Goal: Task Accomplishment & Management: Complete application form

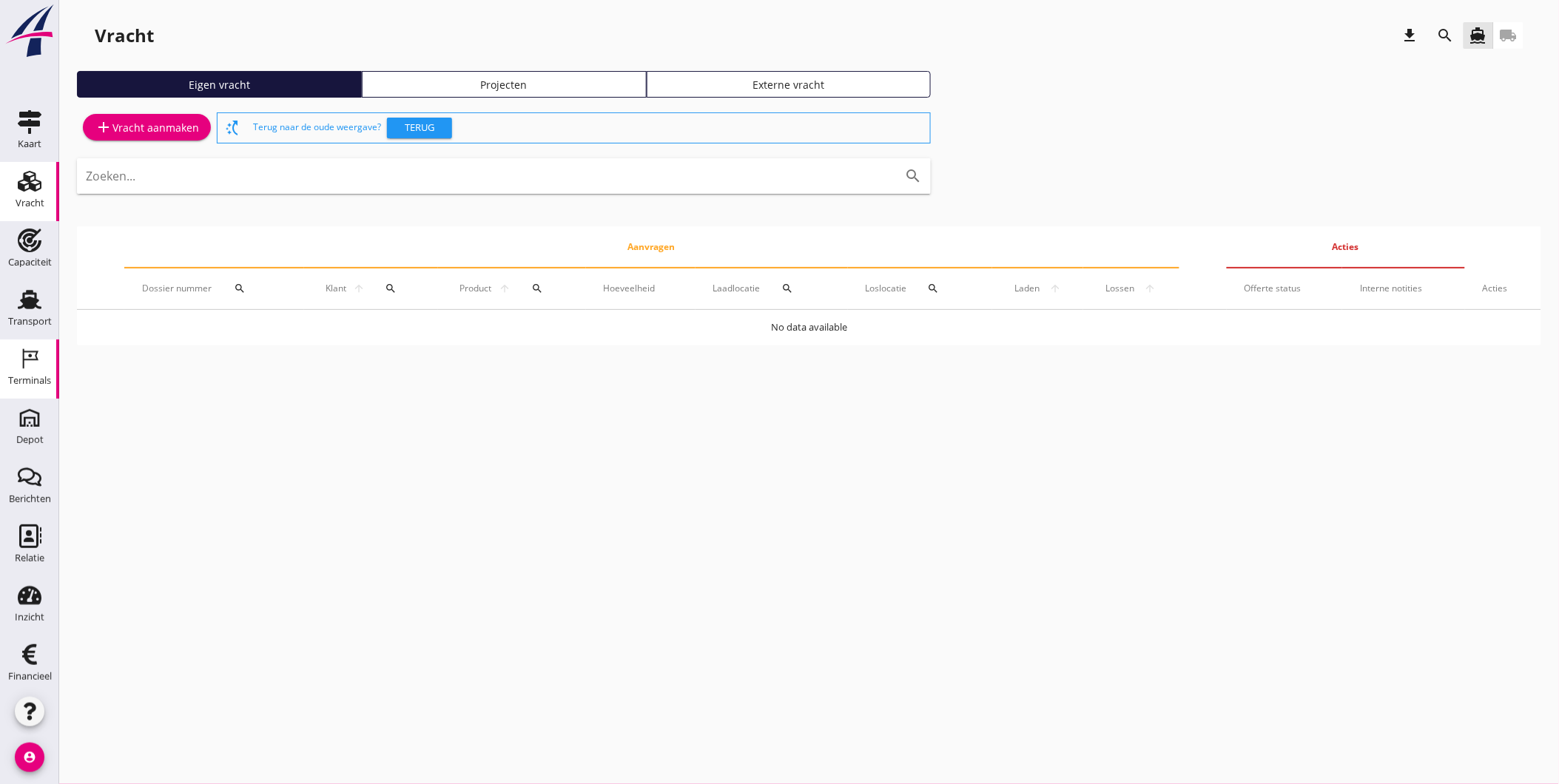
click at [28, 396] on div "Kaart Kaart Vracht Vracht Capaciteit Capaciteit Transport Transport Terminals T…" at bounding box center [29, 397] width 59 height 590
click at [28, 379] on div "Terminals" at bounding box center [29, 380] width 43 height 9
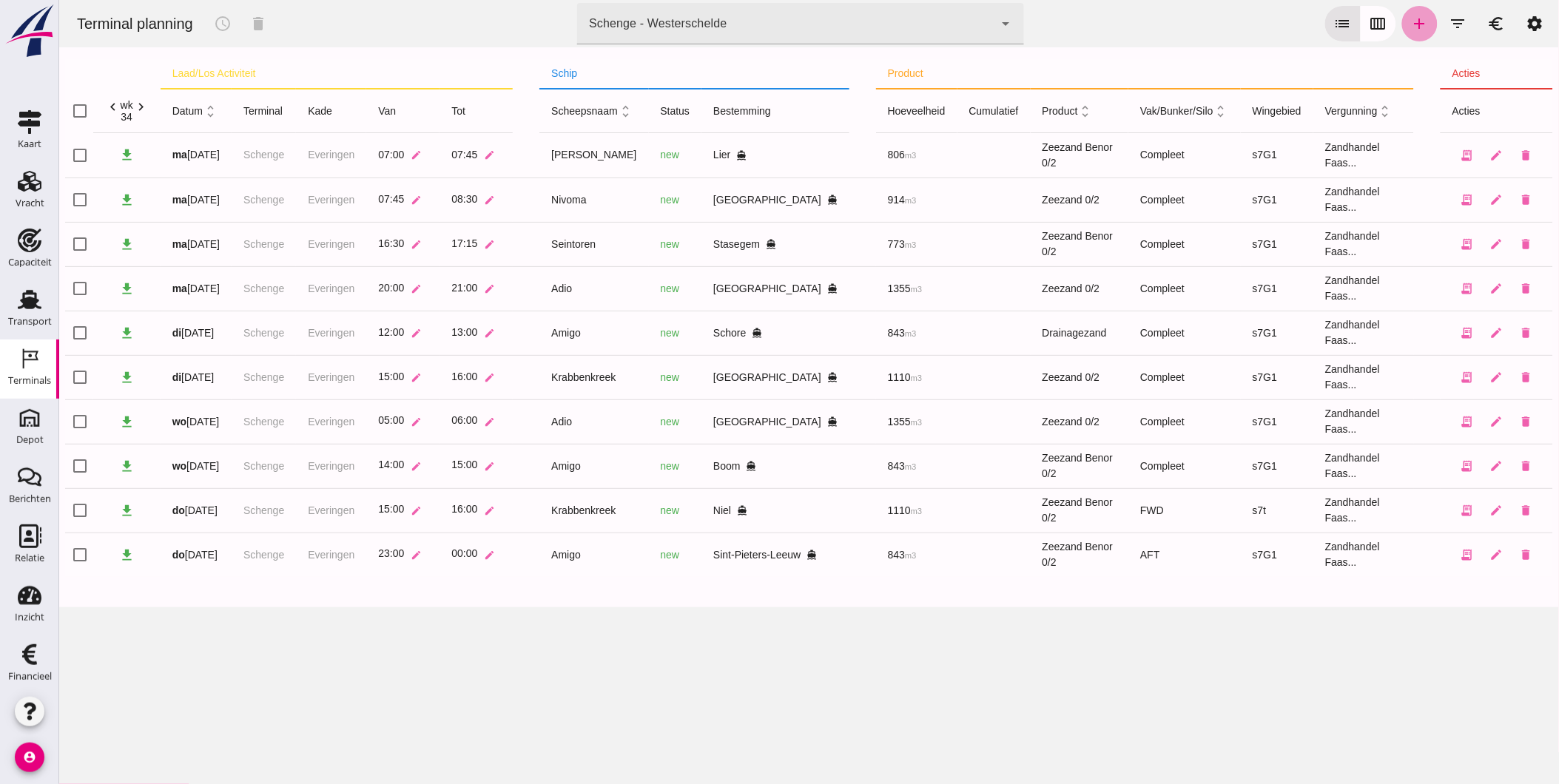
click at [1411, 19] on icon "add" at bounding box center [1420, 24] width 18 height 18
type input "Zandhandel Faasse B.V."
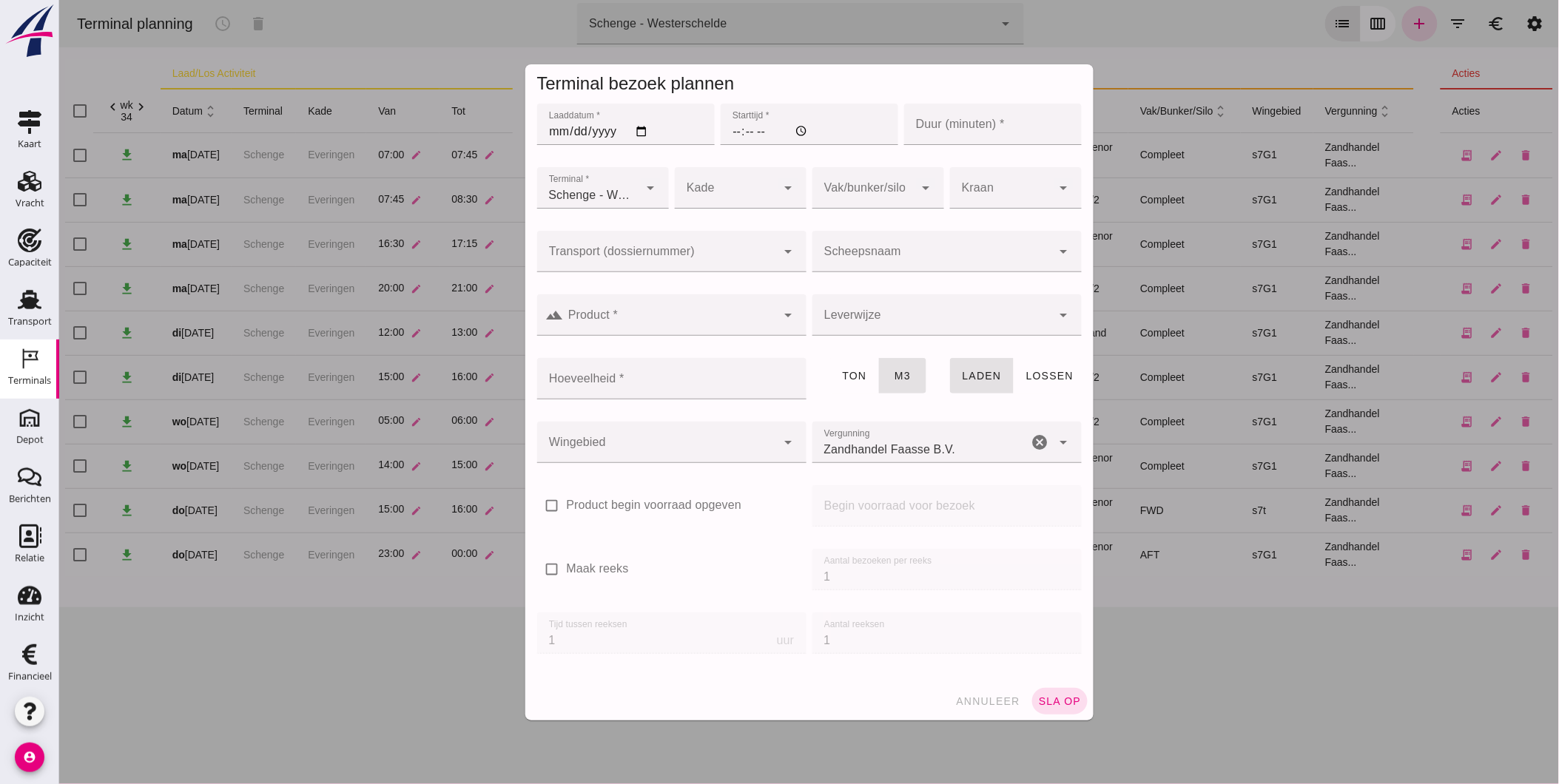
click input "Laaddatum *"
type input "2025-08-21"
click input "Starttijd *"
type input "14:00"
type input "60"
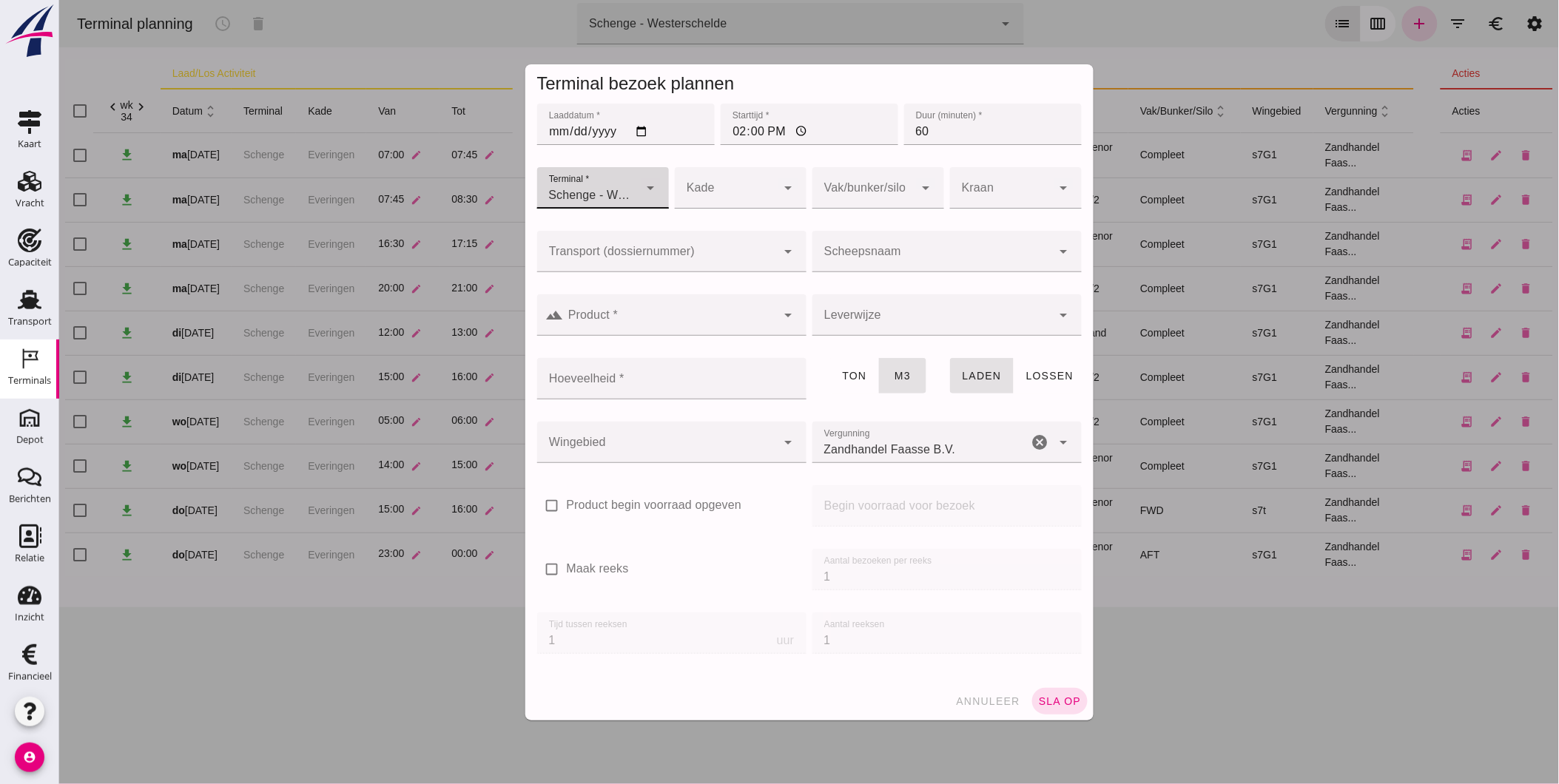
click div
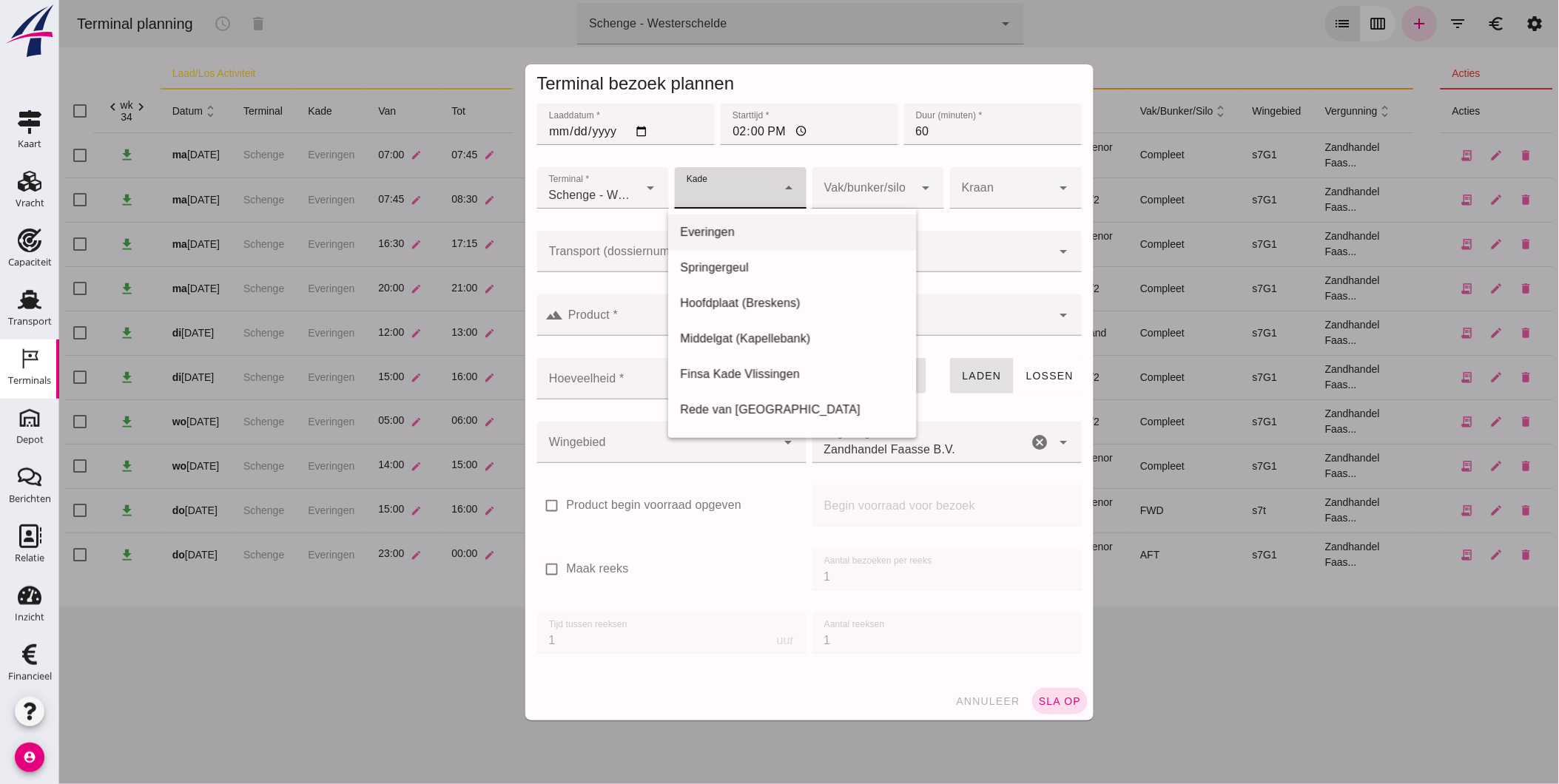
click at [740, 228] on div "Everingen" at bounding box center [791, 232] width 225 height 18
type input "7"
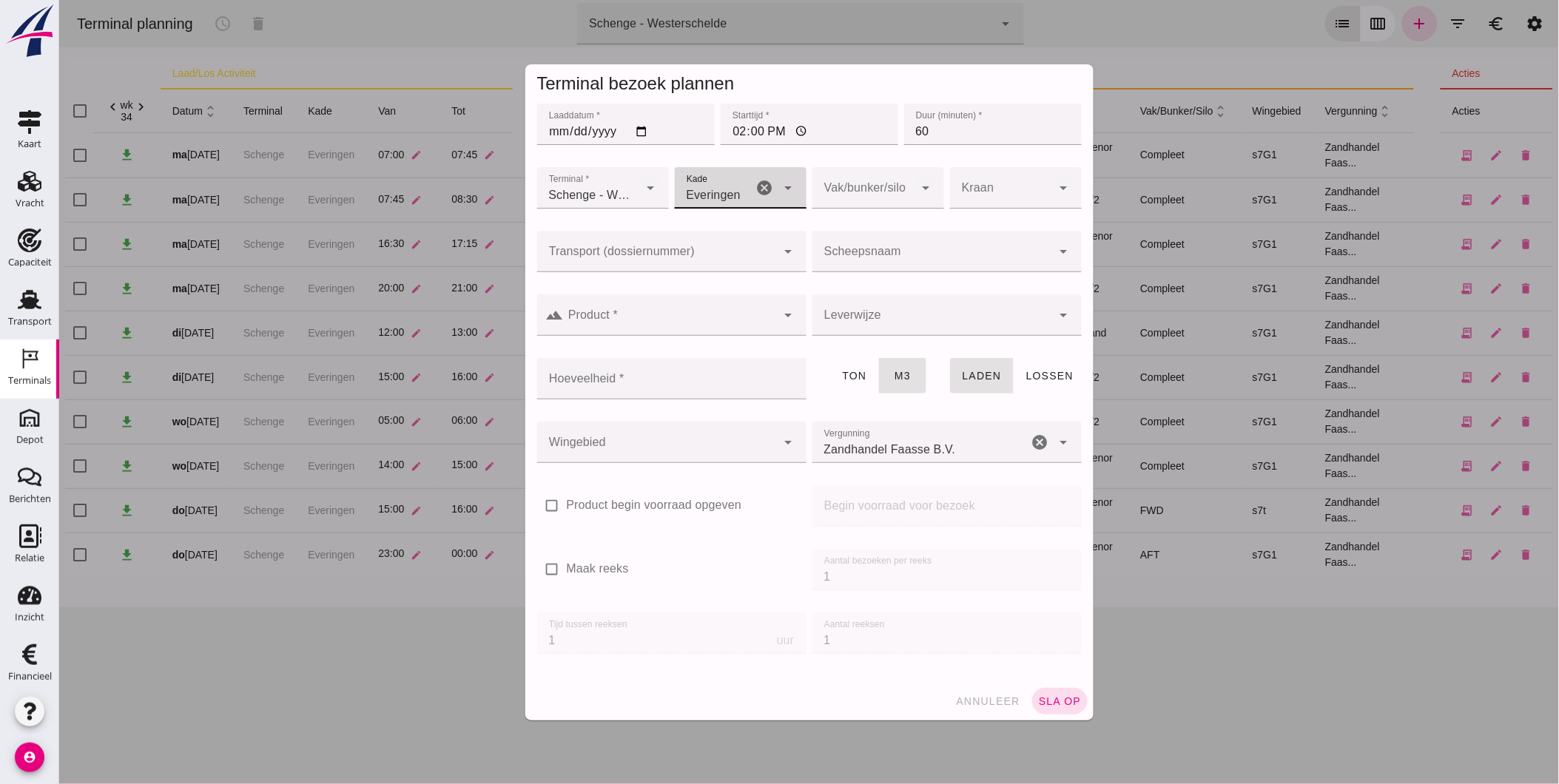
click div
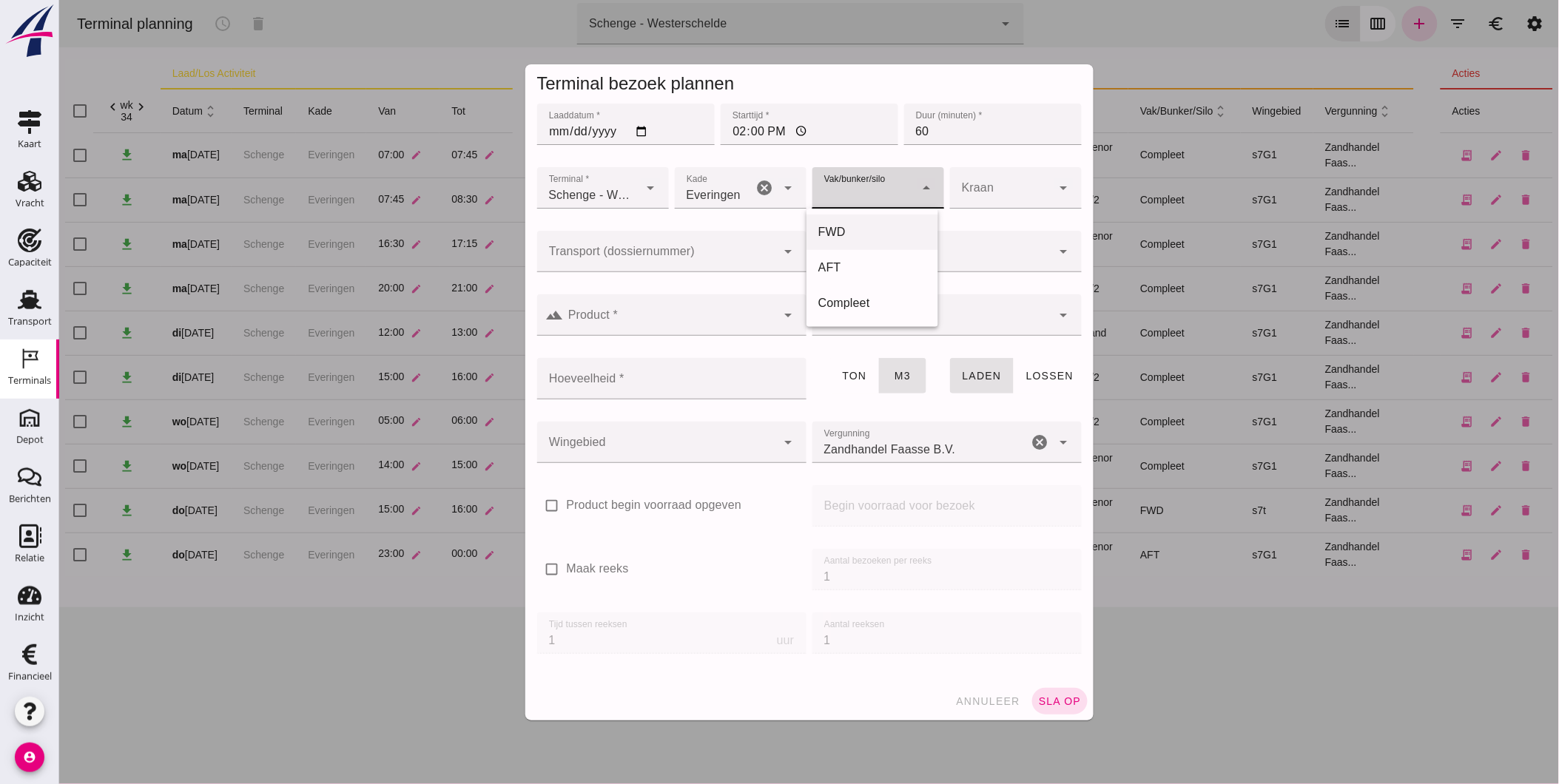
click at [864, 227] on div "FWD" at bounding box center [871, 232] width 108 height 18
type input "104"
click input "Scheepsnaam"
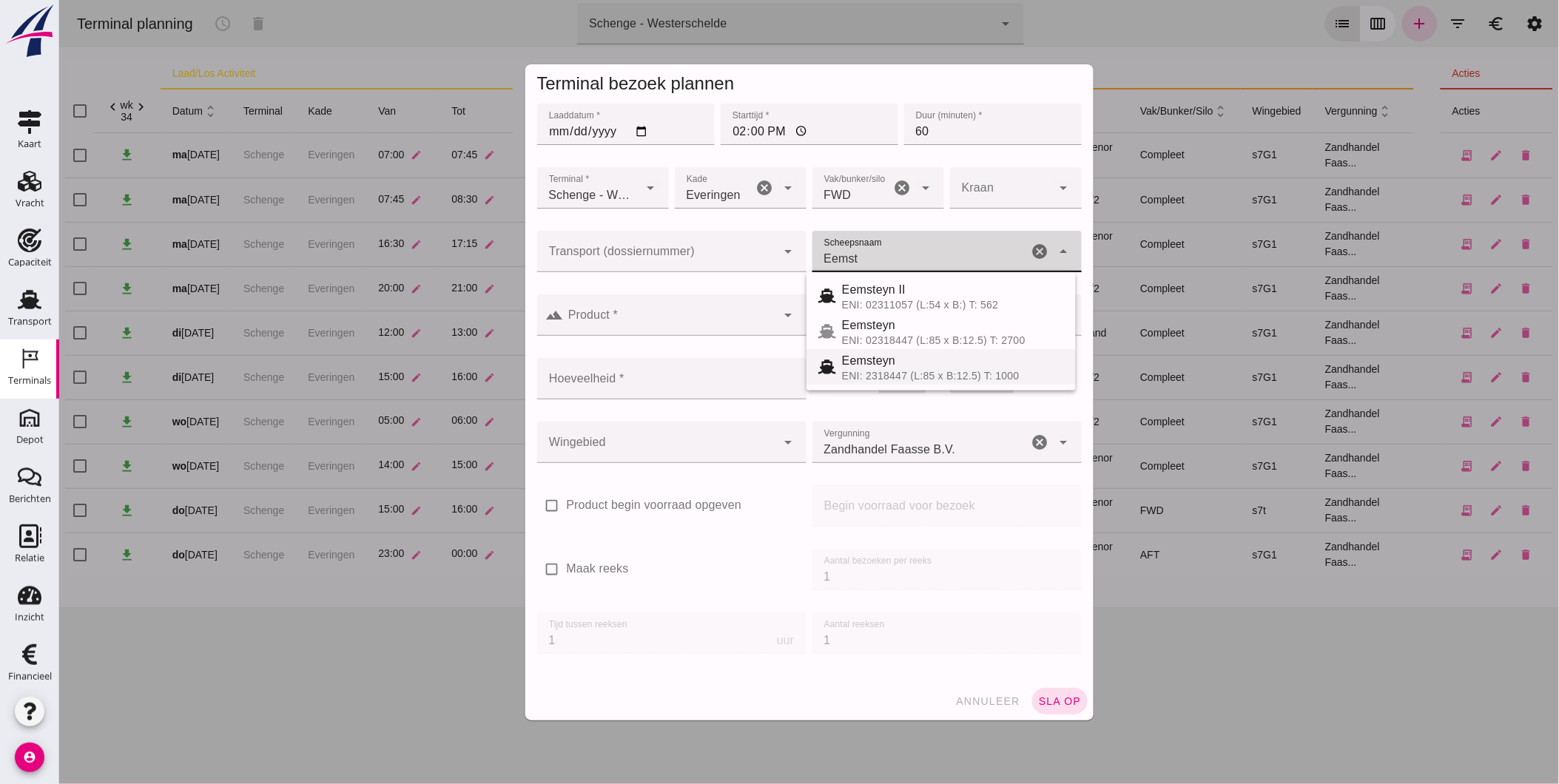
click at [925, 365] on div "Eemsteyn" at bounding box center [952, 361] width 222 height 18
type input "Eemsteyn"
type input "1643"
type input "Eemsteyn"
click div
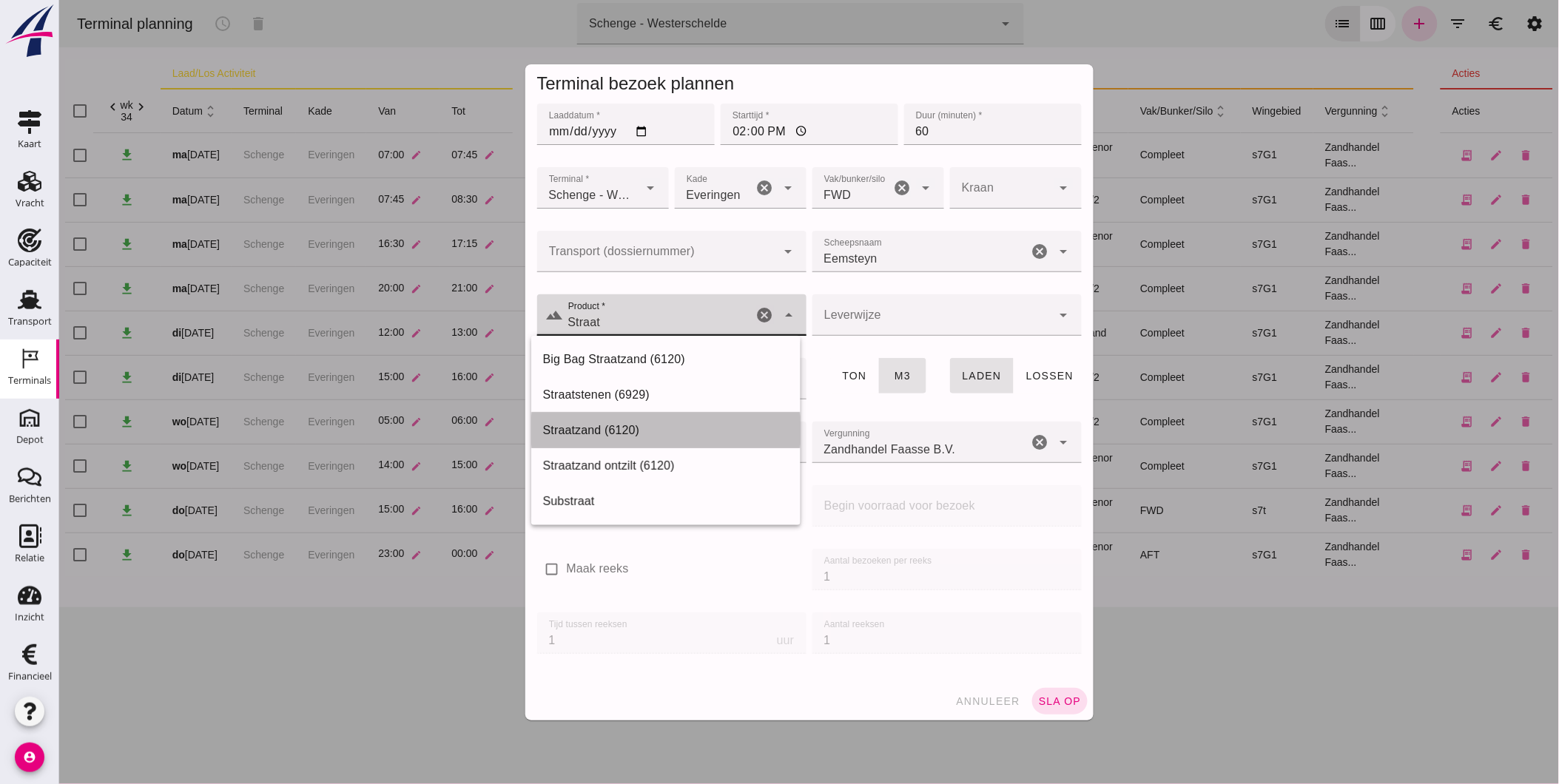
click at [660, 437] on div "Straatzand (6120)" at bounding box center [665, 430] width 246 height 18
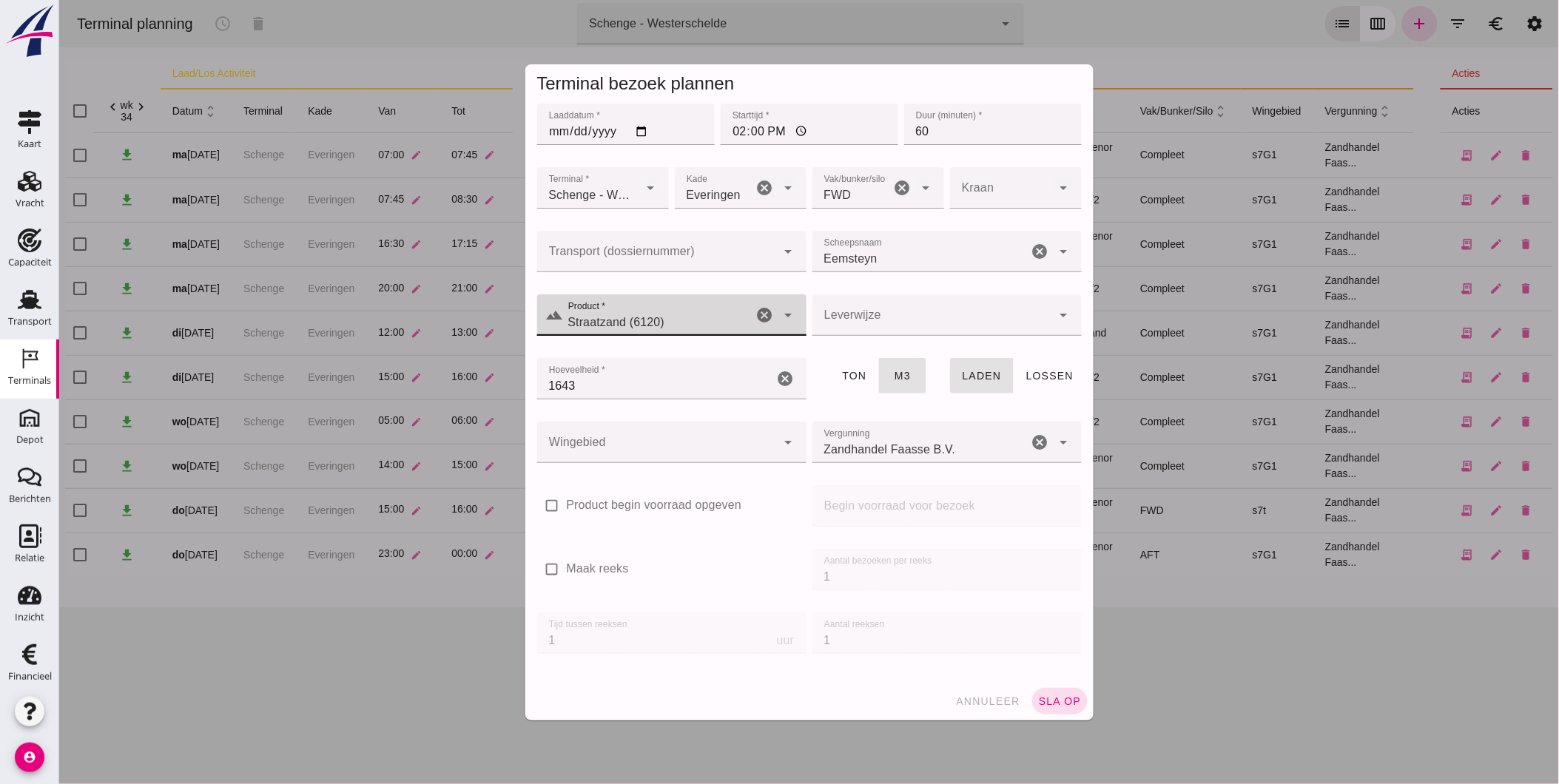
type input "Straatzand (6120)"
click div
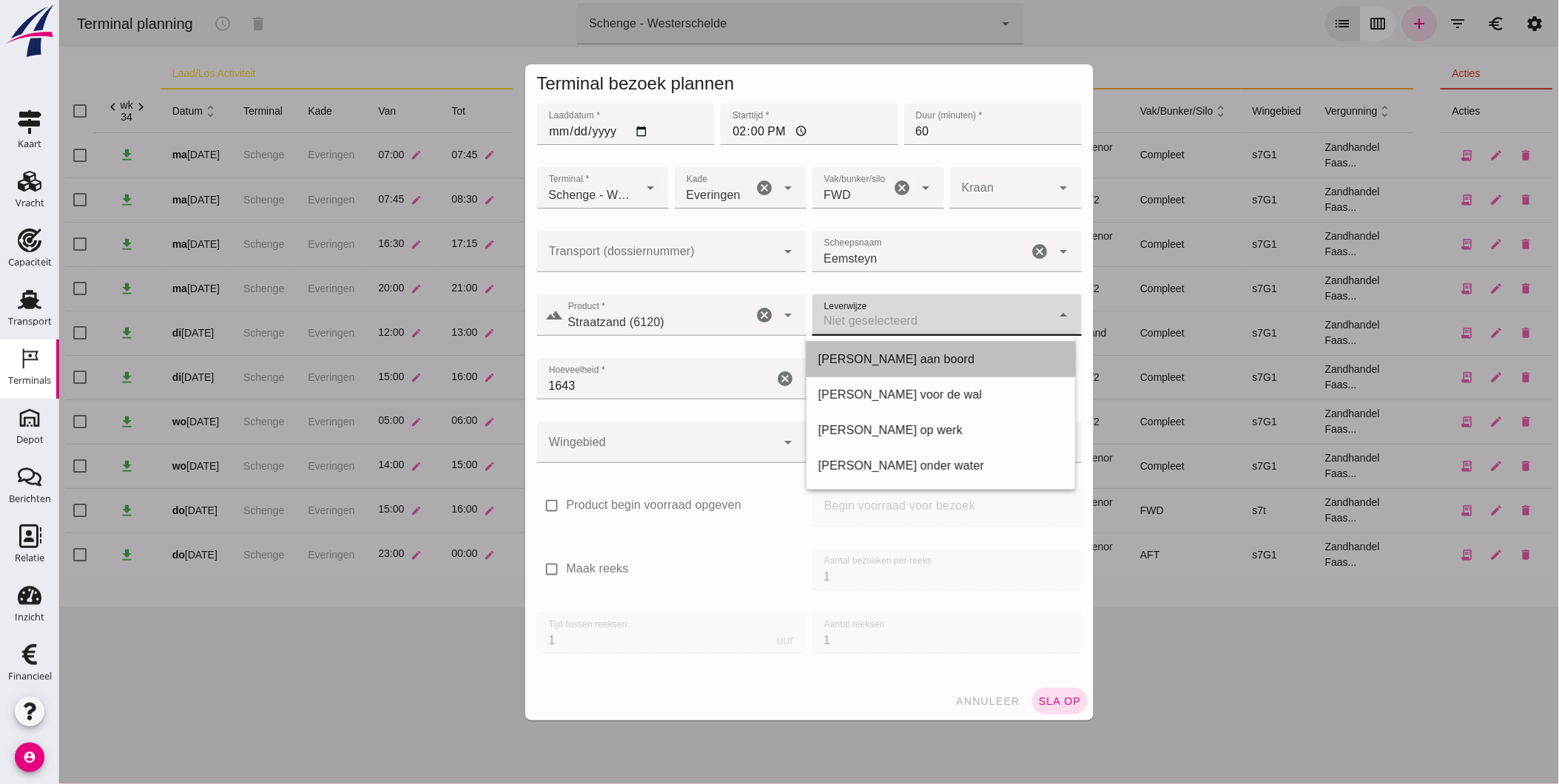
click at [878, 359] on div "Franco aan boord" at bounding box center [940, 359] width 246 height 18
type input "franco_on_board"
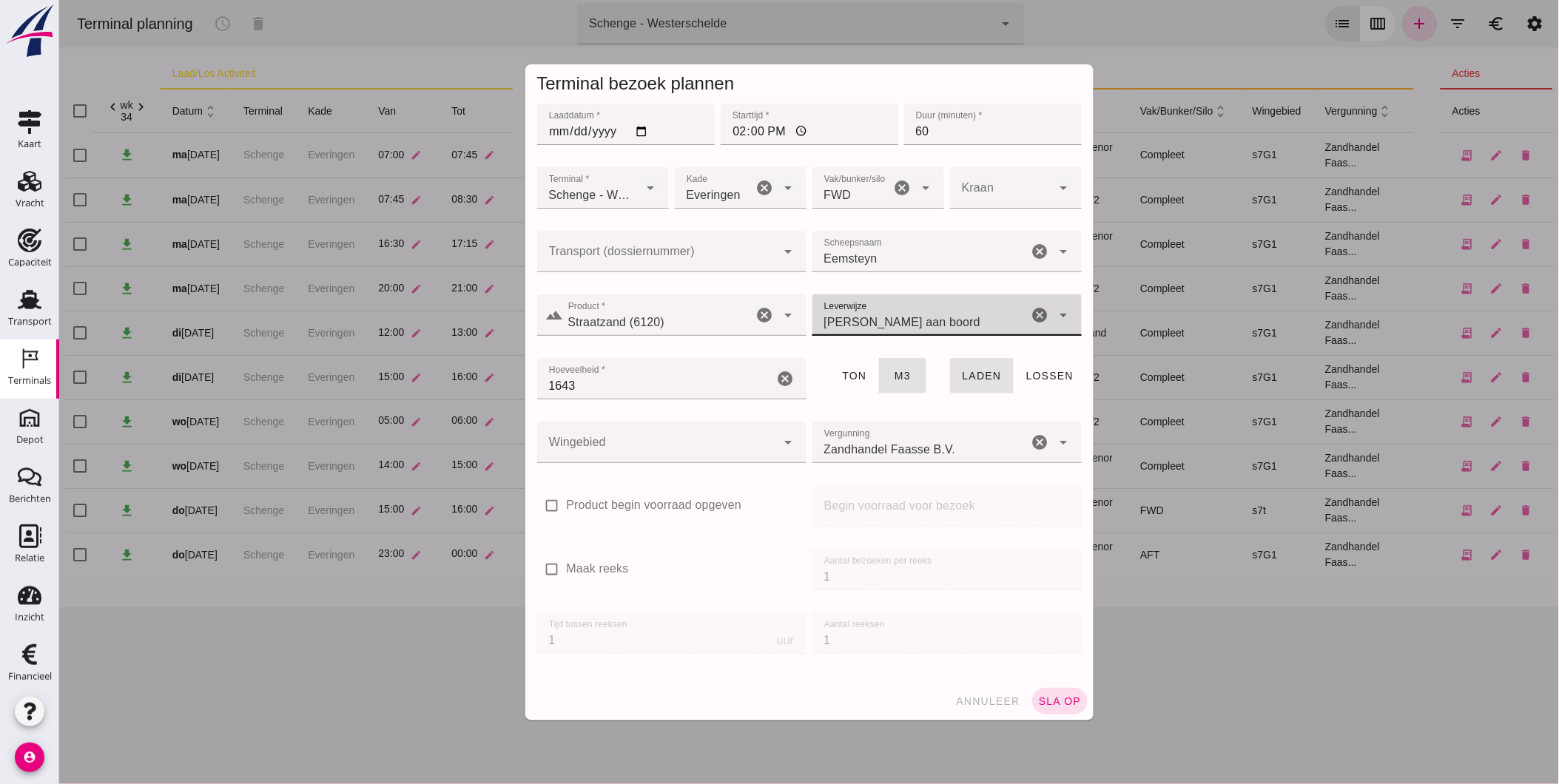
click input "1643"
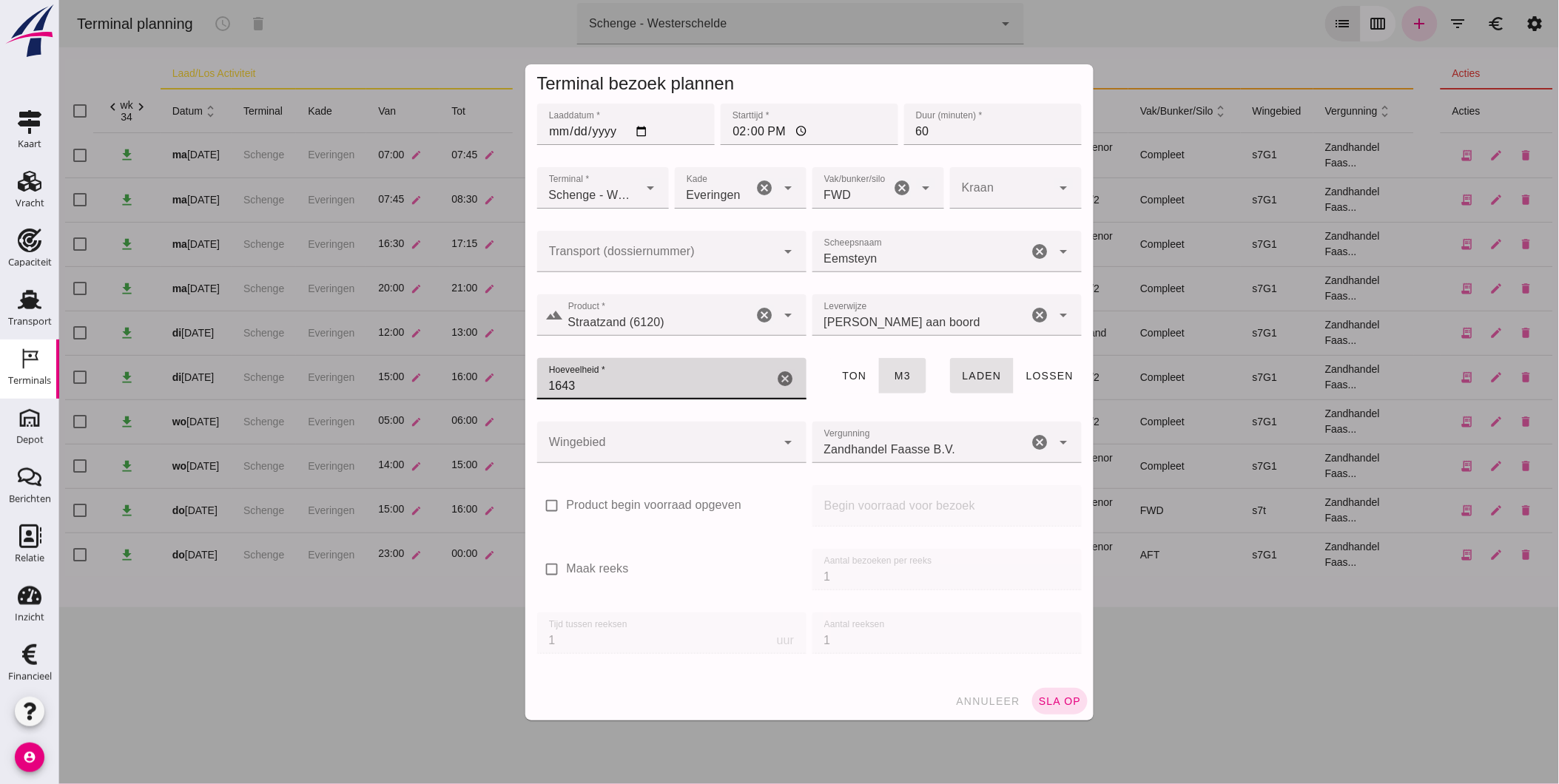
drag, startPoint x: 693, startPoint y: 387, endPoint x: 476, endPoint y: 380, distance: 217.1
click div "Terminal bezoek plannen Laaddatum * Laaddatum * 2025-08-21 Starttijd * Starttij…"
type input "1300"
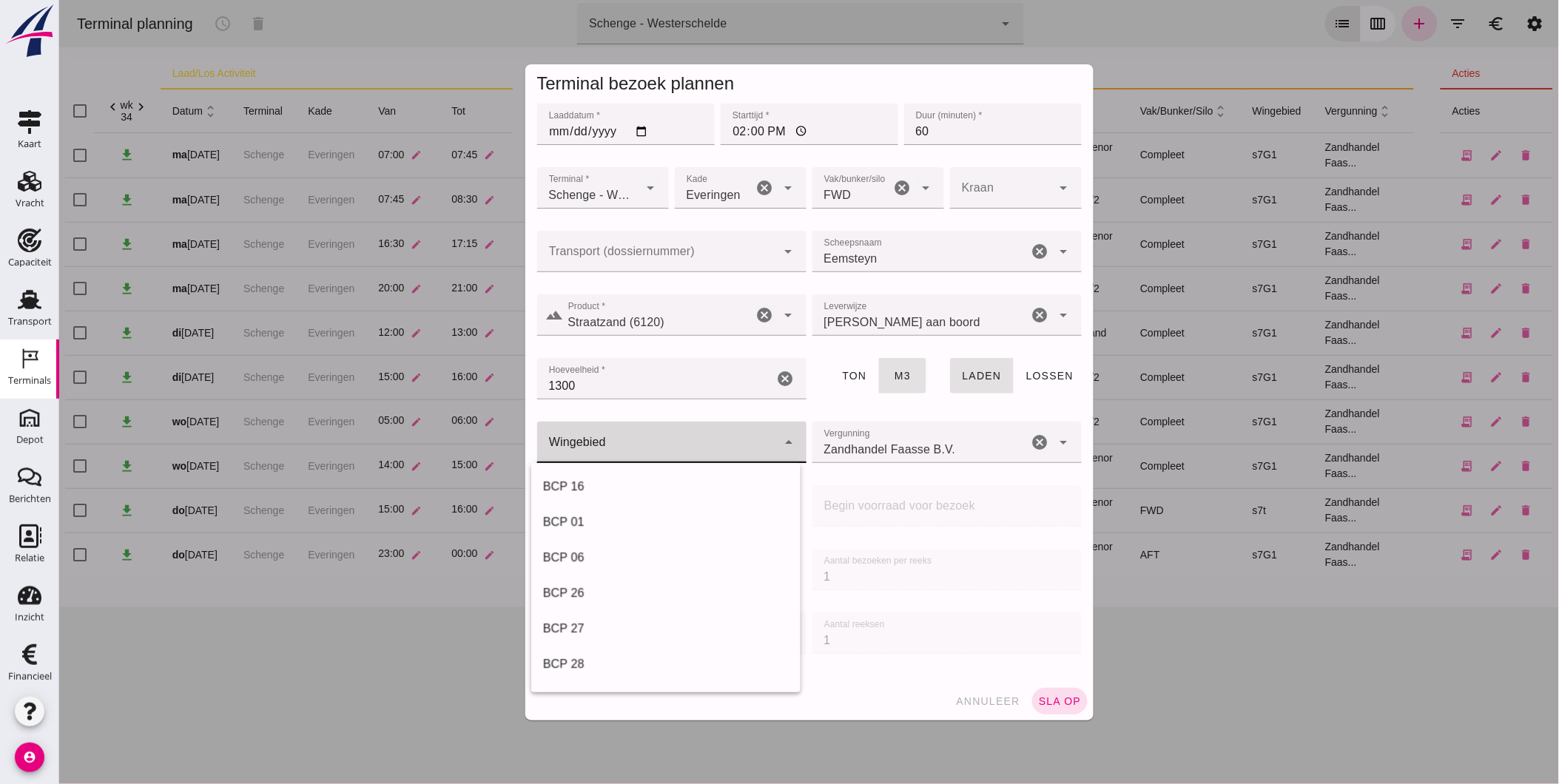
click div
click div "s7h' 225"
type input "225"
click span "sla op"
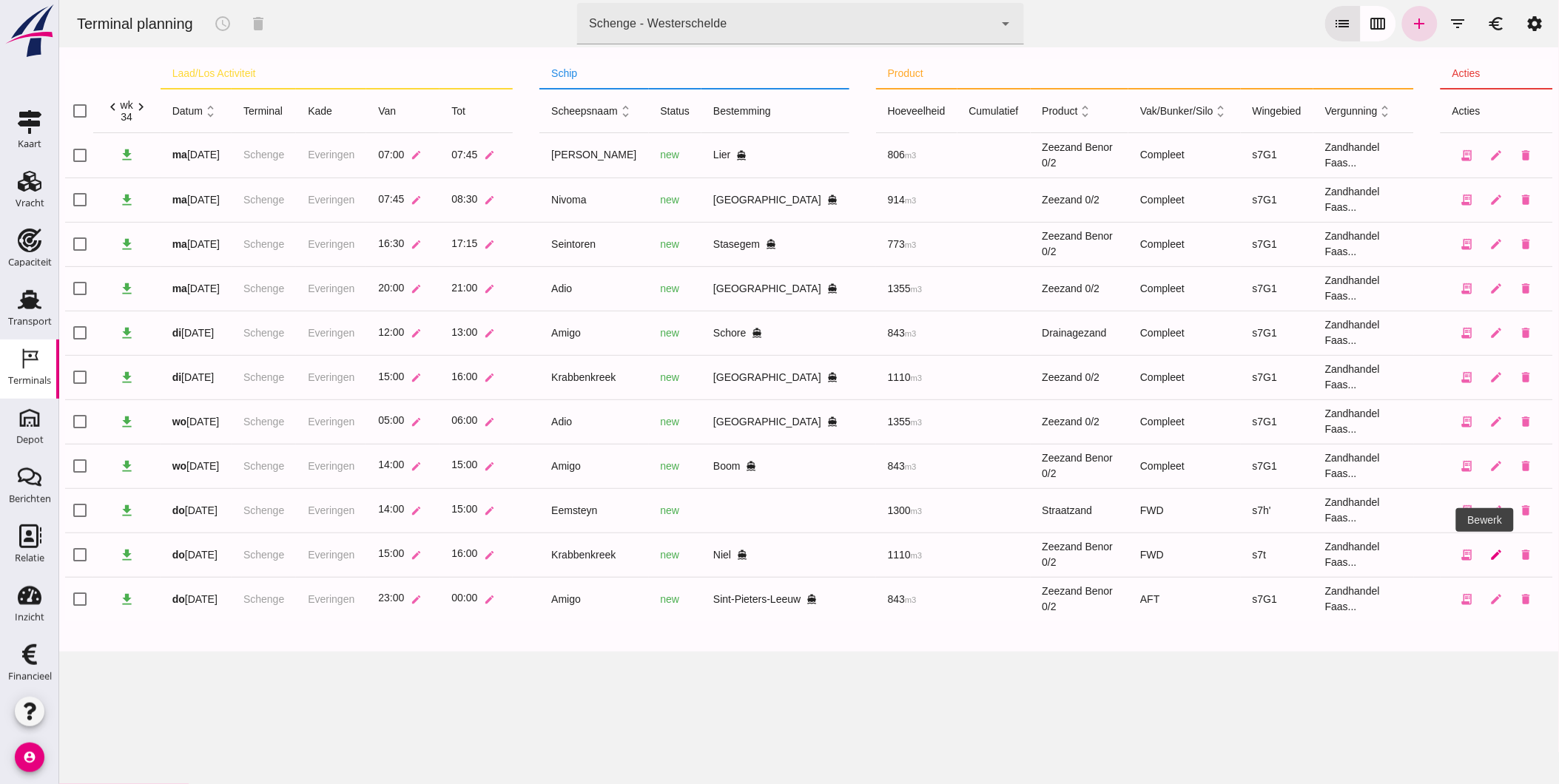
click at [1490, 549] on icon "edit" at bounding box center [1496, 555] width 13 height 13
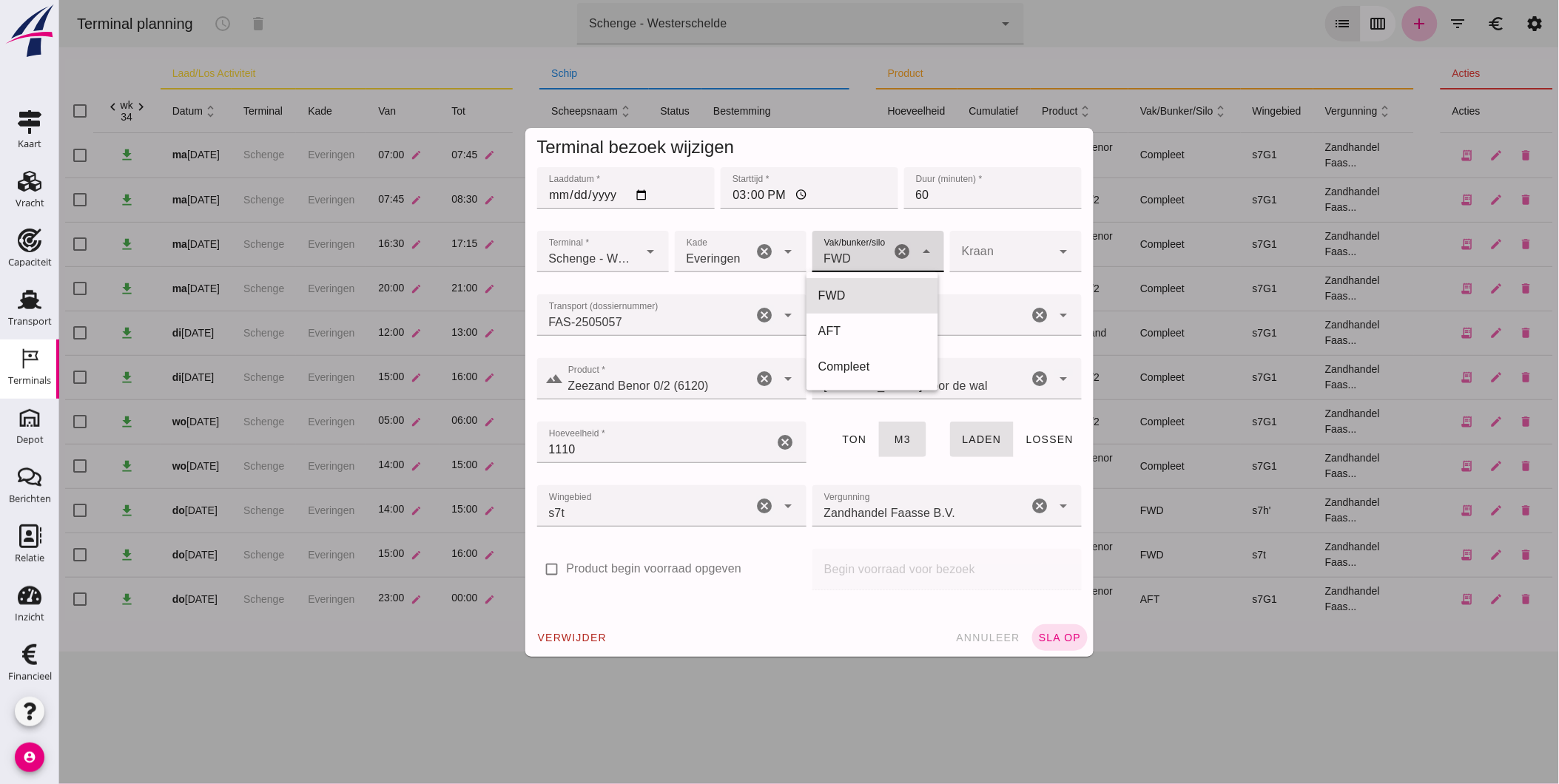
click div "FWD 104"
click at [853, 332] on div "AFT" at bounding box center [871, 331] width 108 height 18
type input "105"
click span "sla op"
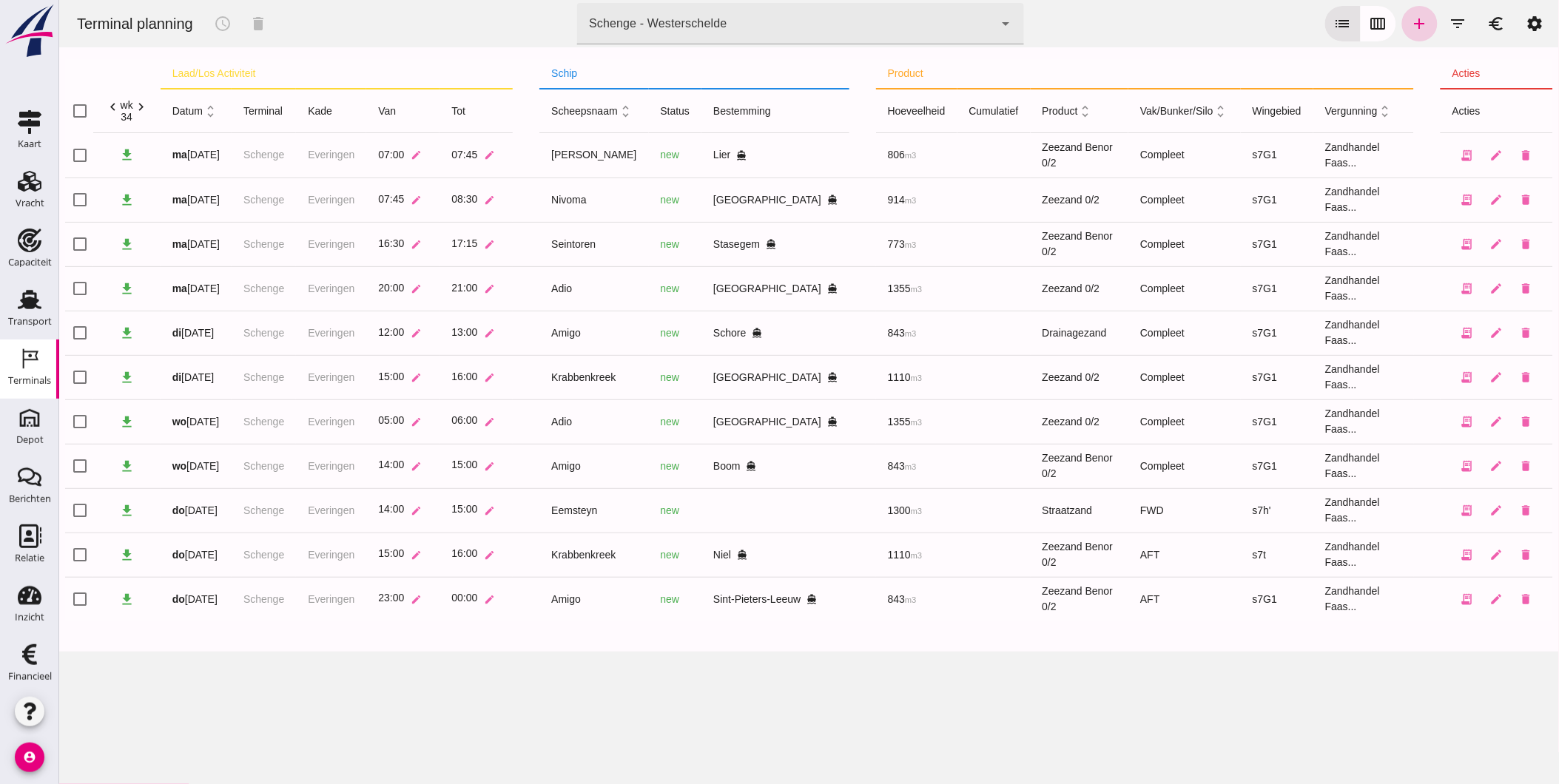
click at [1411, 27] on icon "add" at bounding box center [1420, 24] width 18 height 18
type input "Zandhandel Faasse B.V."
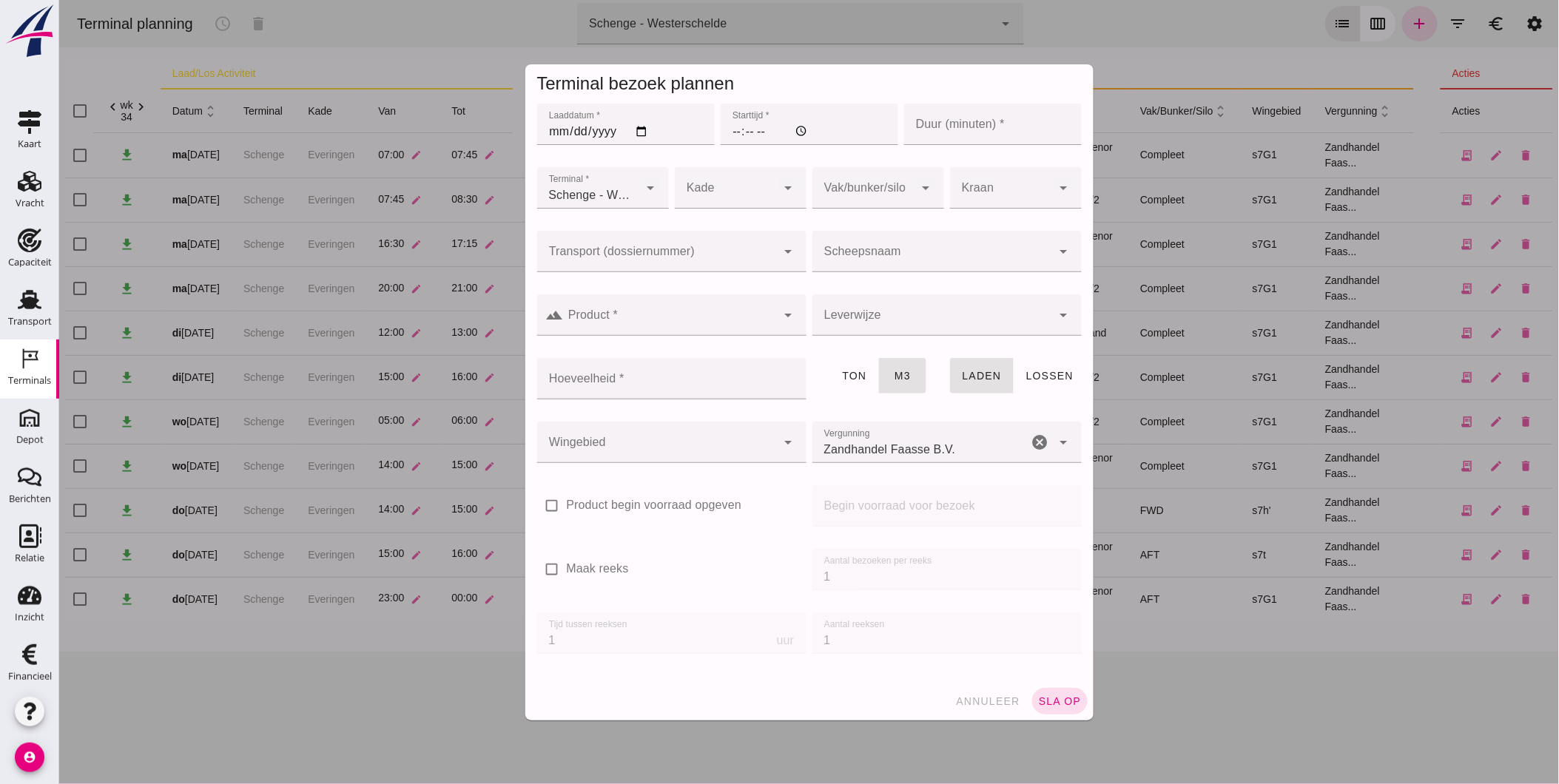
click input "Laaddatum *"
type input "2025-08-22"
click input "Starttijd *"
type input "07:00"
type input "60"
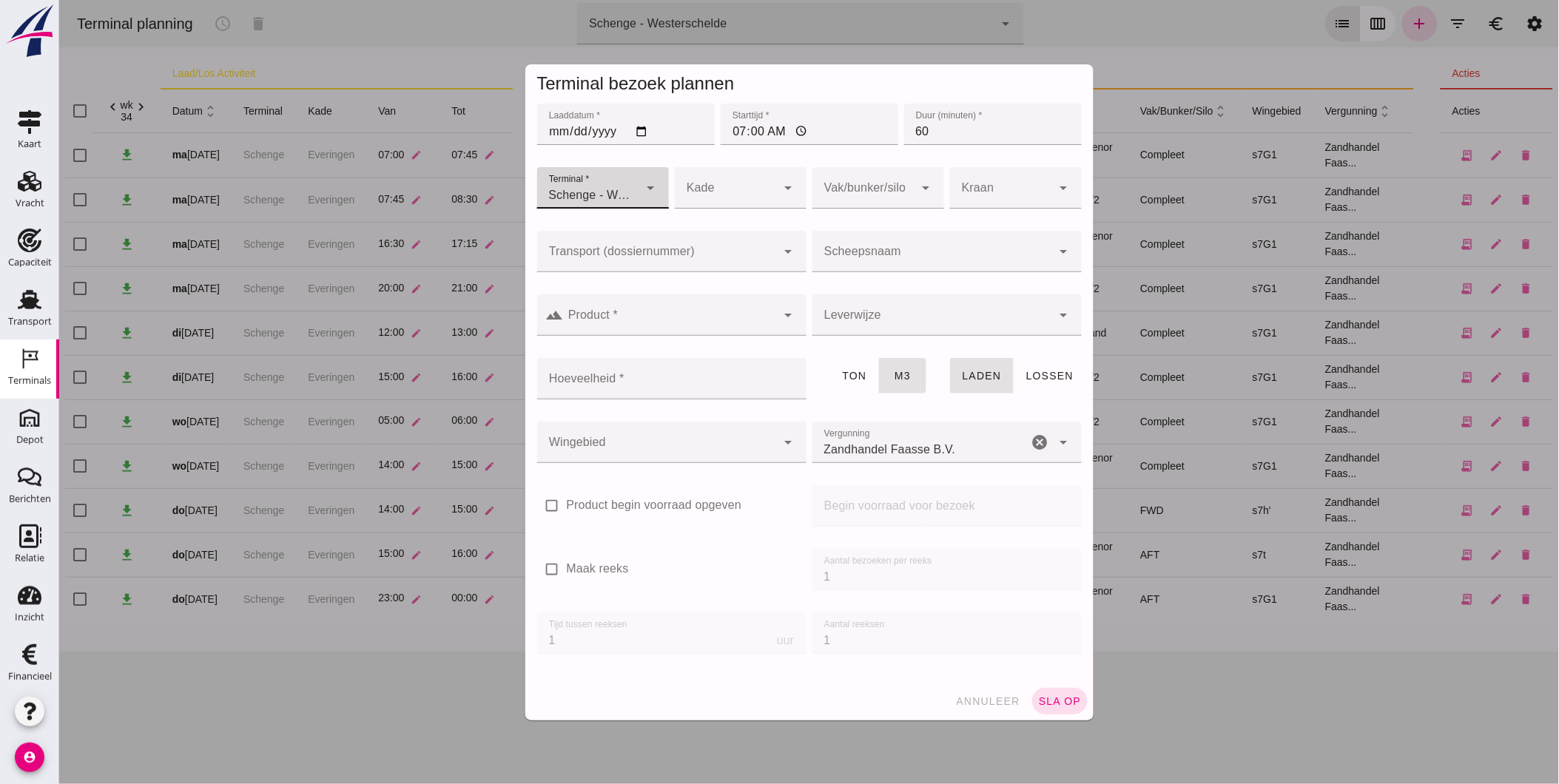
click div
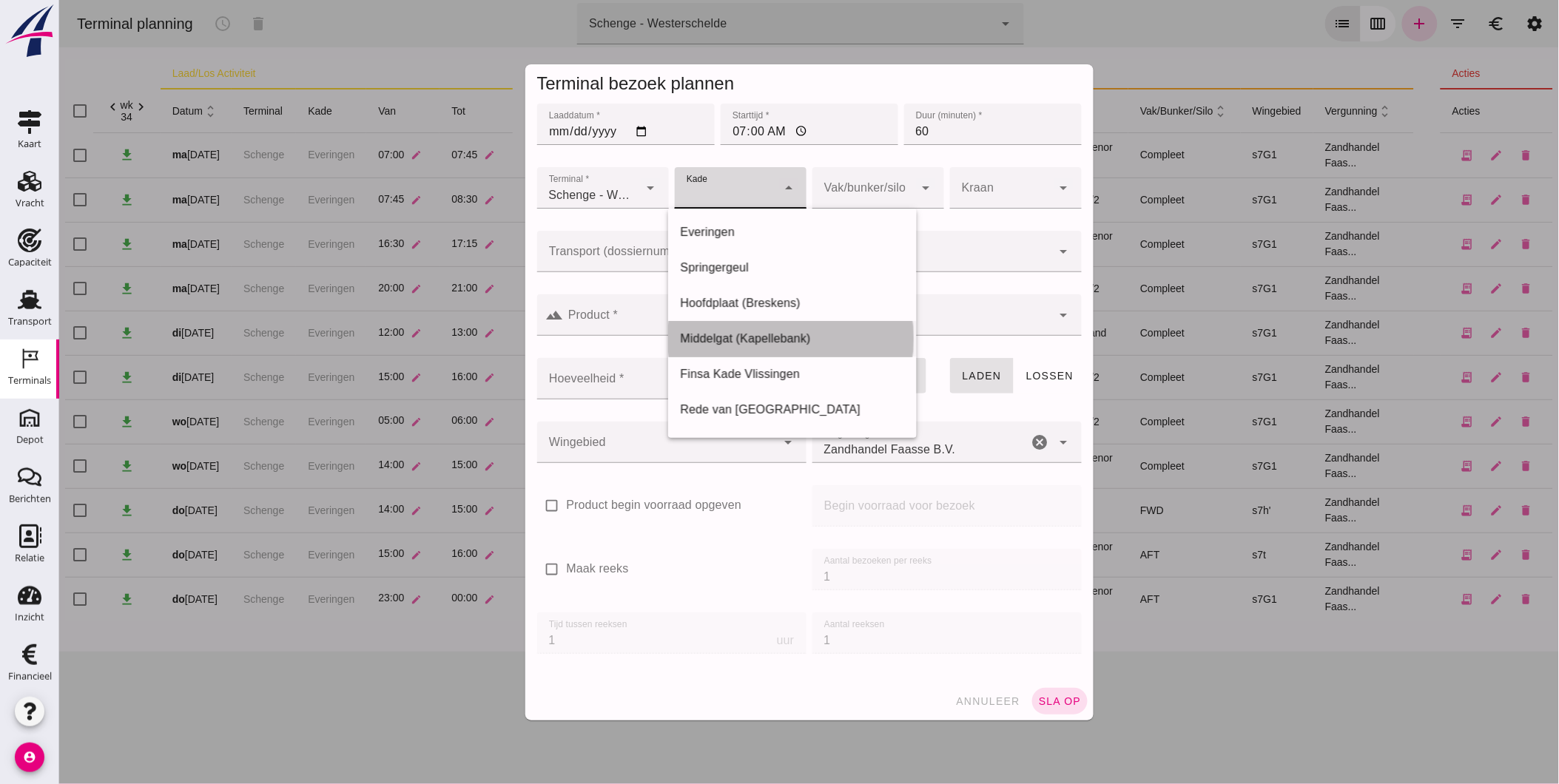
click at [781, 340] on div "Middelgat (Kapellebank)" at bounding box center [791, 338] width 225 height 18
type input "10"
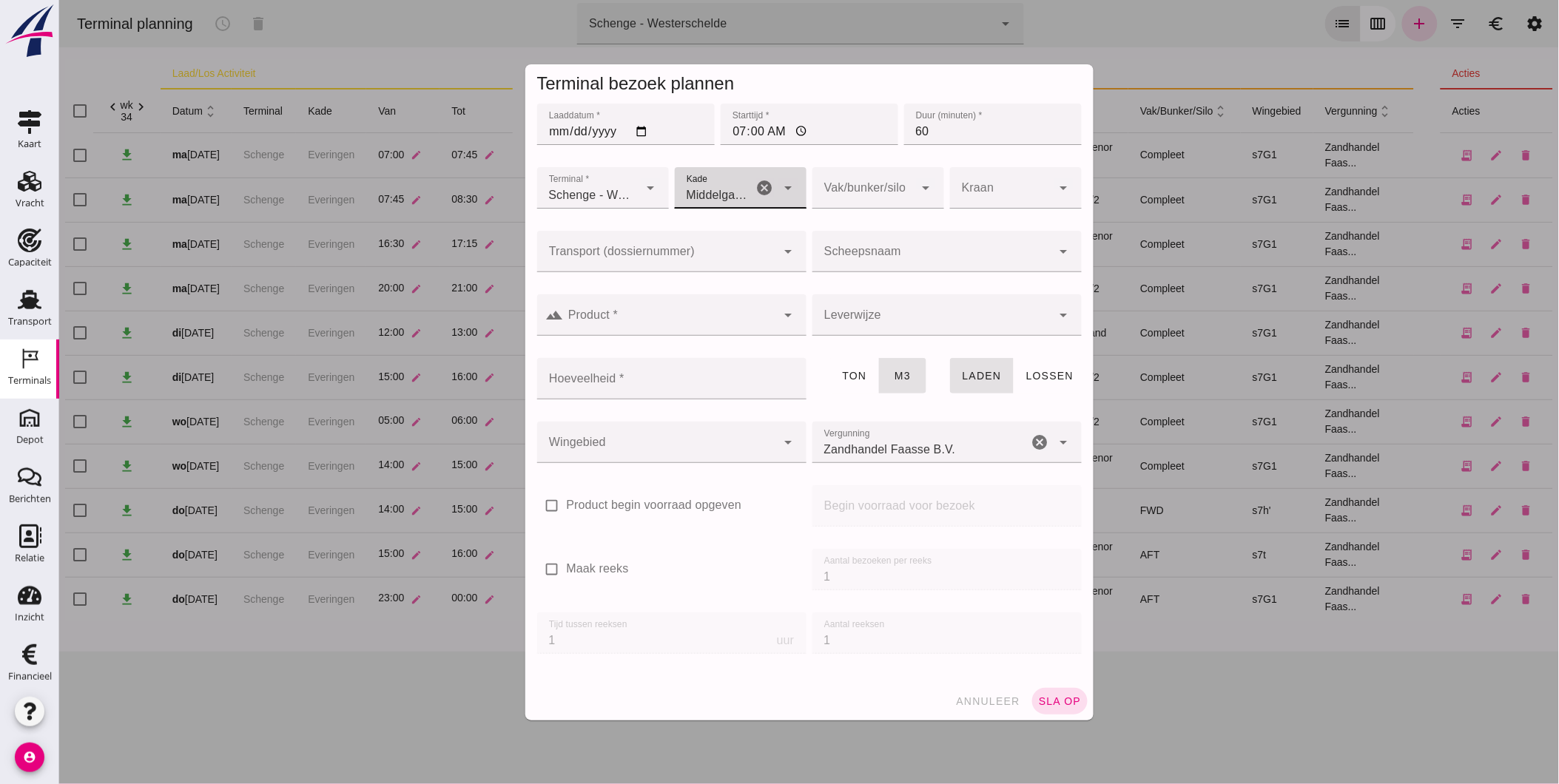
click div
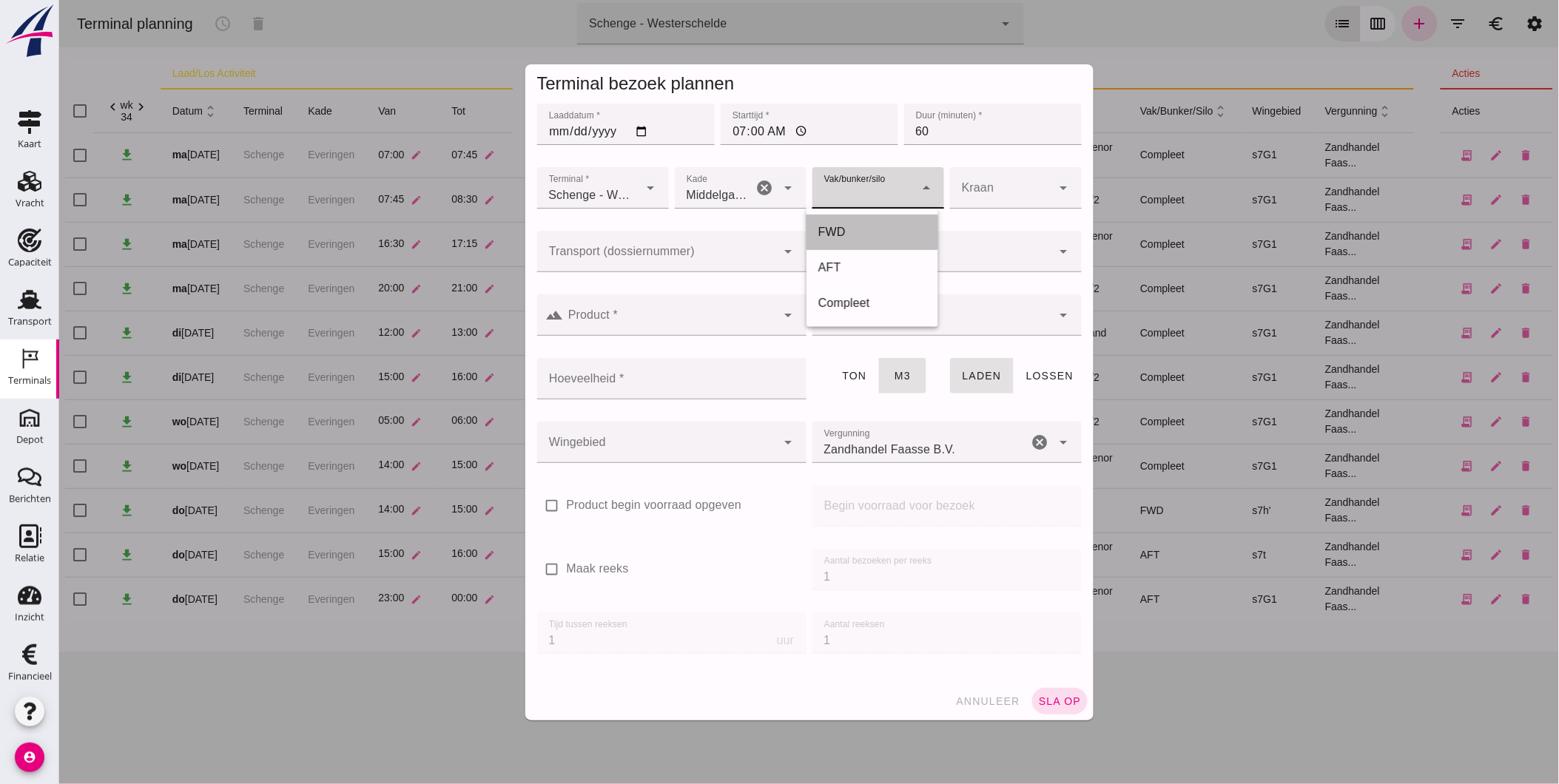
click at [854, 230] on div "FWD" at bounding box center [871, 232] width 108 height 18
type input "104"
click div
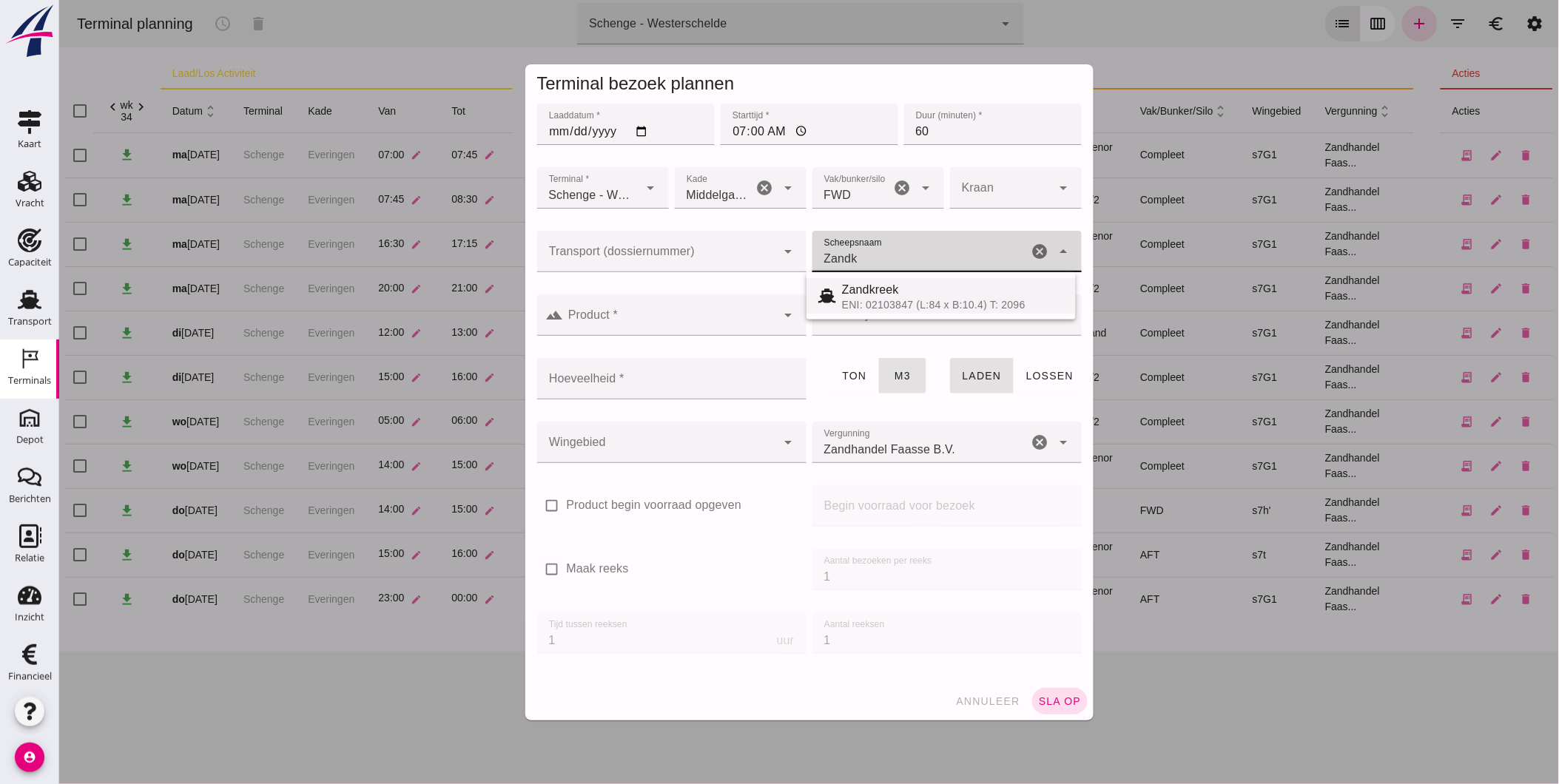
click at [871, 290] on div "Zandkreek" at bounding box center [952, 290] width 222 height 18
type input "Zandkreek"
type input "1200"
type input "Zandkreek"
click input "Product *"
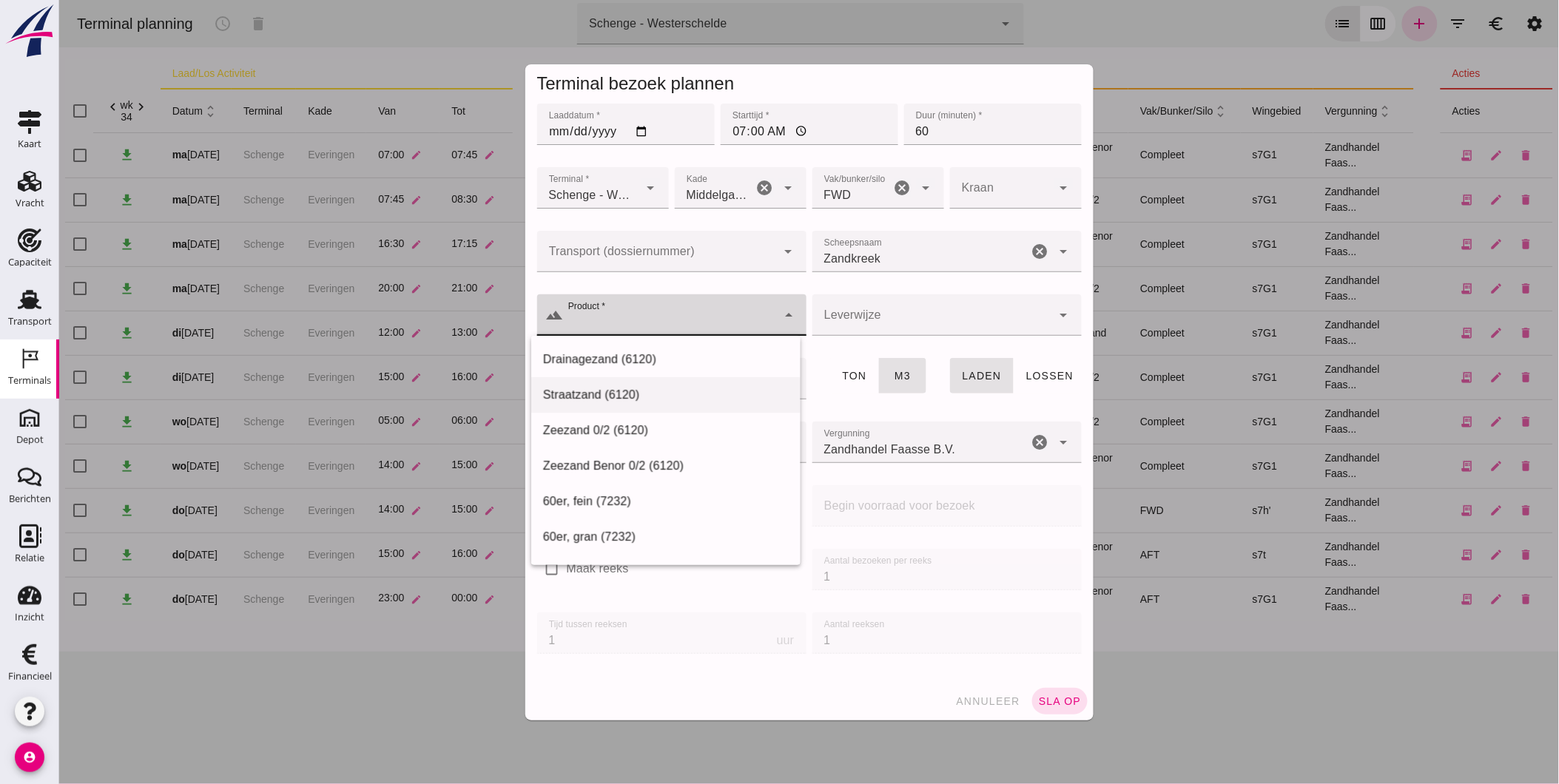
click at [663, 399] on div "Straatzand (6120)" at bounding box center [665, 394] width 246 height 18
type input "Straatzand (6120)"
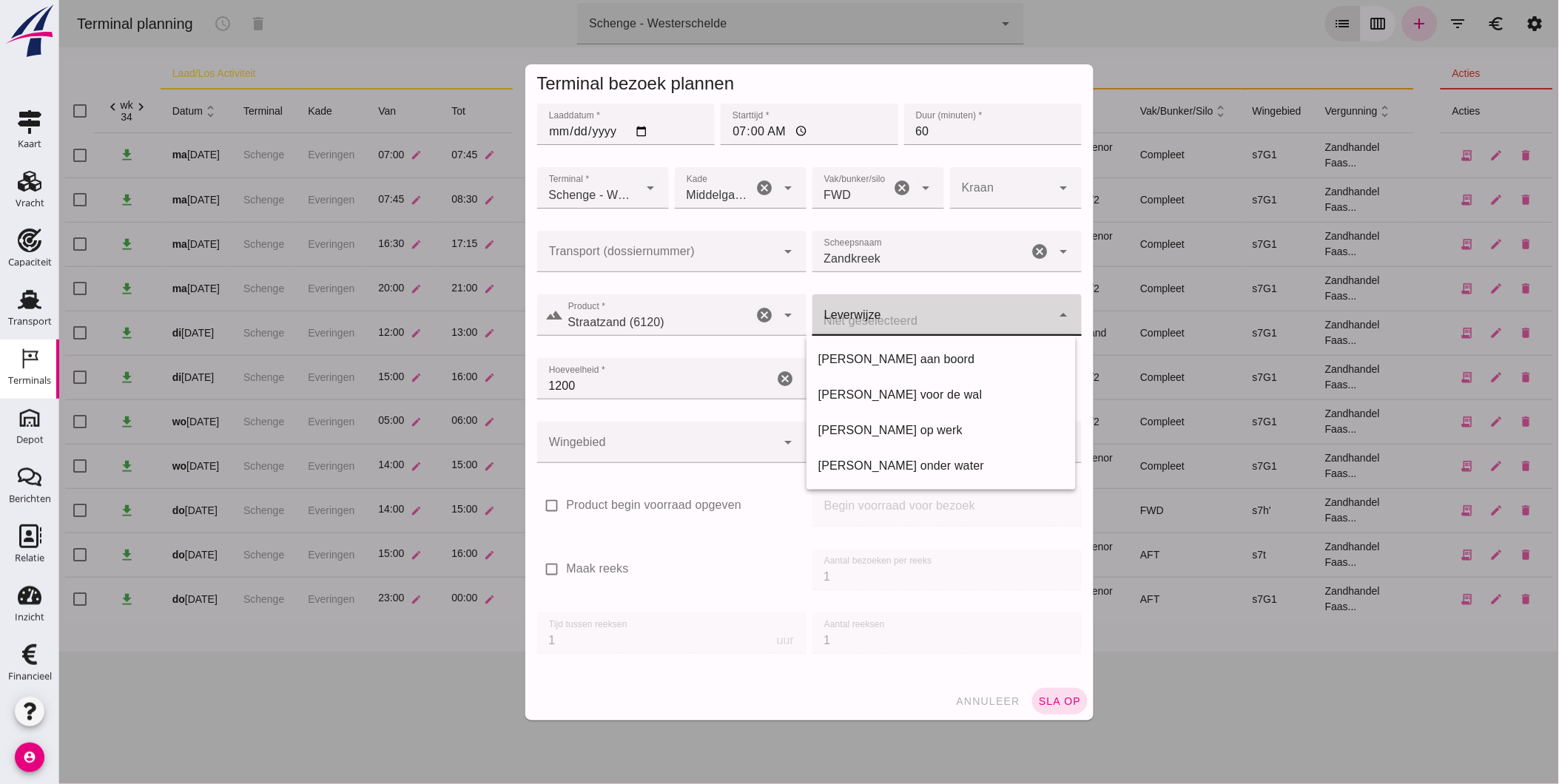
click div
click at [870, 393] on div "Franco voor de wal" at bounding box center [940, 394] width 246 height 18
type input "franco_on_shore"
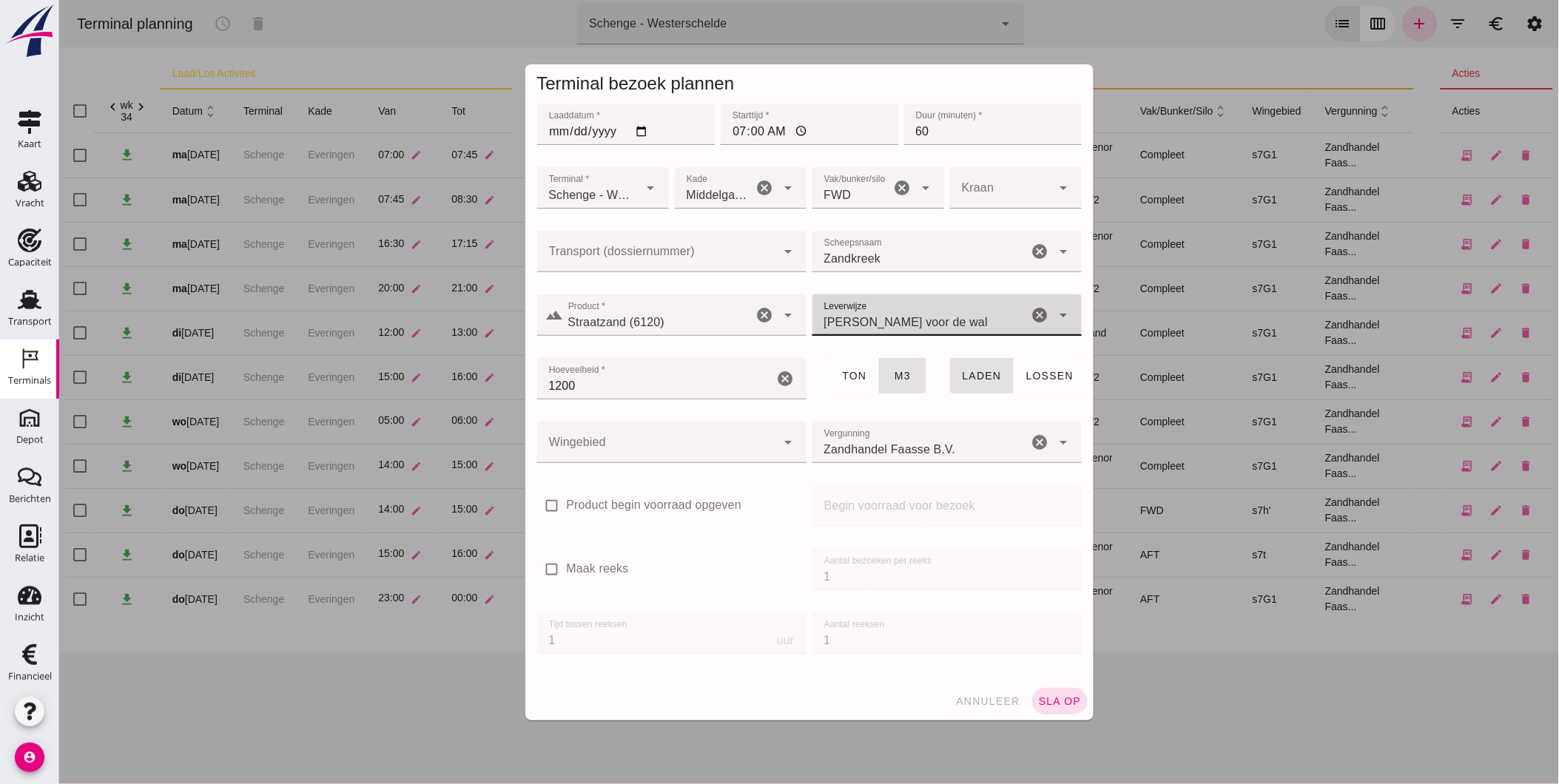
click div
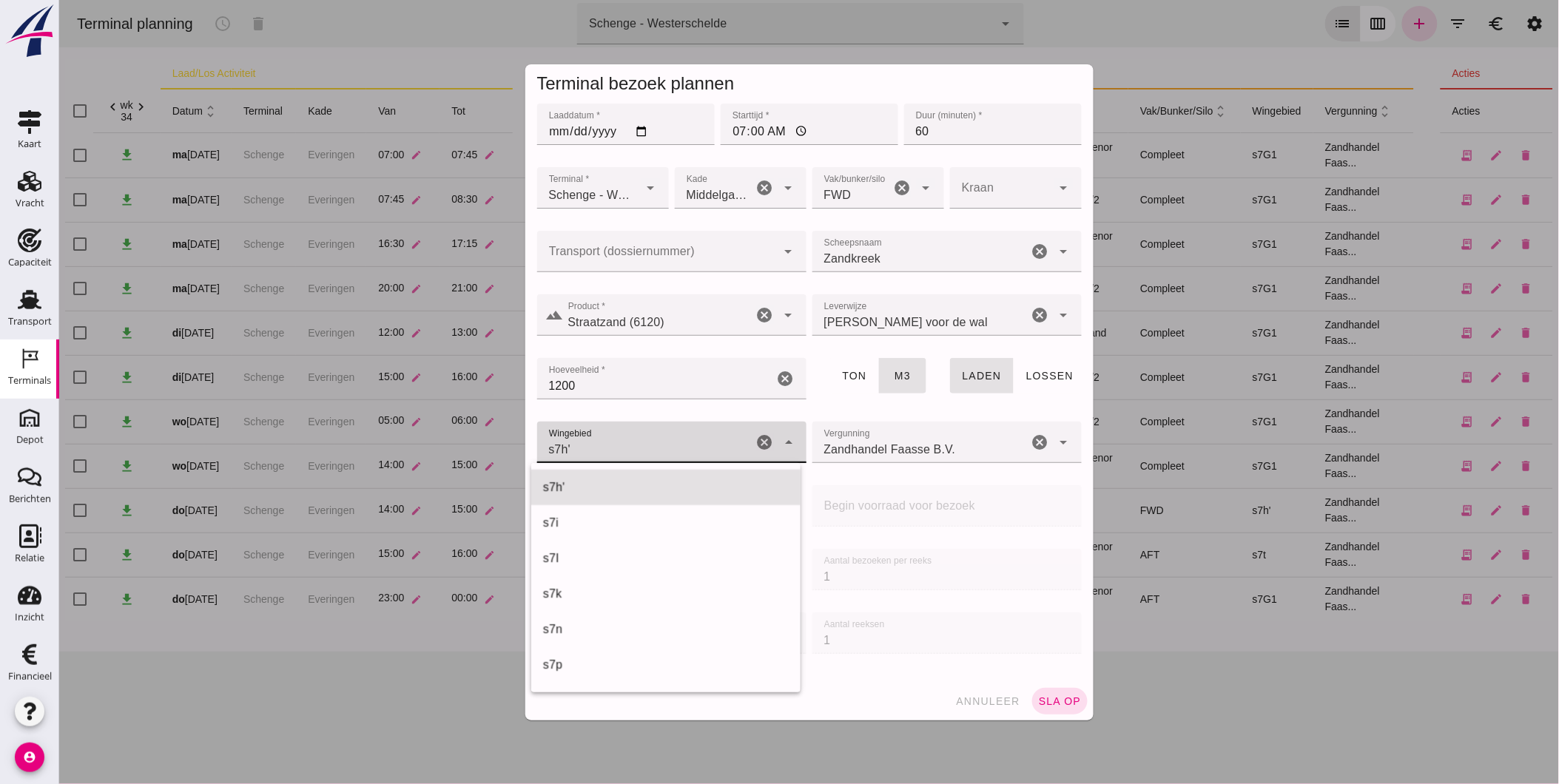
click div "s7h' 225"
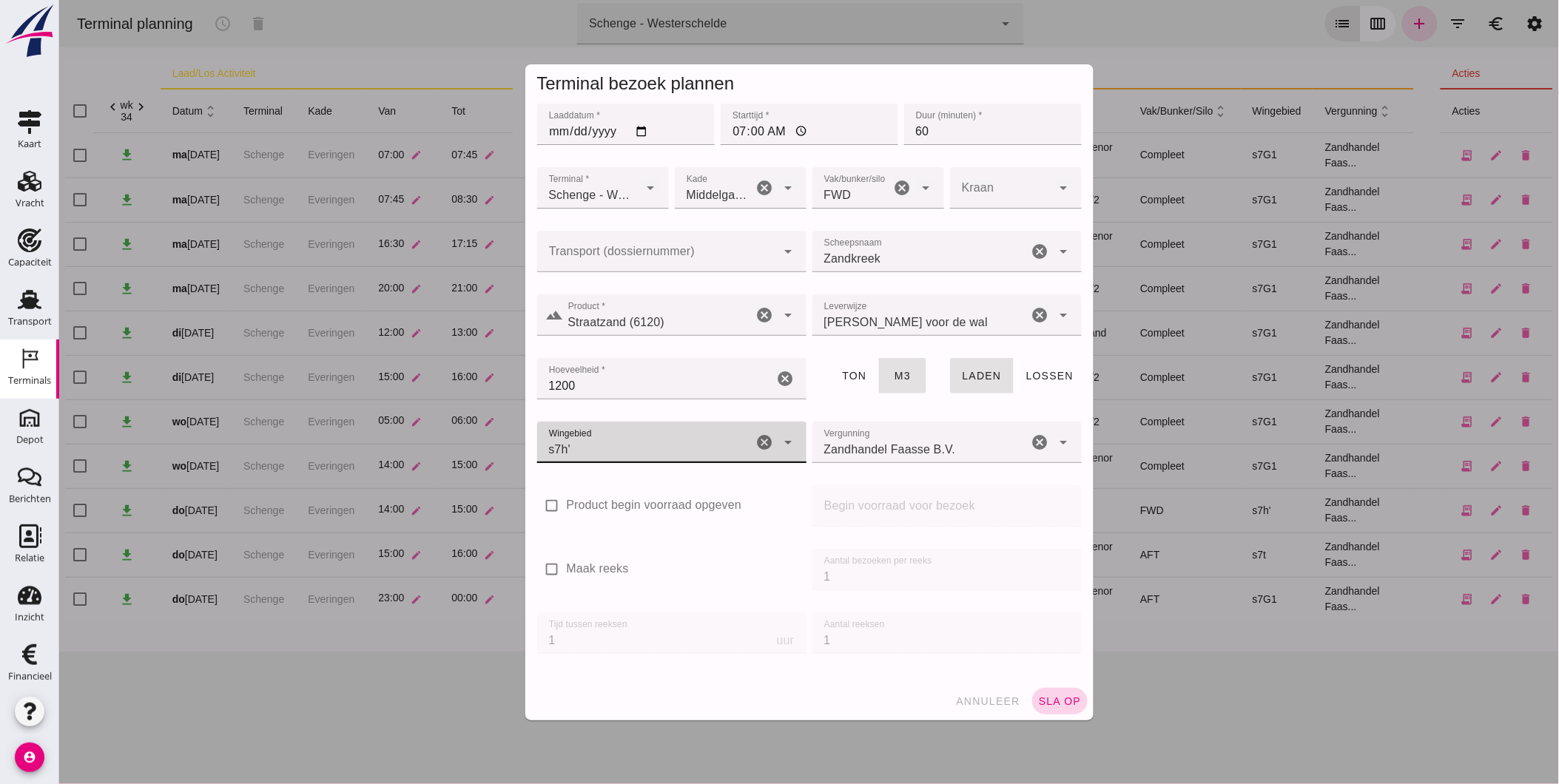
type input "225"
click span "sla op"
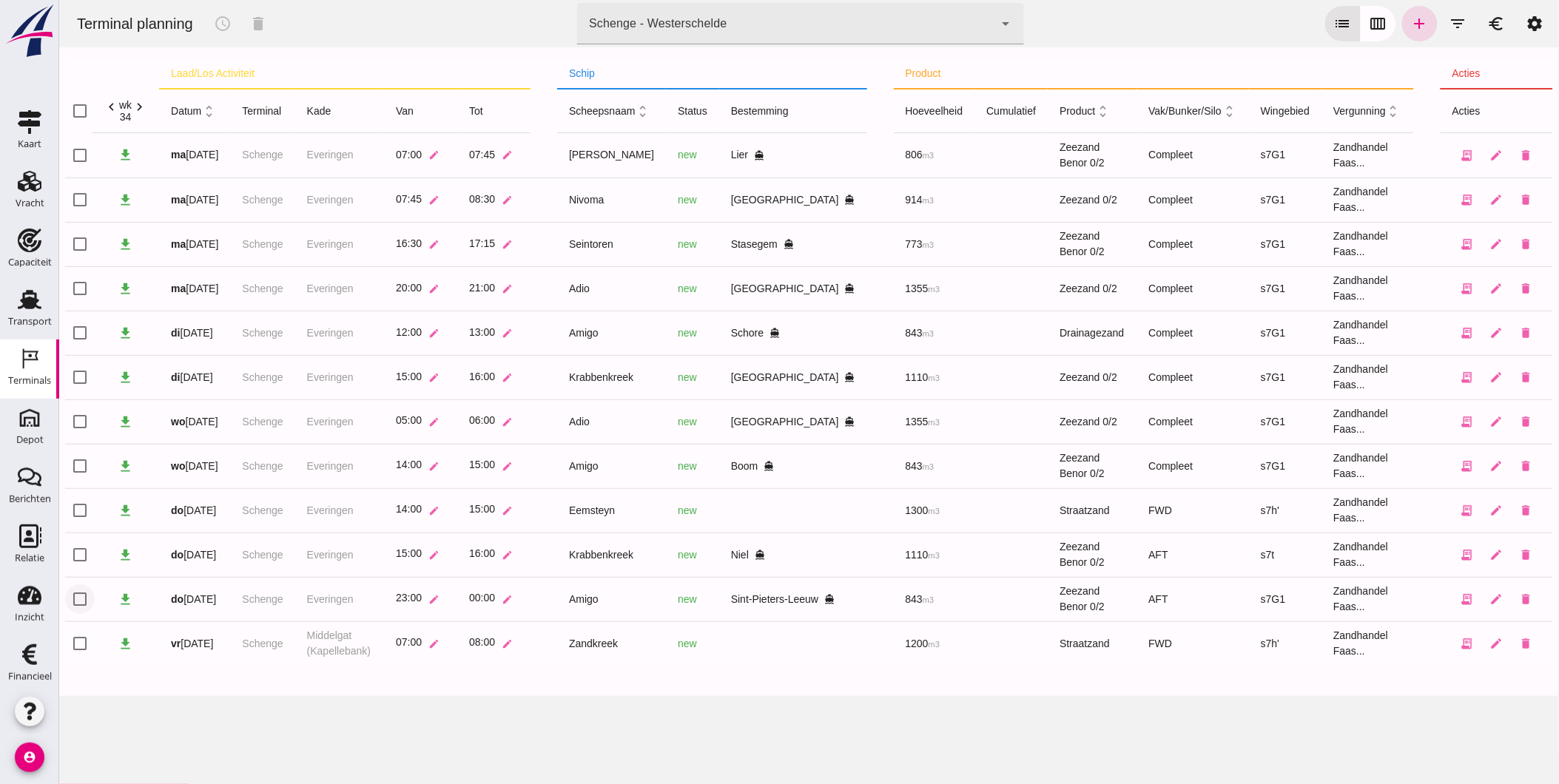
click input "checkbox"
checkbox input "true"
click at [226, 25] on icon "schedule" at bounding box center [222, 24] width 18 height 18
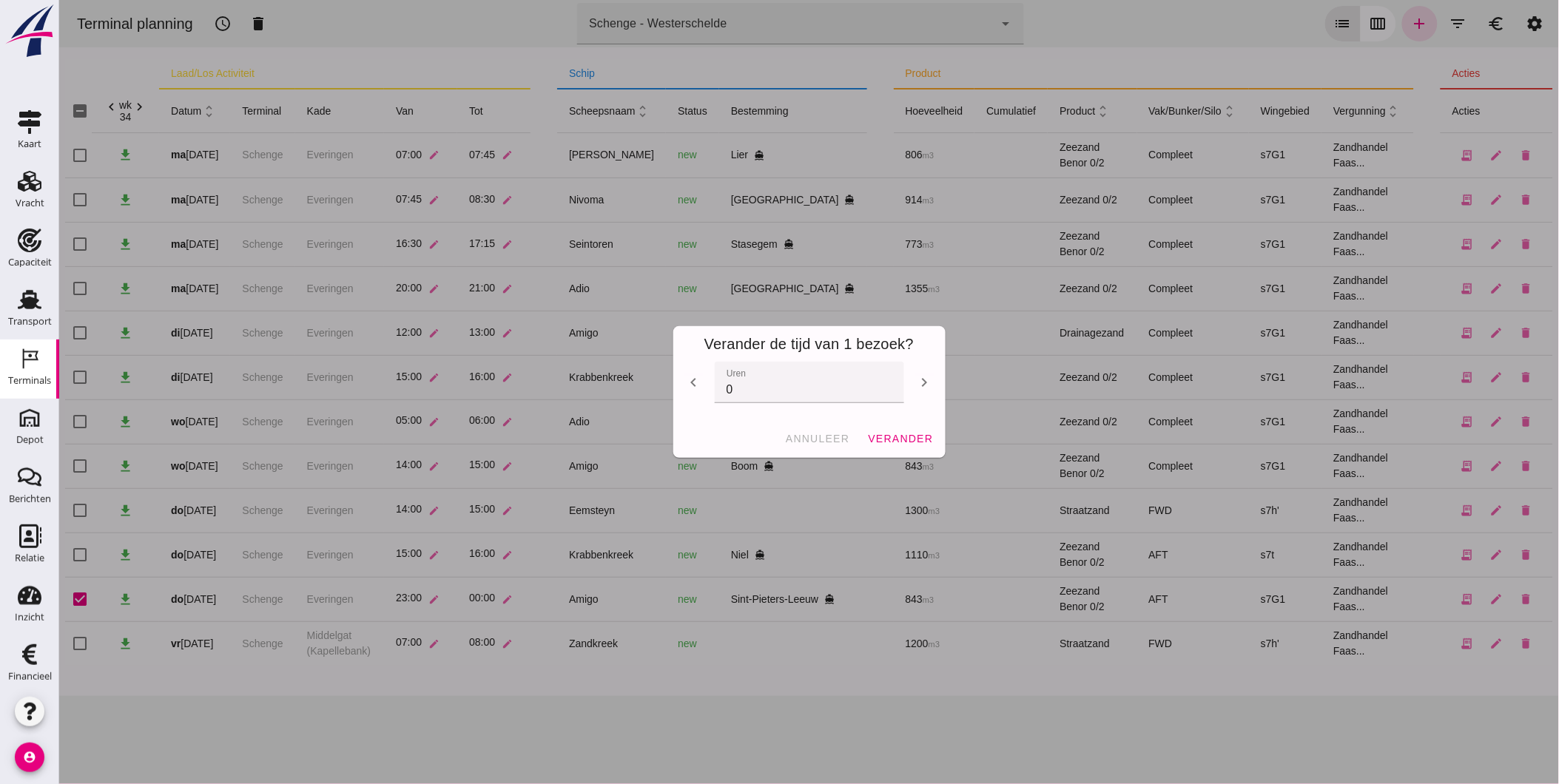
click at [920, 379] on icon "chevron_right" at bounding box center [924, 382] width 18 height 18
click at [920, 382] on icon "chevron_right" at bounding box center [924, 382] width 18 height 18
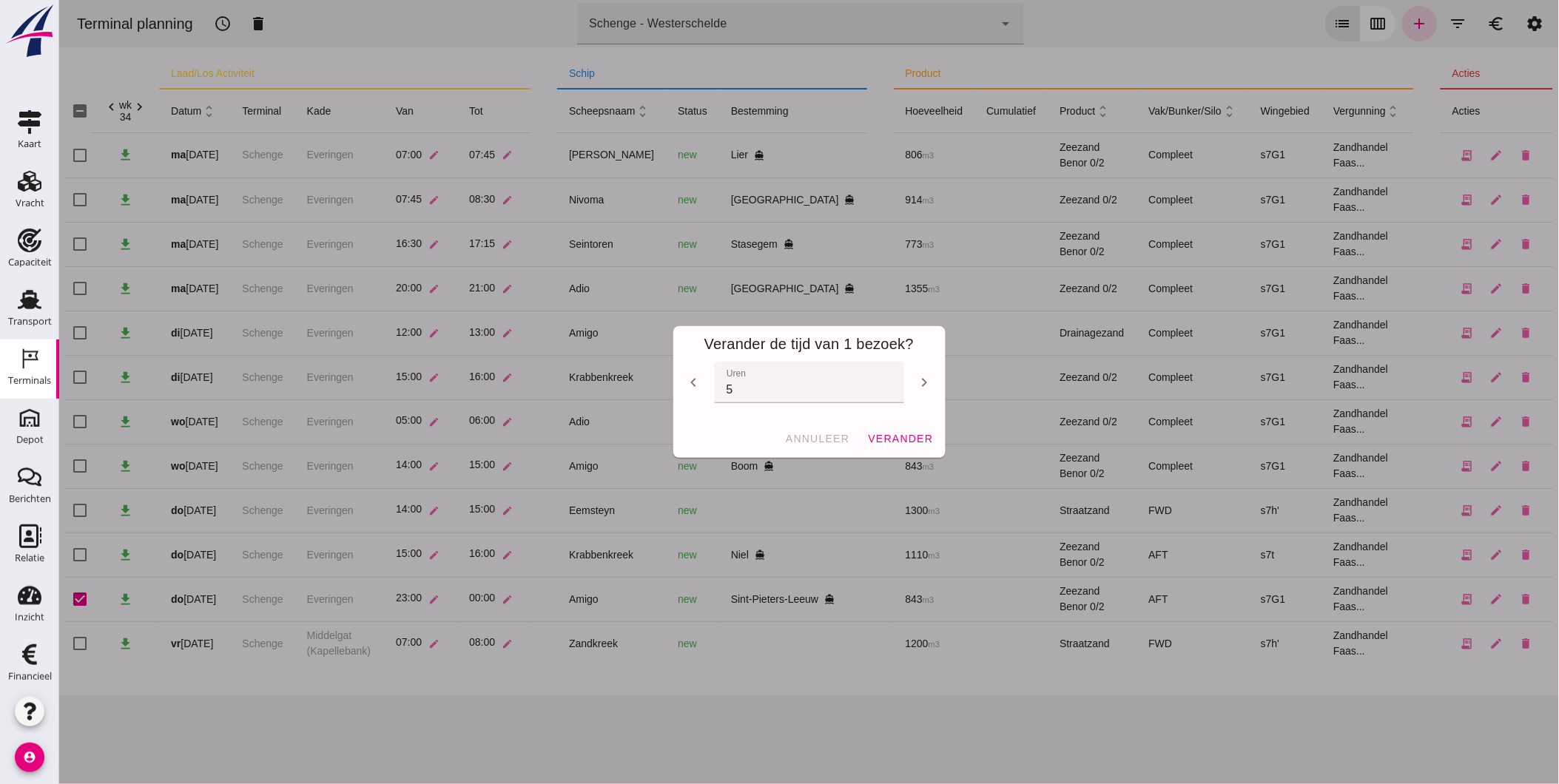
click at [920, 382] on icon "chevron_right" at bounding box center [924, 382] width 18 height 18
click at [919, 382] on icon "chevron_right" at bounding box center [924, 382] width 18 height 18
click at [919, 381] on icon "chevron_right" at bounding box center [924, 382] width 18 height 18
type input "9"
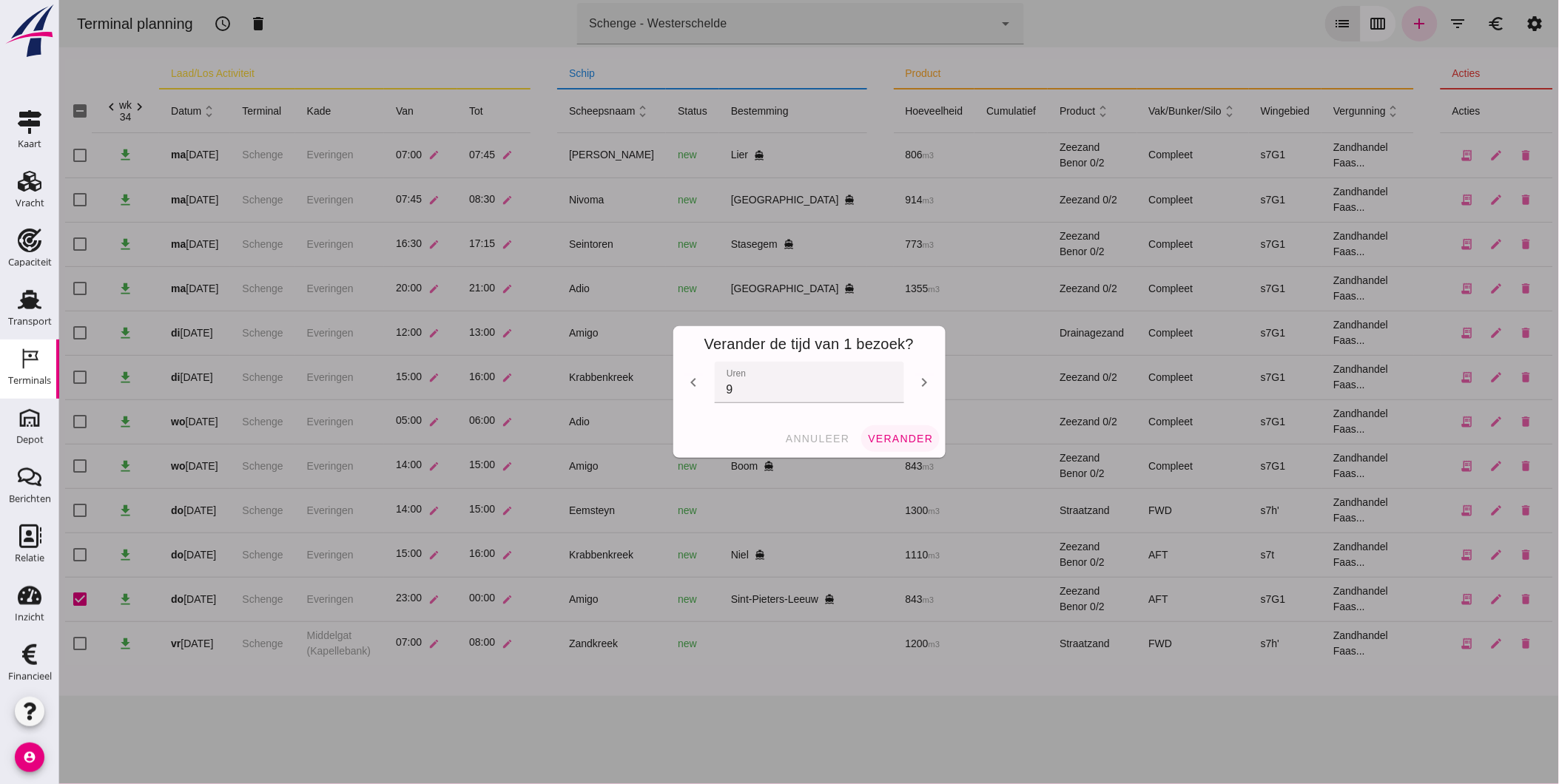
click span "verander"
checkbox input "false"
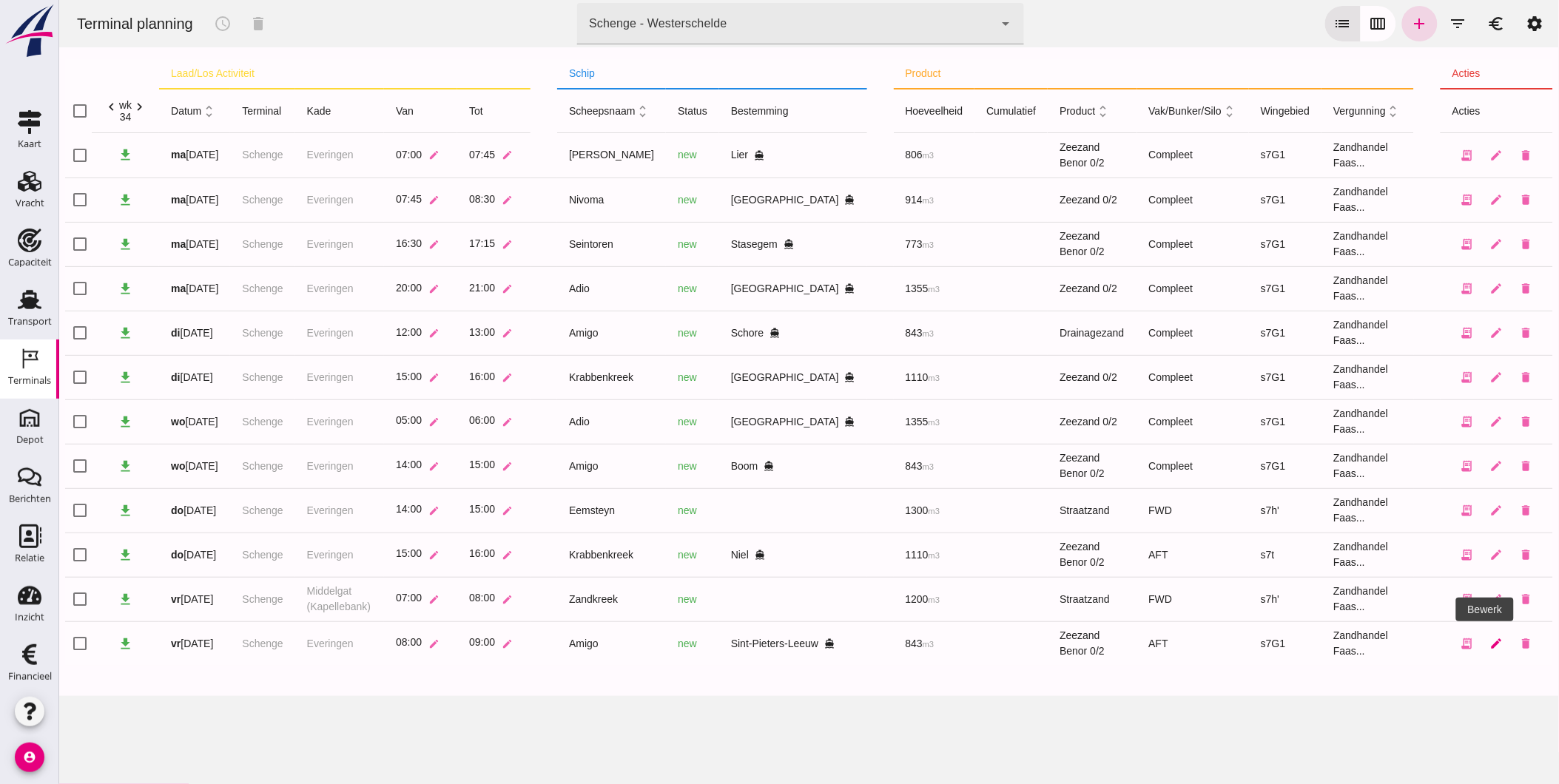
click at [1490, 638] on icon "edit" at bounding box center [1496, 644] width 13 height 13
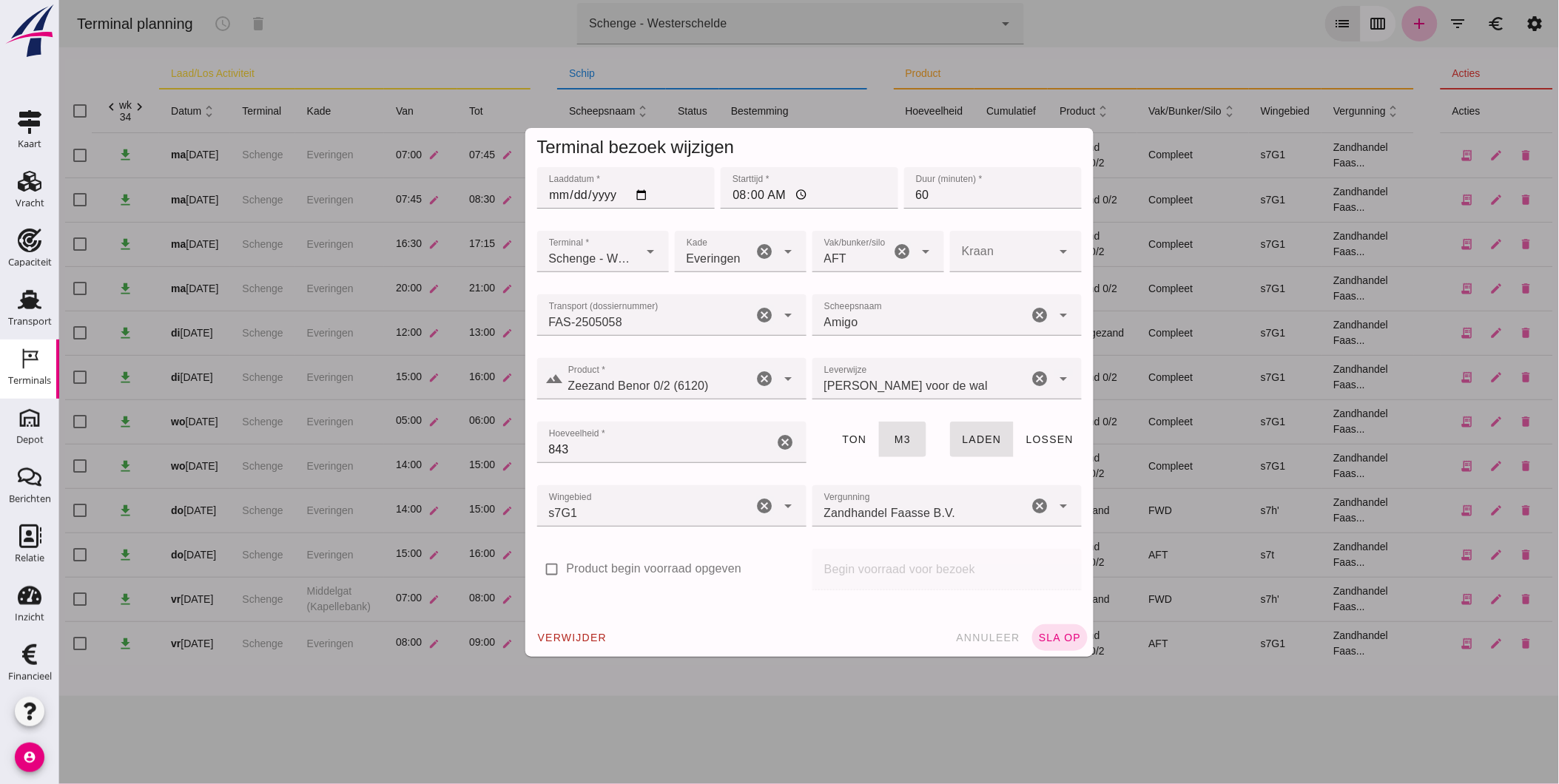
click div "AFT 105"
click at [832, 259] on span "AFT" at bounding box center [835, 259] width 23 height 18
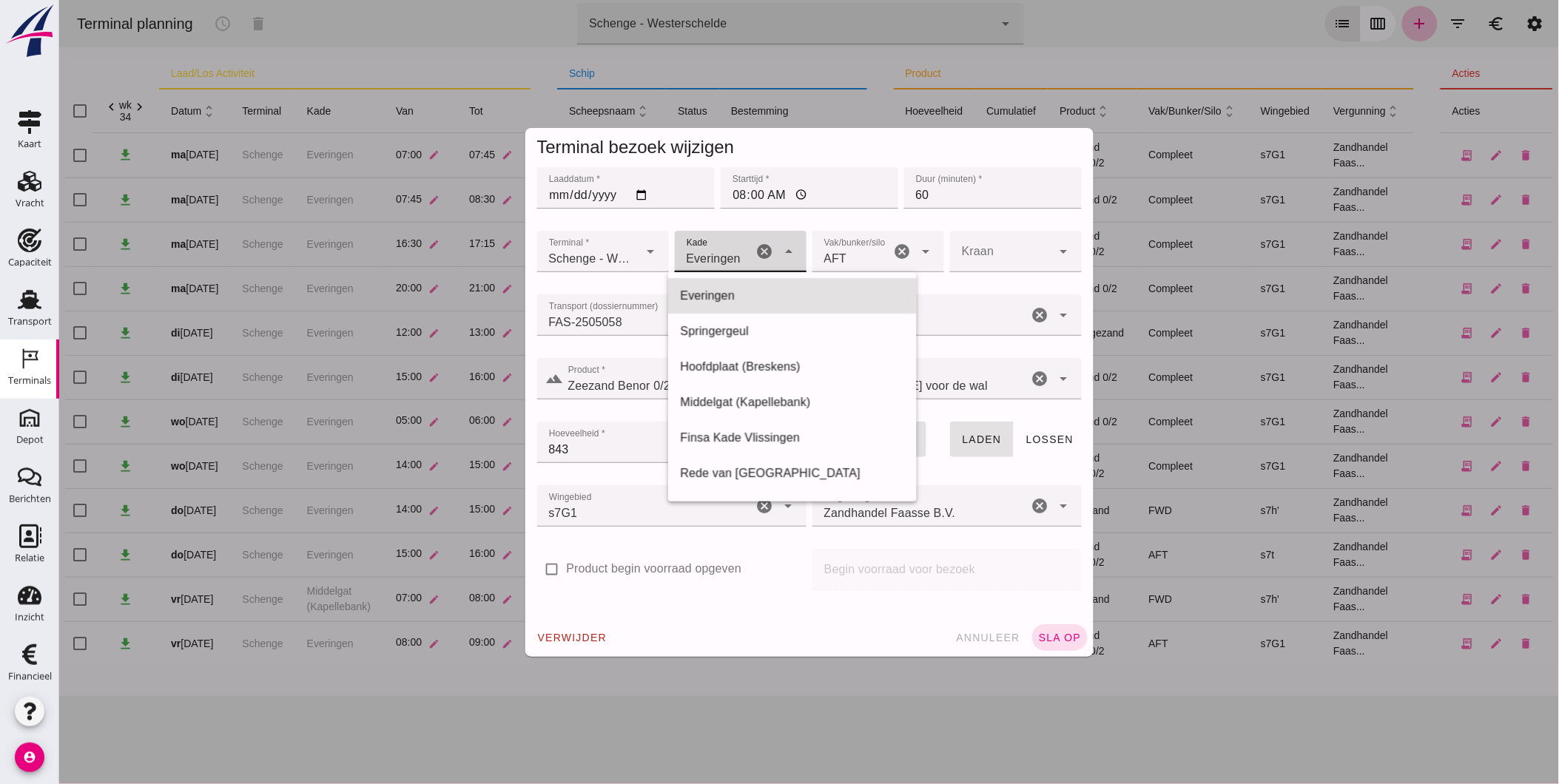
click at [732, 254] on span "Everingen" at bounding box center [712, 259] width 54 height 18
click at [754, 396] on div "Middelgat (Kapellebank)" at bounding box center [791, 402] width 225 height 18
type input "10"
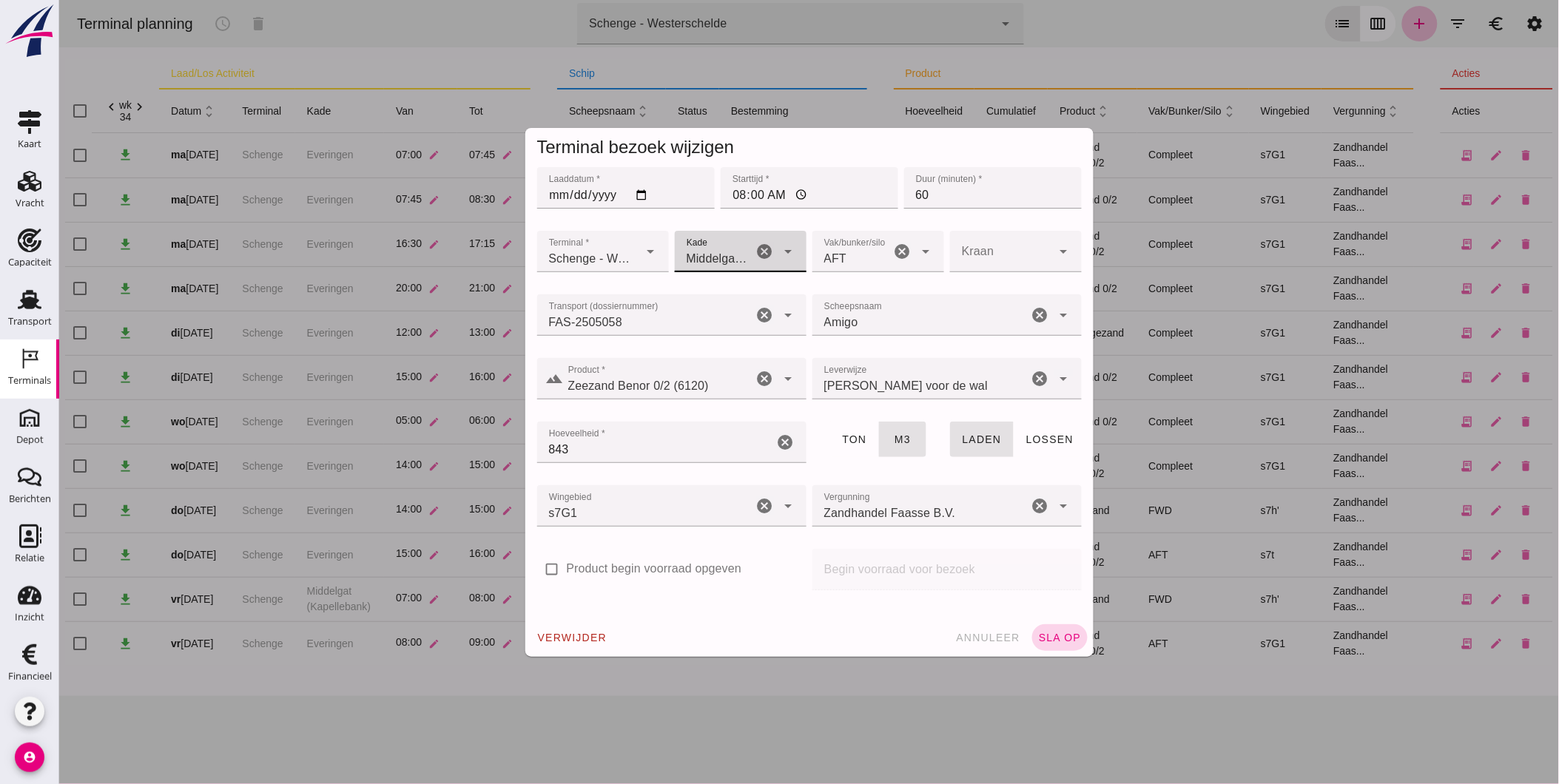
click span "sla op"
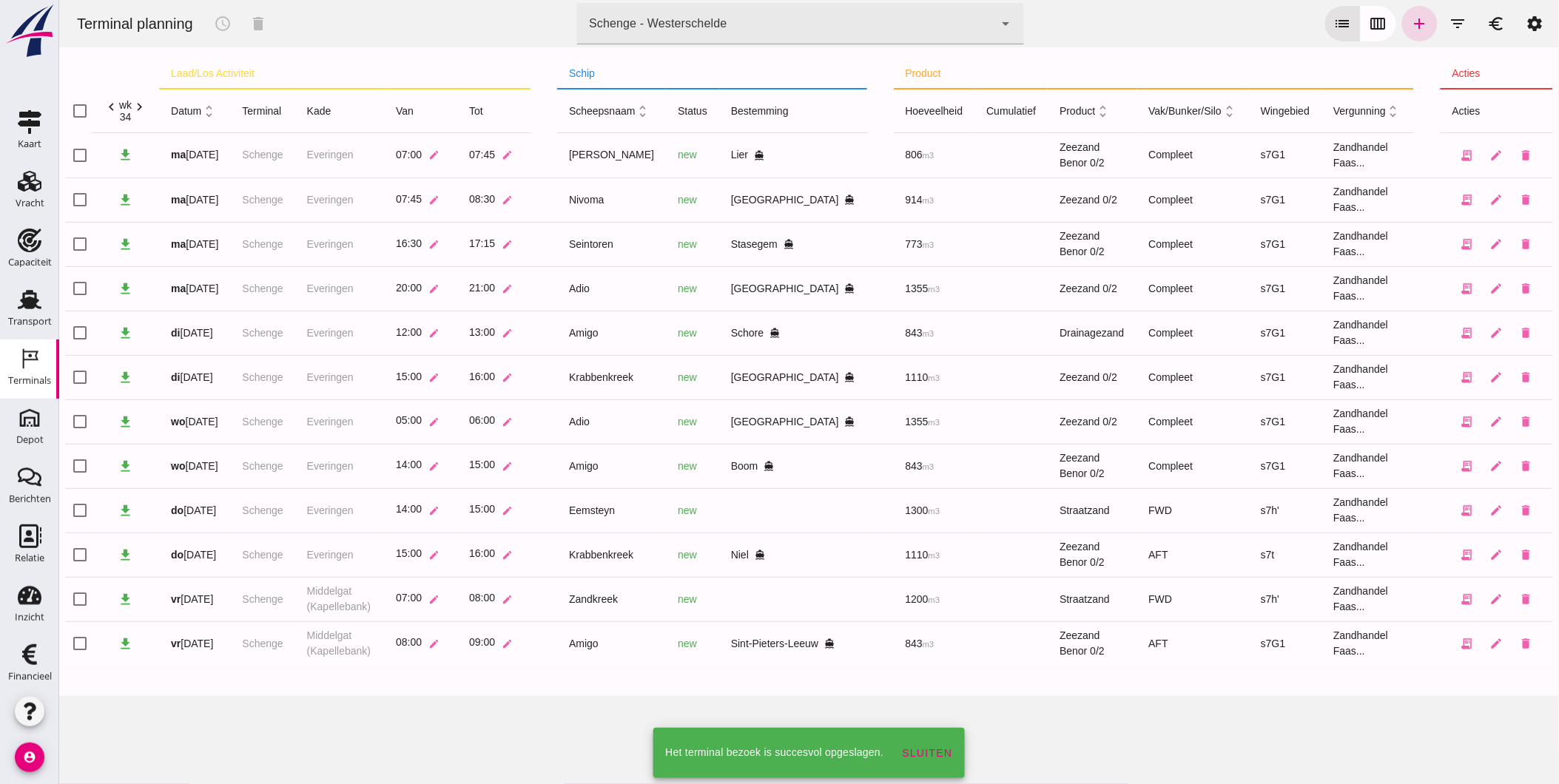
click at [534, 712] on div "Terminal planning schedule delete terminal Schenge - Westerschelde 9c876888-926…" at bounding box center [809, 392] width 1500 height 784
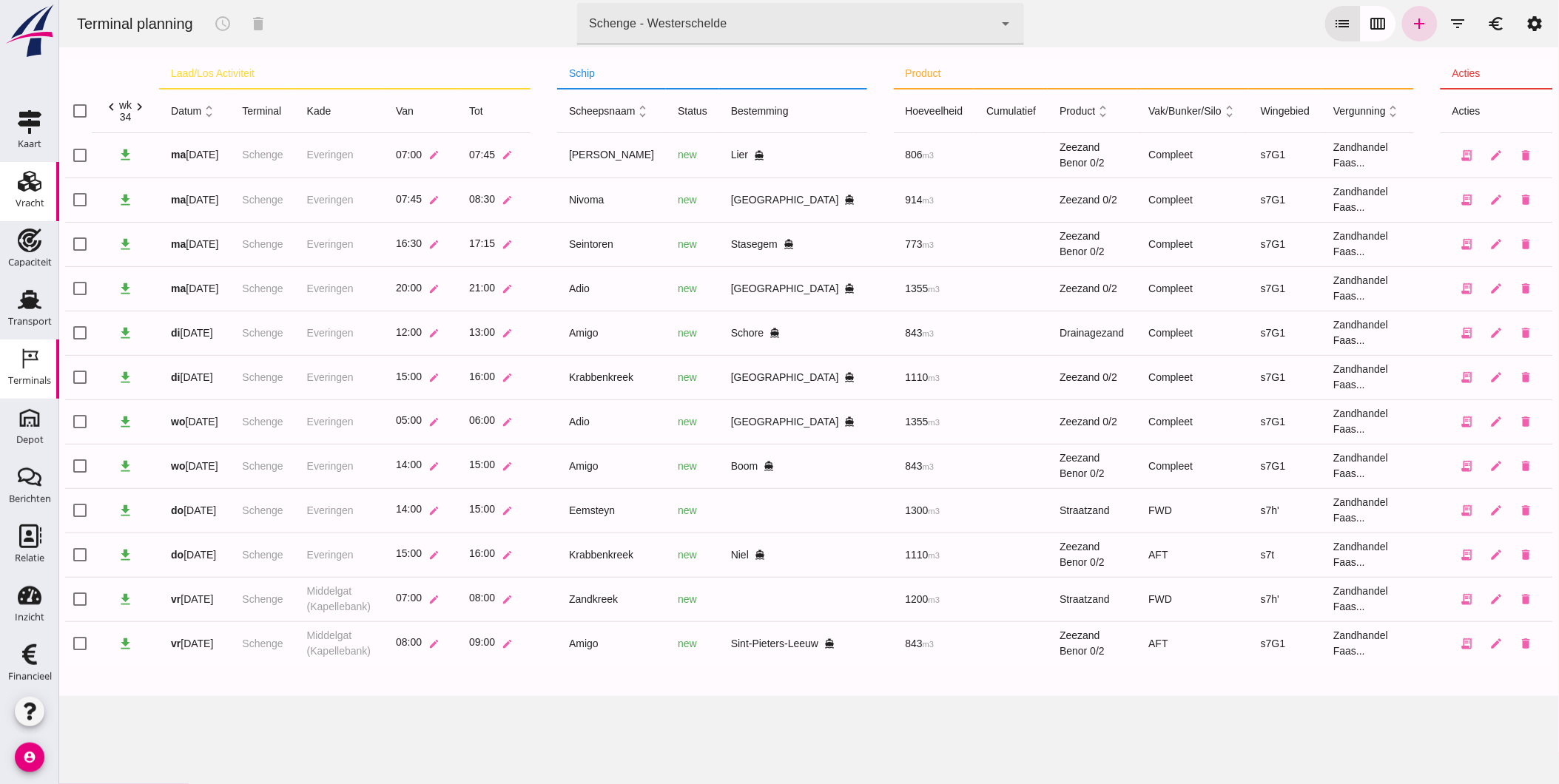
click at [19, 191] on use at bounding box center [29, 181] width 24 height 21
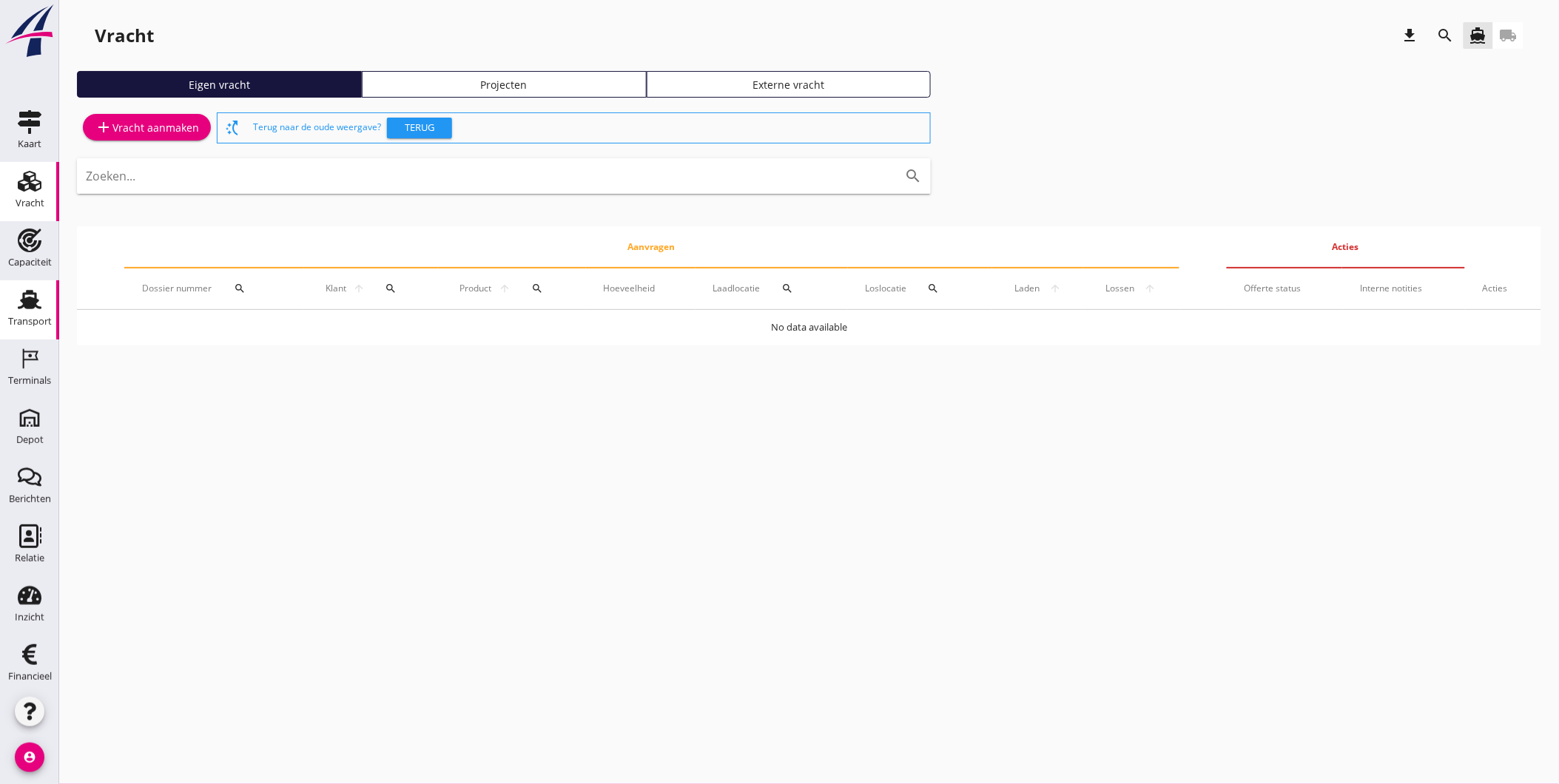
click at [26, 313] on div "Transport" at bounding box center [30, 322] width 44 height 21
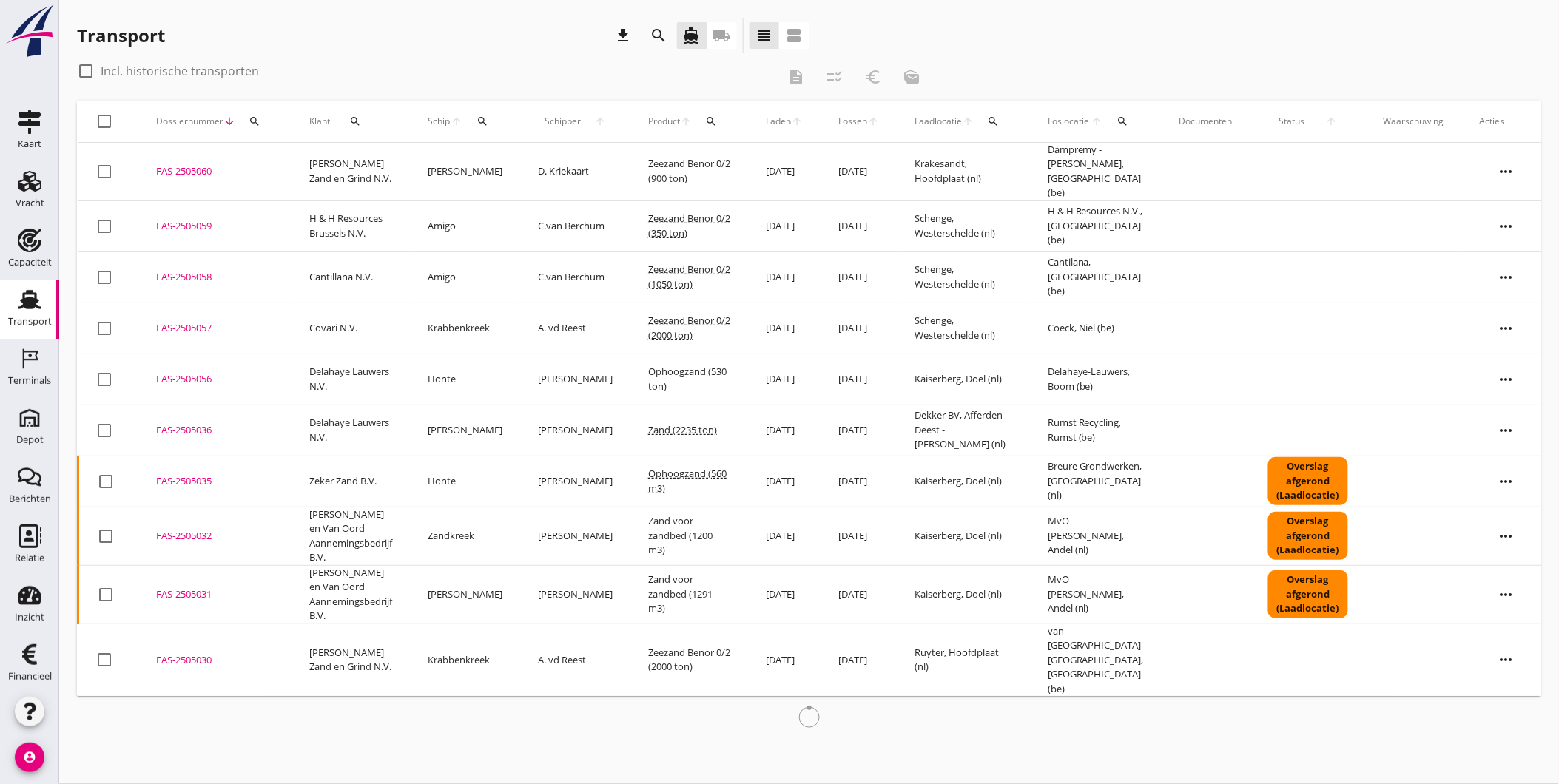
click at [186, 69] on label "Incl. historische transporten" at bounding box center [179, 71] width 158 height 15
checkbox input "true"
click at [706, 119] on icon "search" at bounding box center [711, 121] width 11 height 11
click at [711, 160] on input "Zoeken op product..." at bounding box center [762, 164] width 154 height 24
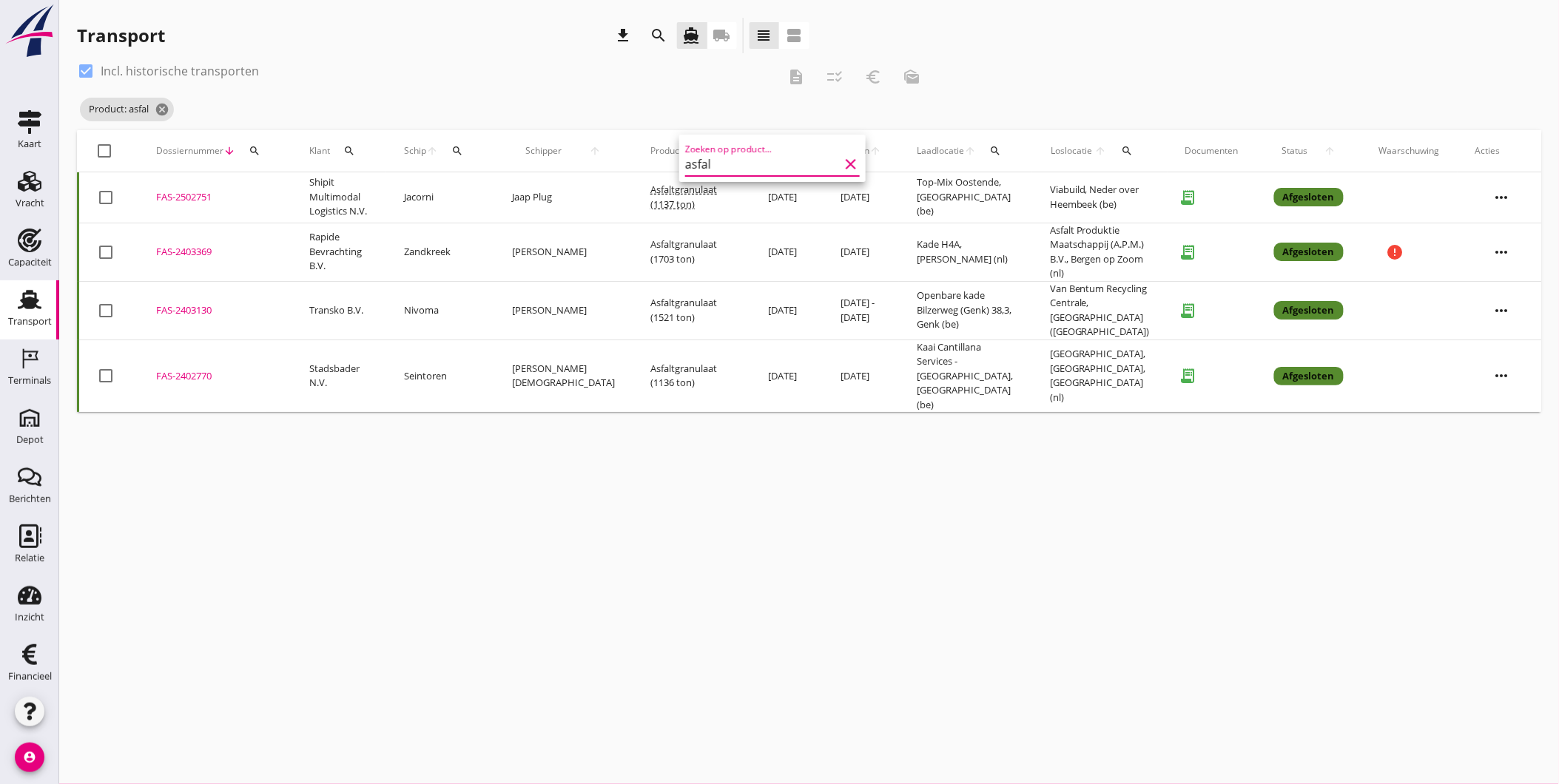
type input "asfal"
click at [204, 369] on div "FAS-2402770" at bounding box center [215, 376] width 118 height 15
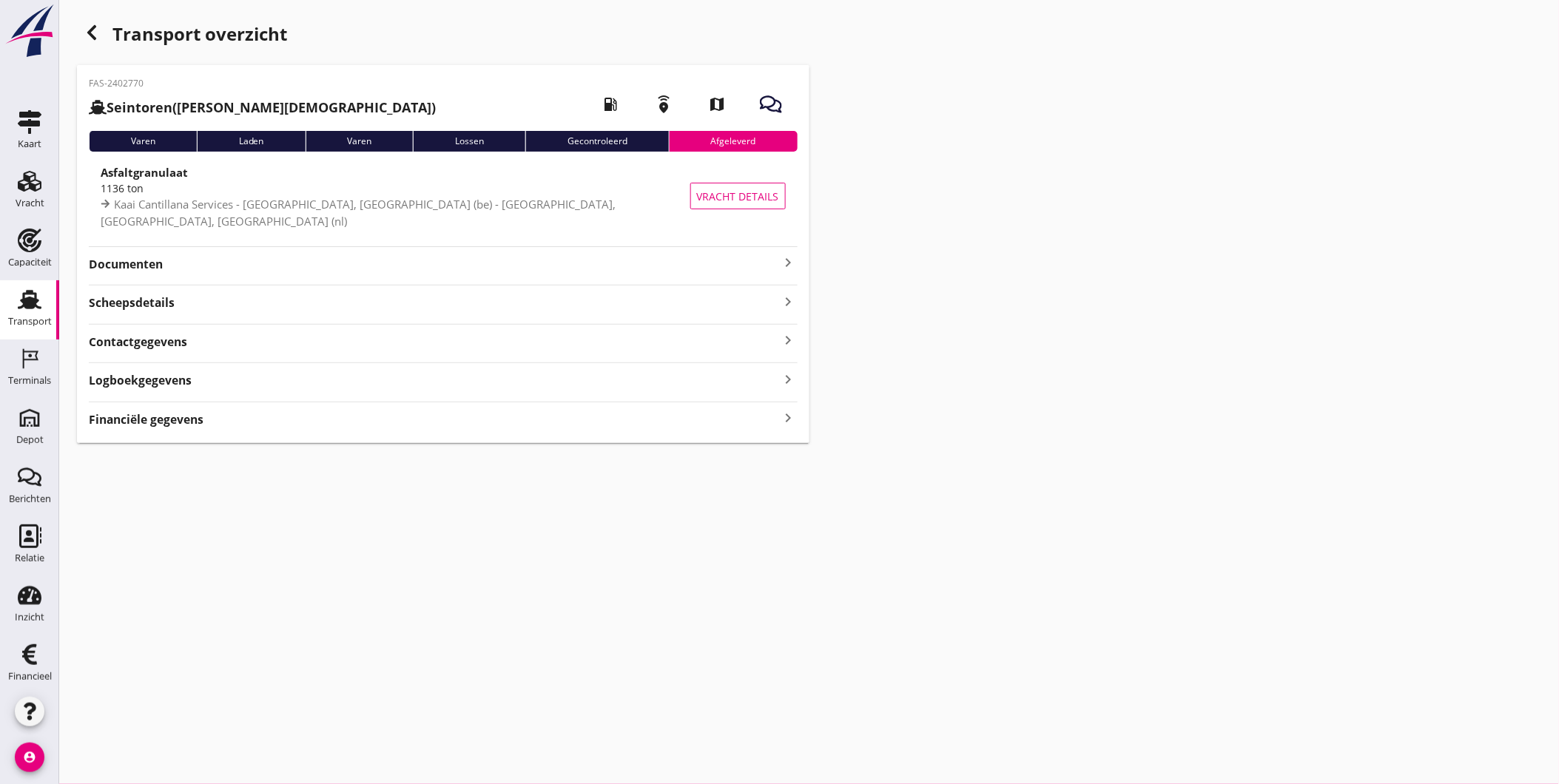
click at [378, 312] on div "Scheepsdetails keyboard_arrow_right" at bounding box center [444, 301] width 709 height 20
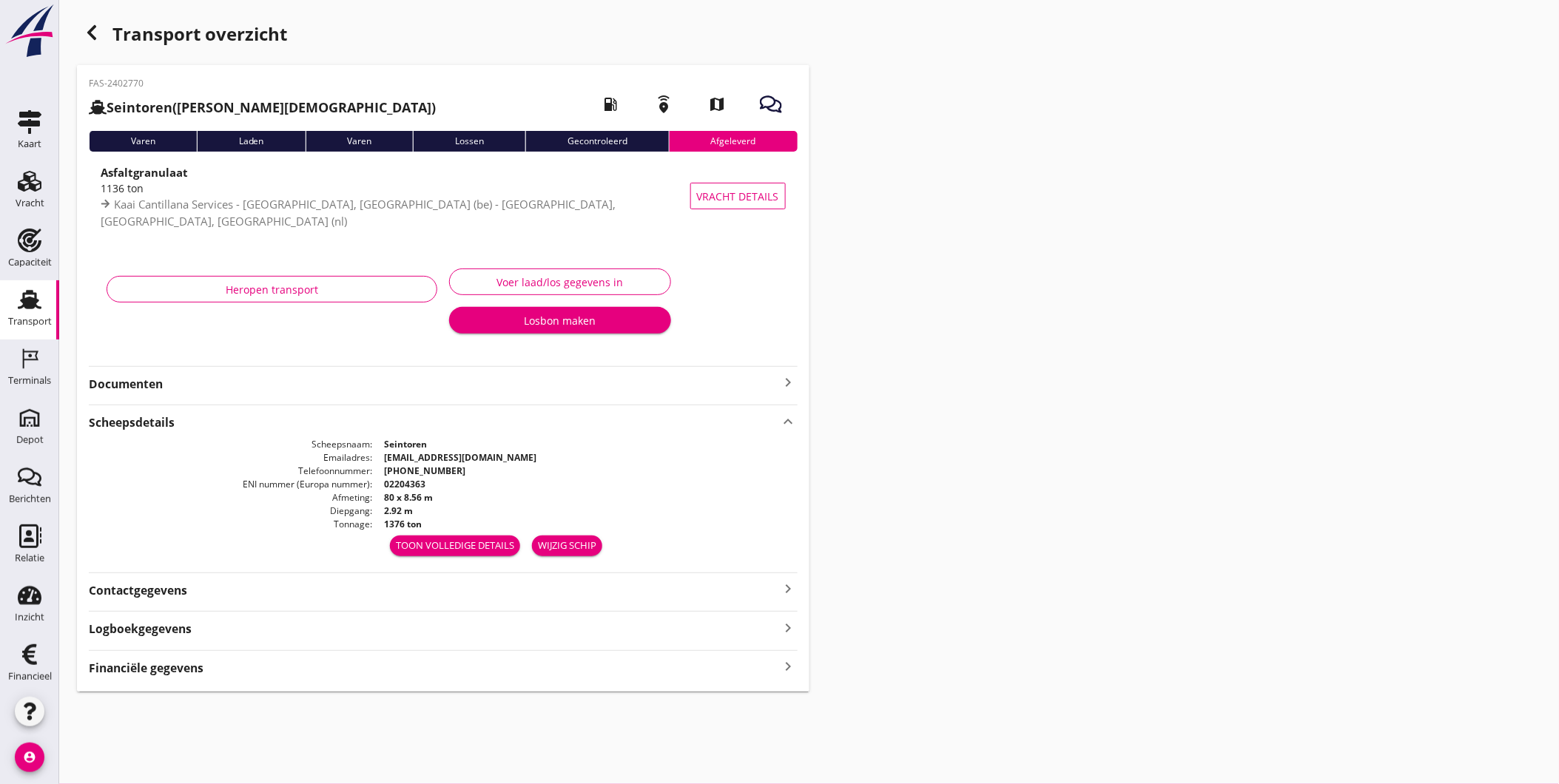
click at [378, 423] on div "Scheepsdetails keyboard_arrow_up" at bounding box center [444, 421] width 709 height 20
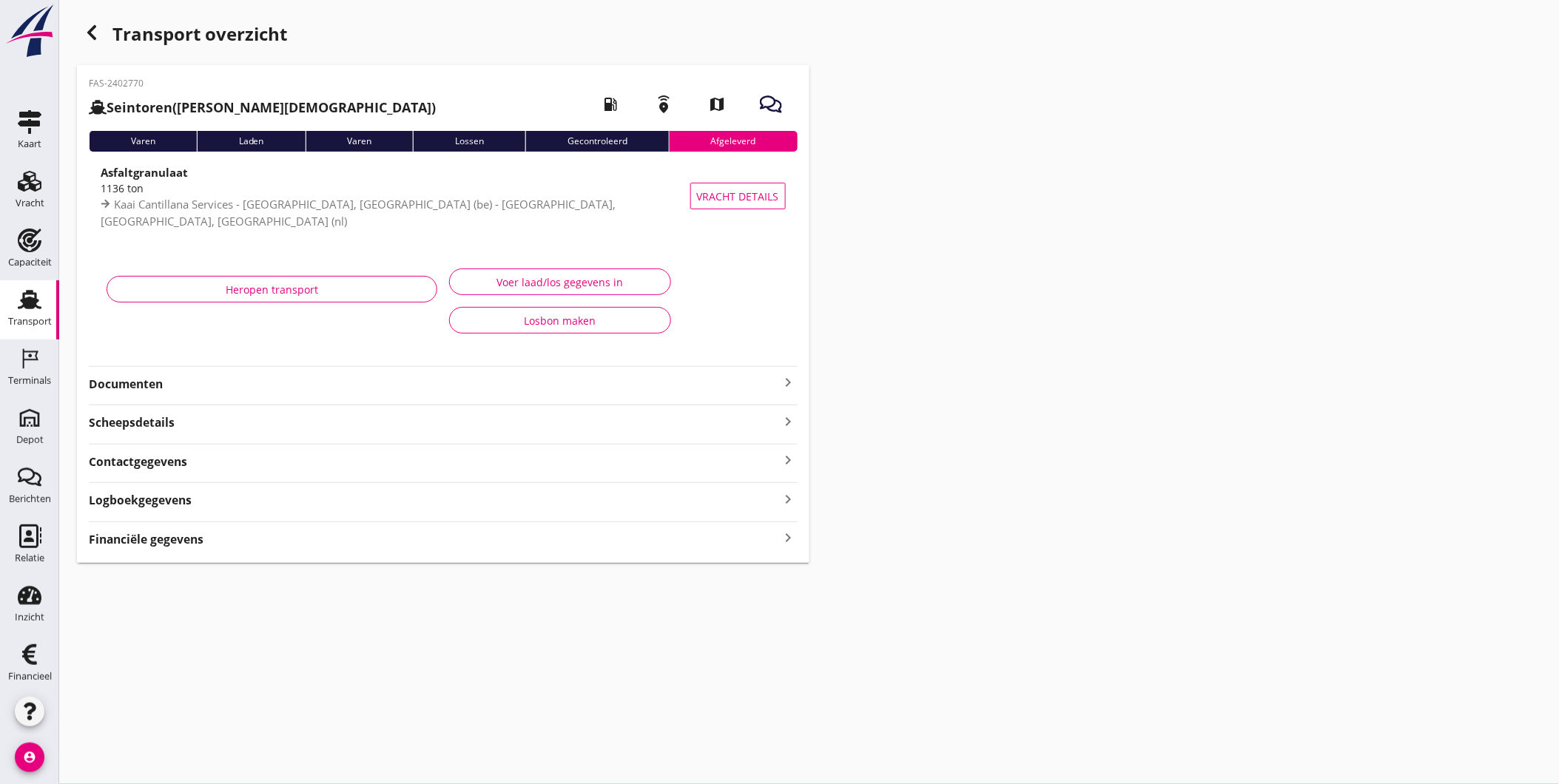
click at [353, 540] on div "Financiële gegevens keyboard_arrow_right" at bounding box center [444, 538] width 709 height 20
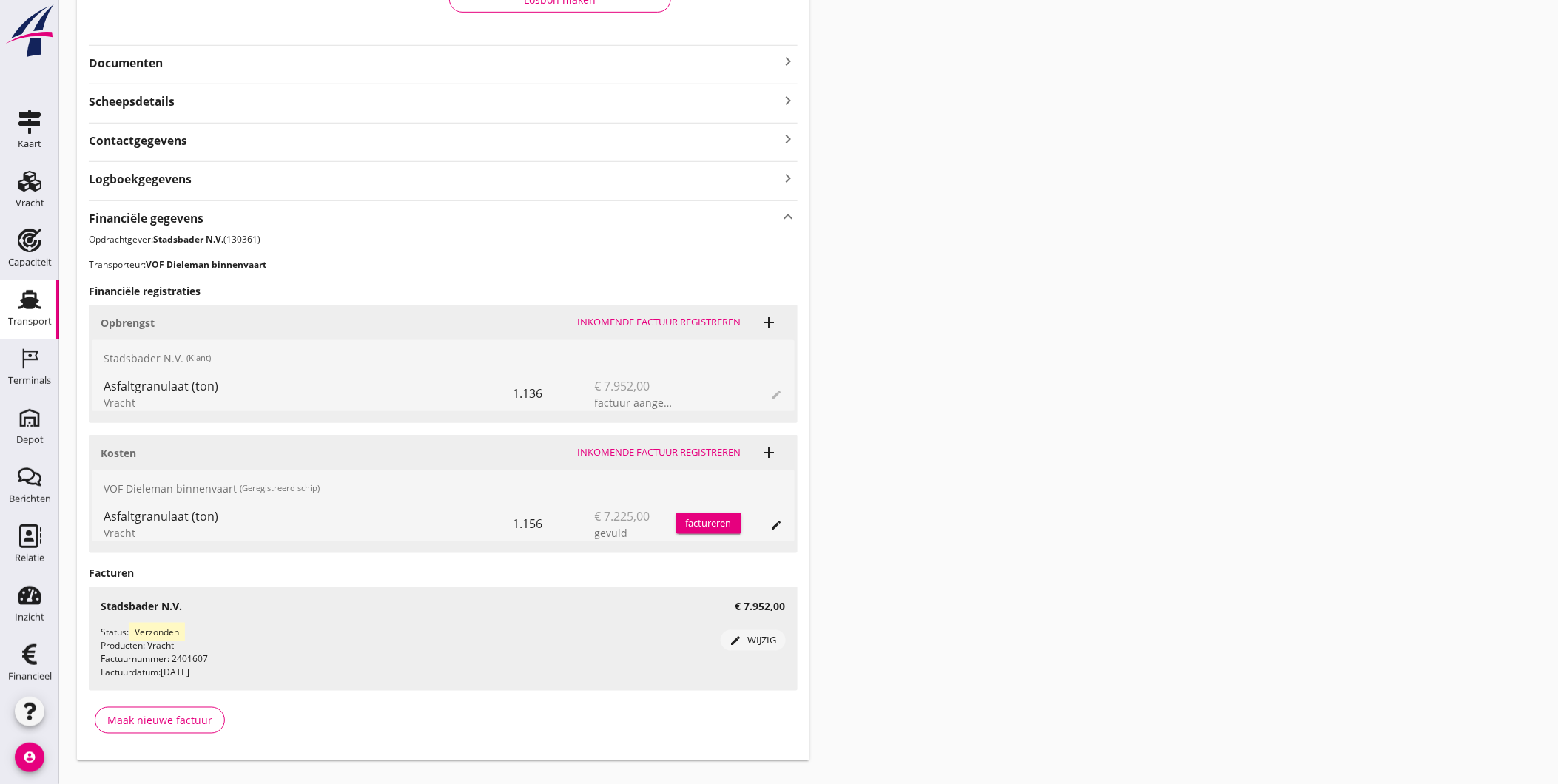
scroll to position [329, 0]
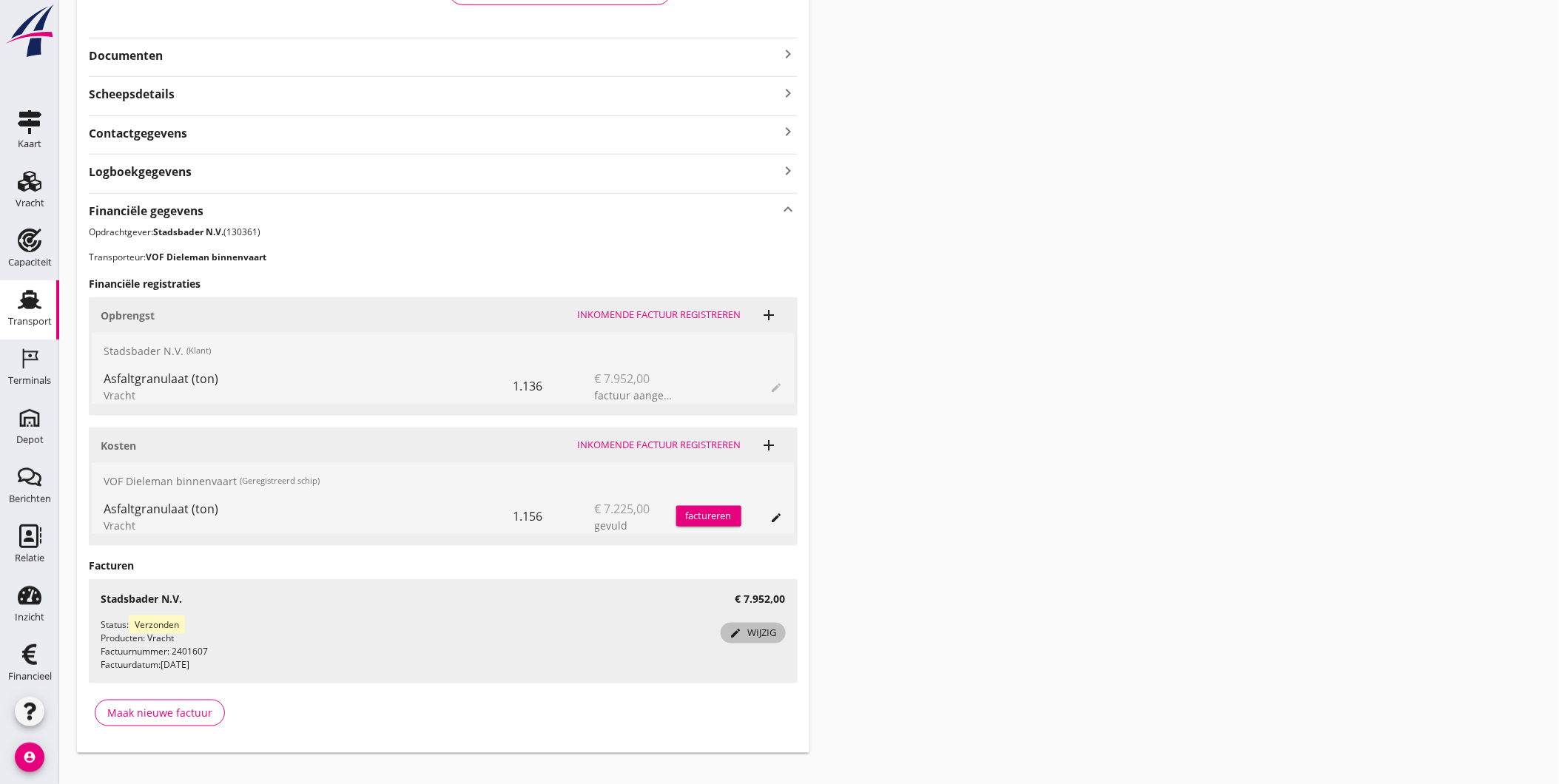
click at [755, 633] on div "edit wijzig" at bounding box center [753, 633] width 53 height 15
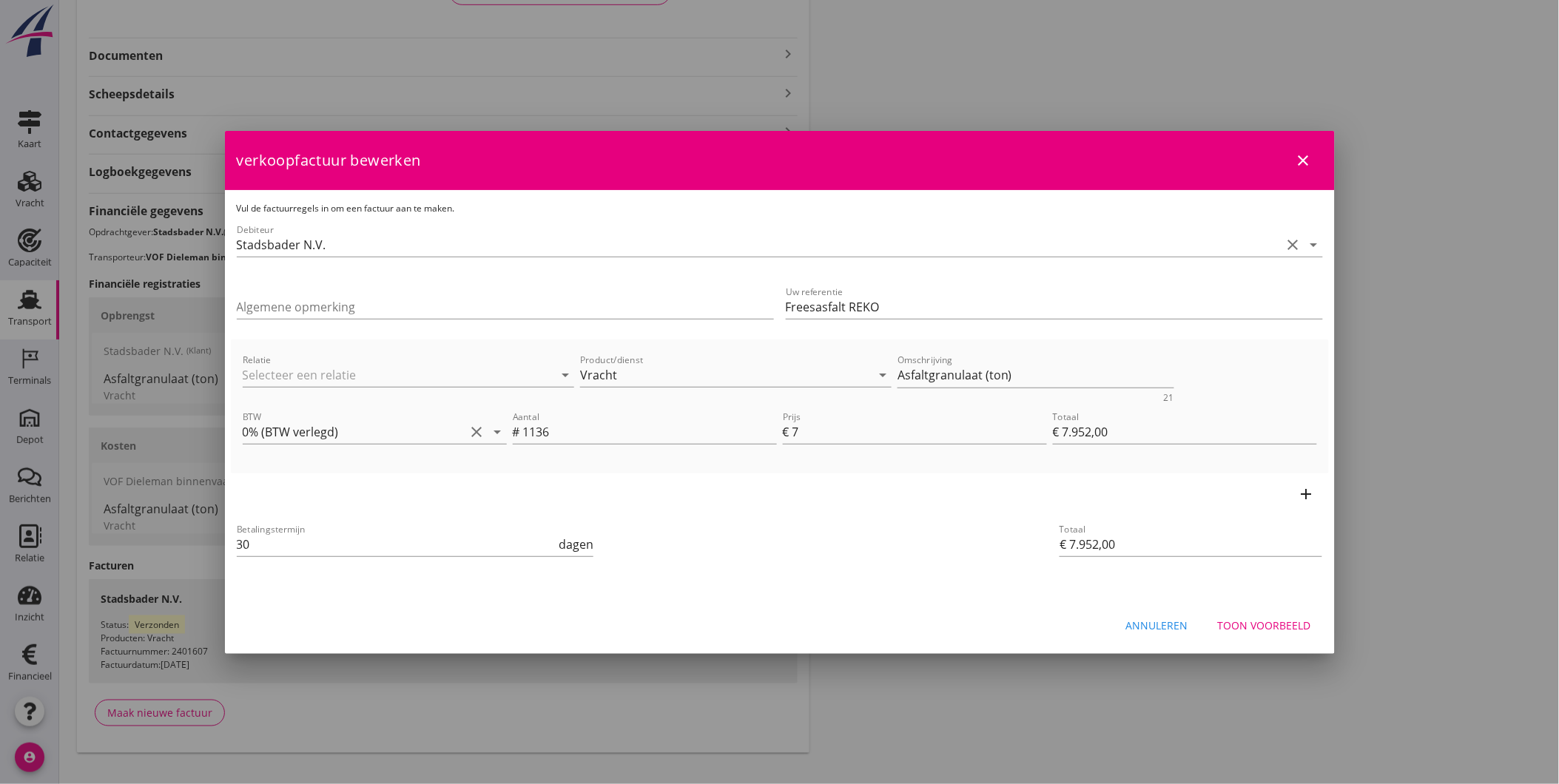
click at [1177, 629] on div "Annuleren" at bounding box center [1158, 626] width 63 height 15
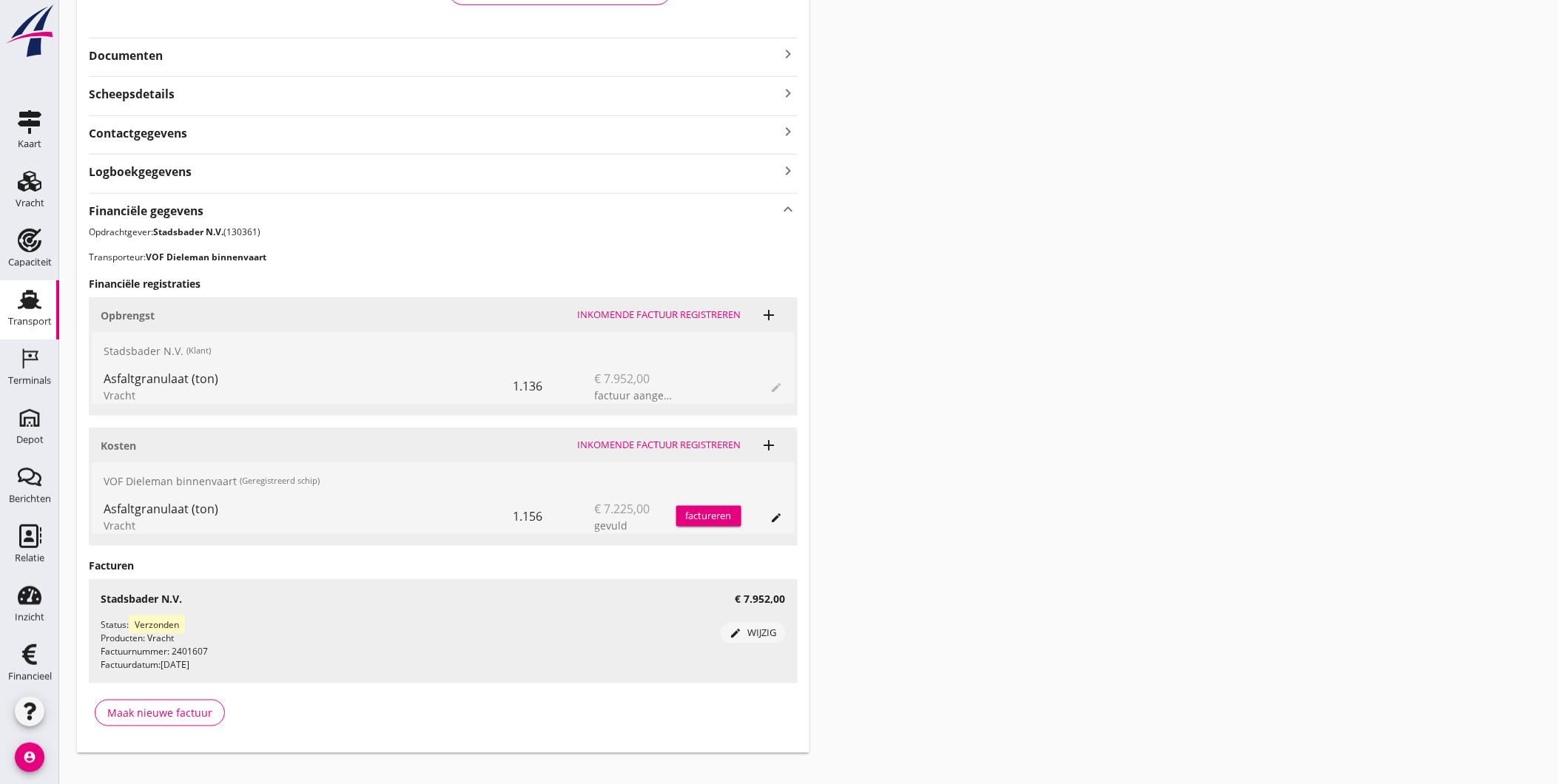
drag, startPoint x: 100, startPoint y: 627, endPoint x: 211, endPoint y: 660, distance: 115.8
click at [211, 660] on div "Status: Verzonden Producten: Vracht Factuurnummer: 2401607 Factuurdatum: 14-08-…" at bounding box center [411, 645] width 620 height 53
click at [211, 661] on div "Status: Verzonden Producten: Vracht Factuurnummer: 2401607 Factuurdatum: 14-08-…" at bounding box center [411, 645] width 620 height 53
click at [100, 622] on div "Status: Verzonden Producten: Vracht Factuurnummer: 2401607 Factuurdatum: 14-08-…" at bounding box center [444, 645] width 709 height 77
drag, startPoint x: 100, startPoint y: 622, endPoint x: 219, endPoint y: 669, distance: 127.9
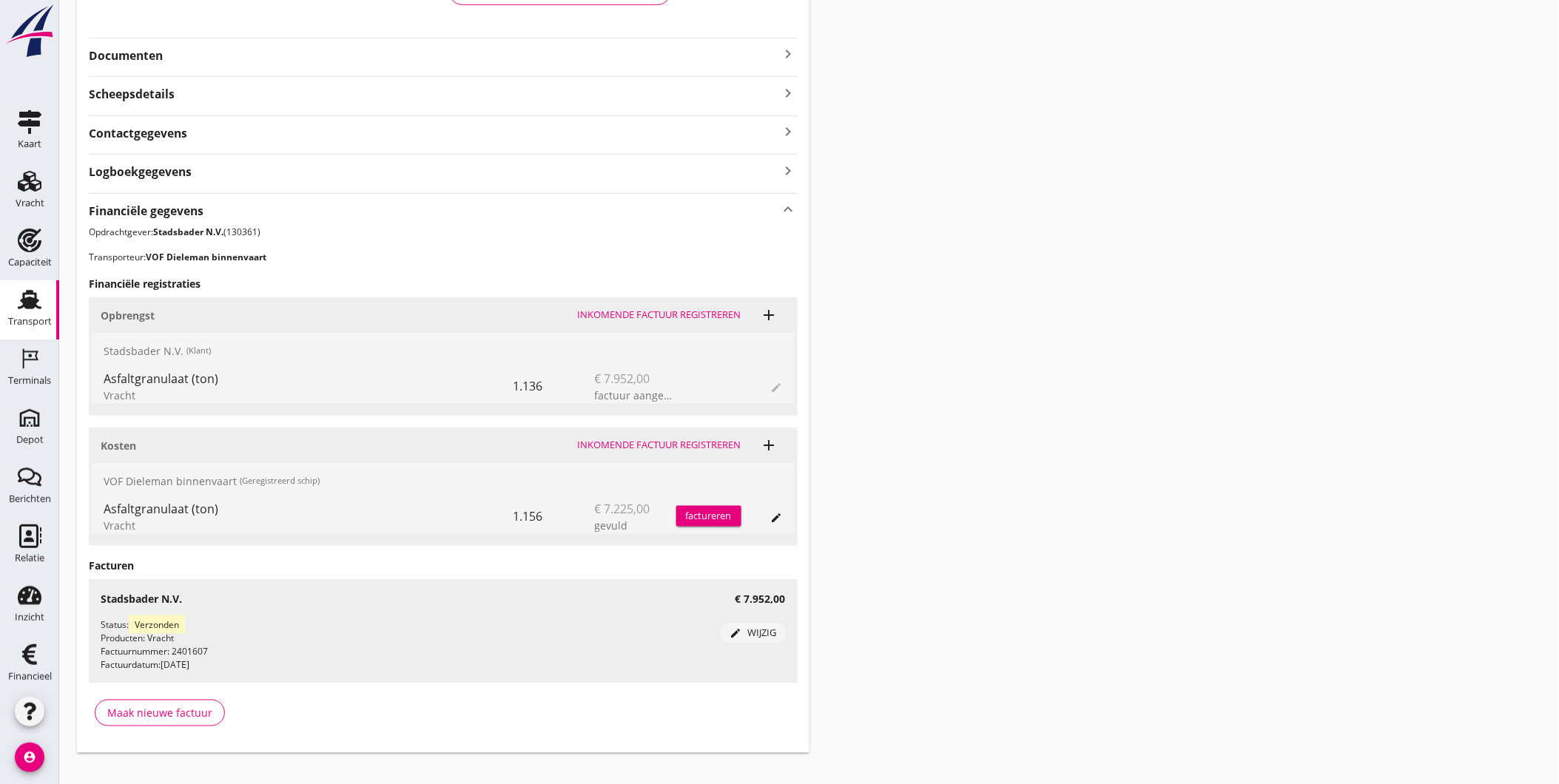
click at [219, 669] on div "Status: Verzonden Producten: Vracht Factuurnummer: 2401607 Factuurdatum: 14-08-…" at bounding box center [411, 645] width 620 height 53
drag, startPoint x: 219, startPoint y: 669, endPoint x: 321, endPoint y: 713, distance: 111.1
click at [321, 713] on div "Financiële gegevens keyboard_arrow_up Opdrachtgever: Stadsbader N.V. (130361) T…" at bounding box center [444, 466] width 709 height 546
click at [771, 516] on icon "edit" at bounding box center [777, 518] width 11 height 11
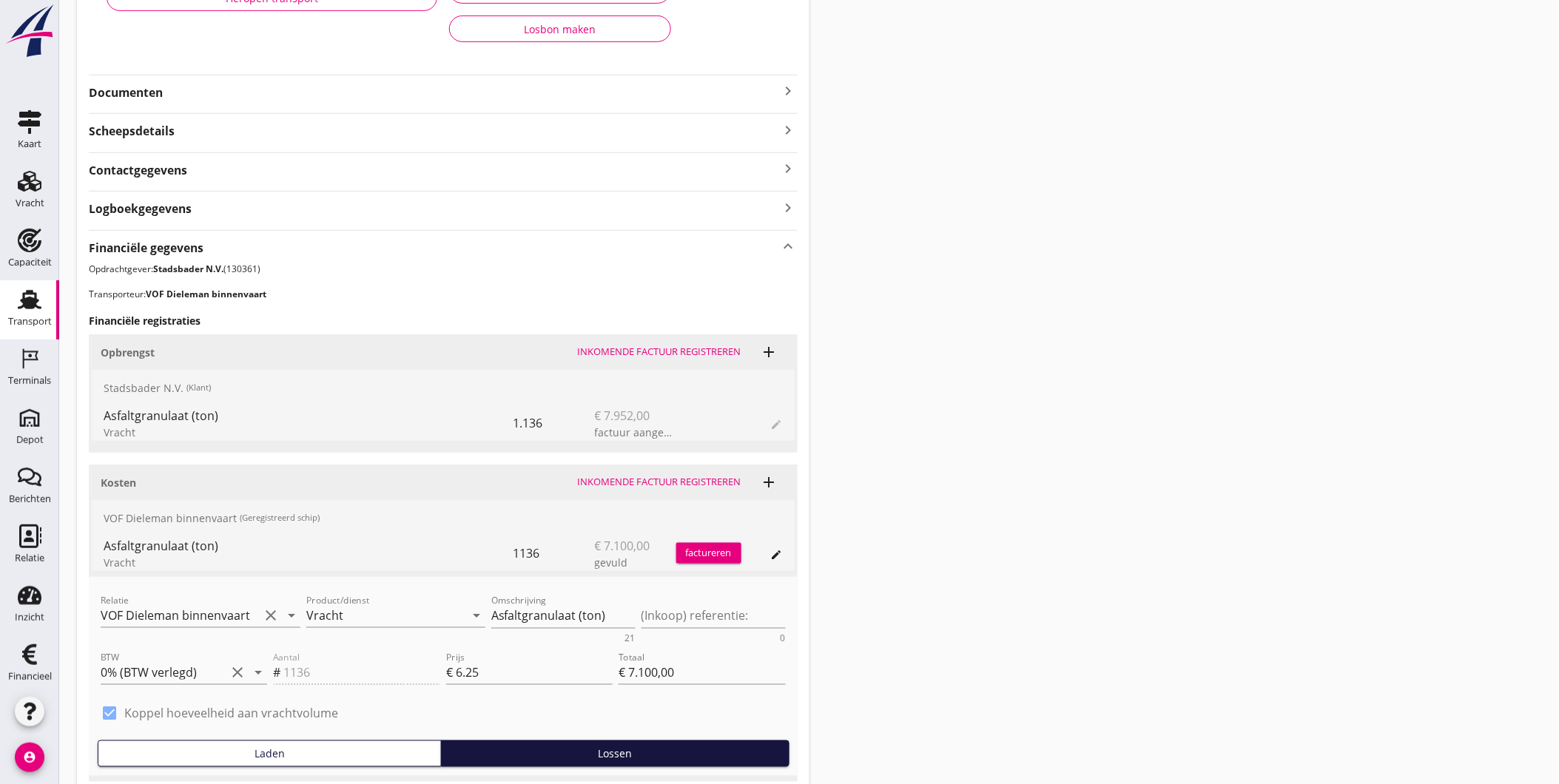
scroll to position [467, 0]
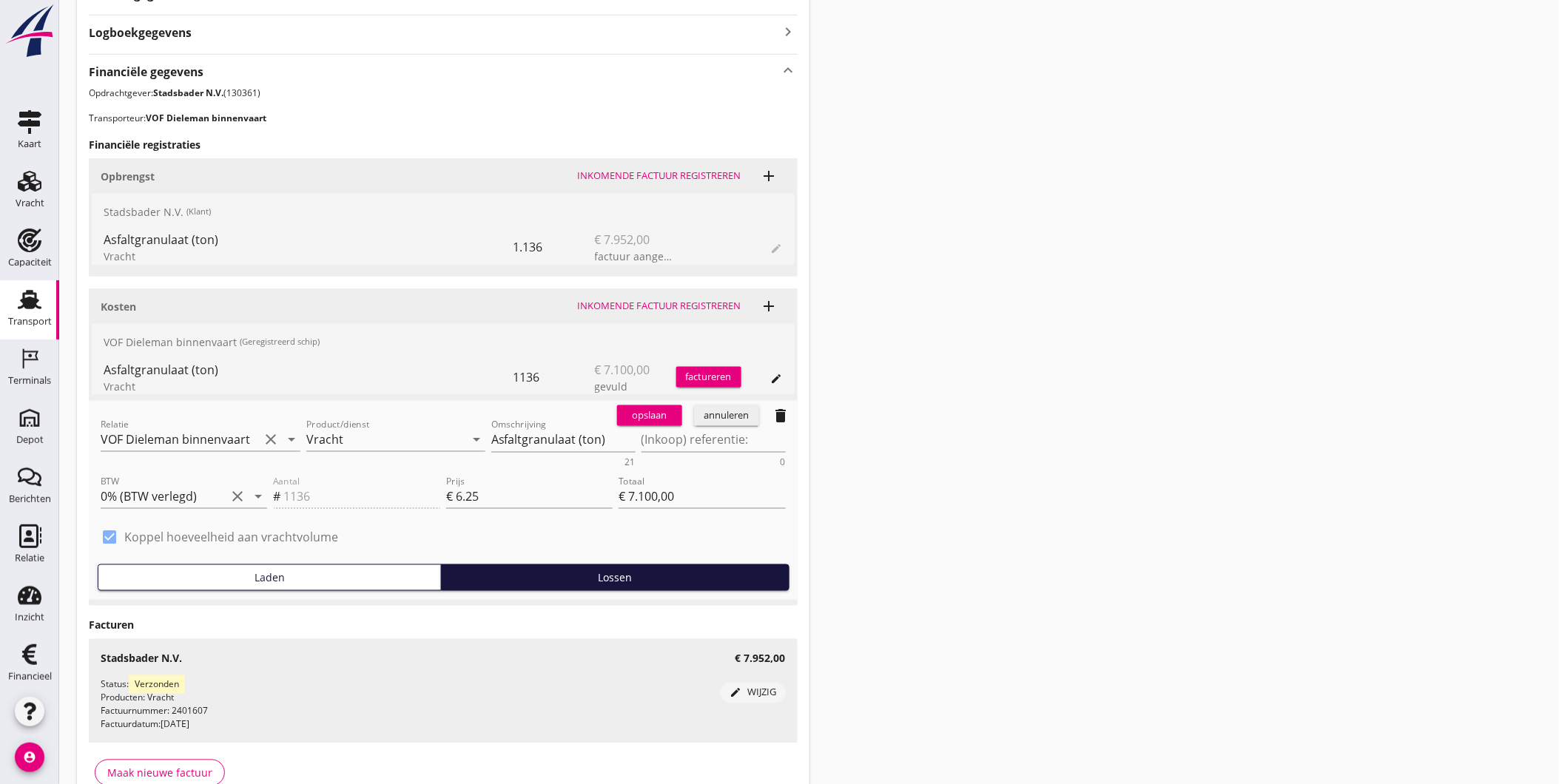
click at [730, 410] on div "annuleren" at bounding box center [726, 416] width 53 height 15
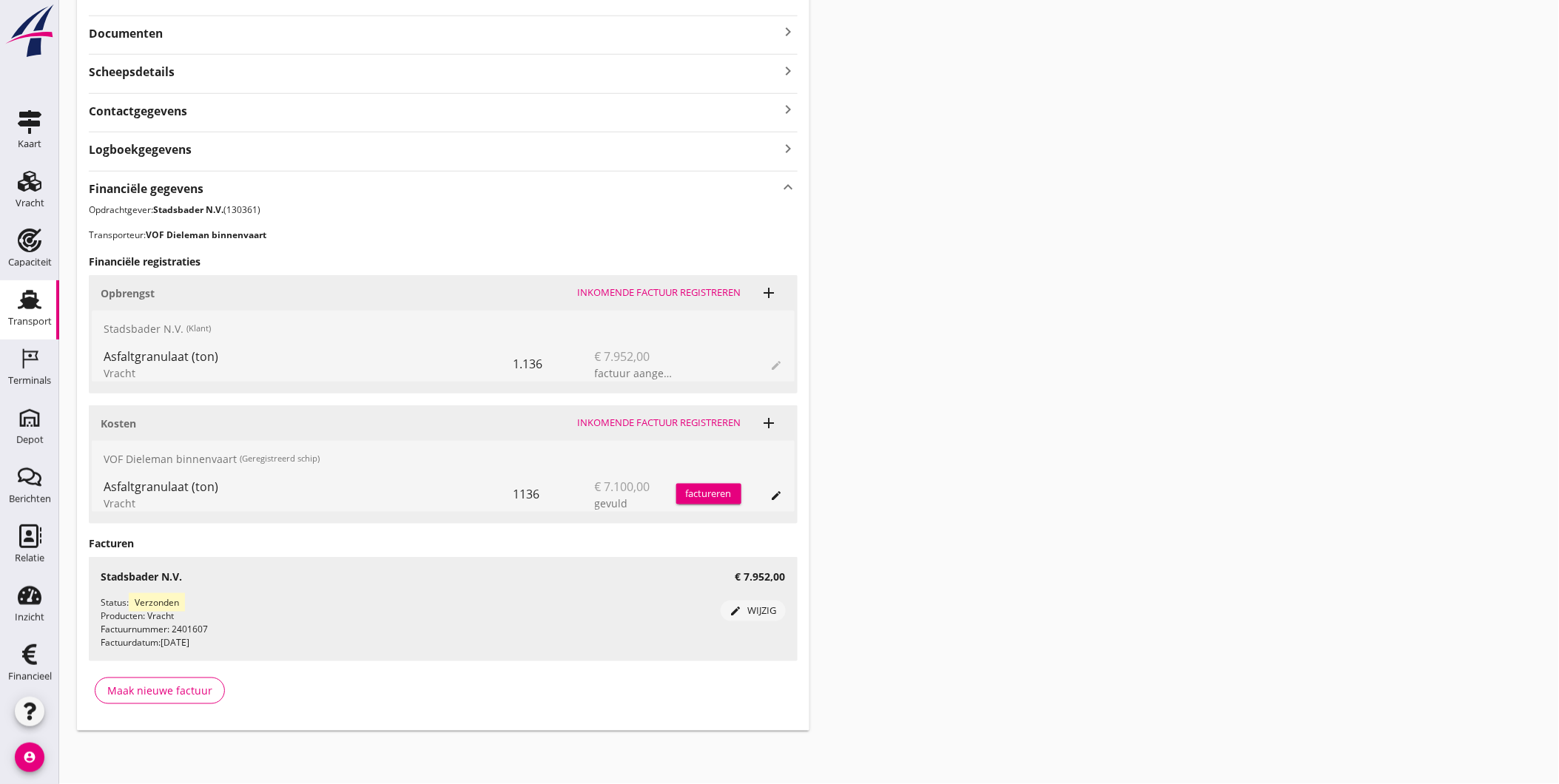
scroll to position [351, 0]
click at [901, 388] on div "Transport overzicht FAS-2402770 Seintoren (F Dieleman) local_gas_station emerge…" at bounding box center [809, 199] width 1500 height 1100
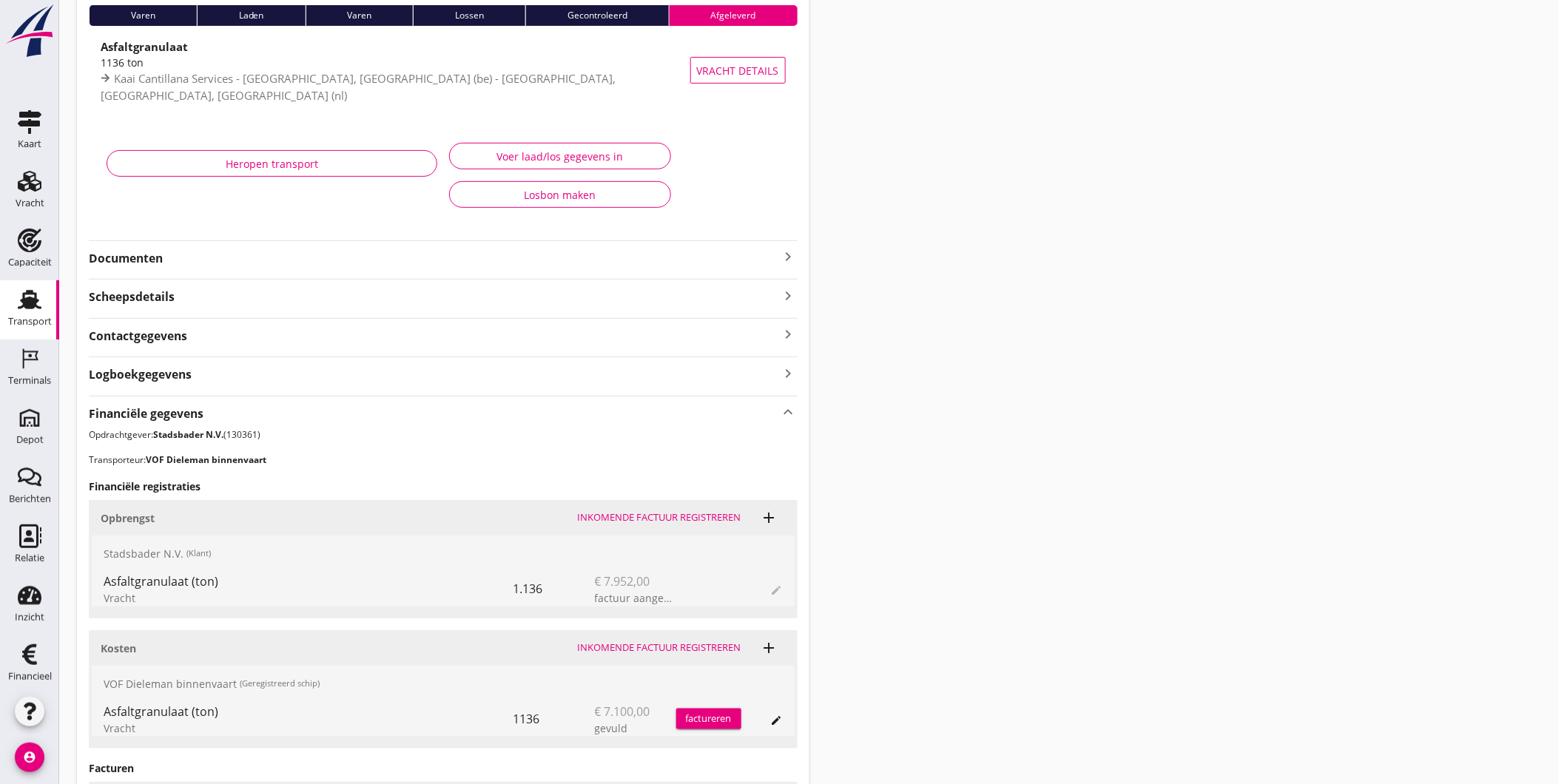
scroll to position [0, 0]
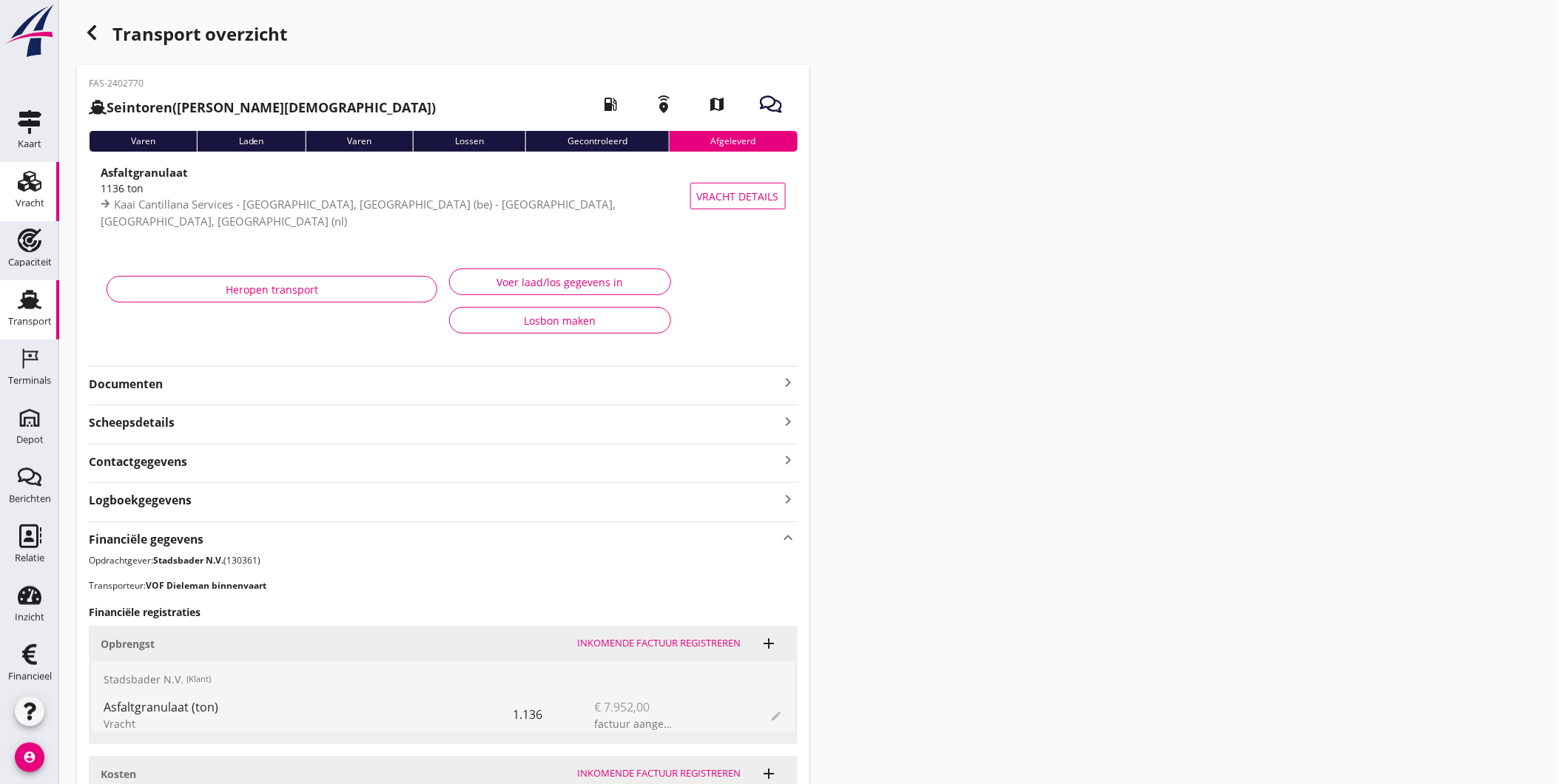
click at [25, 198] on div "Vracht" at bounding box center [29, 203] width 28 height 9
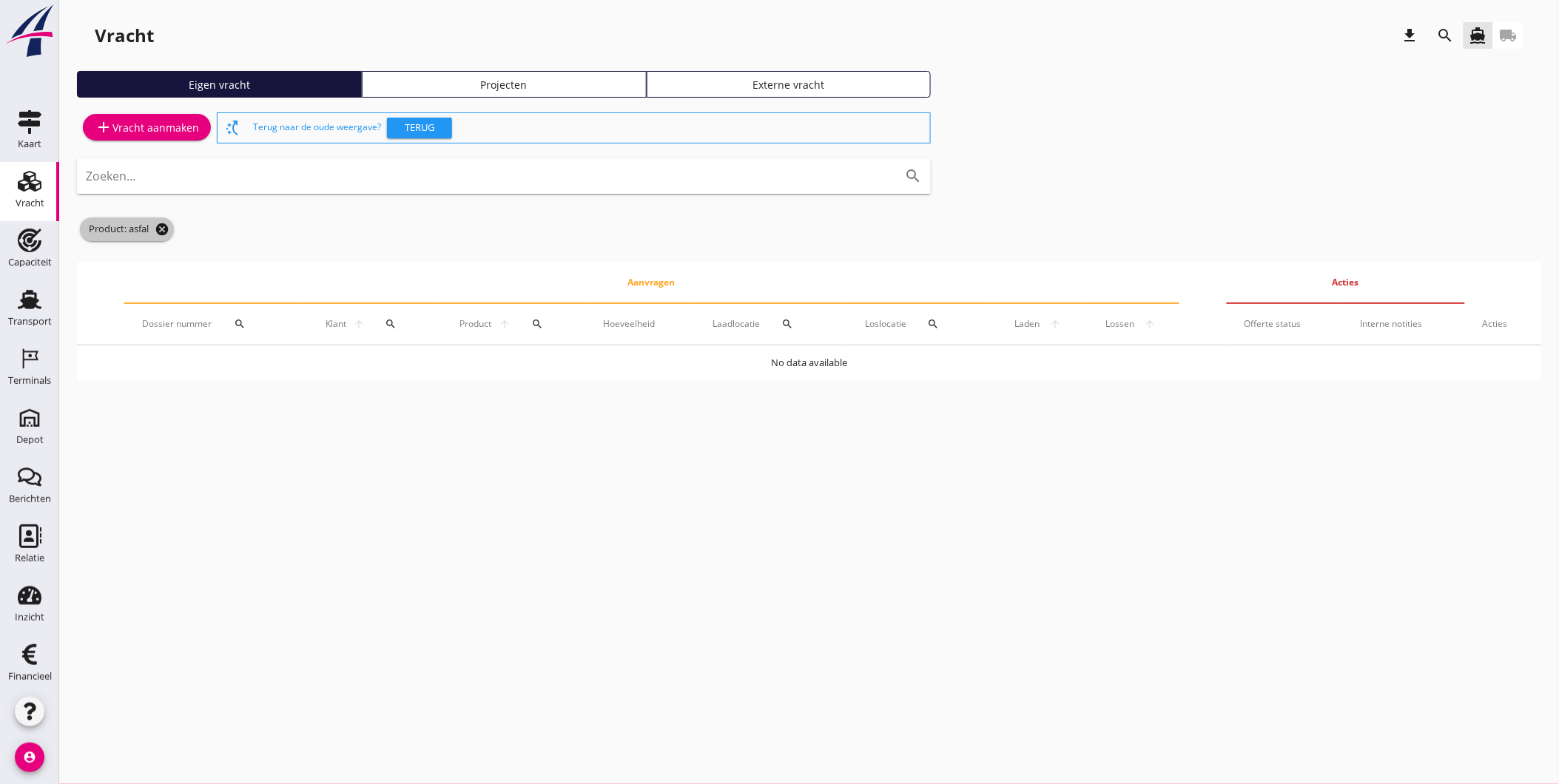
click at [161, 230] on icon "cancel" at bounding box center [162, 229] width 15 height 15
click at [1085, 156] on div "add Vracht aanmaken switch_access_shortcut Terug naar de oude weergave? Terug Z…" at bounding box center [809, 244] width 1465 height 267
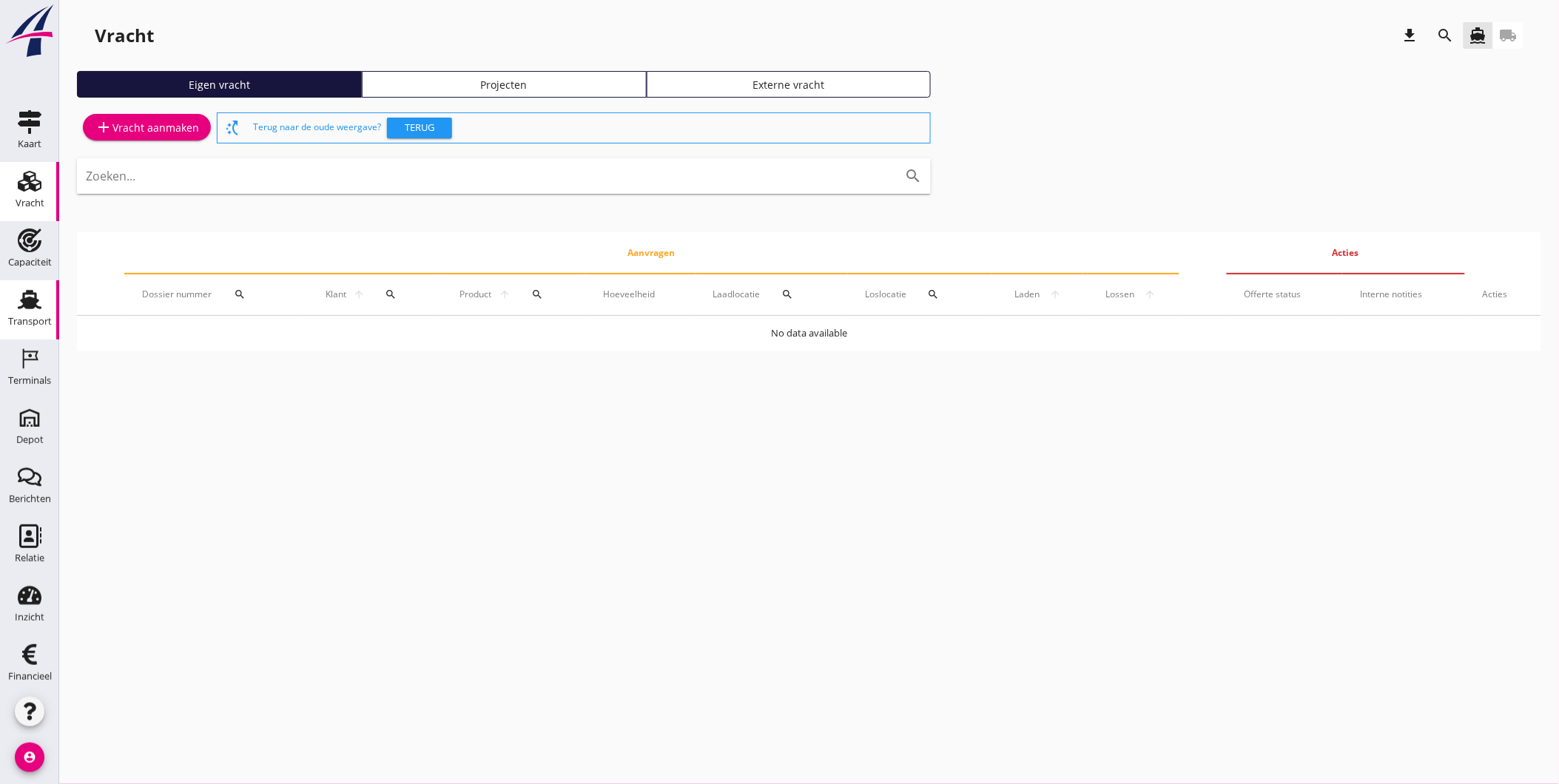
click at [15, 312] on div "Transport" at bounding box center [30, 322] width 44 height 21
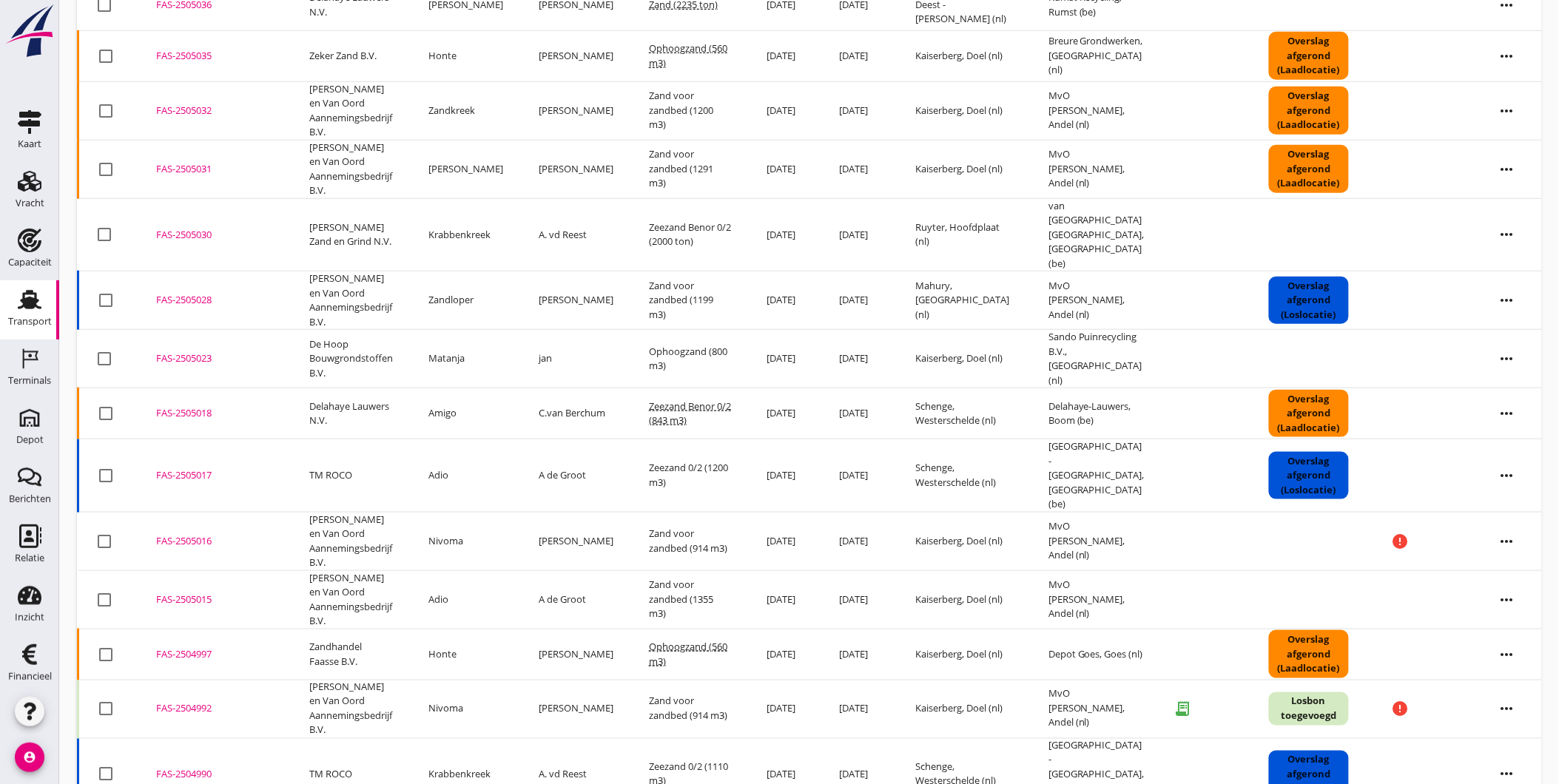
scroll to position [441, 0]
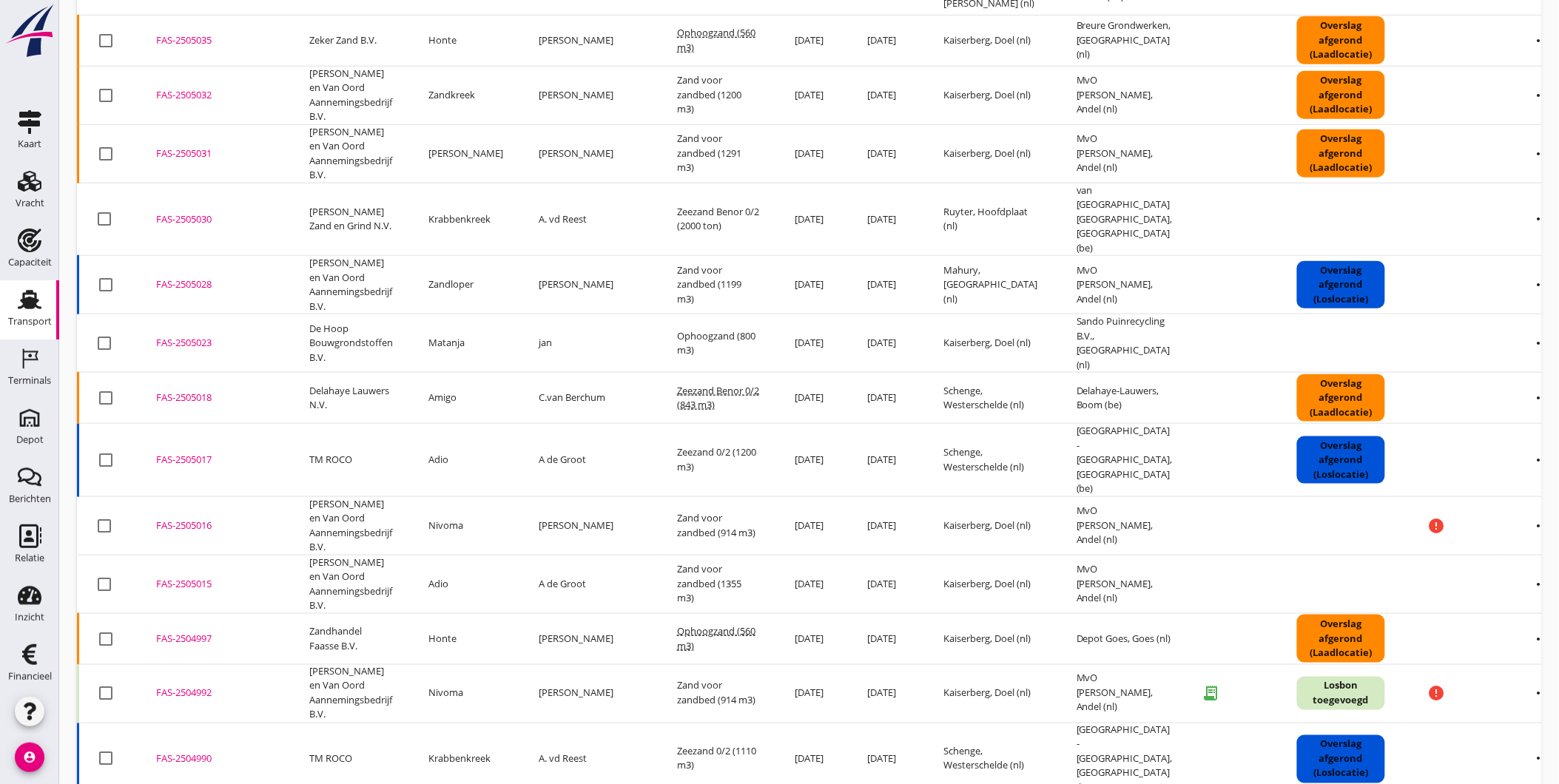
click at [203, 577] on div "FAS-2505015" at bounding box center [215, 585] width 118 height 15
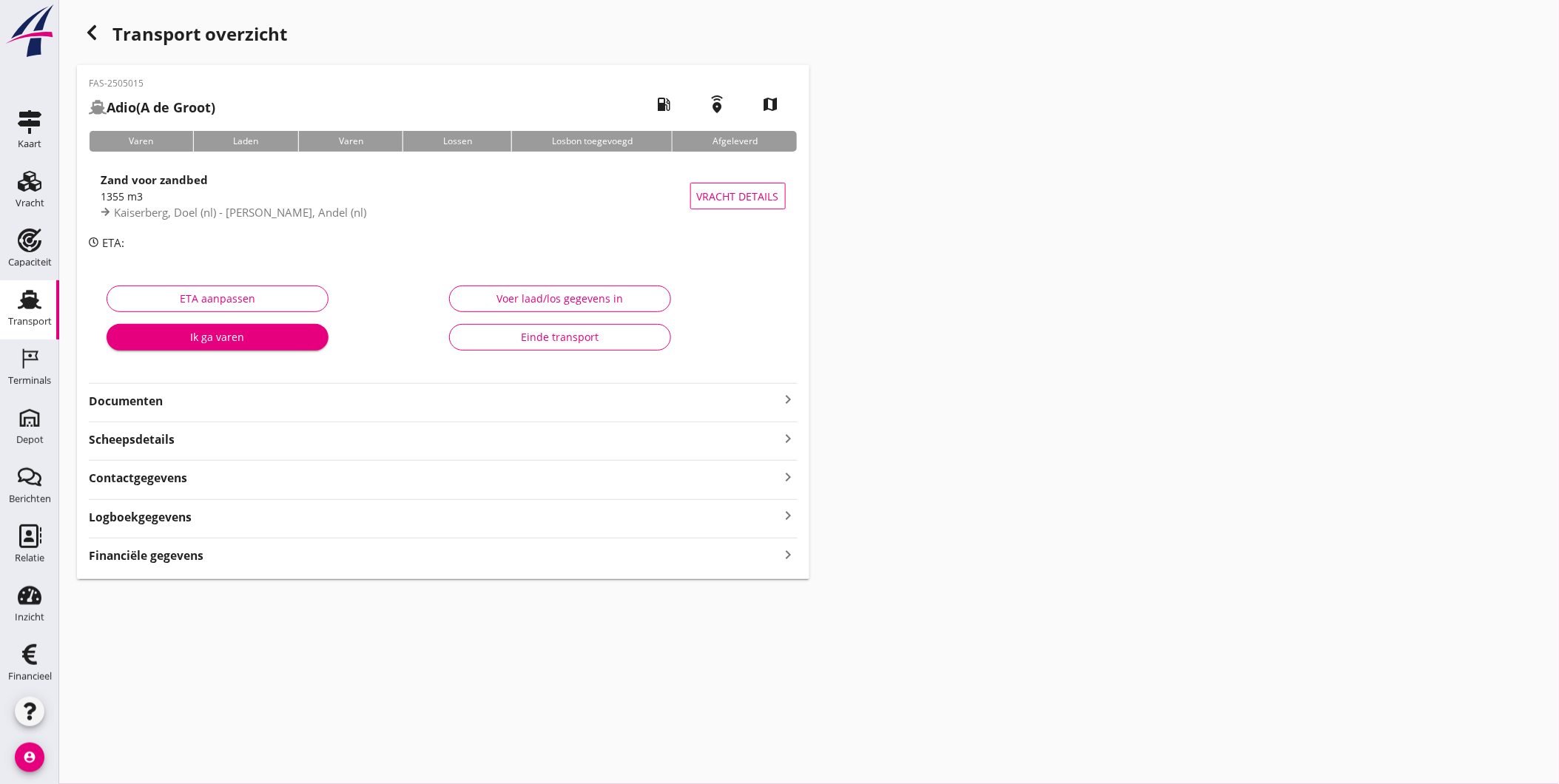
click at [278, 410] on div "FAS-2505015 Adio (A de Groot) local_gas_station emergency_share map Varen Laden…" at bounding box center [443, 322] width 733 height 514
click at [269, 403] on strong "Documenten" at bounding box center [434, 401] width 691 height 17
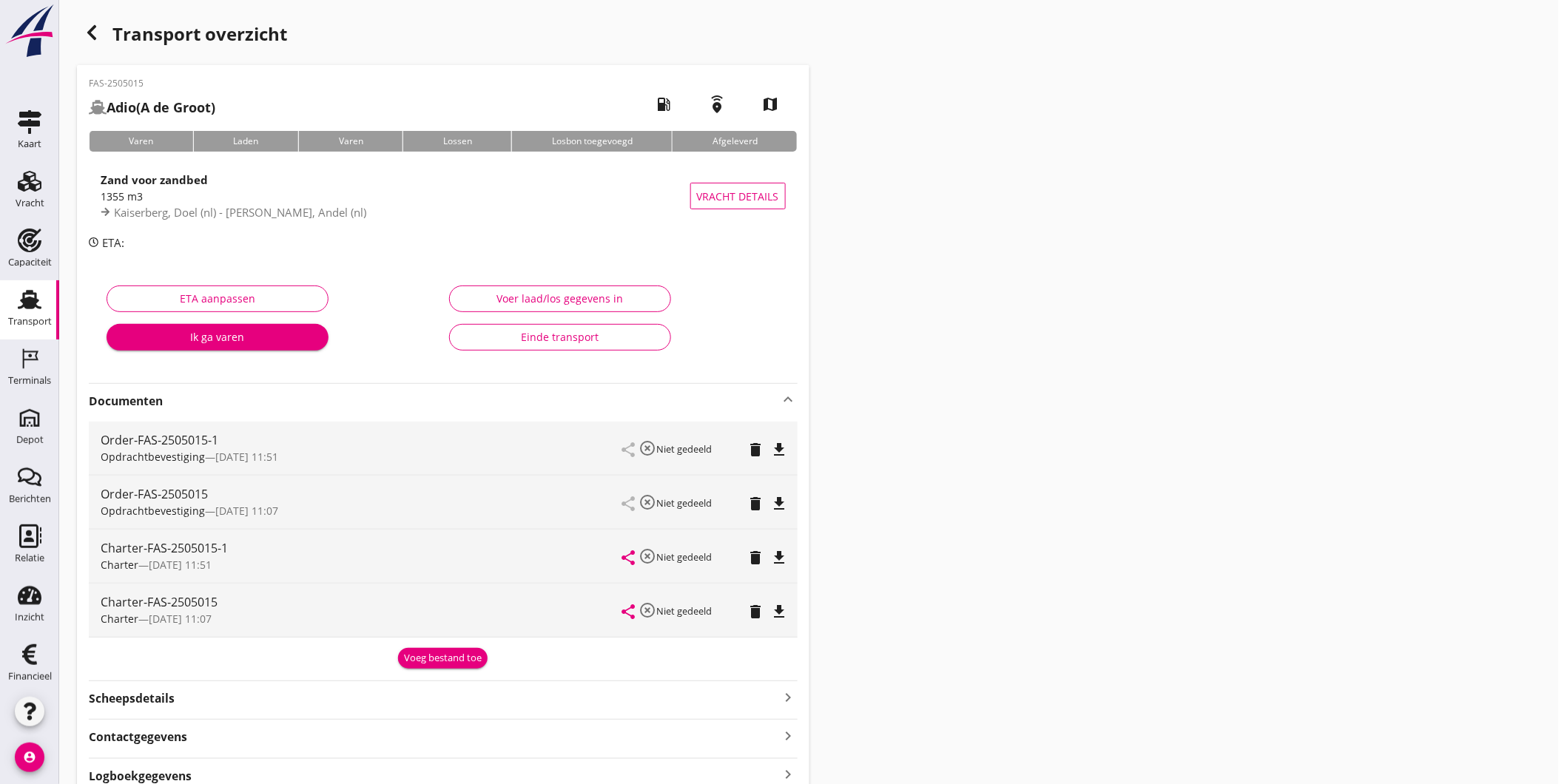
click at [760, 504] on icon "delete" at bounding box center [756, 503] width 18 height 18
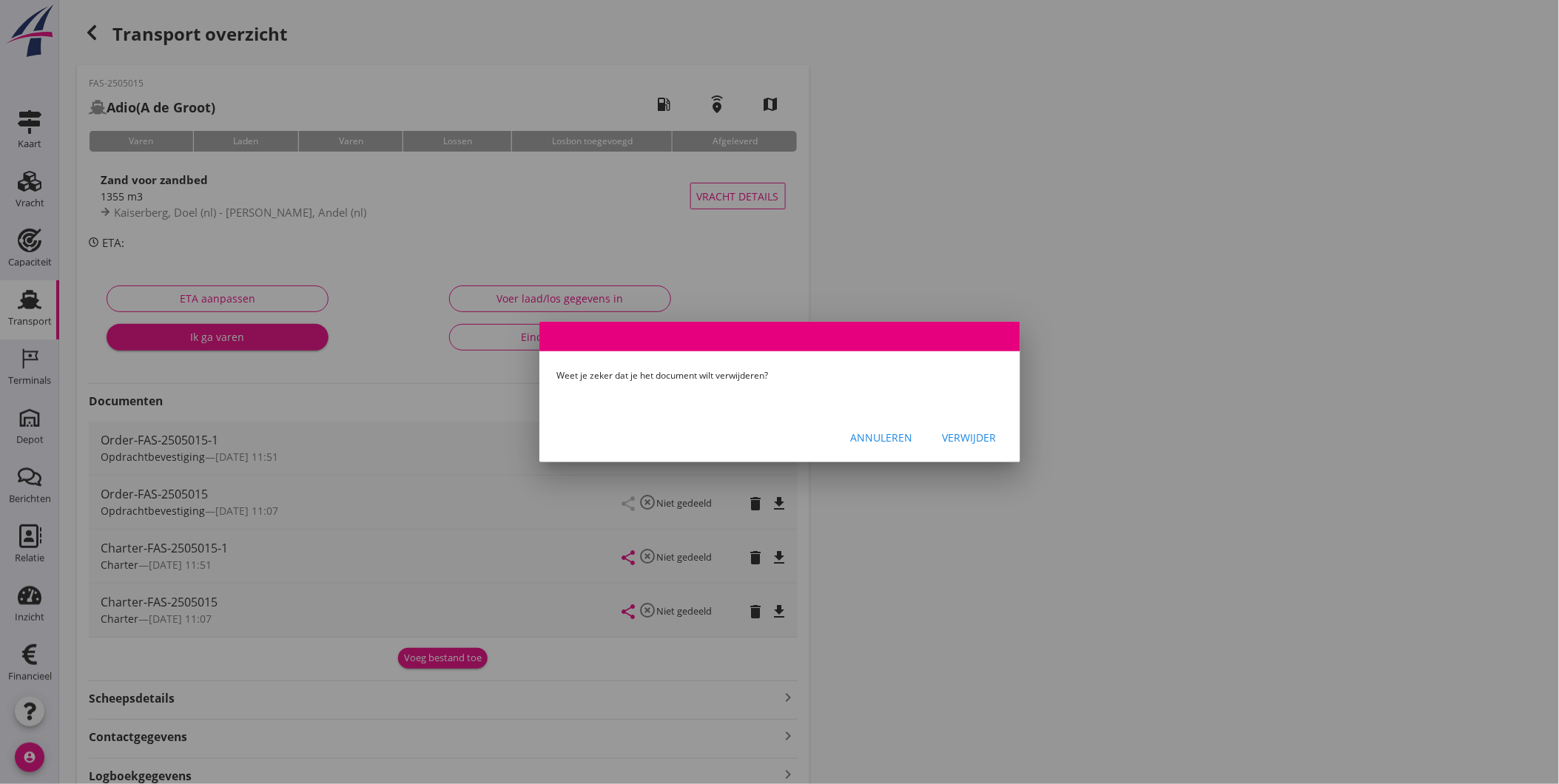
click at [970, 436] on div "Verwijder" at bounding box center [969, 437] width 54 height 15
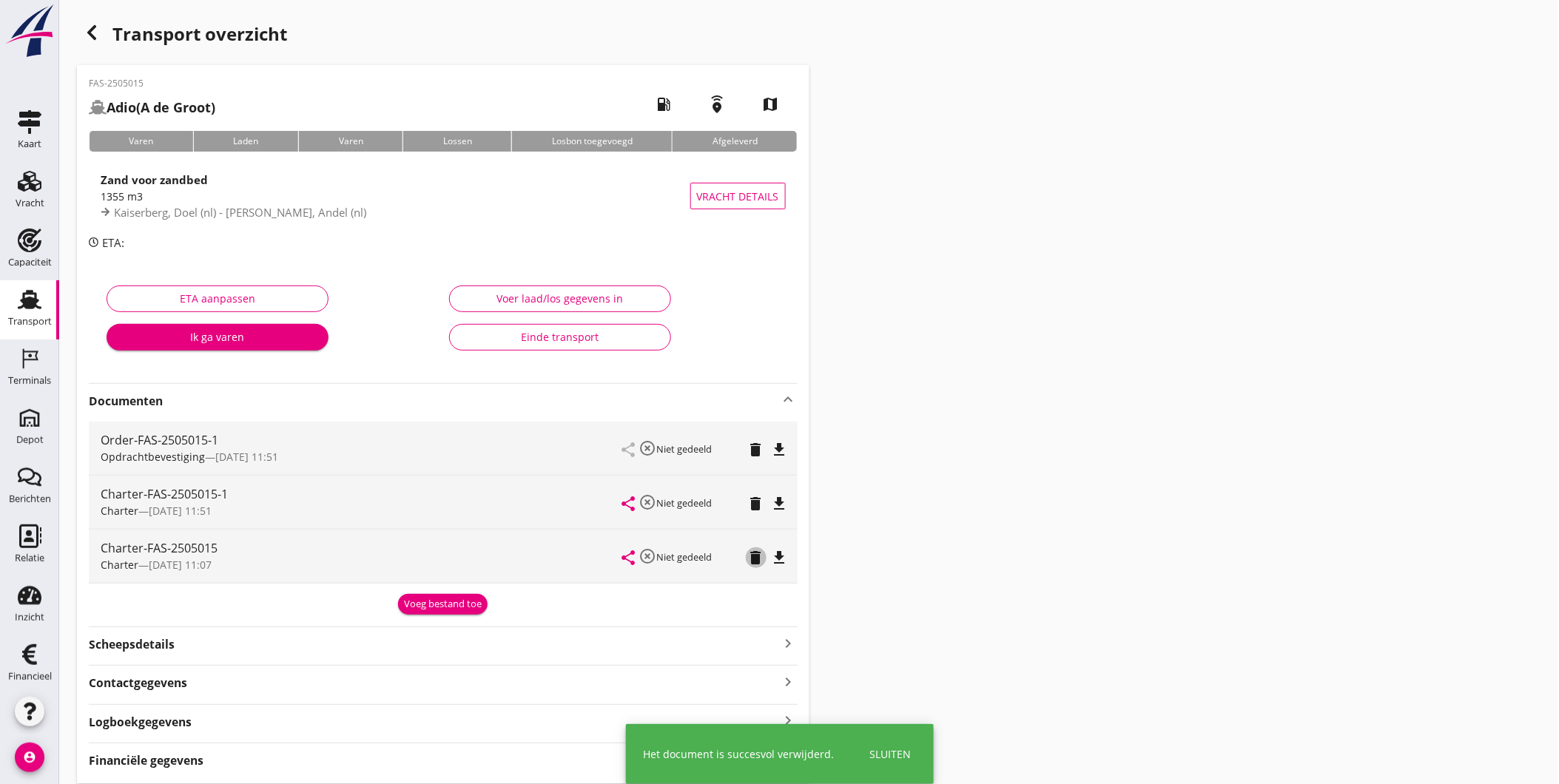
click at [755, 556] on icon "delete" at bounding box center [756, 557] width 18 height 18
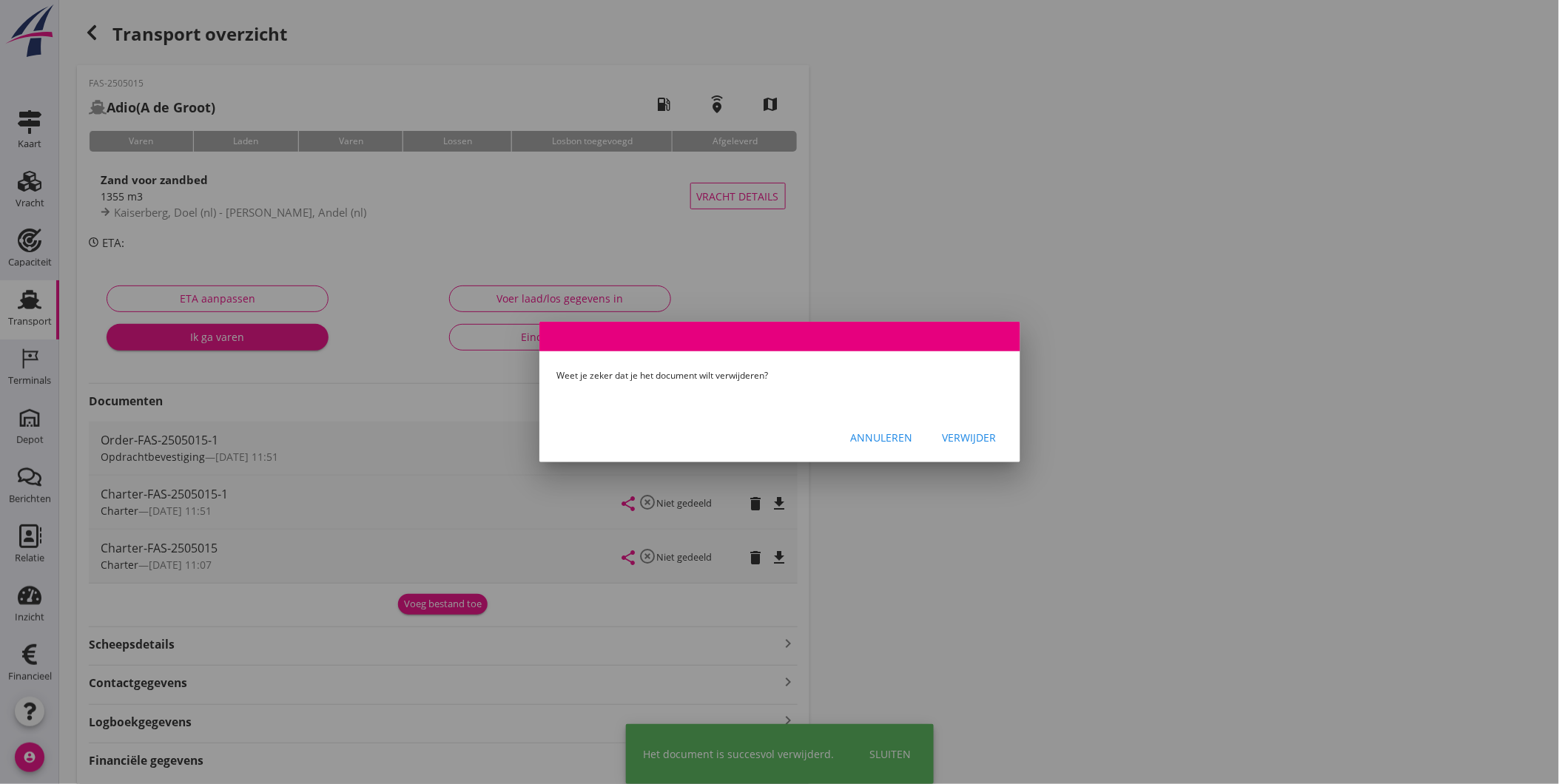
click at [964, 435] on div "Verwijder" at bounding box center [969, 437] width 54 height 15
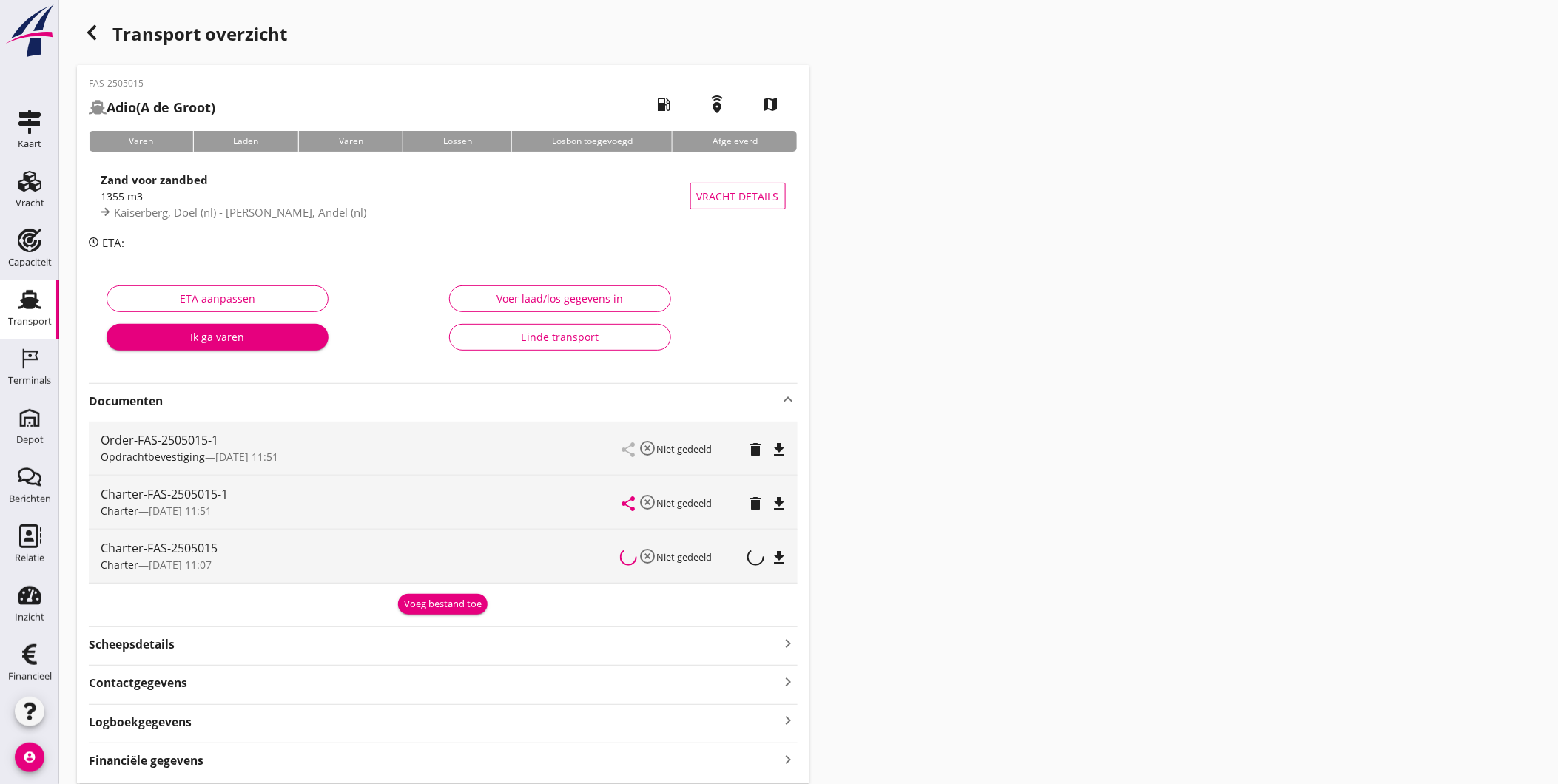
click at [957, 588] on div "Transport overzicht FAS-2505015 Adio (A de Groot) local_gas_station emergency_s…" at bounding box center [809, 401] width 1500 height 802
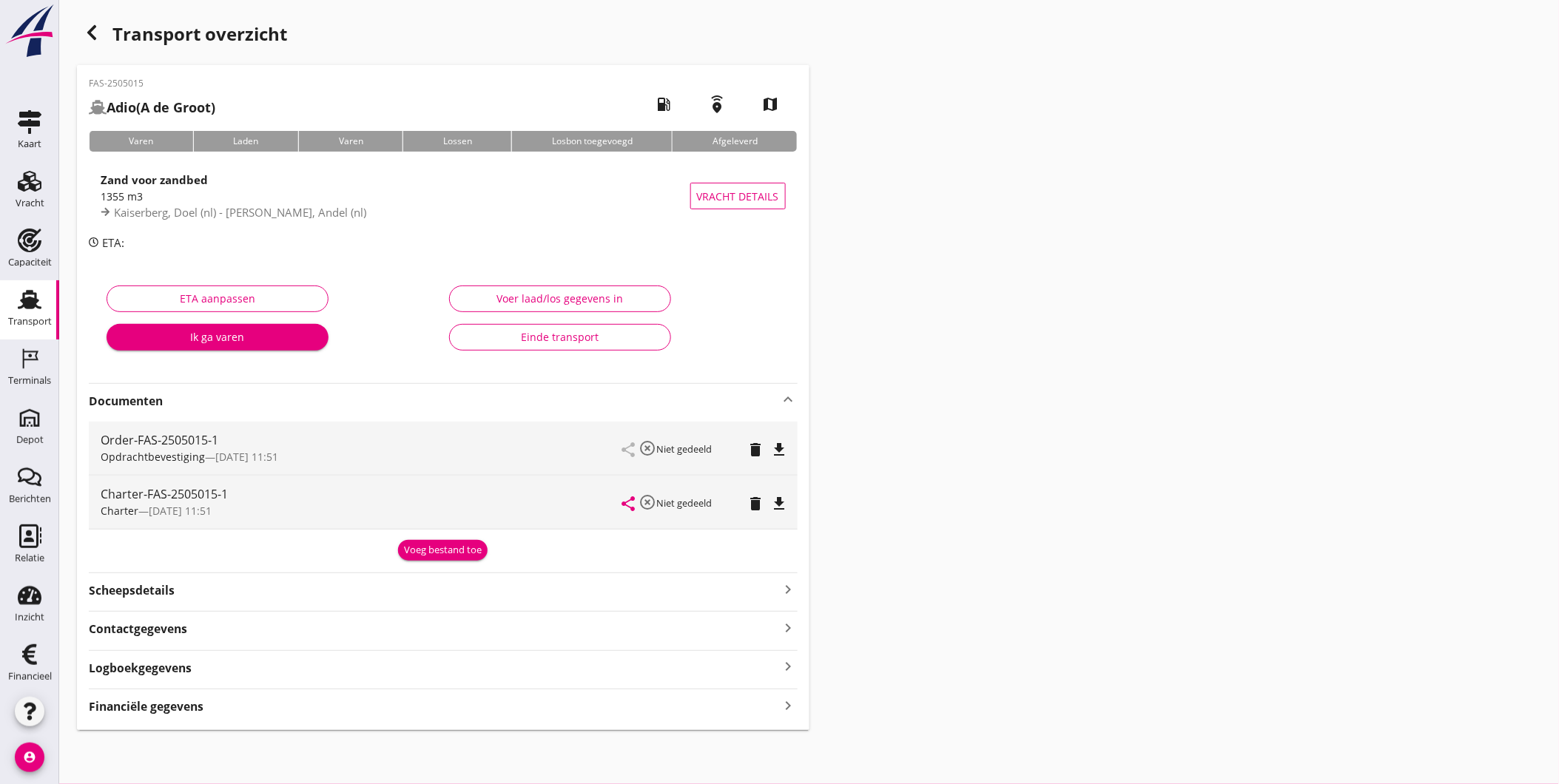
click at [450, 549] on div "Voeg bestand toe" at bounding box center [443, 551] width 78 height 15
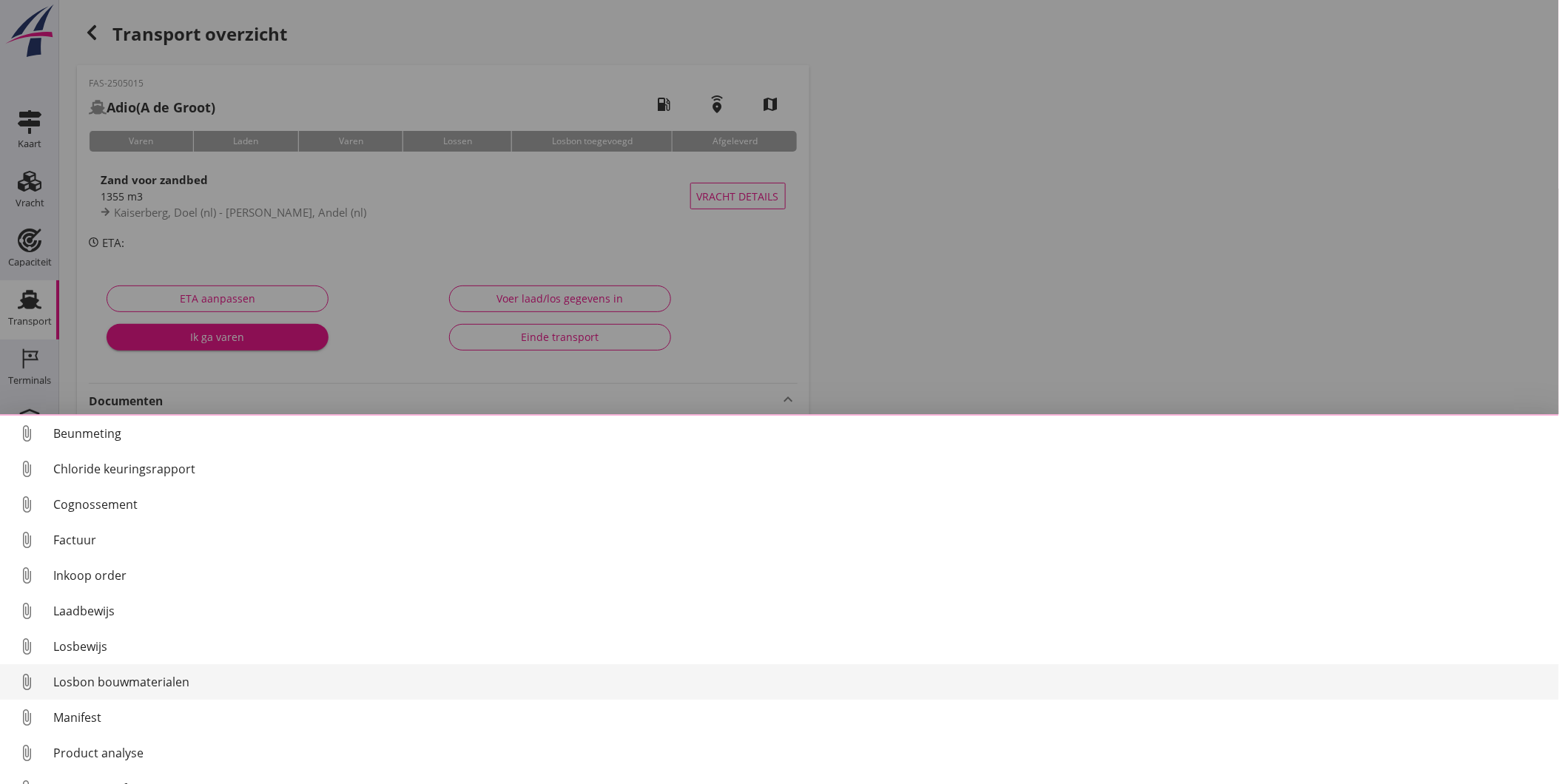
click at [168, 688] on div "Losbon bouwmaterialen" at bounding box center [800, 682] width 1495 height 18
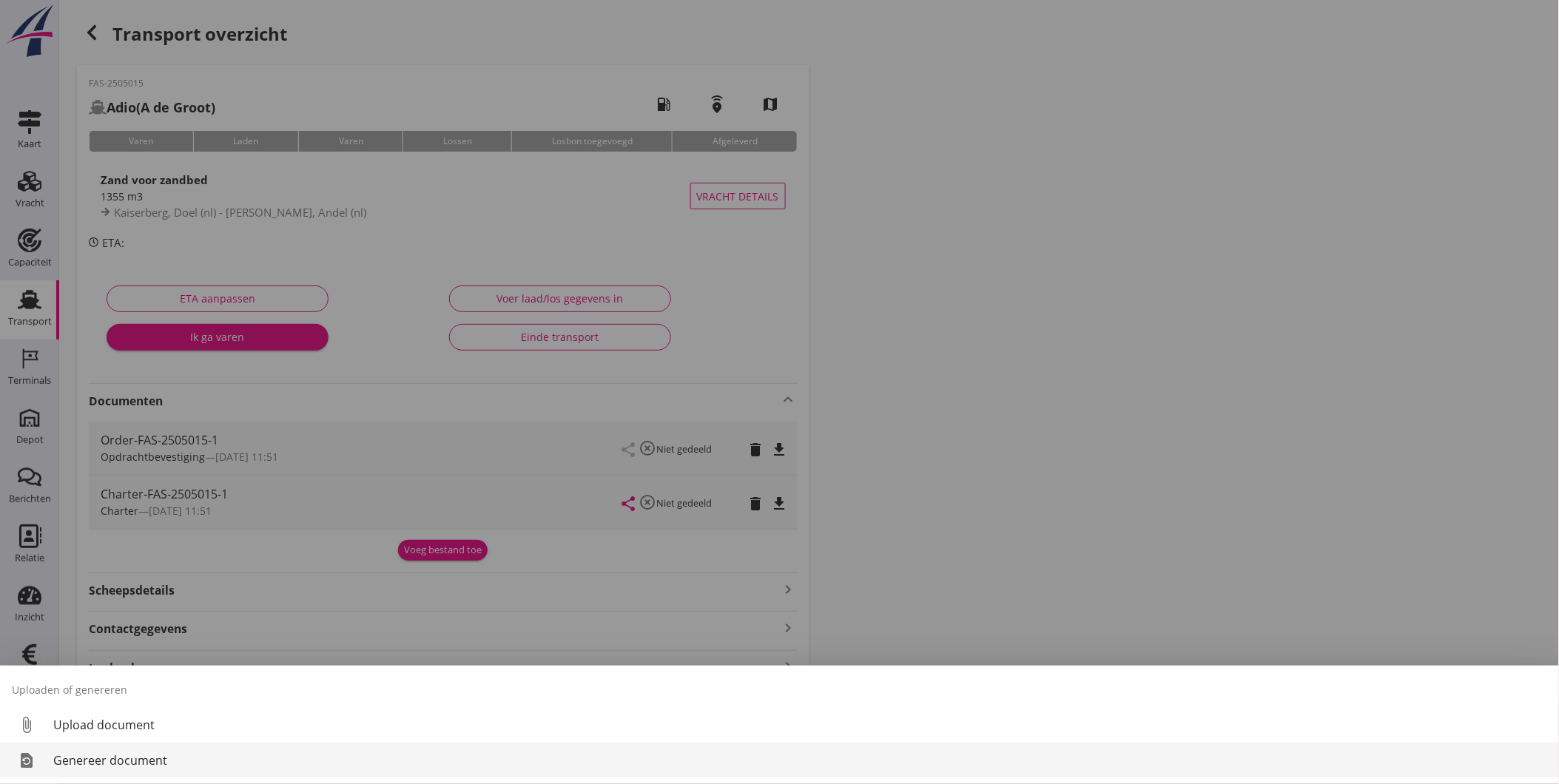
click at [180, 762] on div "Genereer document" at bounding box center [800, 760] width 1495 height 18
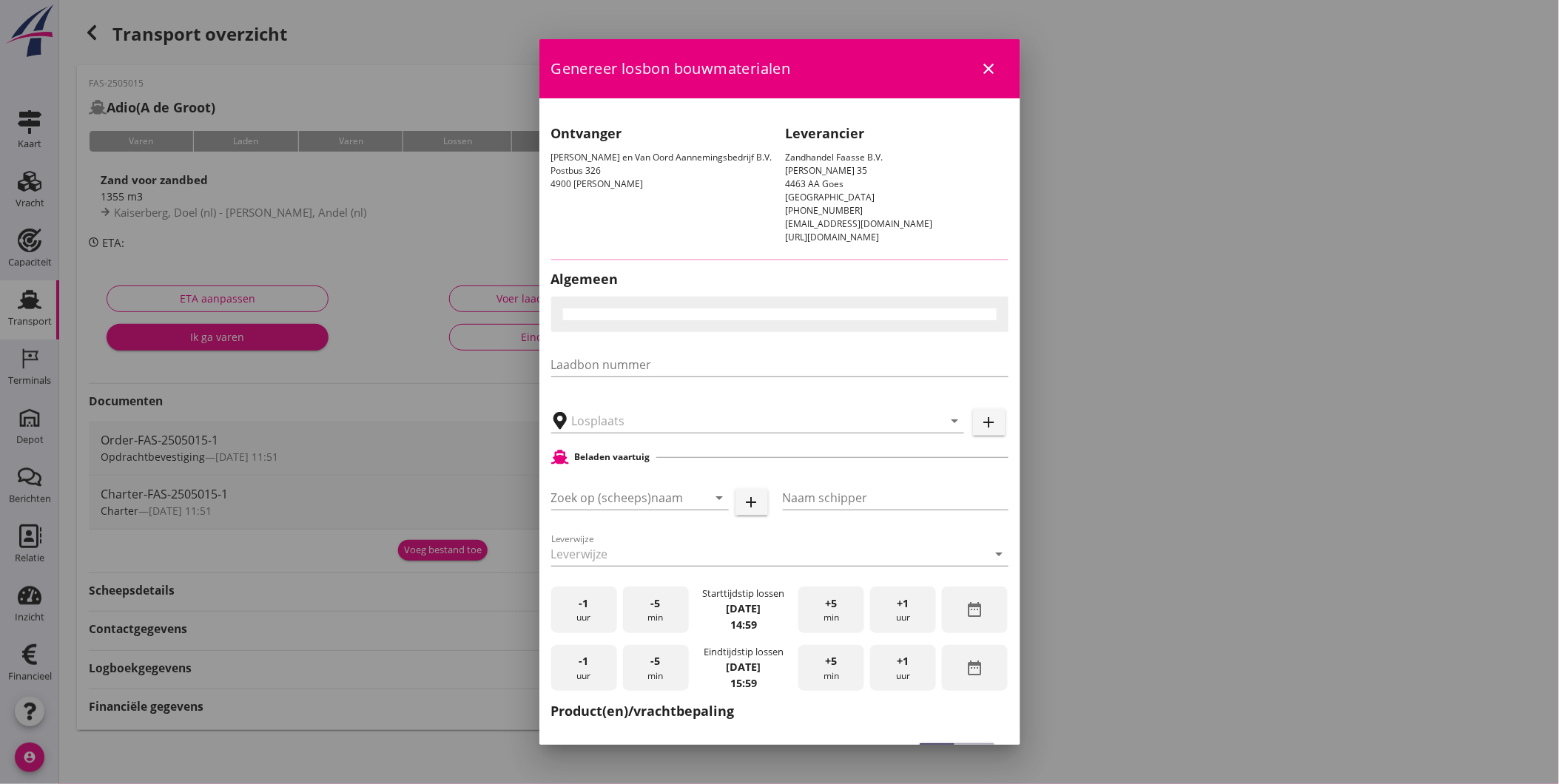
type input "MvO Andel Giessen, Andel"
checkbox input "true"
type input "Adio"
type input "A de Groot"
type input "Zand voor zandbed (6120)"
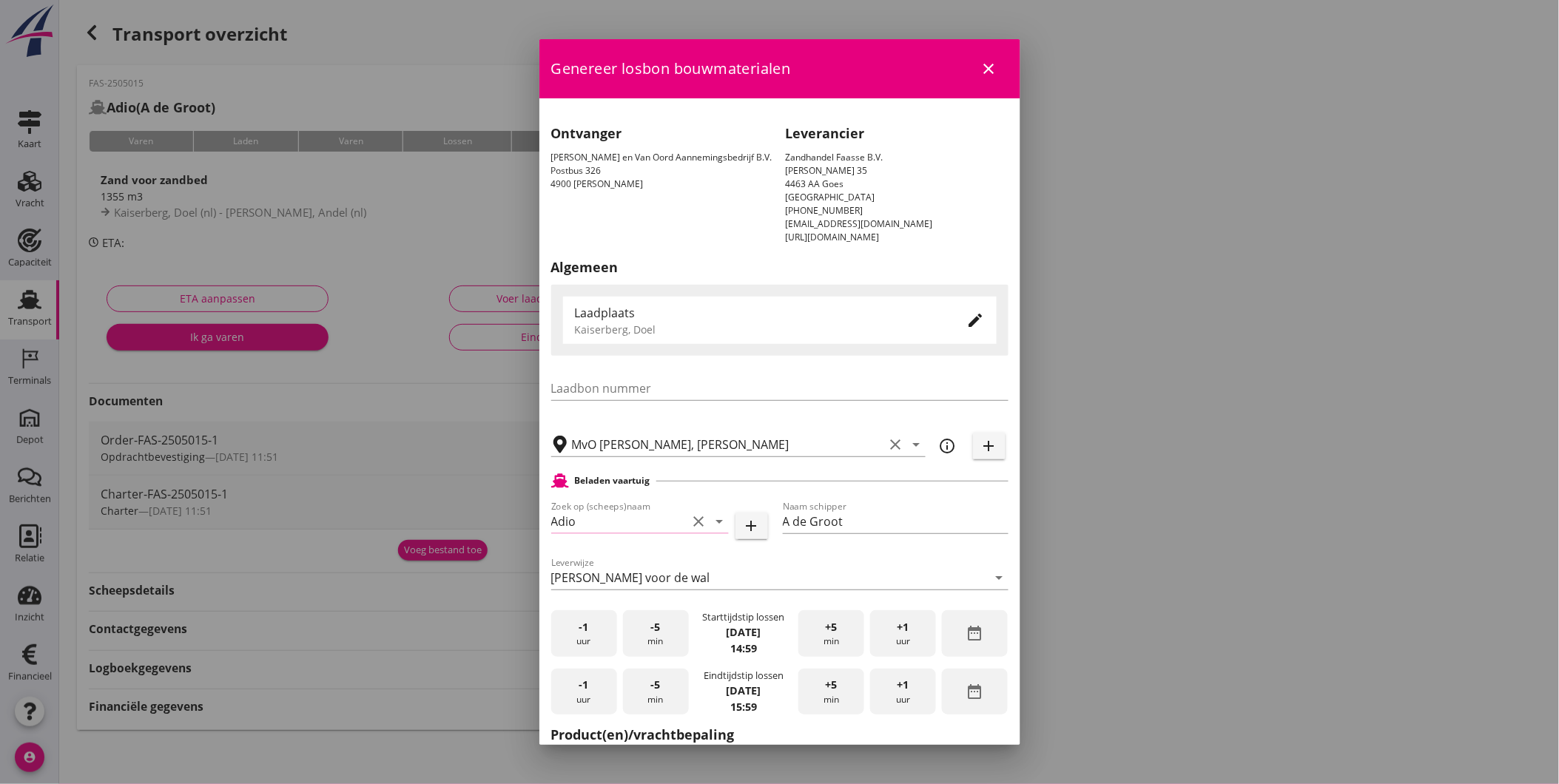
click at [966, 626] on icon "date_range" at bounding box center [975, 633] width 18 height 18
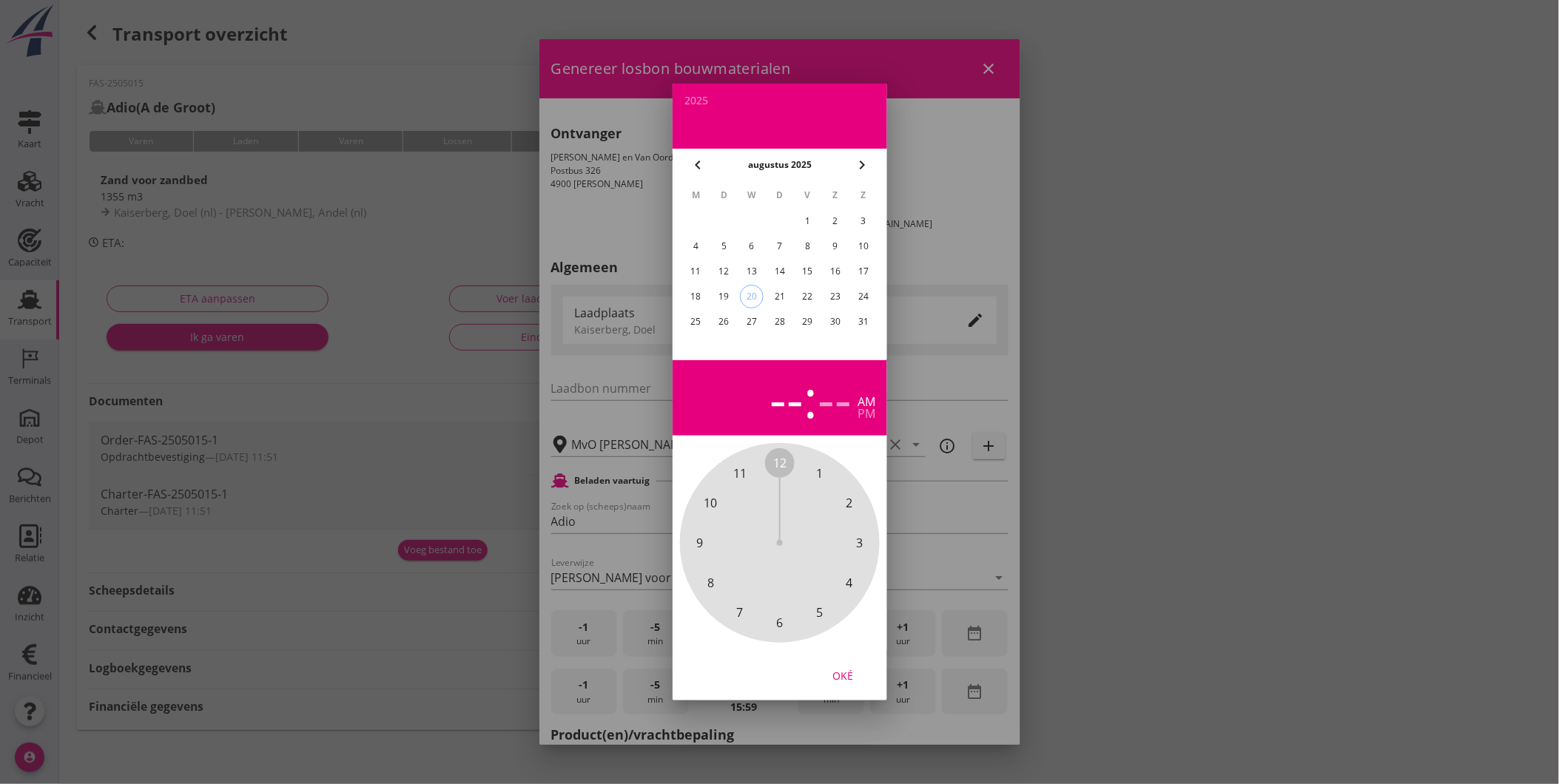
click at [800, 297] on div "22" at bounding box center [807, 296] width 24 height 24
click at [779, 623] on span "6" at bounding box center [780, 623] width 7 height 18
click at [778, 461] on span "00" at bounding box center [780, 463] width 13 height 18
click at [852, 673] on div "Oké" at bounding box center [843, 676] width 42 height 15
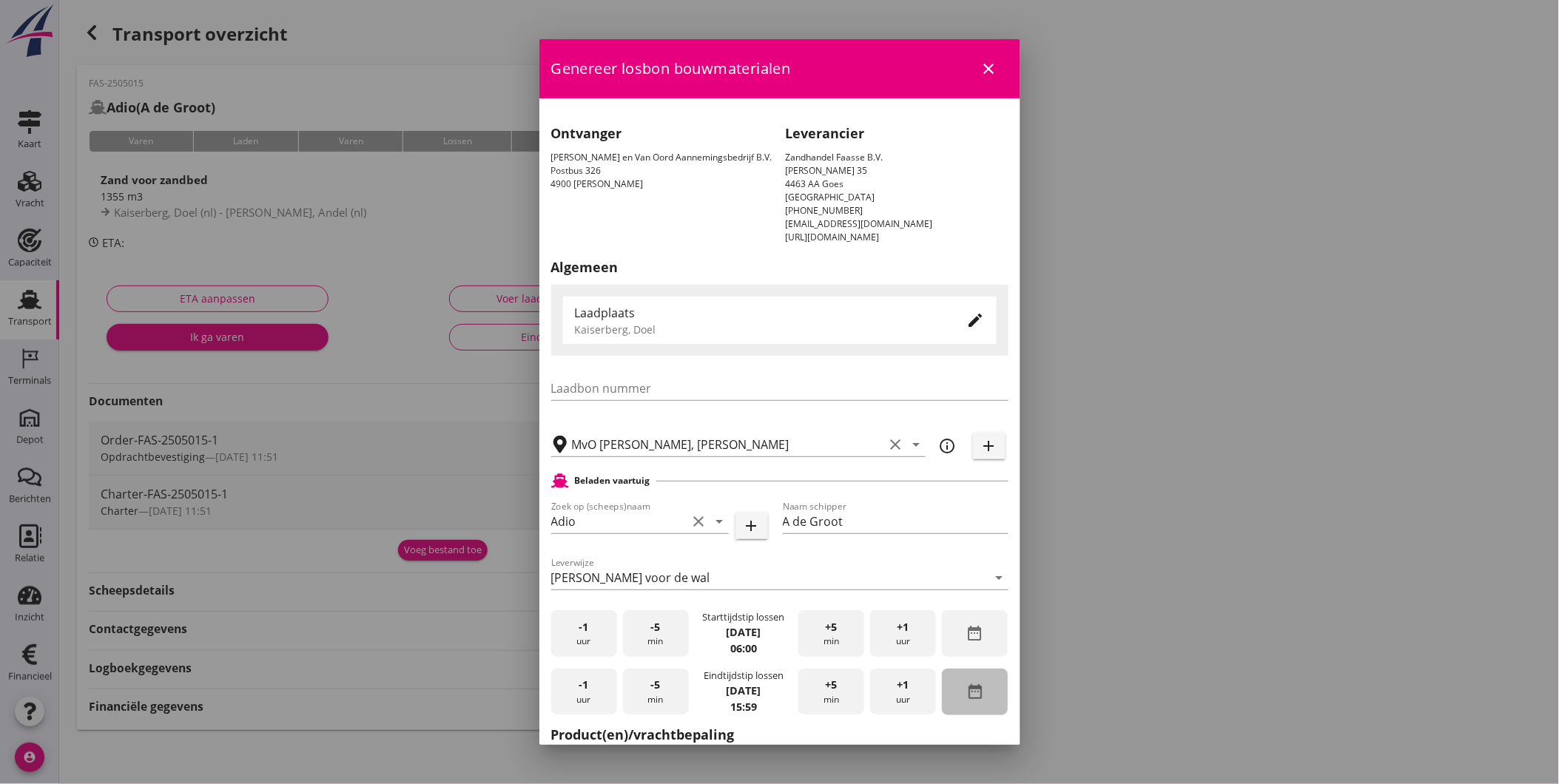
click at [952, 684] on div "date_range" at bounding box center [975, 692] width 65 height 46
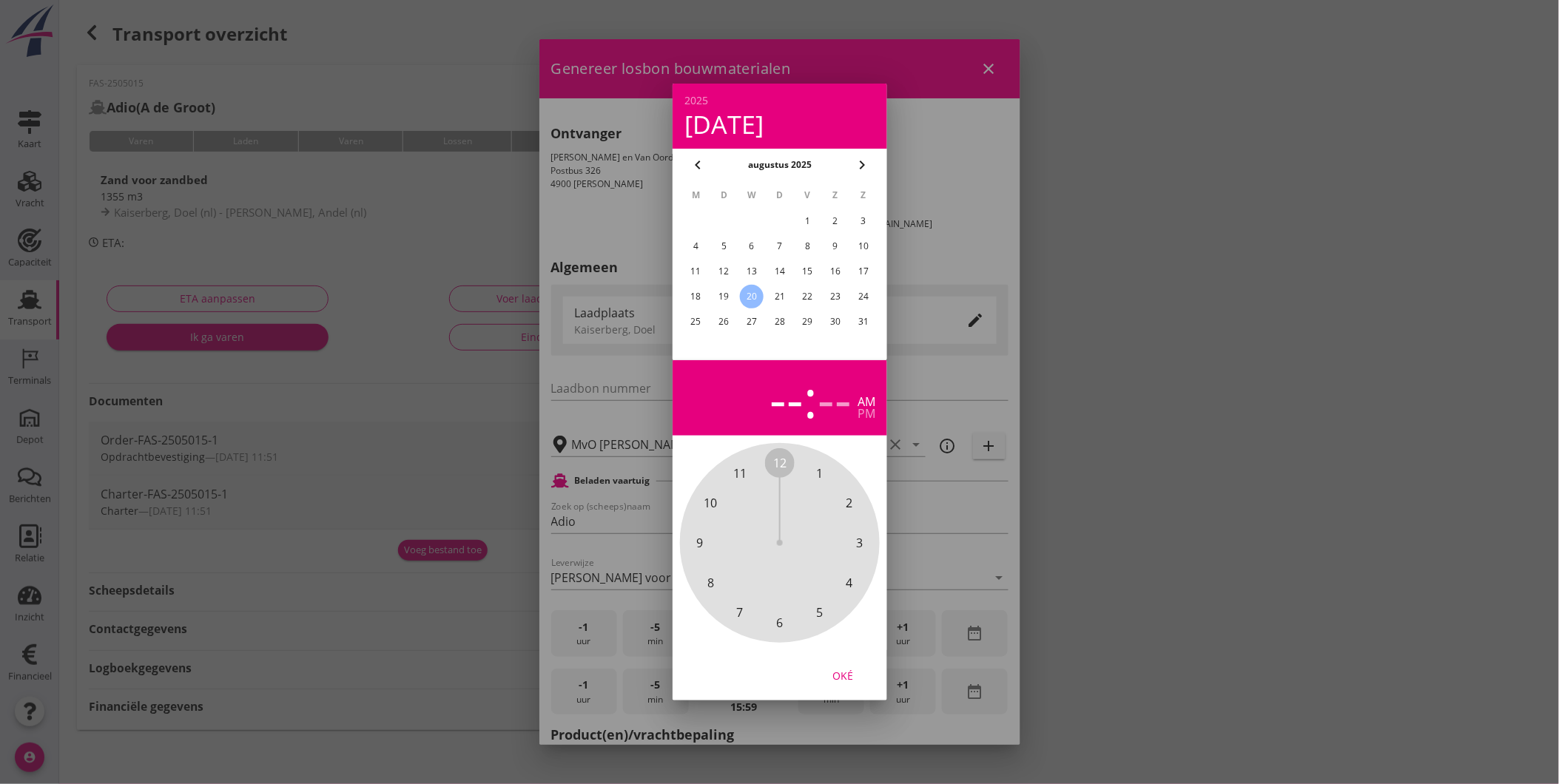
click at [812, 292] on div "22" at bounding box center [807, 296] width 24 height 24
click at [743, 469] on span "11" at bounding box center [740, 473] width 13 height 18
click at [780, 623] on span "30" at bounding box center [780, 623] width 13 height 18
click at [854, 681] on div "Oké" at bounding box center [843, 676] width 42 height 15
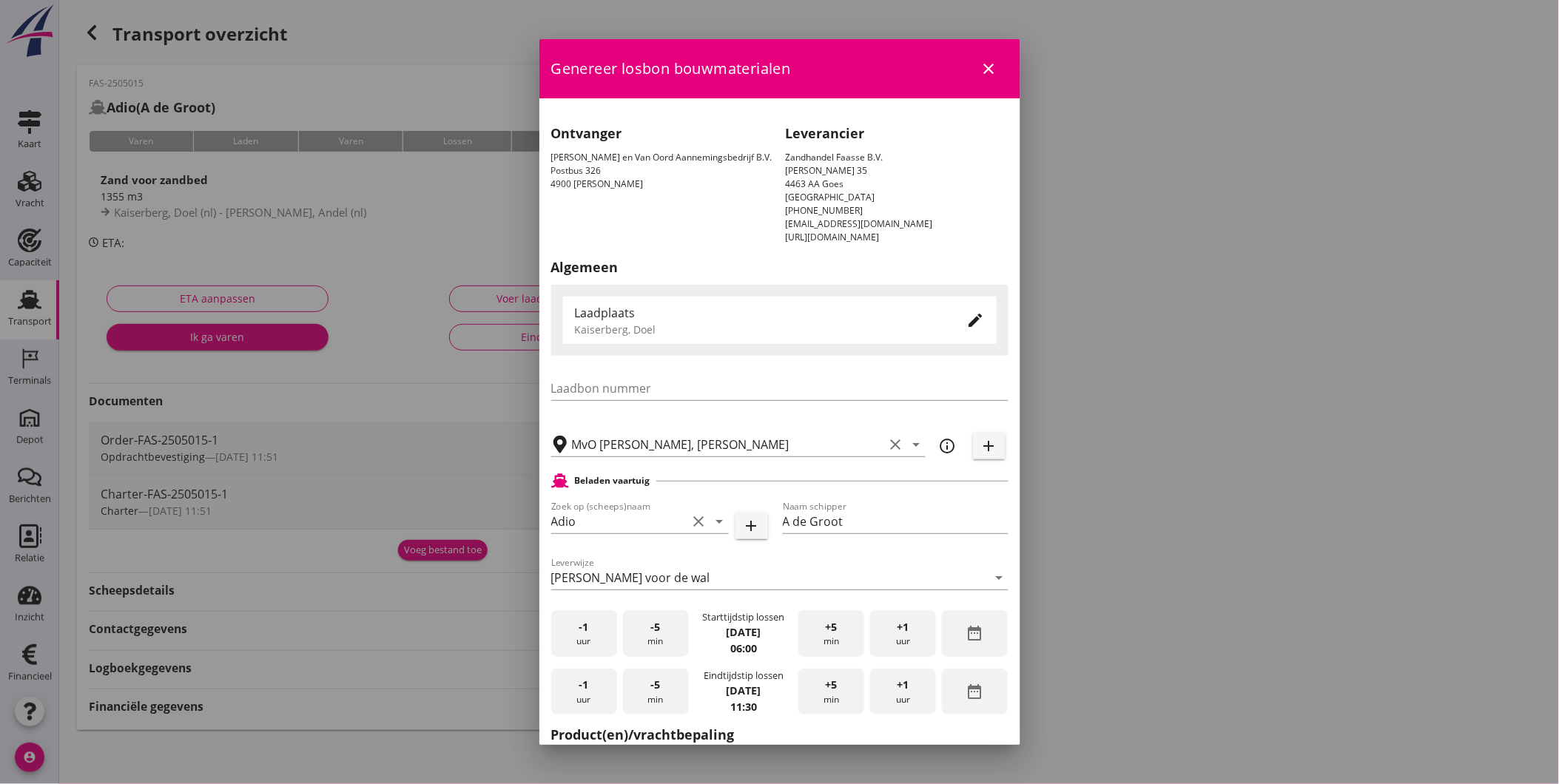
click at [926, 726] on h2 "Product(en)/vrachtbepaling" at bounding box center [780, 735] width 457 height 20
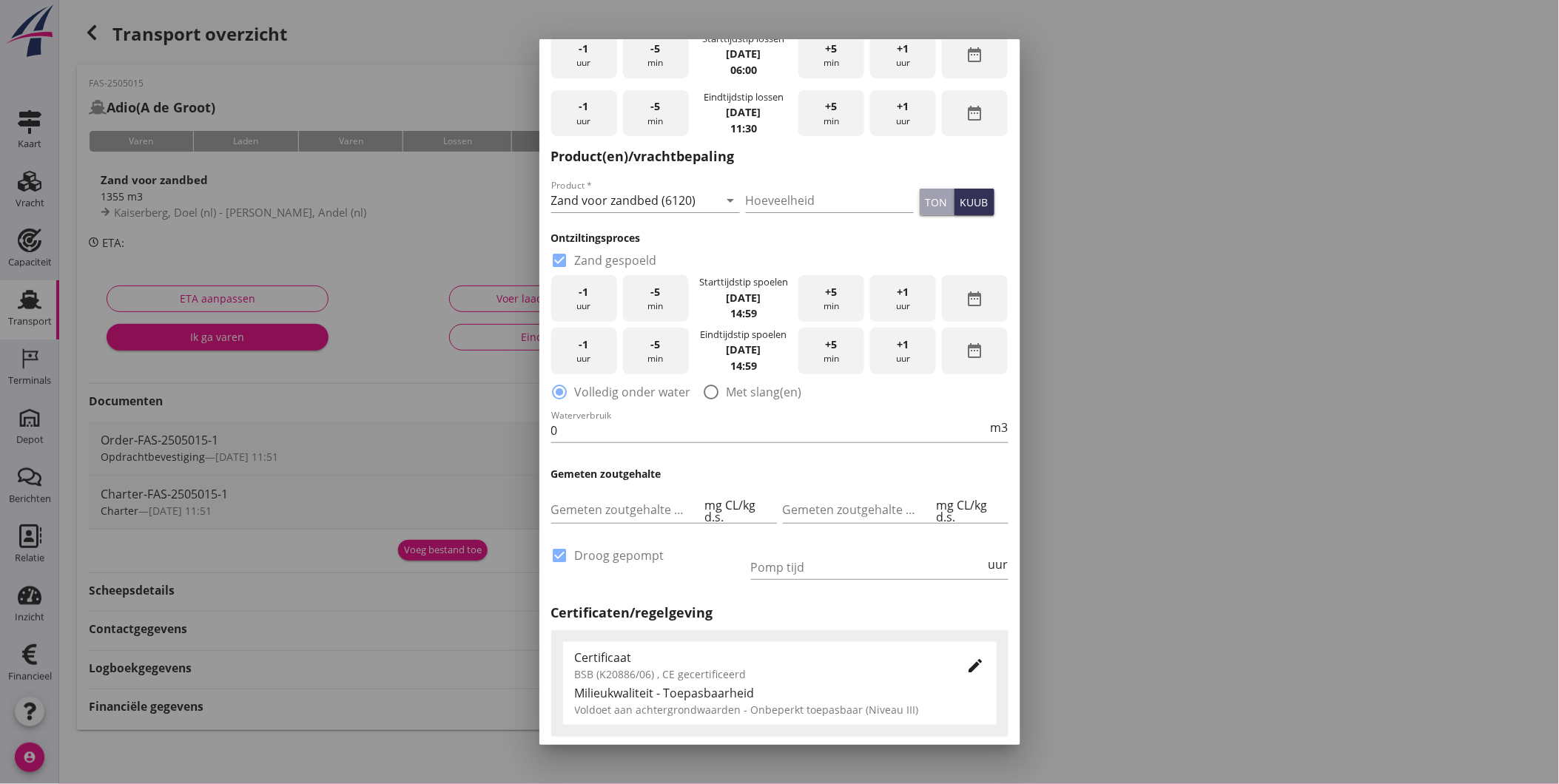
scroll to position [739, 0]
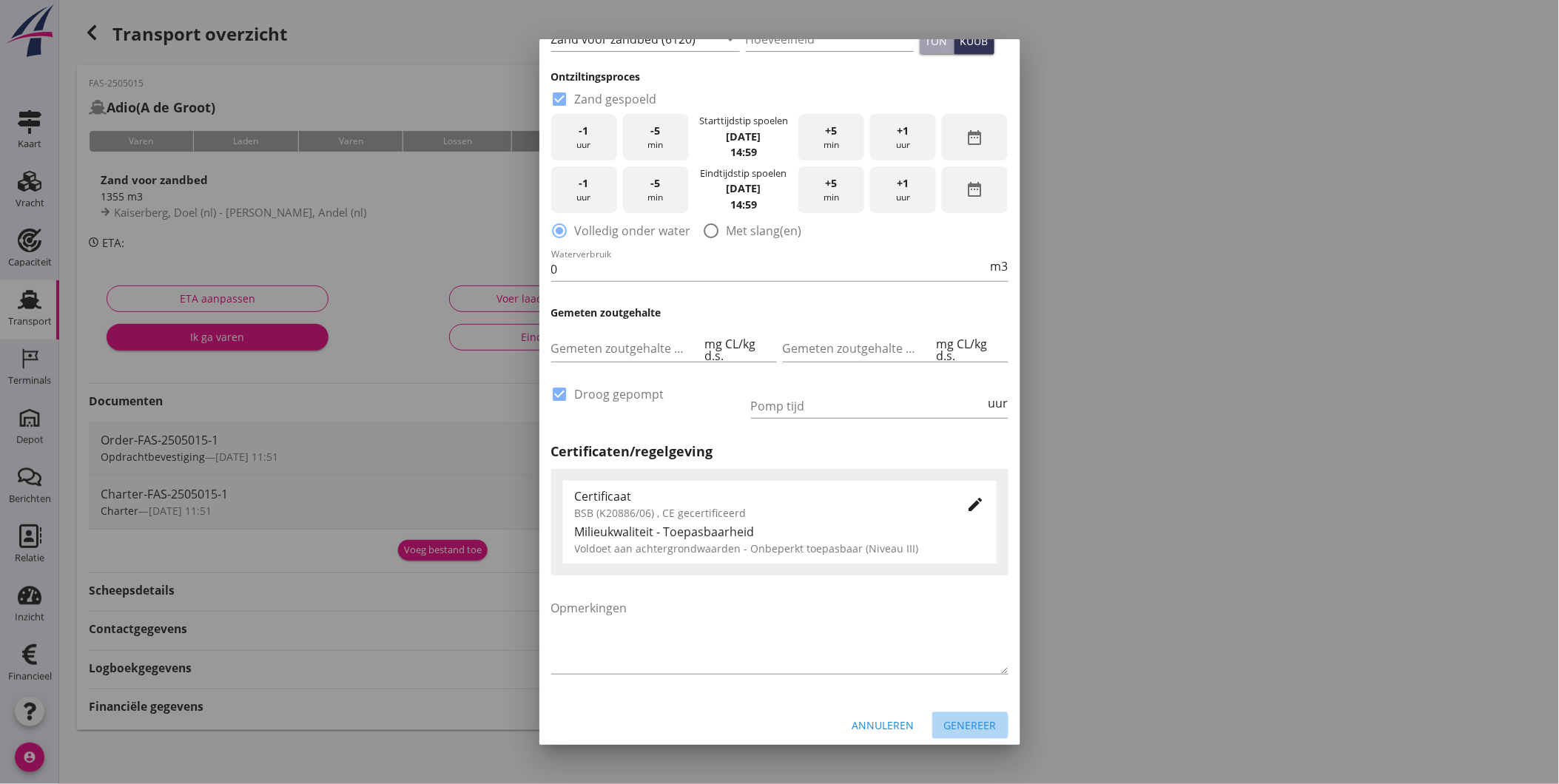
click at [957, 722] on div "Genereer" at bounding box center [970, 725] width 52 height 15
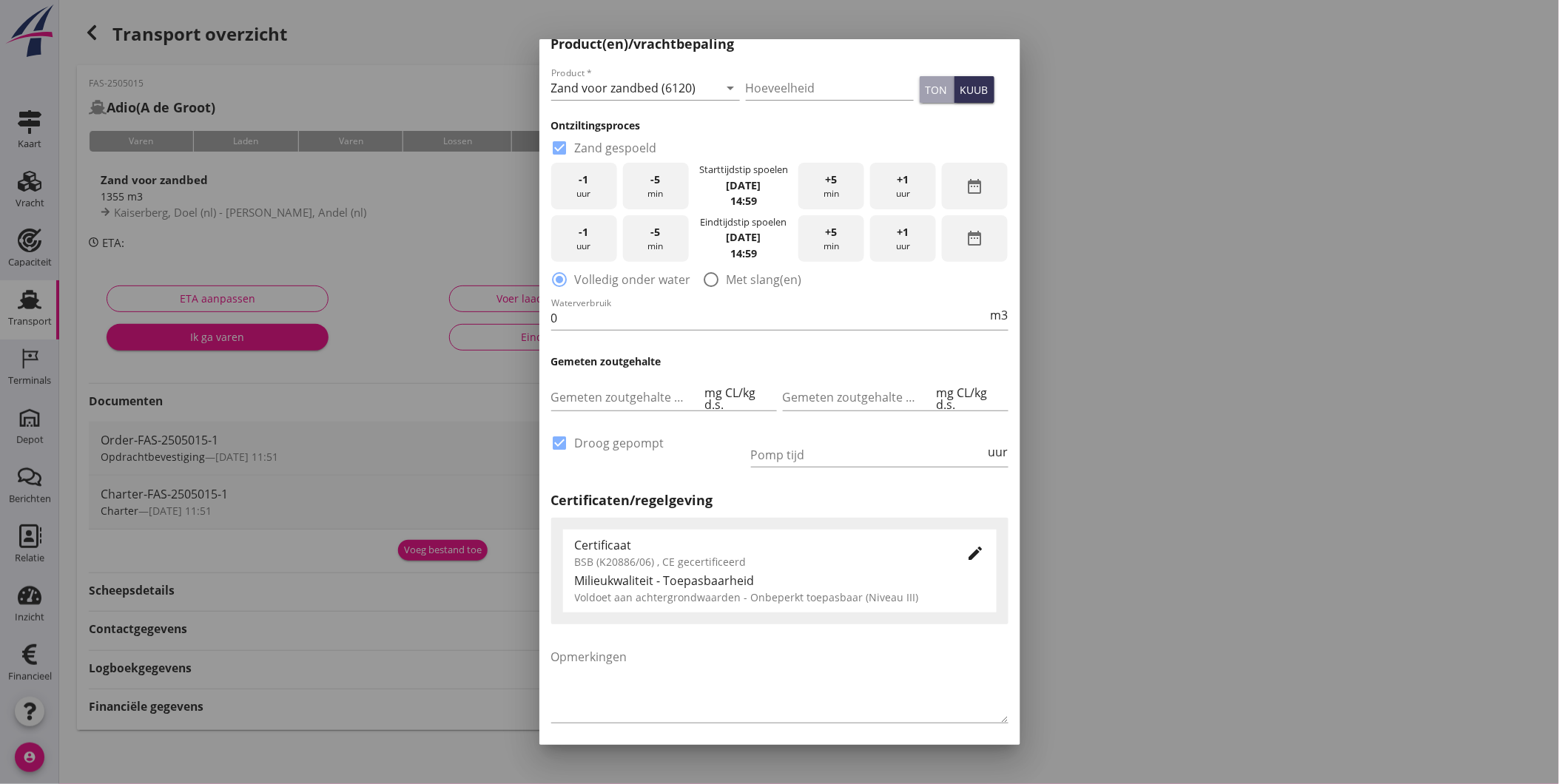
scroll to position [493, 0]
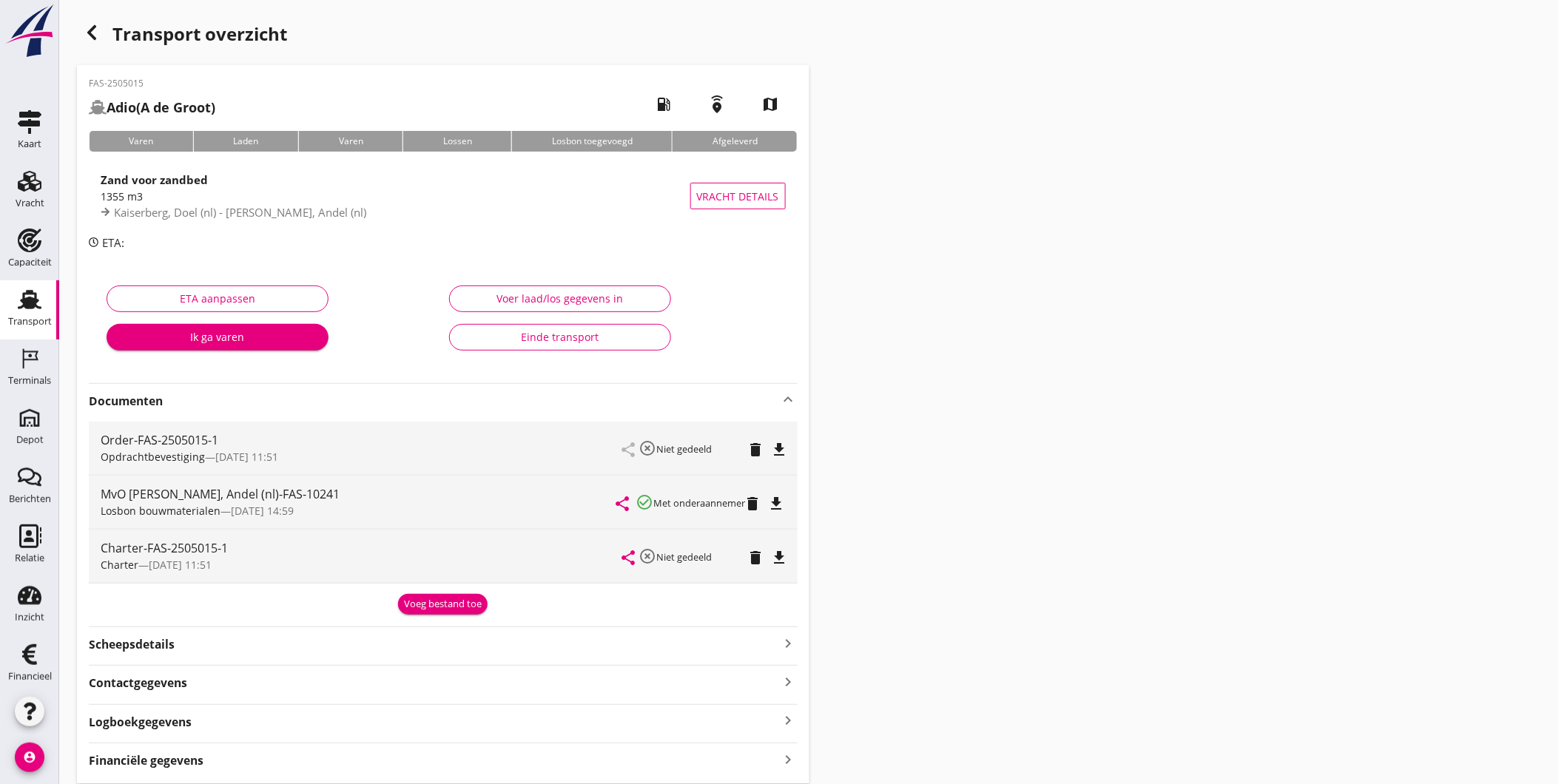
click at [28, 301] on use at bounding box center [29, 300] width 24 height 19
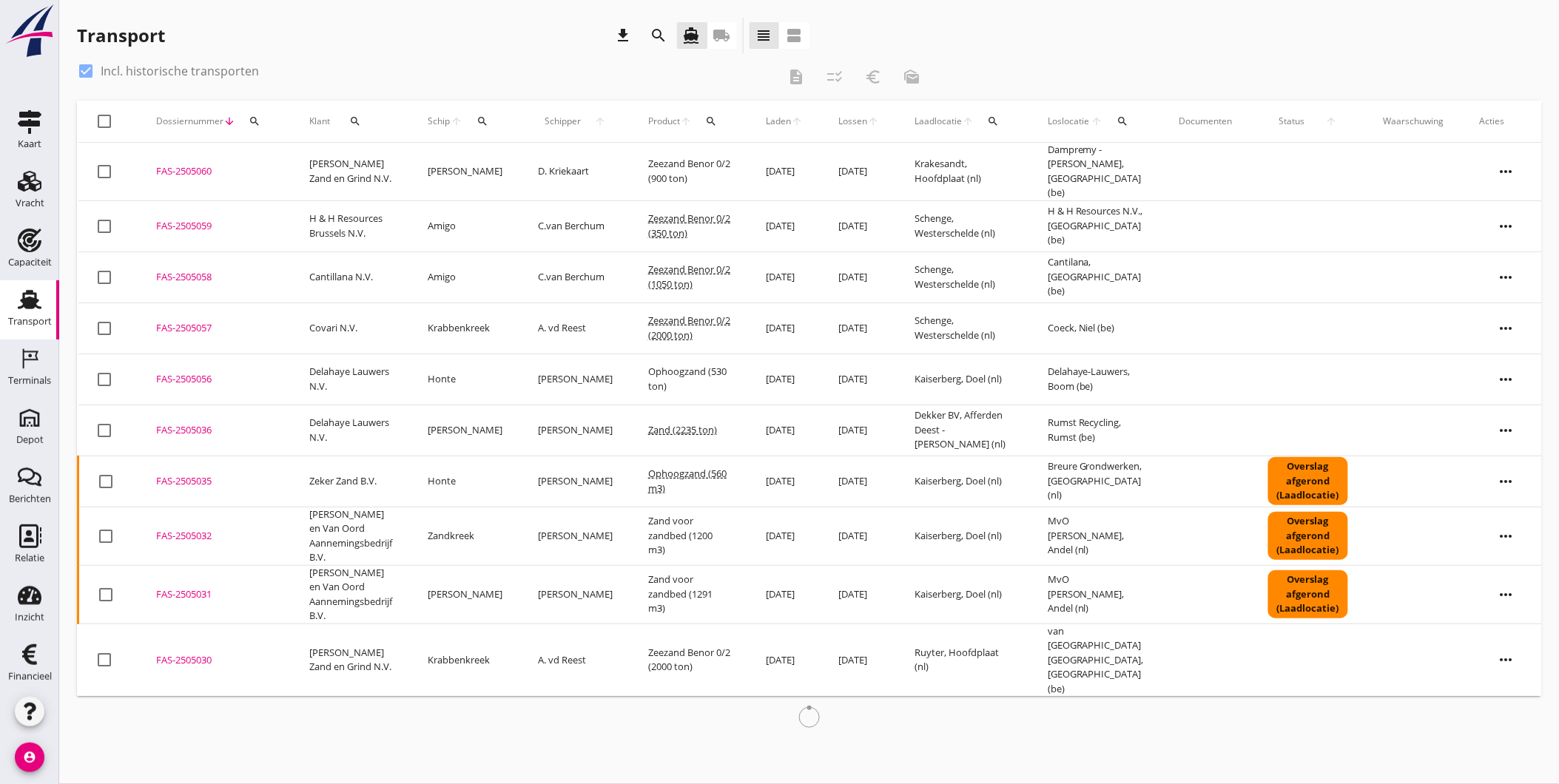
click at [356, 117] on icon "search" at bounding box center [355, 121] width 11 height 11
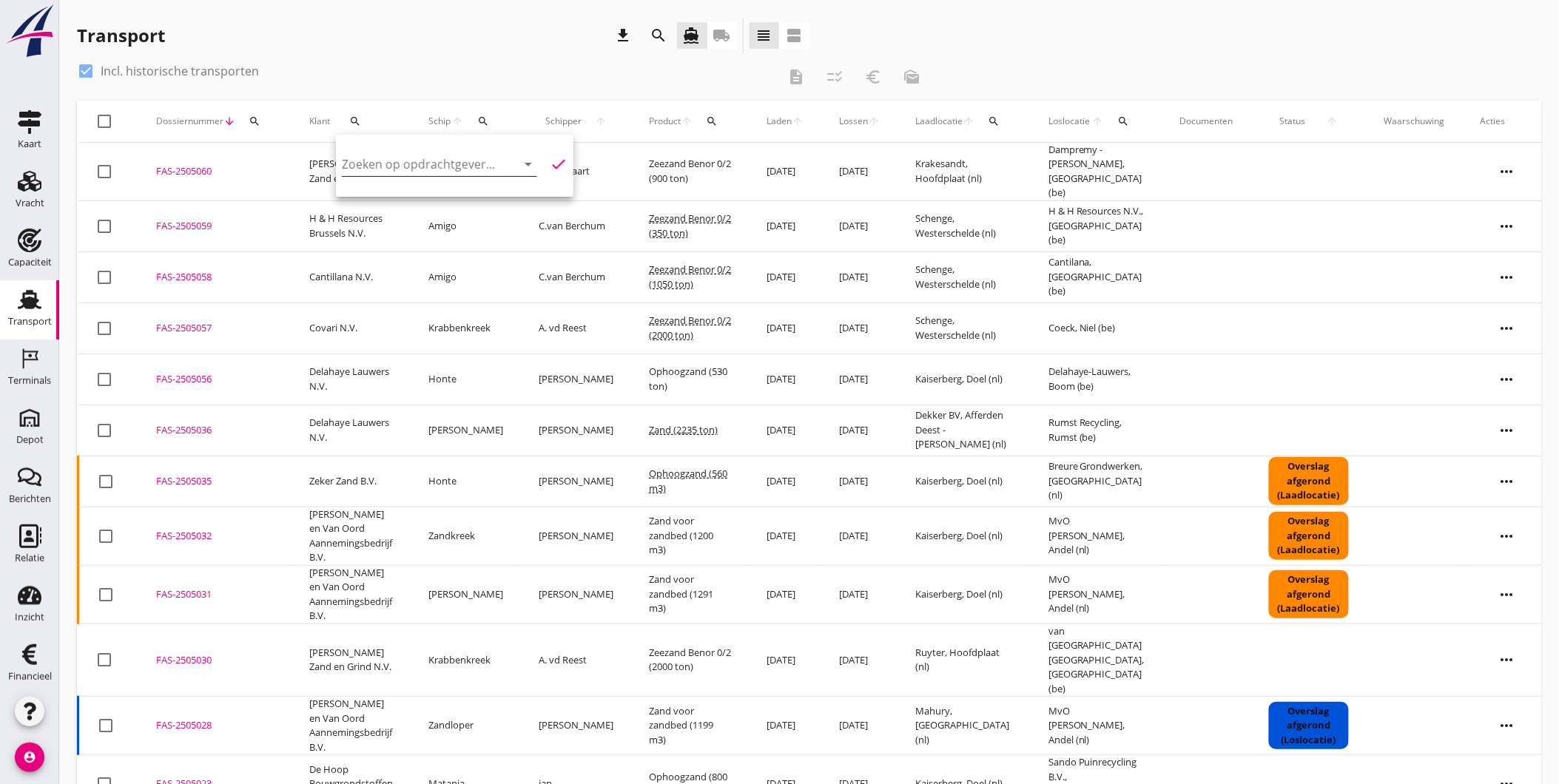
click at [475, 171] on input "Zoeken op opdrachtgever..." at bounding box center [419, 164] width 154 height 24
click at [448, 209] on div "Heylen Grondwerken B.V." at bounding box center [435, 200] width 163 height 18
type input "Heylen Grondwerken B.V."
click at [559, 166] on div "Zoeken op opdrachtgever... Heylen Grondwerken B.V. clear arrow_drop_down check" at bounding box center [454, 166] width 238 height 63
click at [550, 160] on icon "check" at bounding box center [559, 164] width 18 height 18
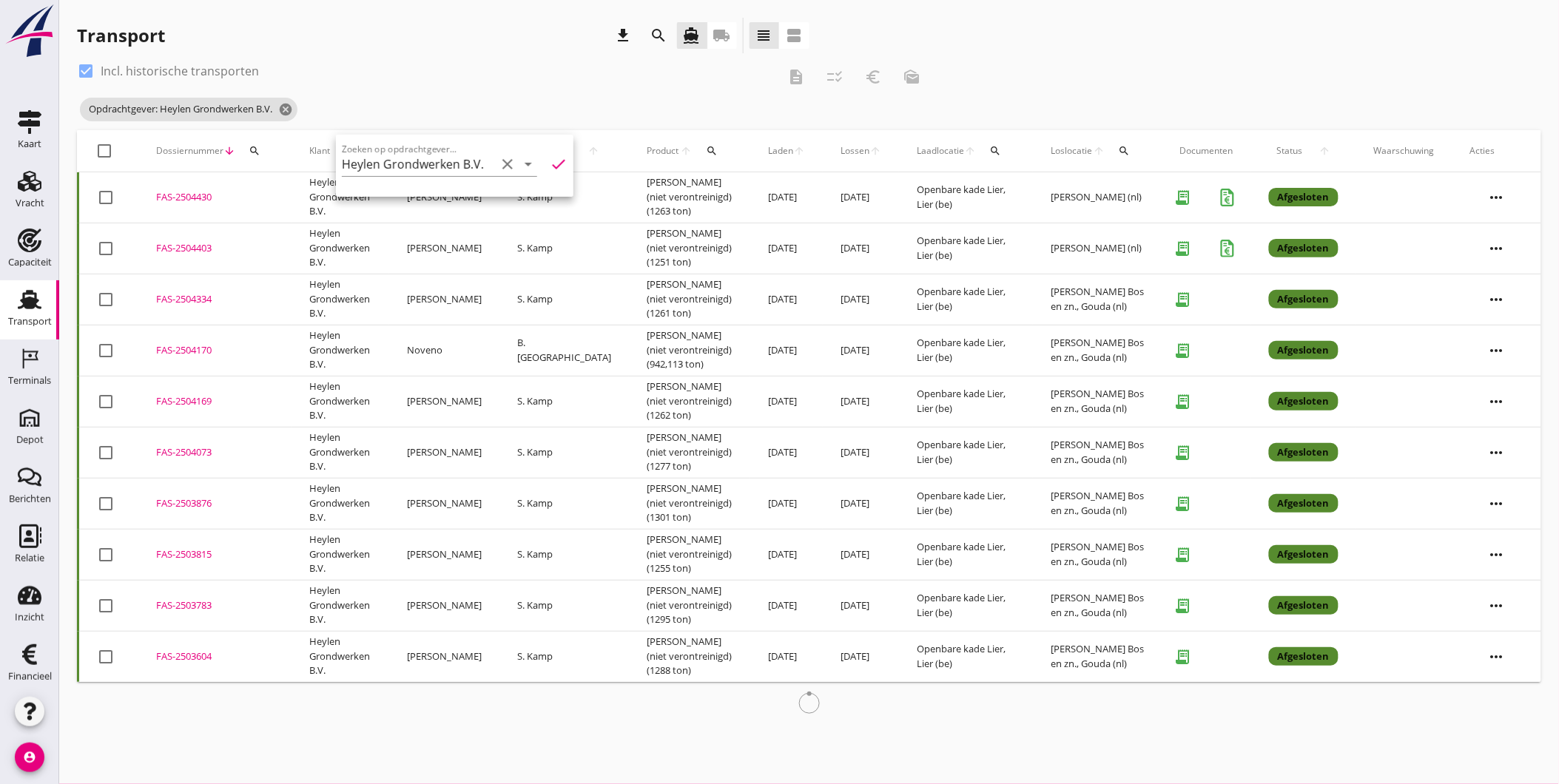
click at [480, 60] on div "check_box Incl. historische transporten" at bounding box center [427, 70] width 700 height 24
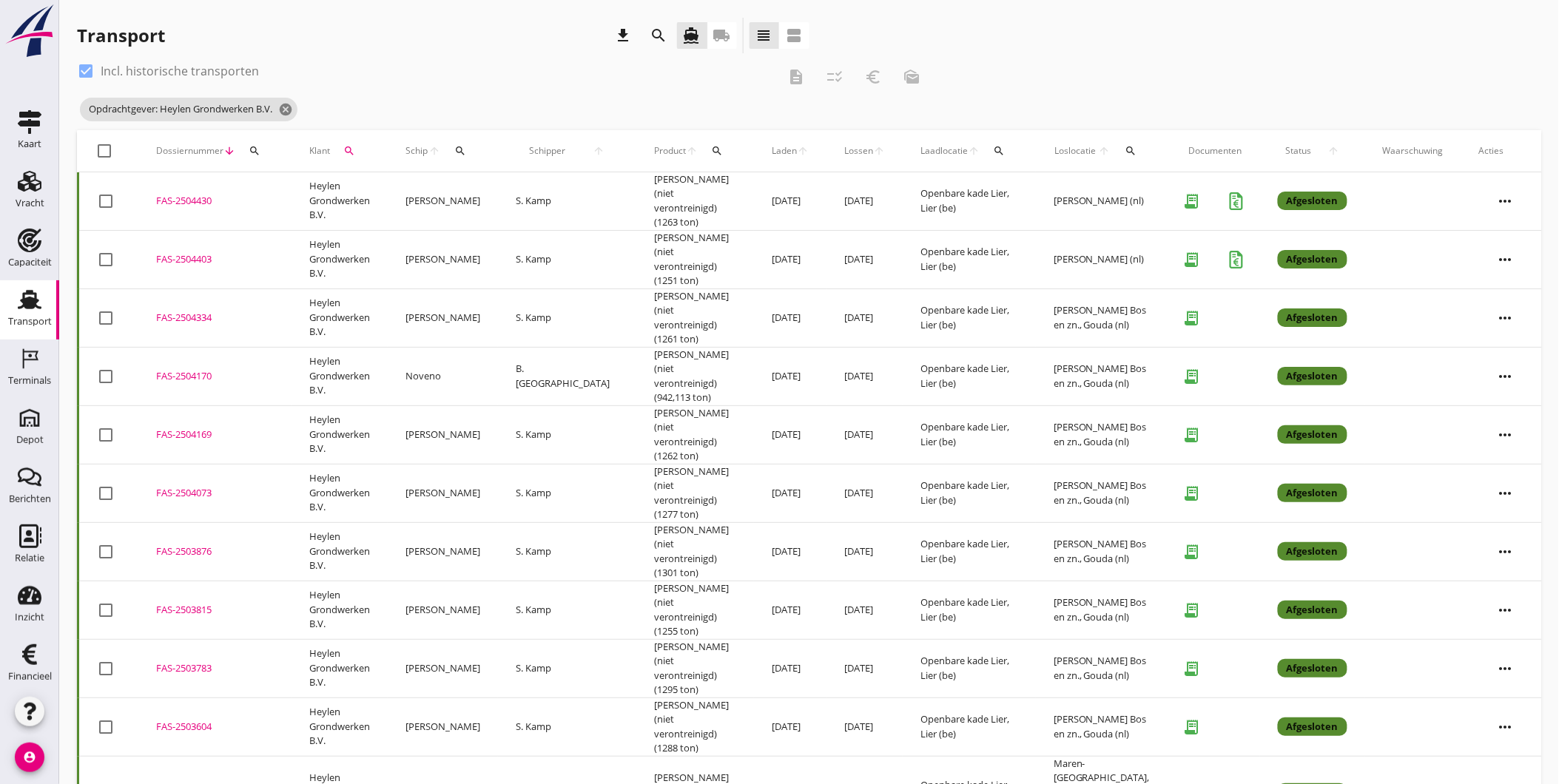
click at [195, 311] on div "FAS-2504334" at bounding box center [215, 319] width 118 height 15
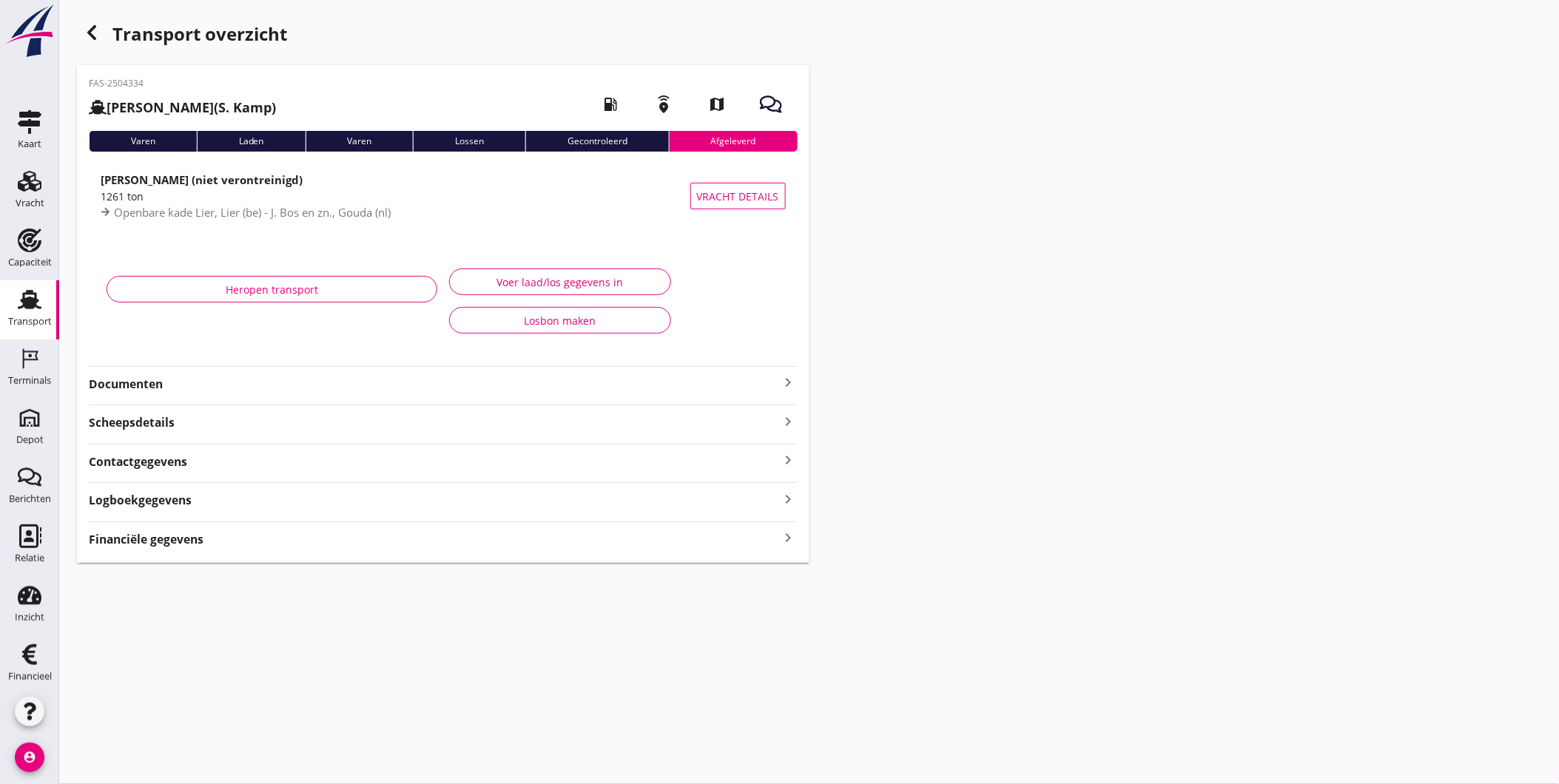
click at [426, 538] on div "Financiële gegevens keyboard_arrow_right" at bounding box center [444, 538] width 709 height 20
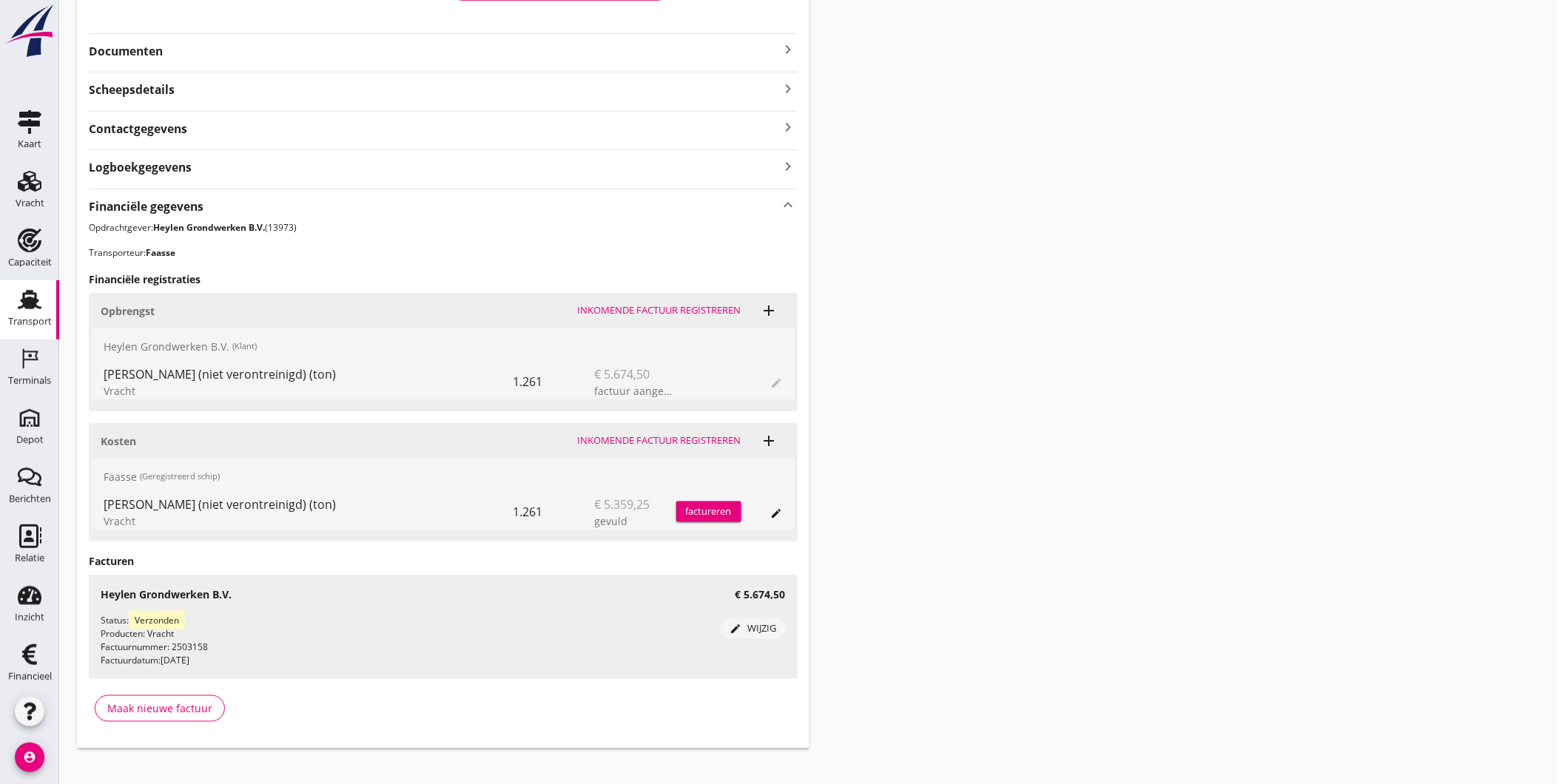
scroll to position [351, 0]
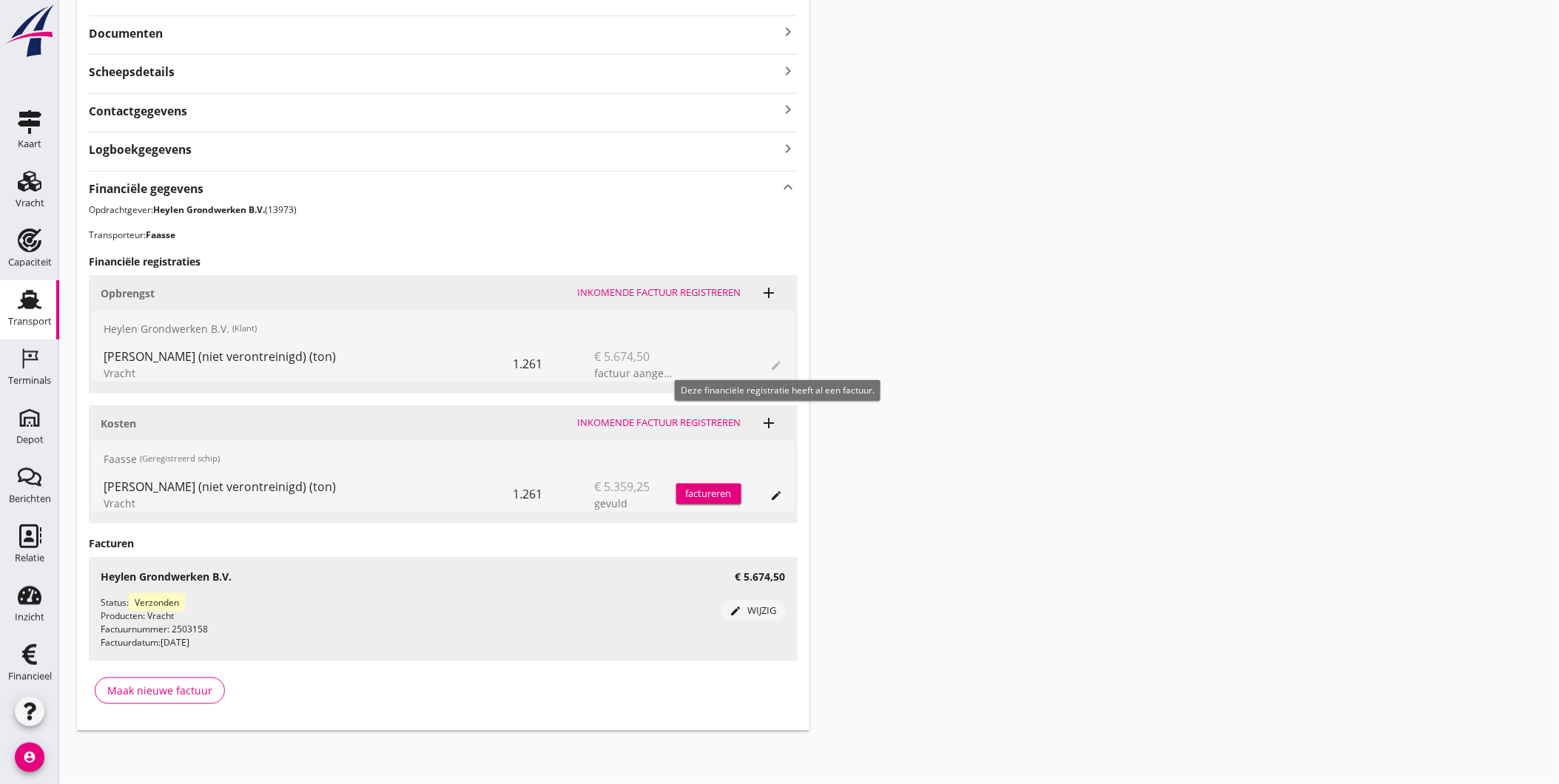
click at [778, 363] on span "edit" at bounding box center [777, 364] width 11 height 18
click at [766, 615] on div "edit wijzig" at bounding box center [753, 611] width 53 height 15
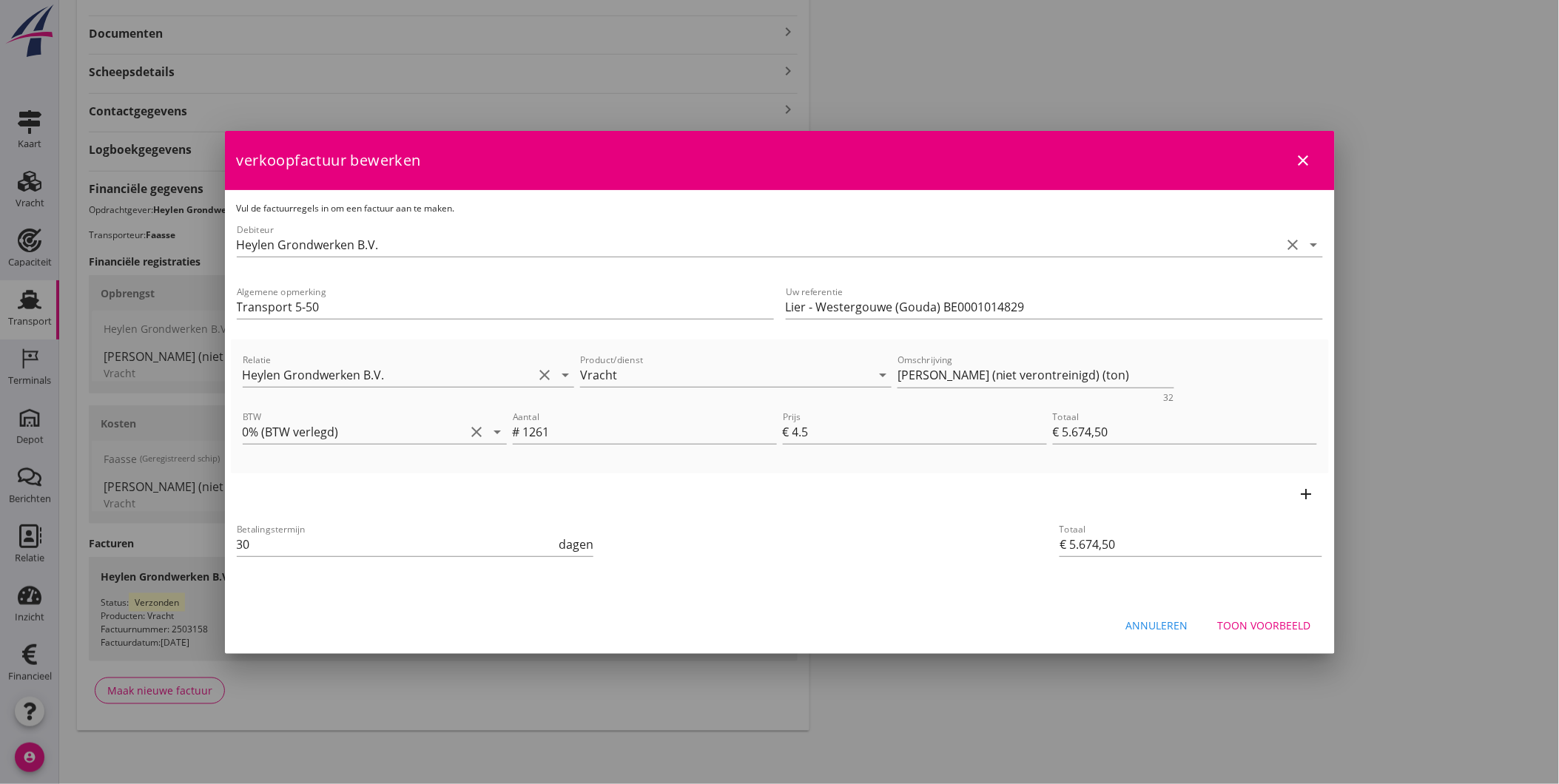
click at [1152, 625] on div "Annuleren" at bounding box center [1158, 626] width 63 height 15
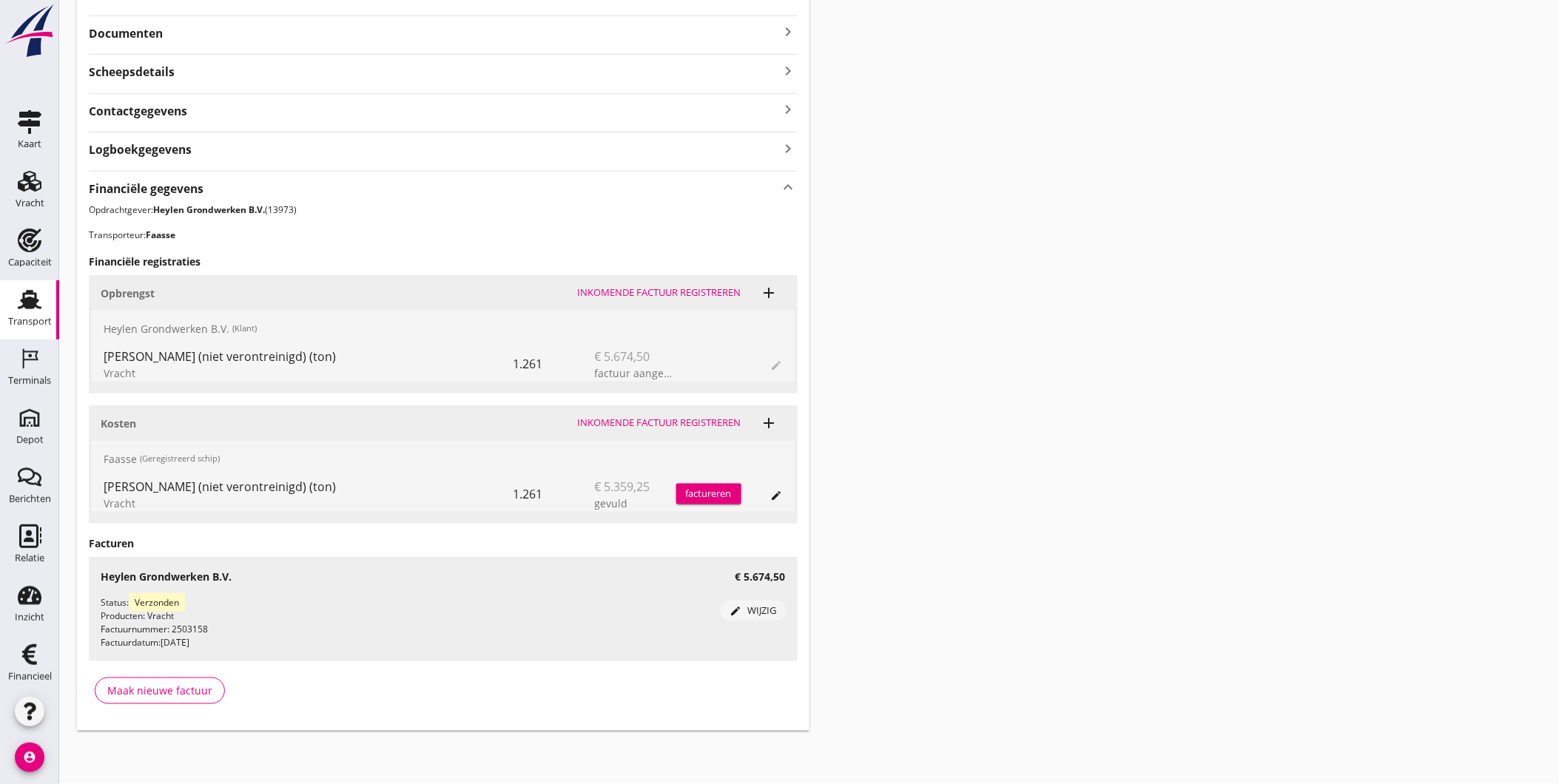
click at [775, 490] on icon "edit" at bounding box center [777, 496] width 11 height 11
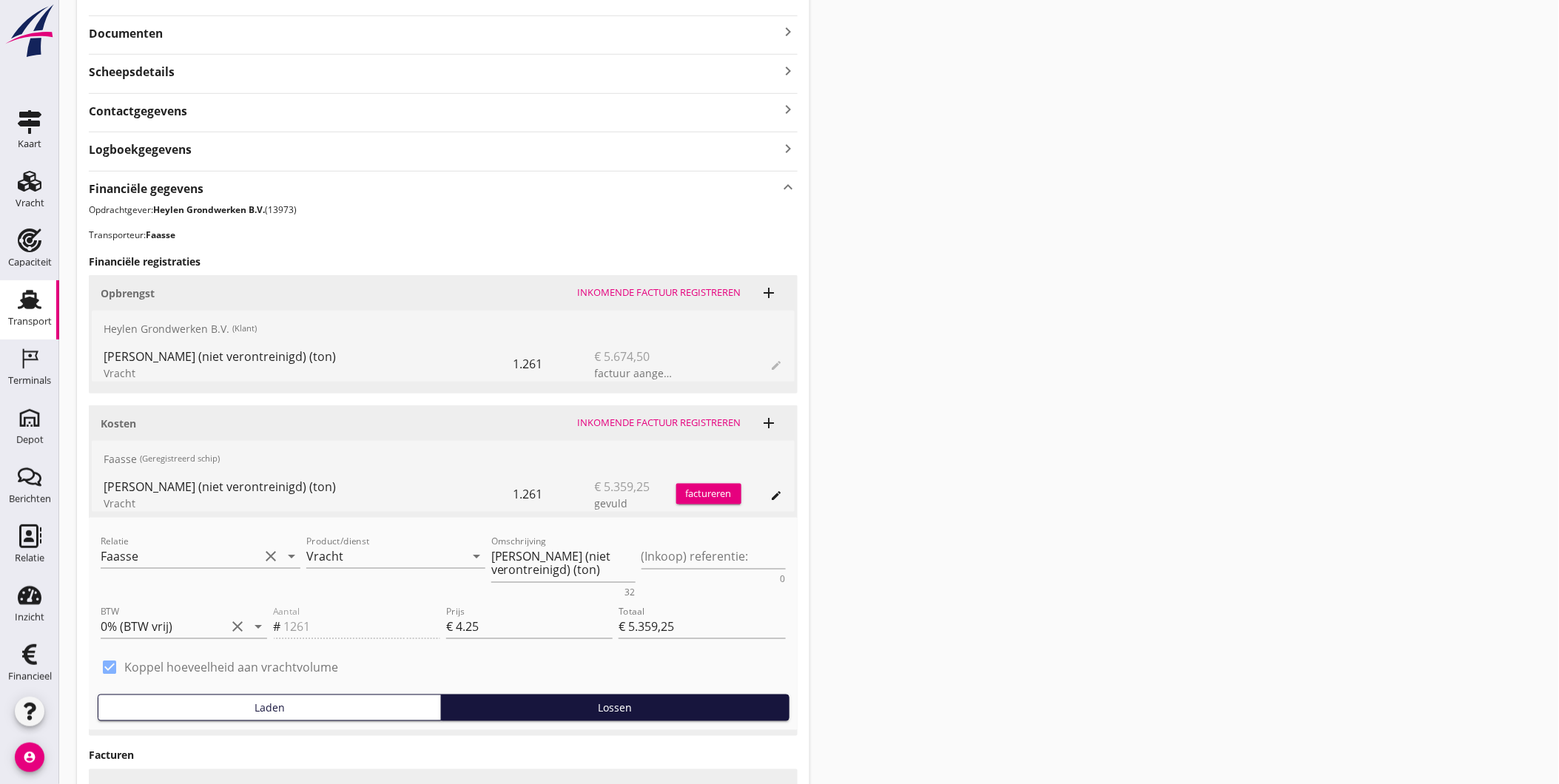
drag, startPoint x: 15, startPoint y: 299, endPoint x: 86, endPoint y: 276, distance: 74.6
click at [18, 299] on icon "Transport" at bounding box center [29, 300] width 24 height 24
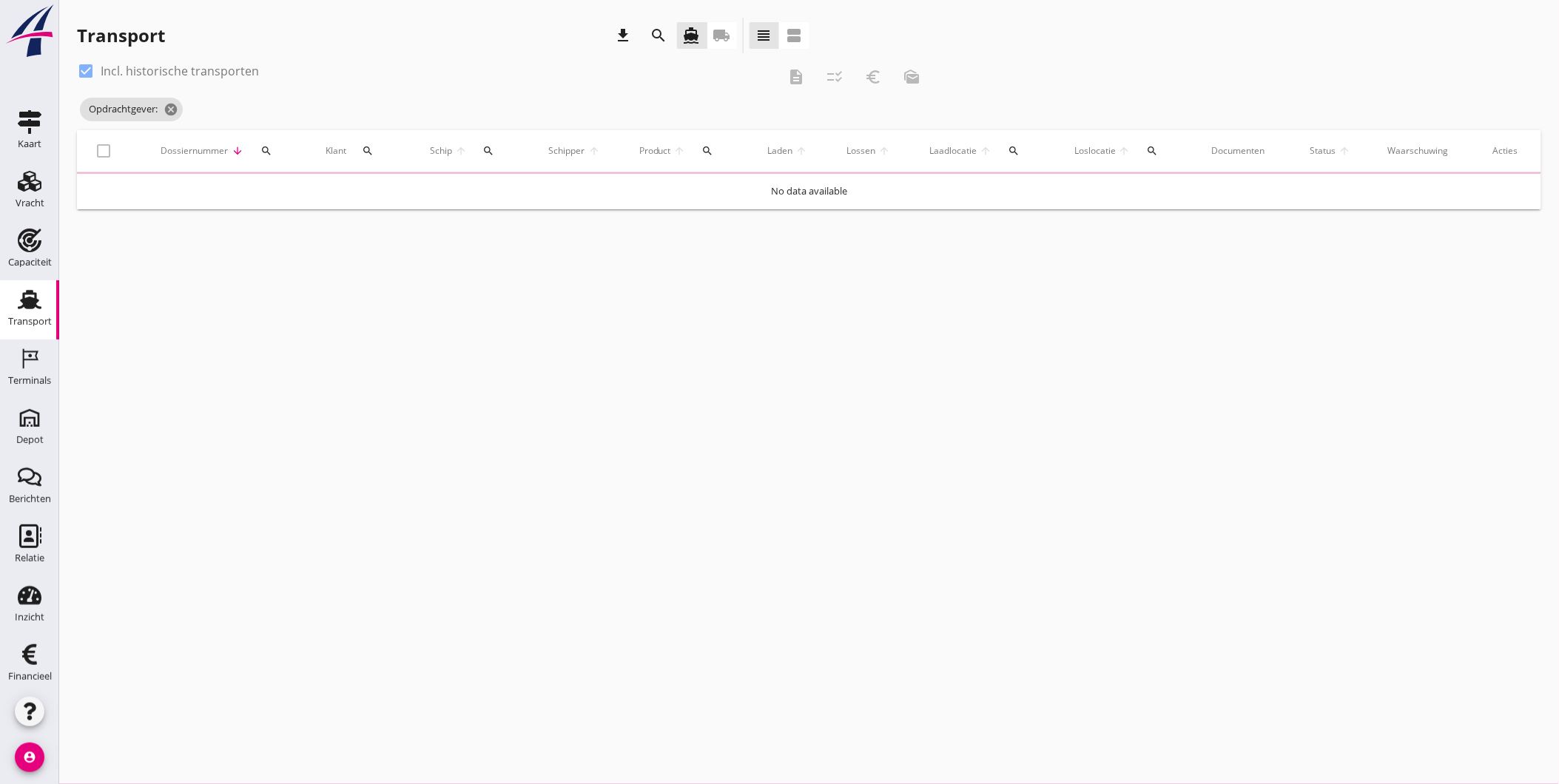
click at [193, 70] on label "Incl. historische transporten" at bounding box center [179, 71] width 158 height 15
checkbox input "false"
click at [284, 112] on icon "cancel" at bounding box center [285, 110] width 15 height 15
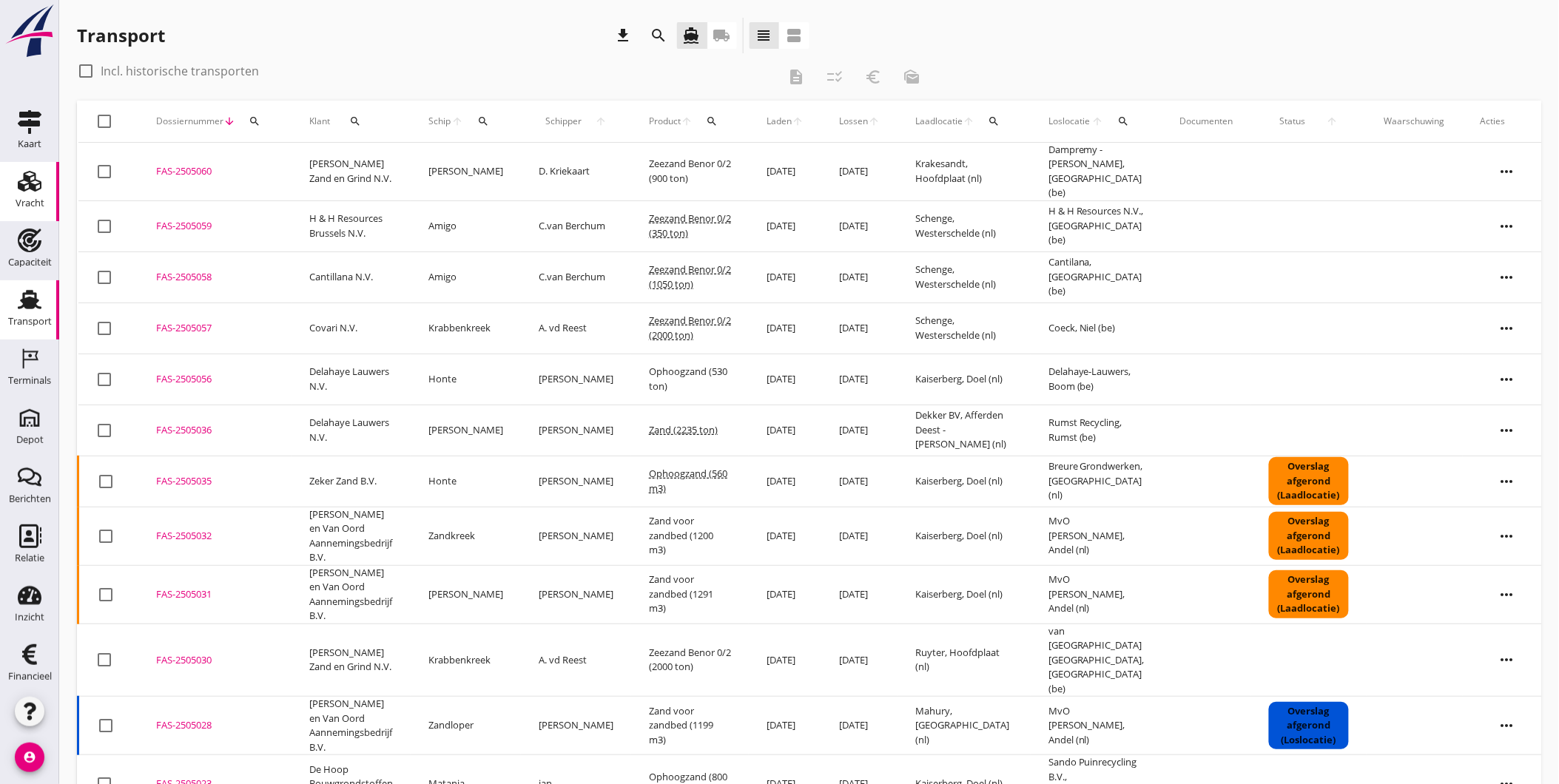
click at [31, 195] on div "Vracht" at bounding box center [29, 204] width 28 height 21
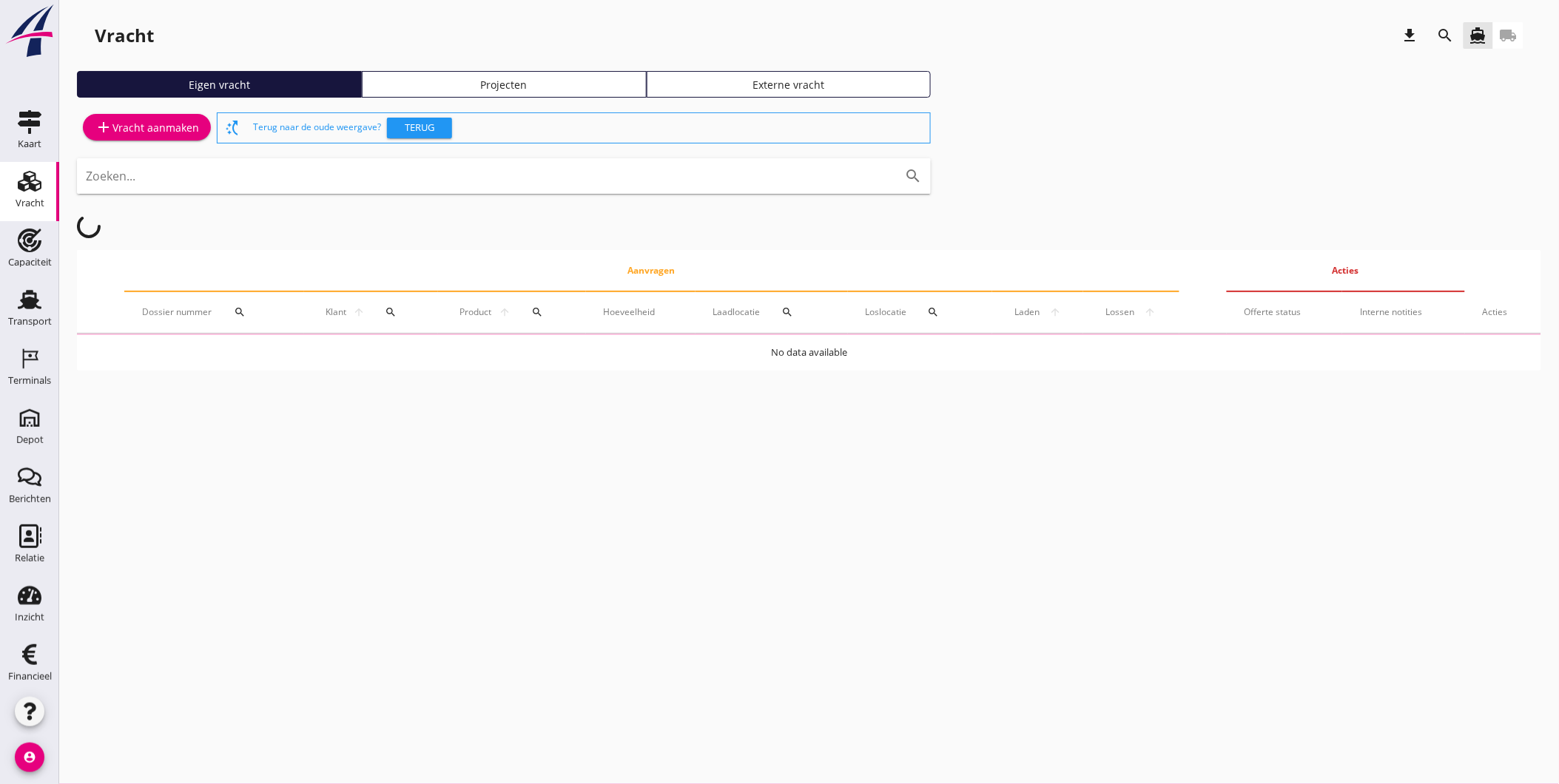
click at [489, 86] on div "Projecten" at bounding box center [504, 84] width 271 height 15
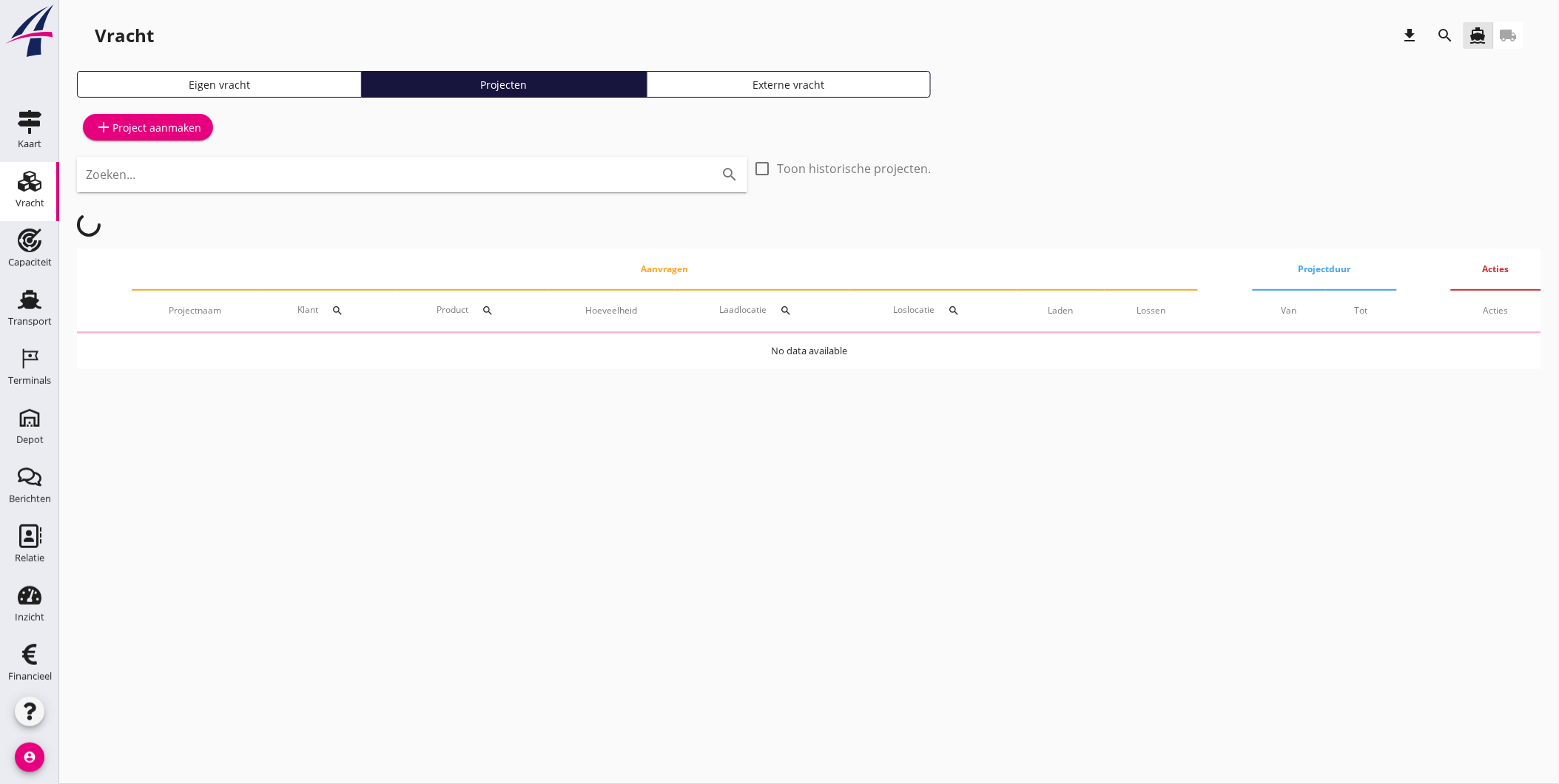
click at [490, 312] on icon "search" at bounding box center [488, 311] width 11 height 11
click at [512, 343] on input "Zoeken op product..." at bounding box center [561, 354] width 154 height 24
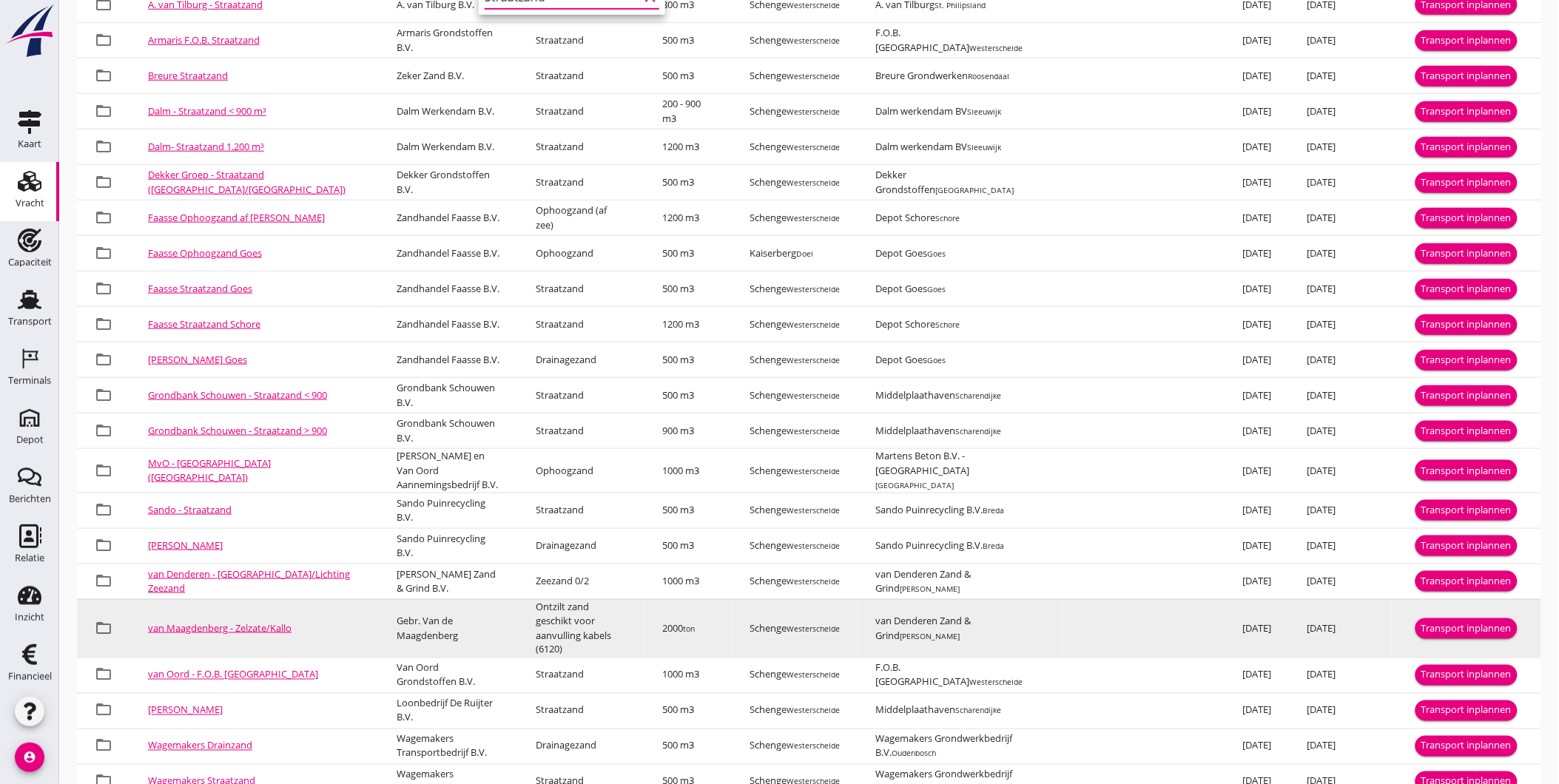
scroll to position [457, 0]
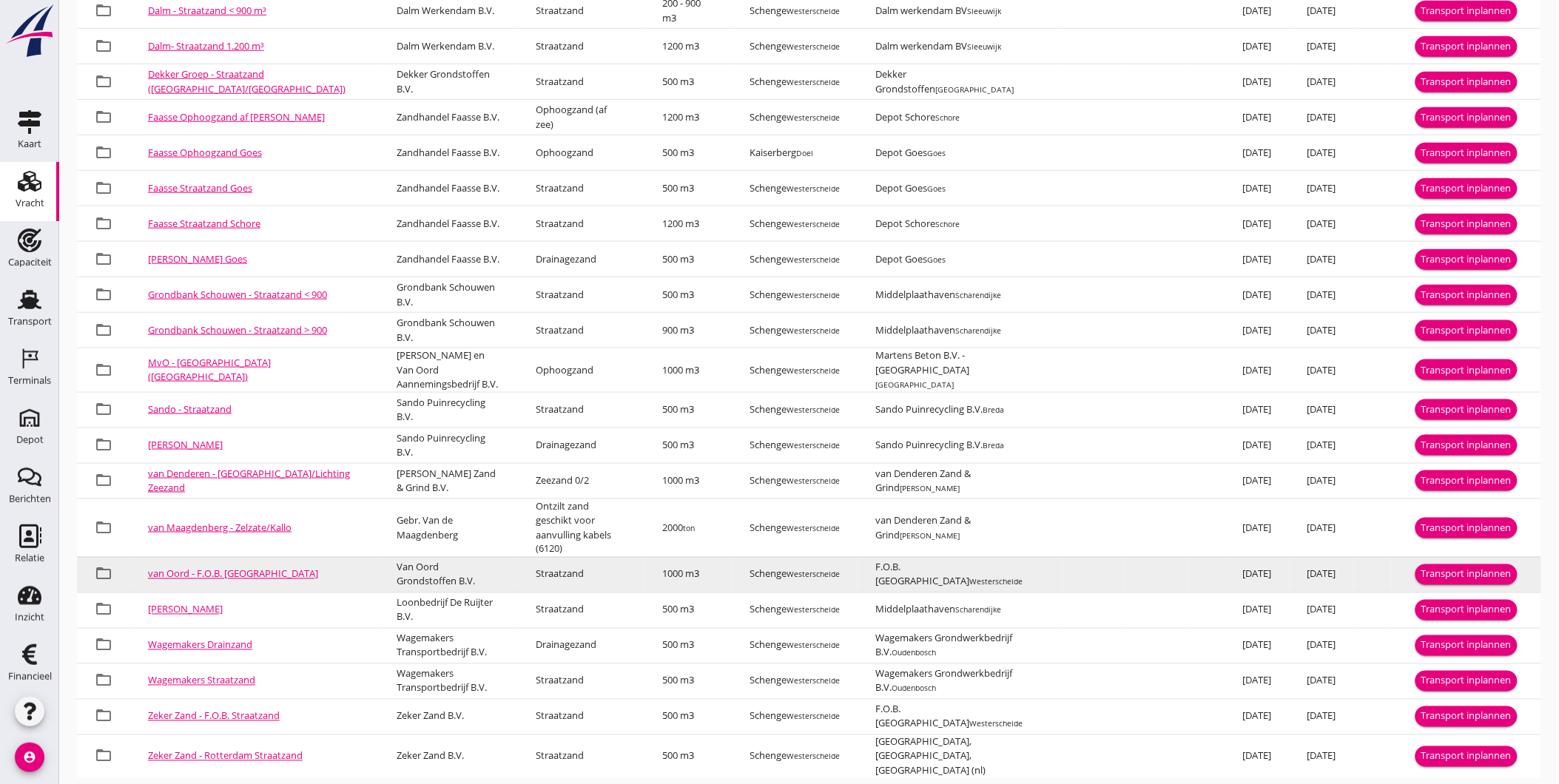
type input "Straatzand"
click at [1496, 568] on div "Transport inplannen" at bounding box center [1466, 575] width 90 height 15
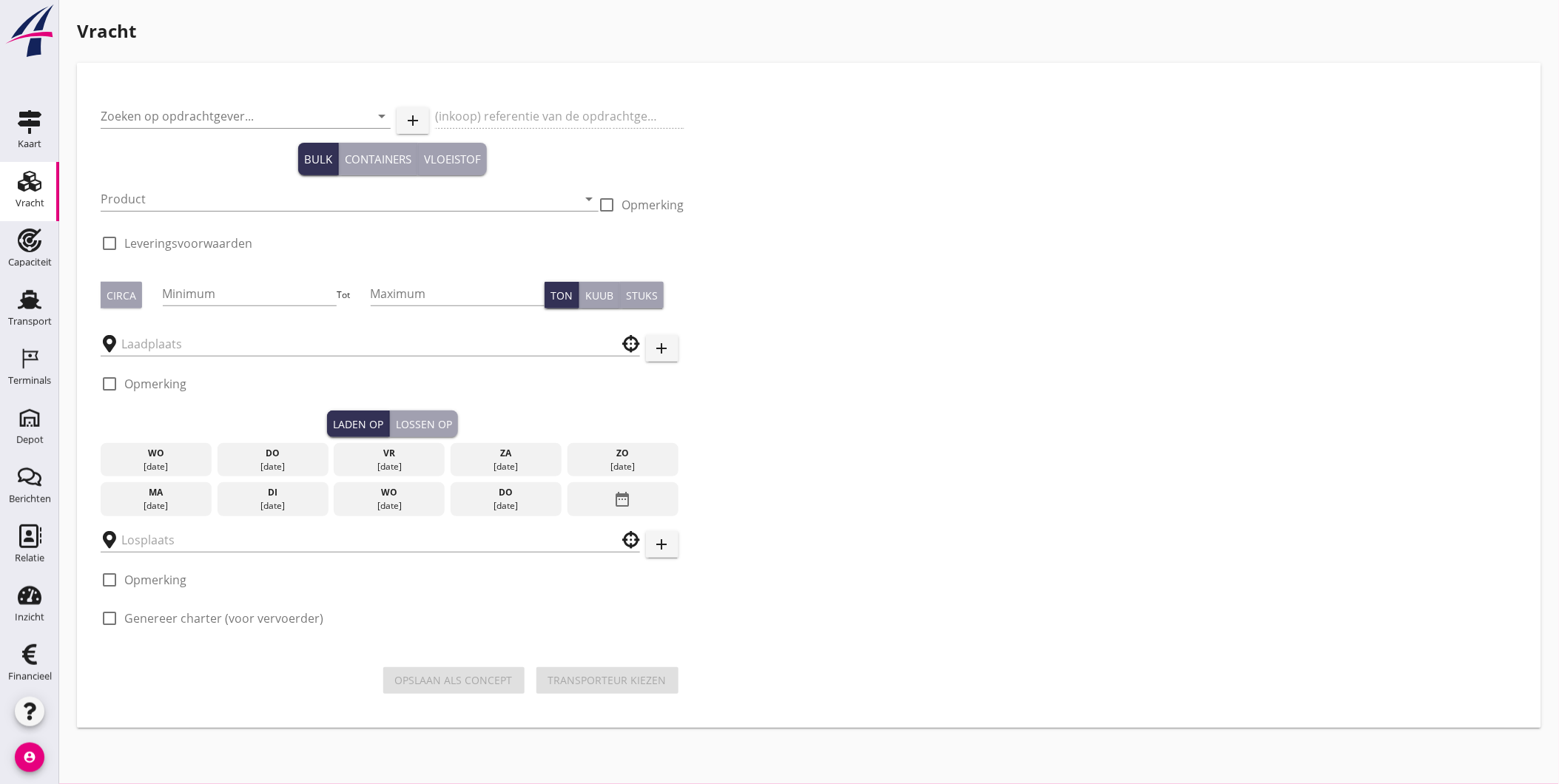
type input "Van Oord Grondstoffen B.V."
type input "F.O.B. levering Straatzand"
type input "Straatzand (6120)"
type input "1000"
checkbox input "true"
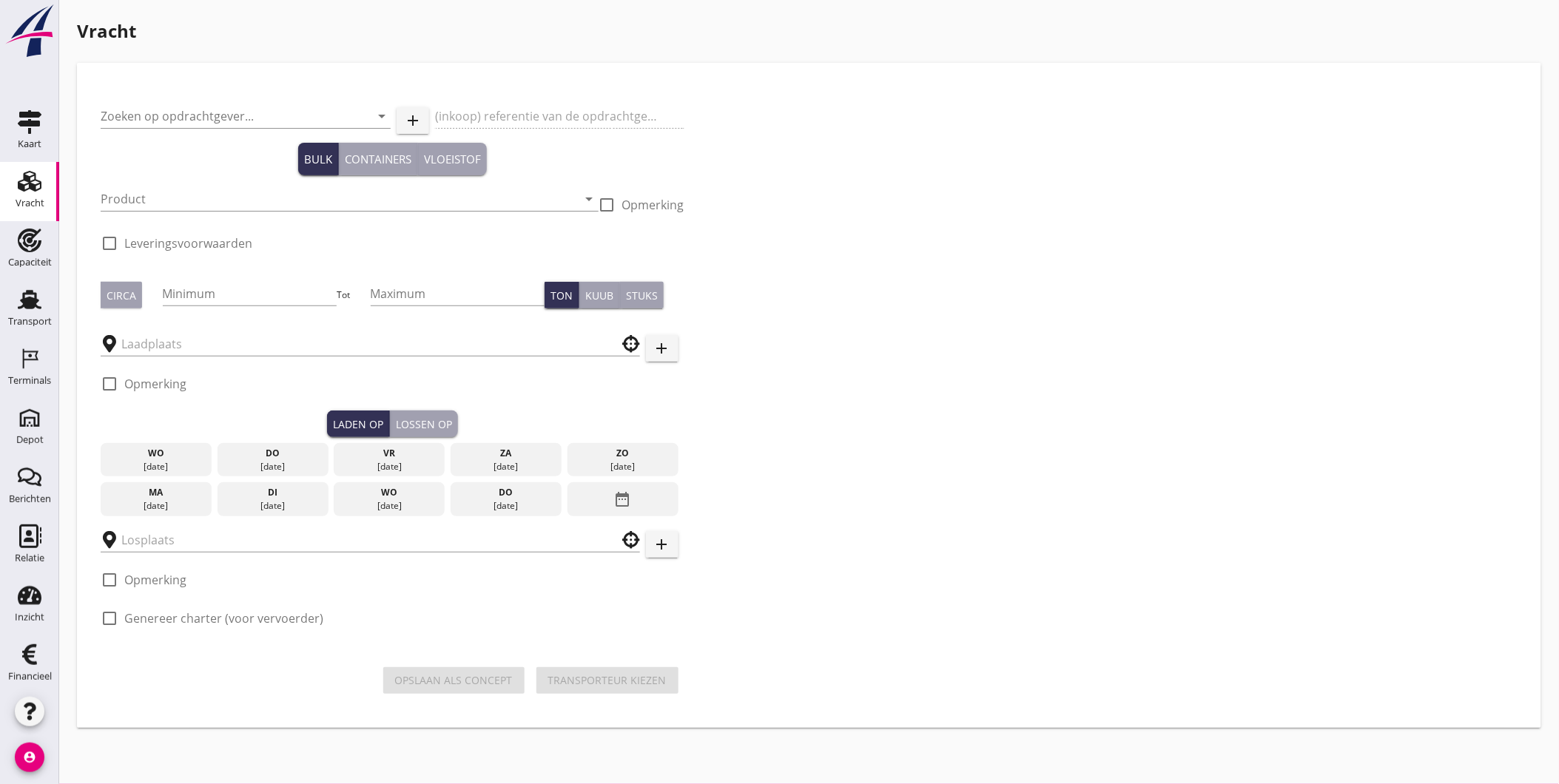
checkbox input "true"
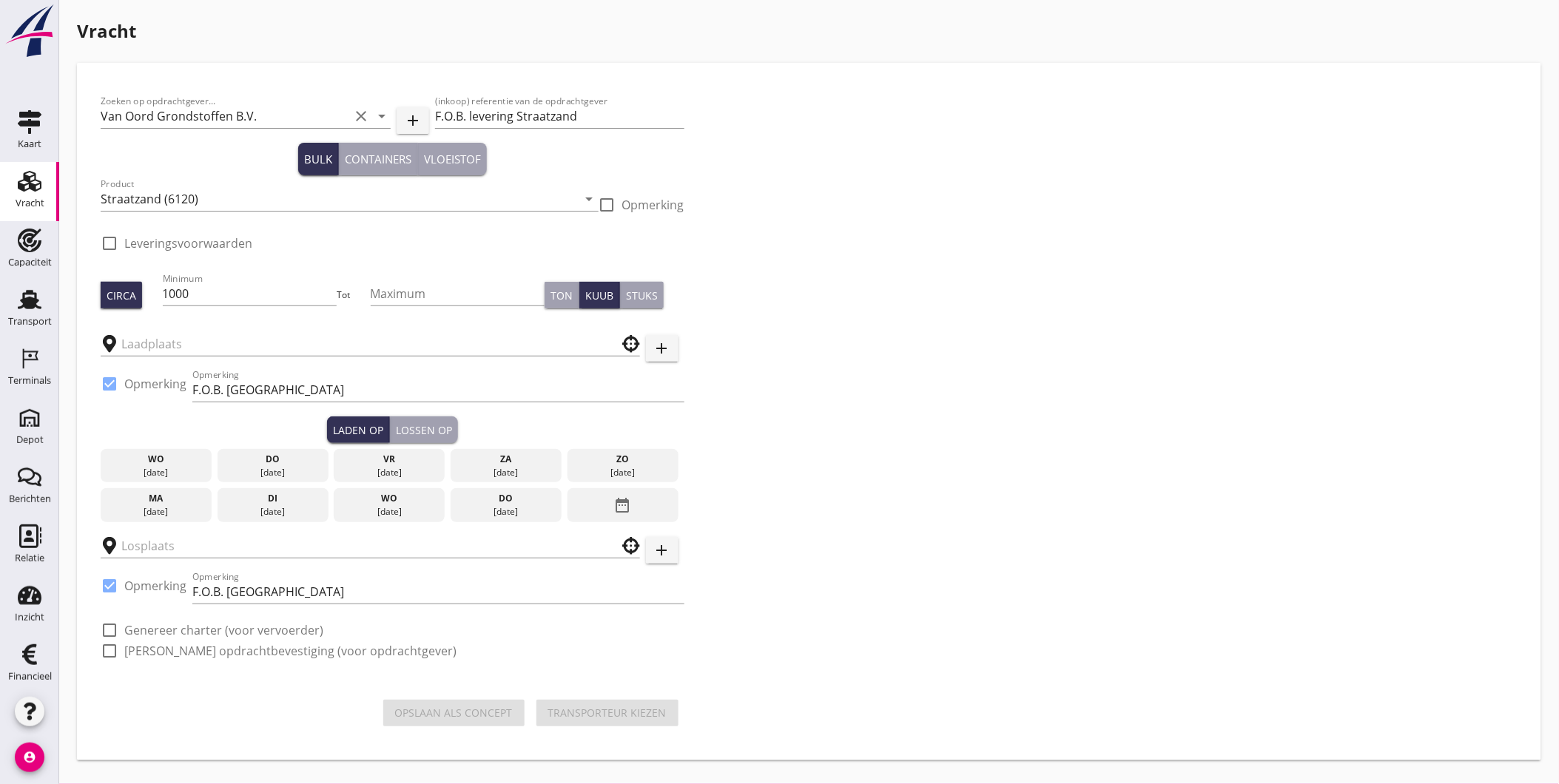
checkbox input "true"
type input "Schenge"
type input "F.O.B. Beladen"
checkbox input "true"
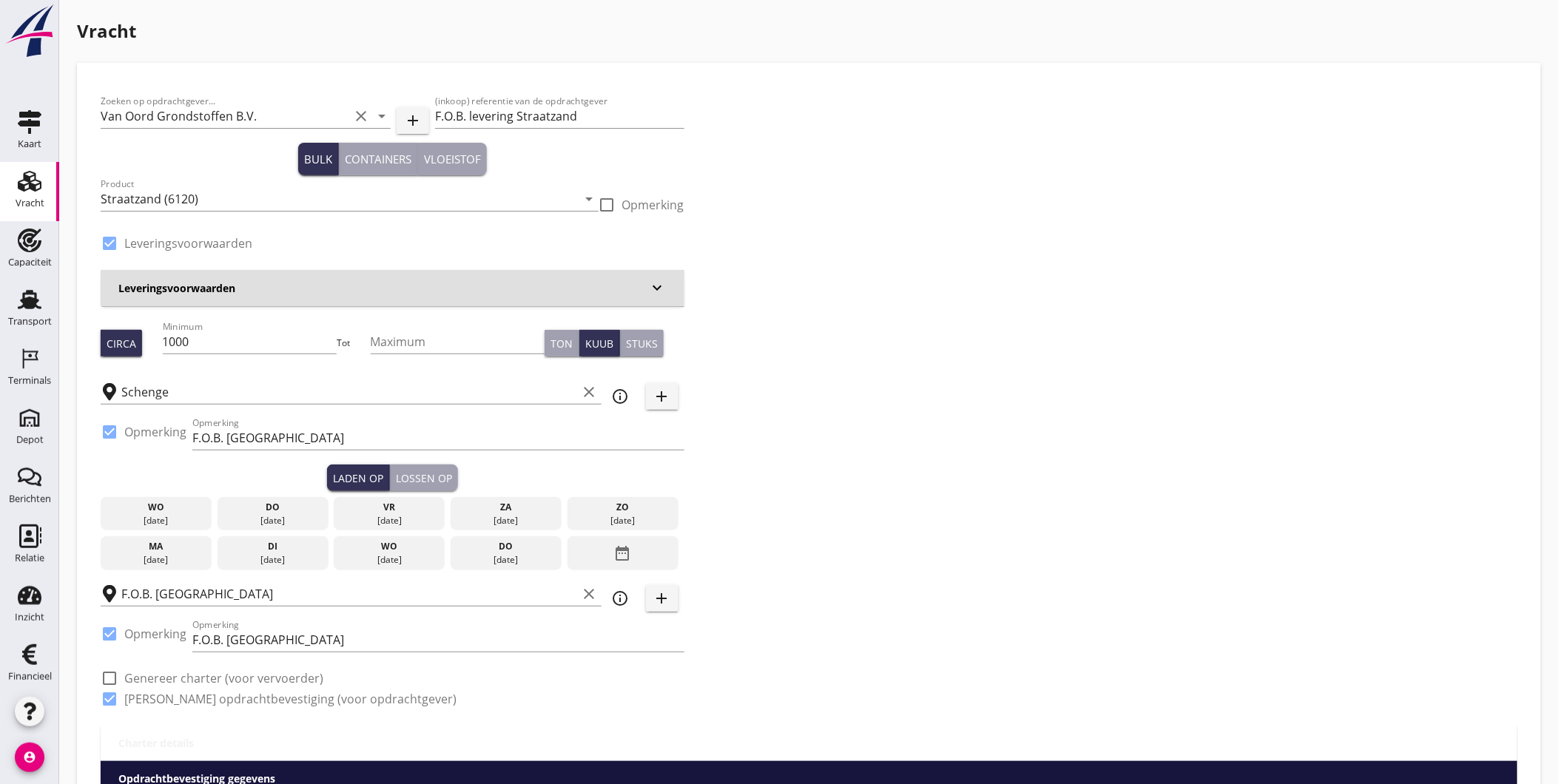
type input "6.3"
checkbox input "false"
radio input "false"
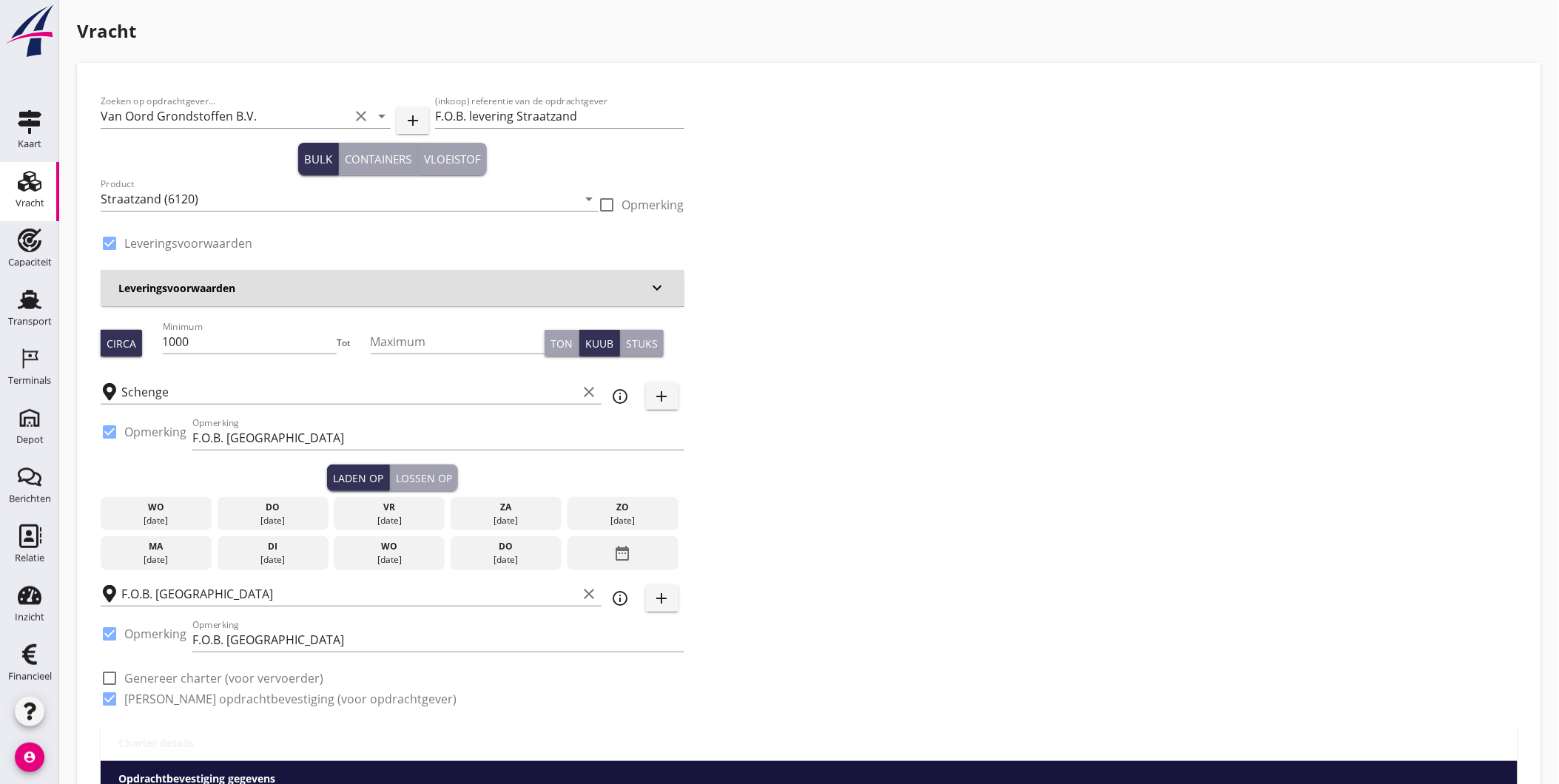
checkbox input "true"
drag, startPoint x: 210, startPoint y: 342, endPoint x: 101, endPoint y: 337, distance: 109.1
click at [101, 337] on div "Circa Minimum 1000 Tot Maximum Ton Kuub Stuks" at bounding box center [393, 343] width 584 height 50
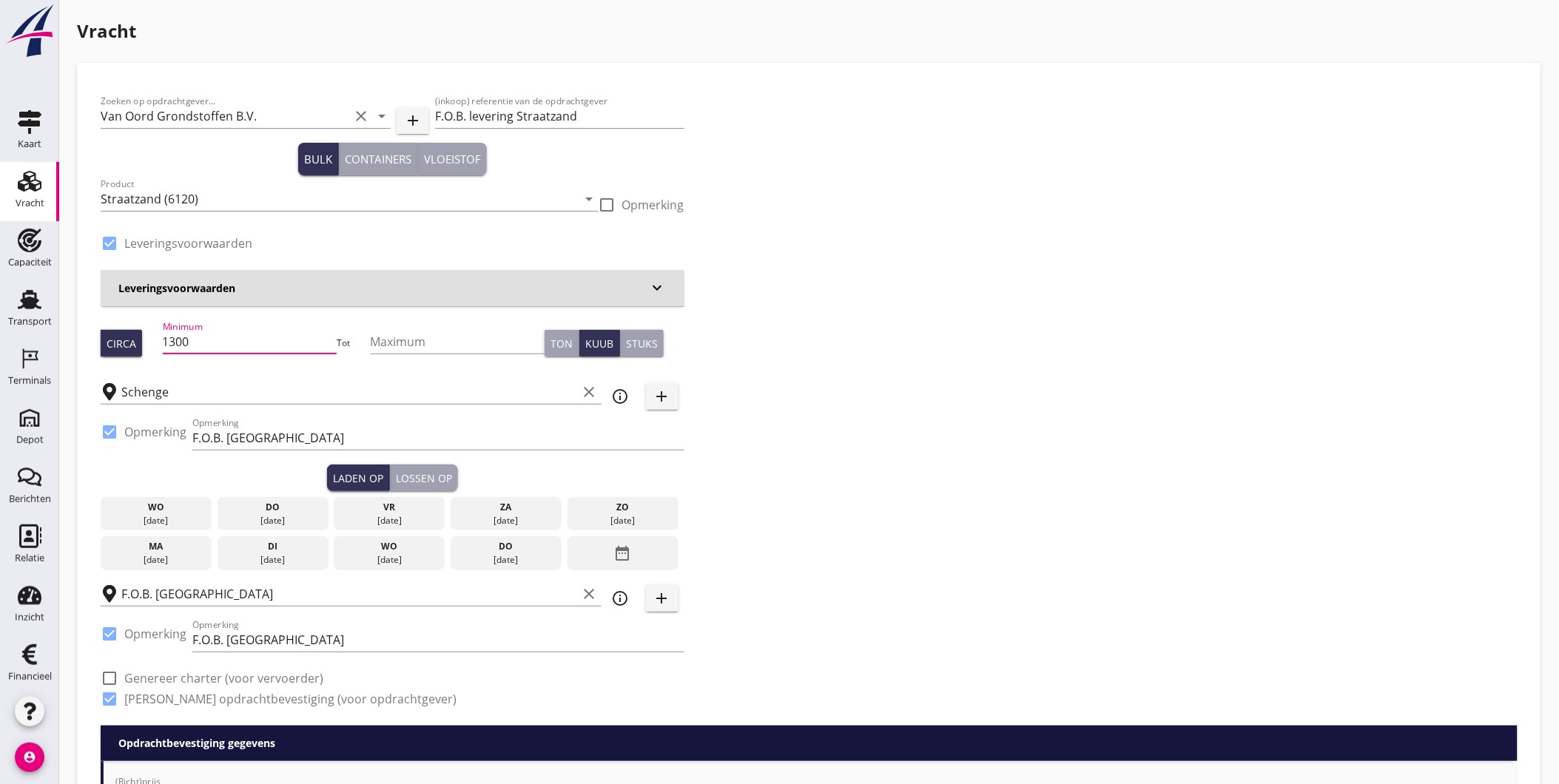
type input "1300"
click at [306, 514] on div "21 aug." at bounding box center [272, 520] width 103 height 13
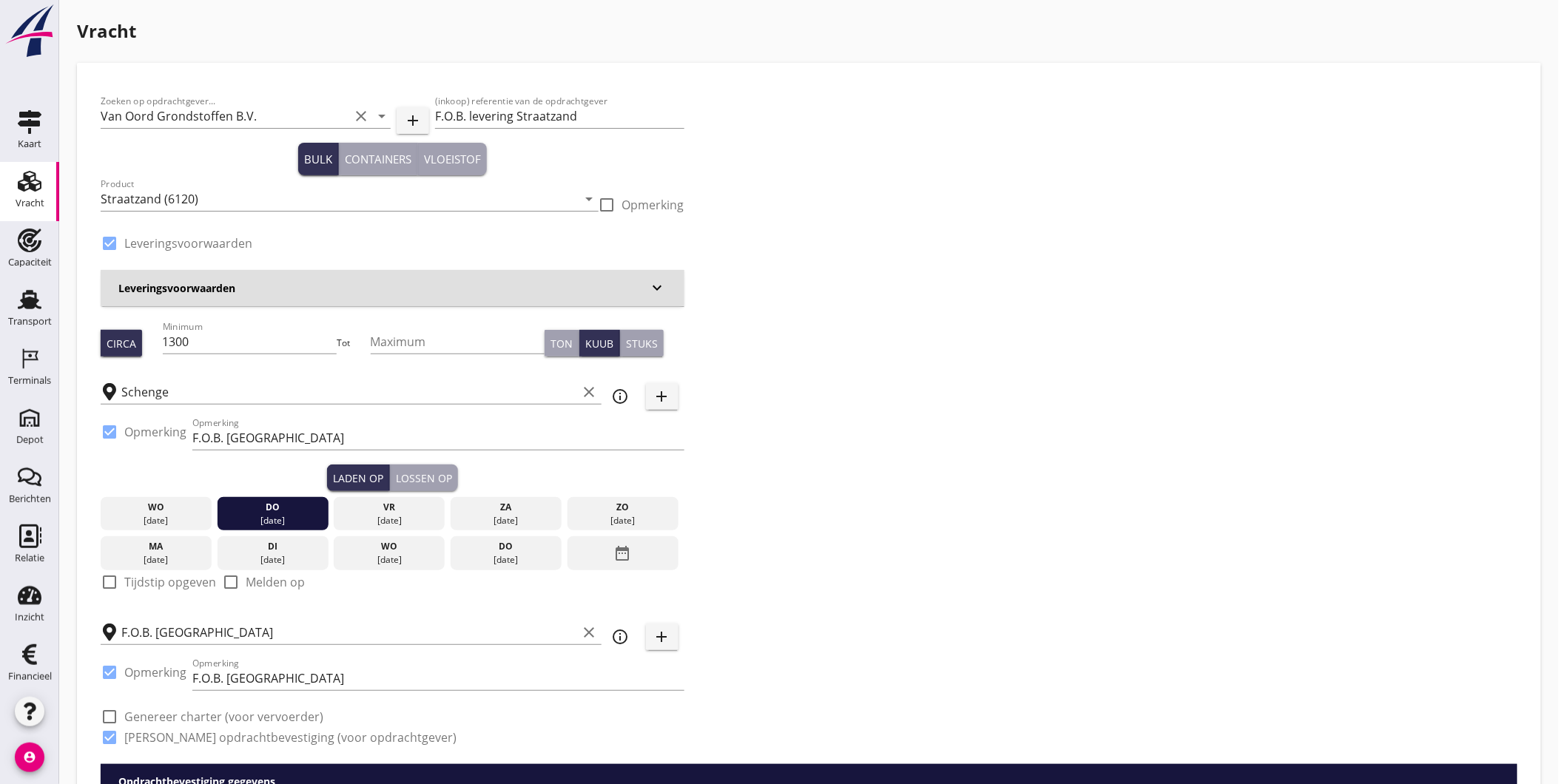
click at [447, 472] on div "Lossen op" at bounding box center [424, 478] width 56 height 15
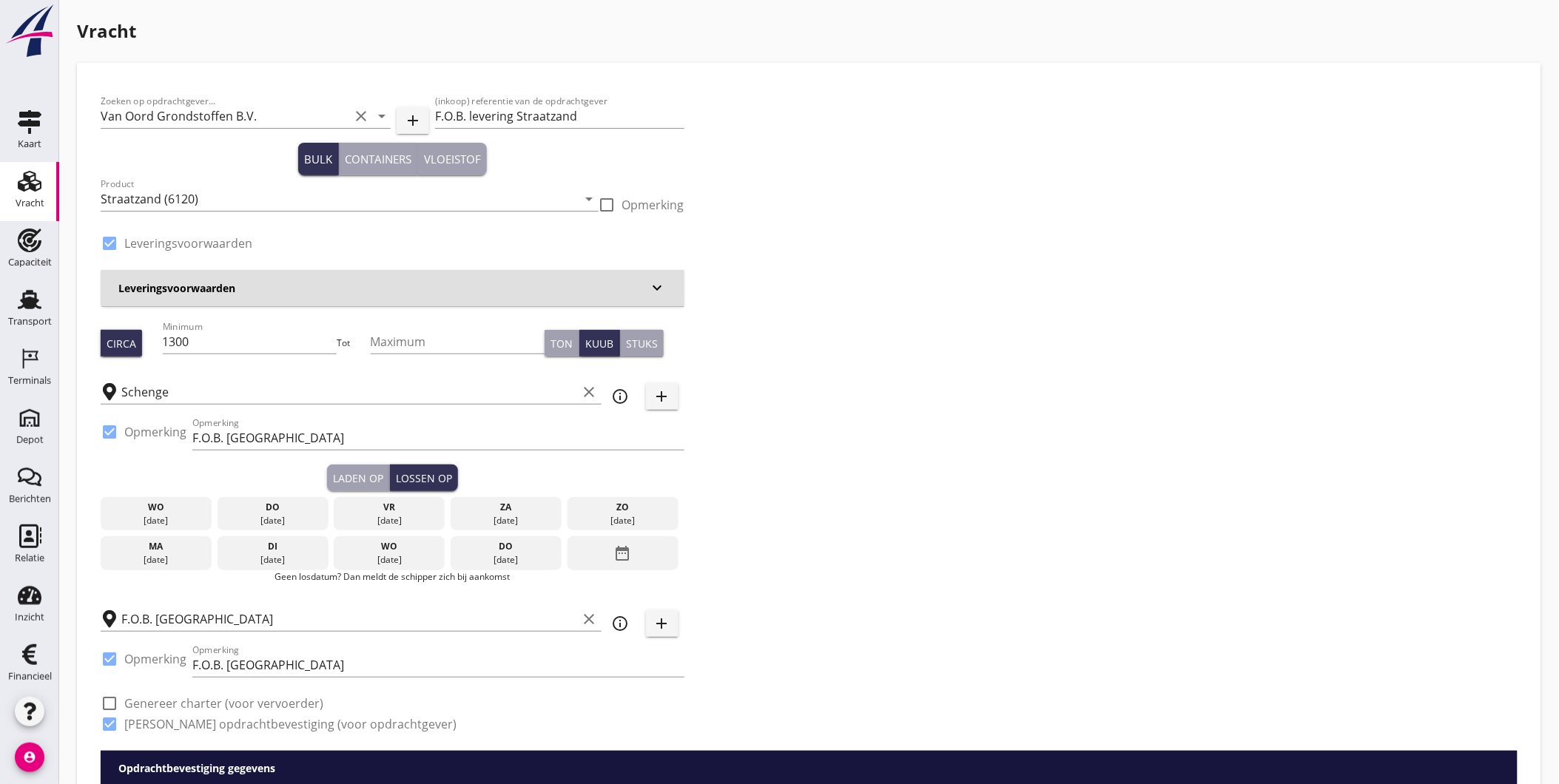
click at [413, 517] on div "22 aug." at bounding box center [389, 520] width 103 height 13
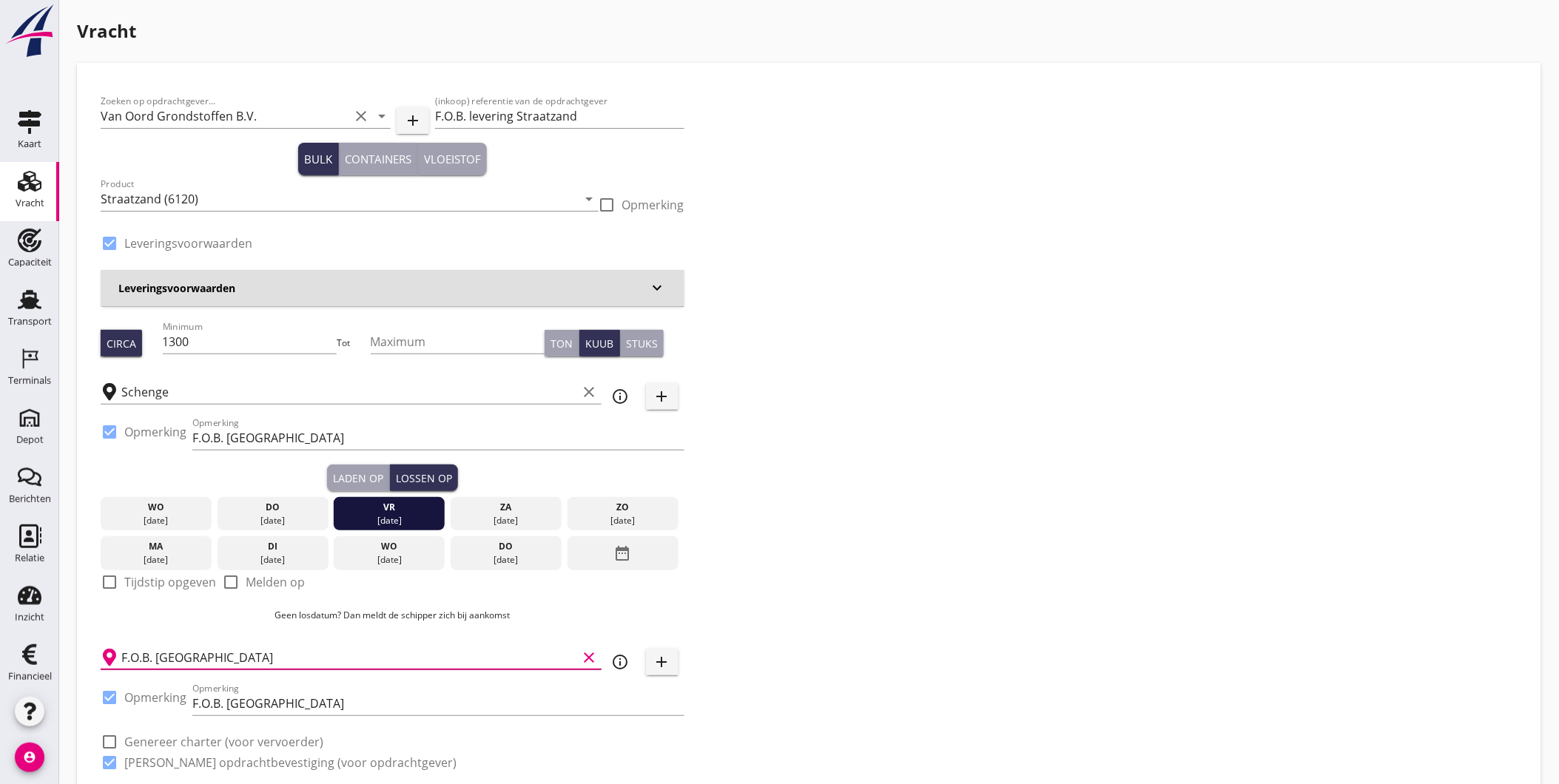
click at [498, 654] on input "F.O.B. Beladen" at bounding box center [350, 657] width 457 height 24
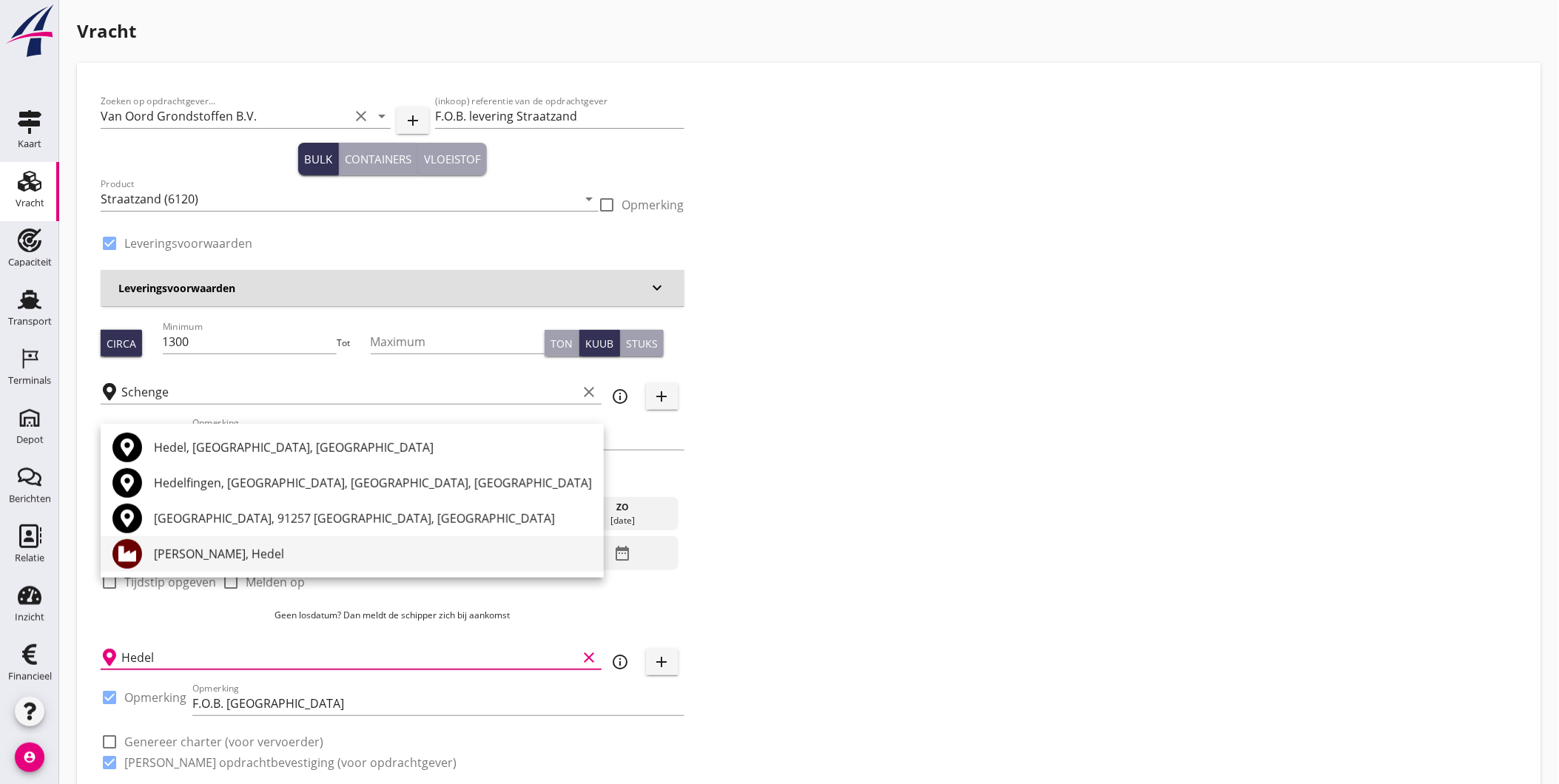
click at [269, 551] on div "Hofmans, Hedel" at bounding box center [373, 554] width 438 height 18
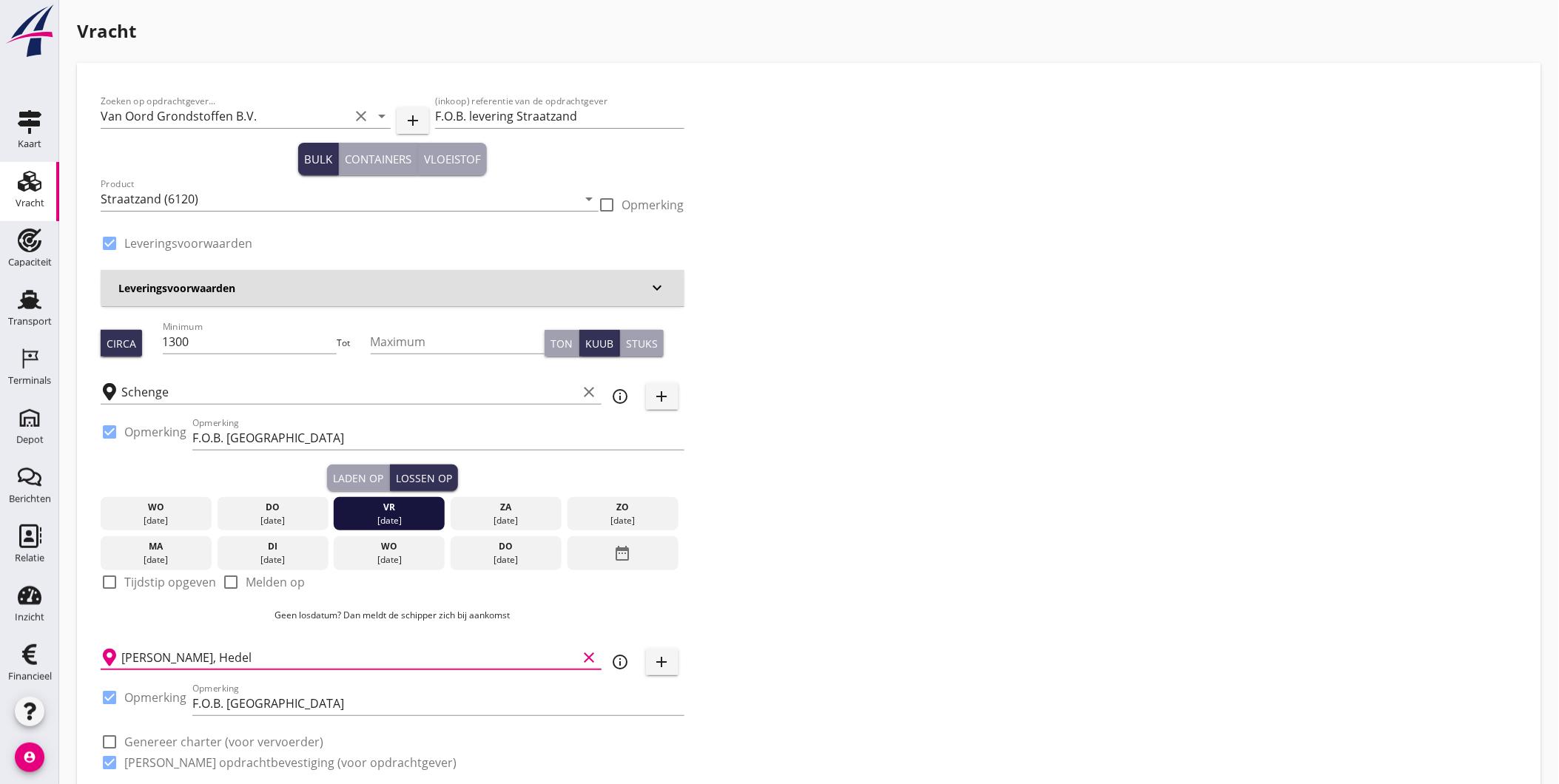
type input "Hofmans, Hedel"
click at [743, 651] on div "Zoeken op opdrachtgever... Van Oord Grondstoffen B.V. clear arrow_drop_down add…" at bounding box center [809, 437] width 1429 height 702
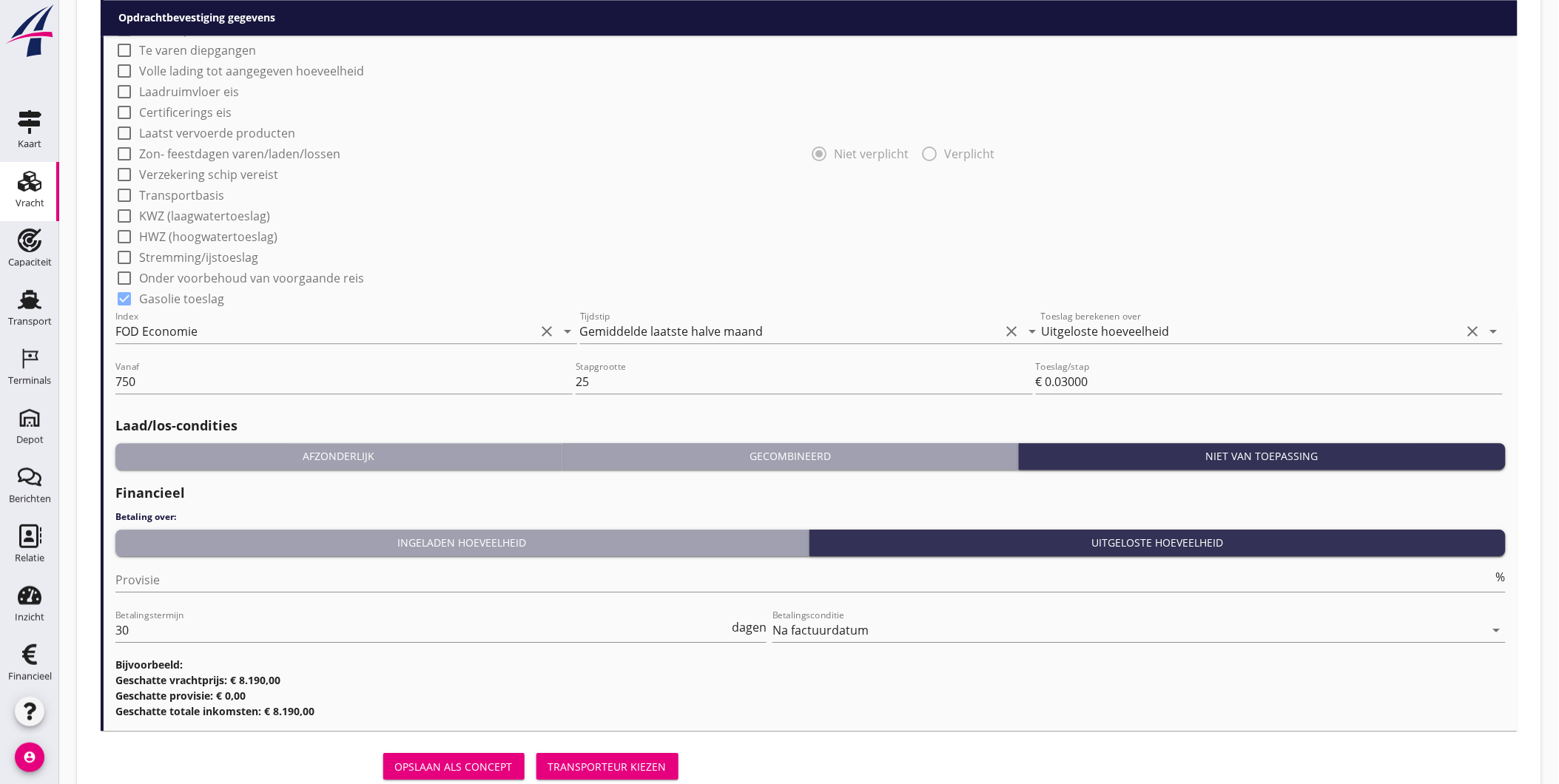
scroll to position [1315, 0]
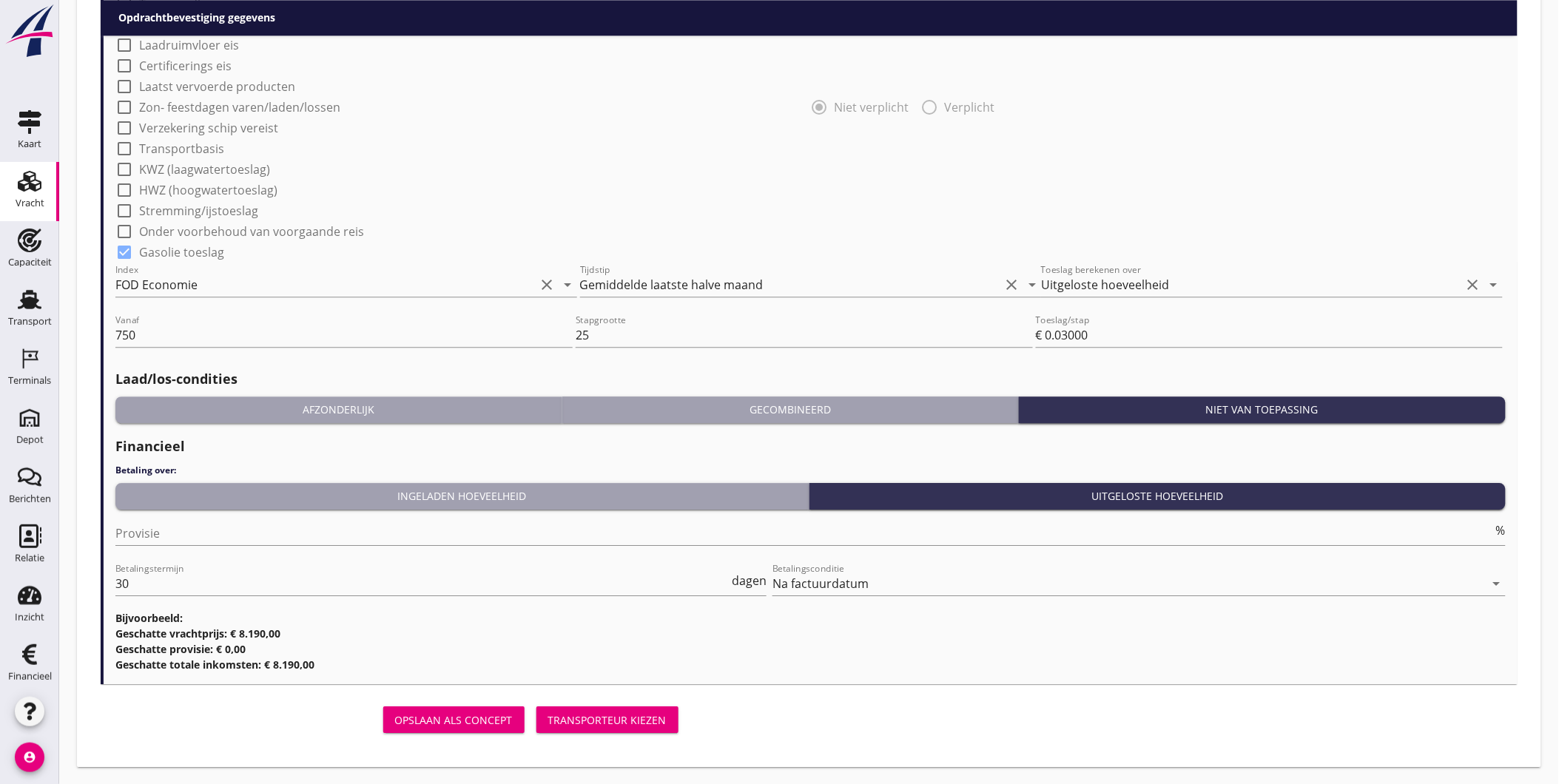
click at [655, 721] on div "Transporteur kiezen" at bounding box center [607, 720] width 119 height 15
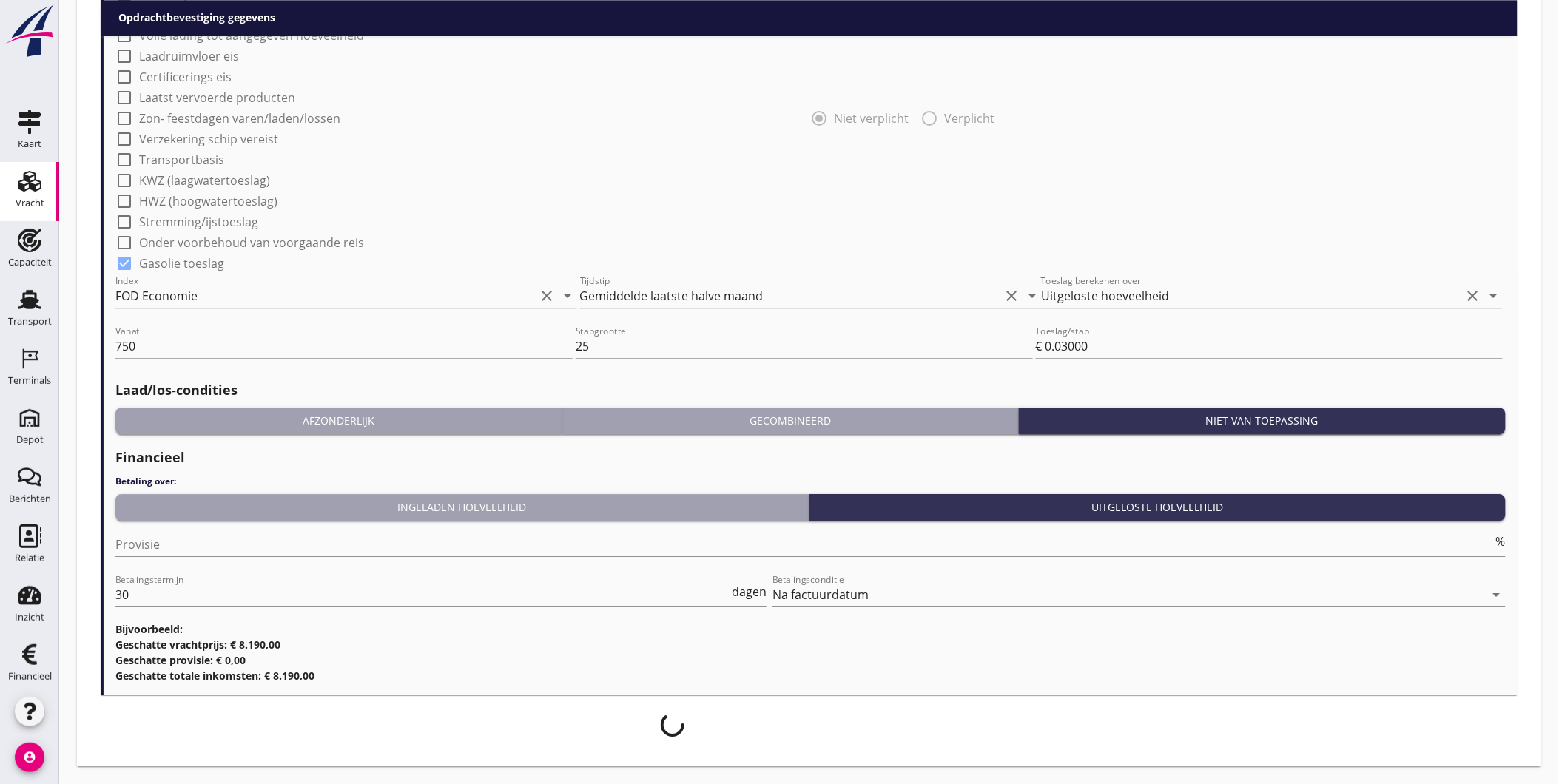
scroll to position [1303, 0]
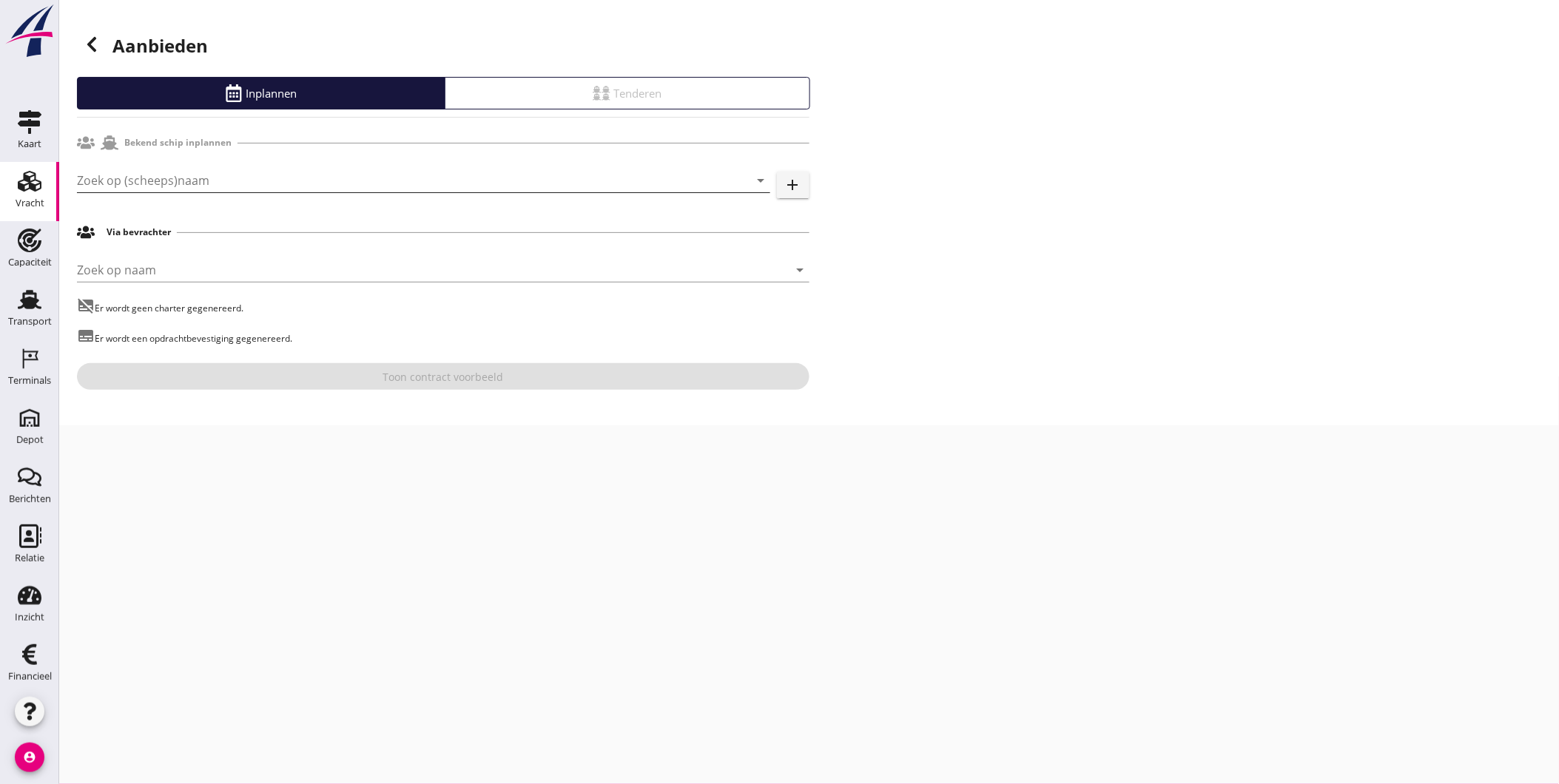
click at [206, 185] on input "Zoek op (scheeps)naam" at bounding box center [403, 180] width 652 height 24
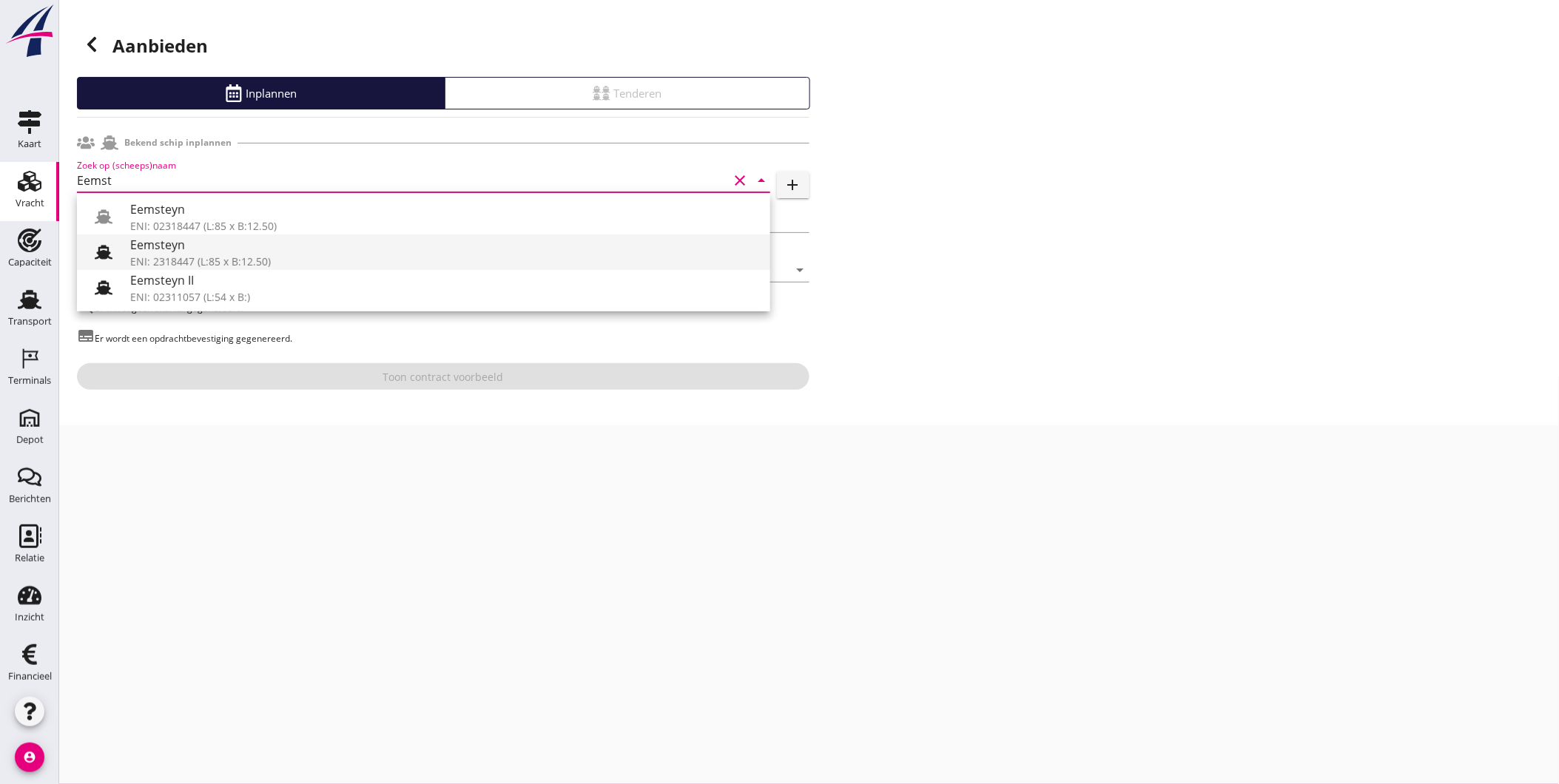
click at [183, 251] on div "Eemsteyn" at bounding box center [444, 245] width 629 height 18
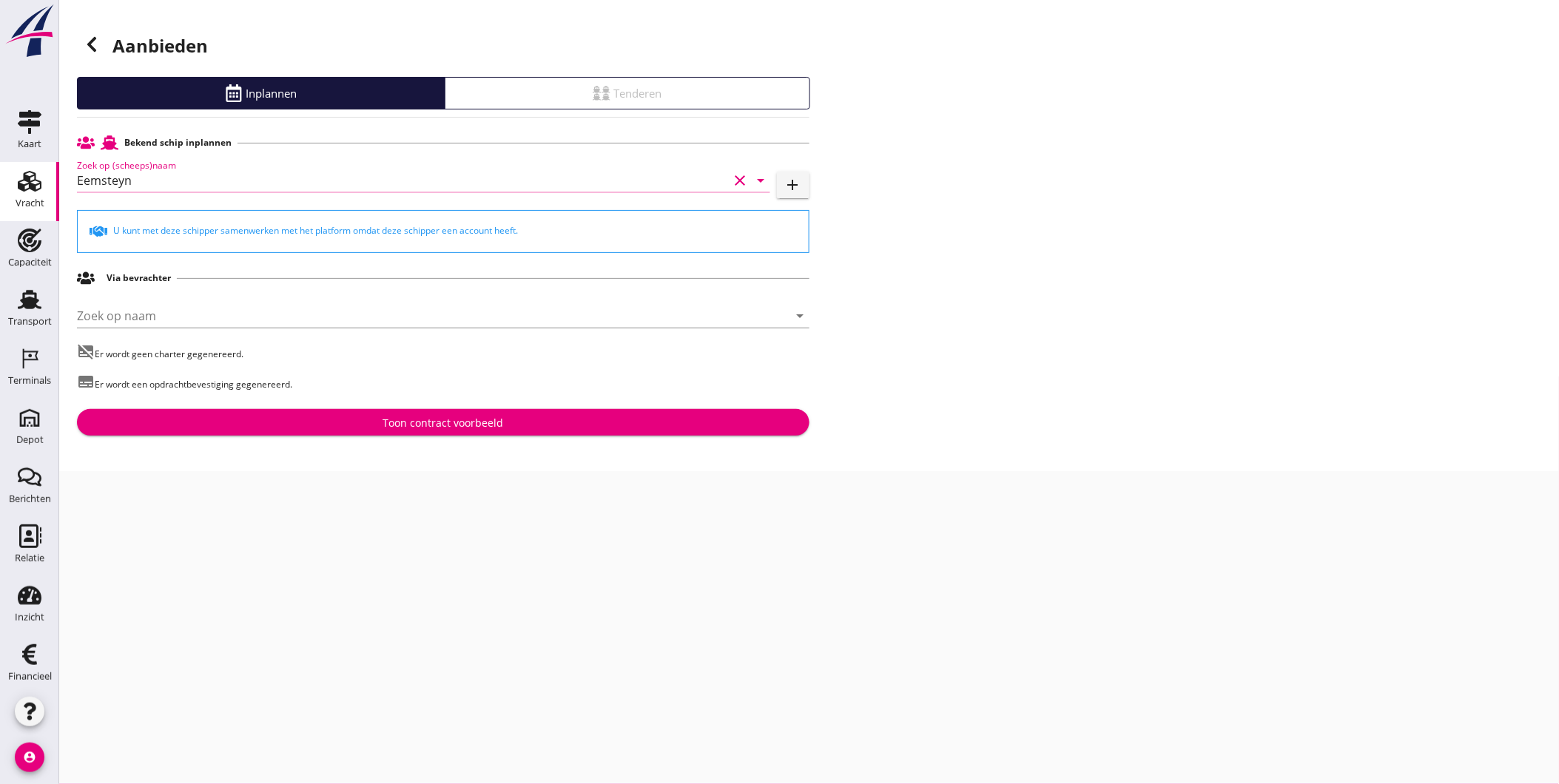
type input "Eemsteyn"
click at [266, 422] on div "Toon contract voorbeeld" at bounding box center [444, 423] width 709 height 15
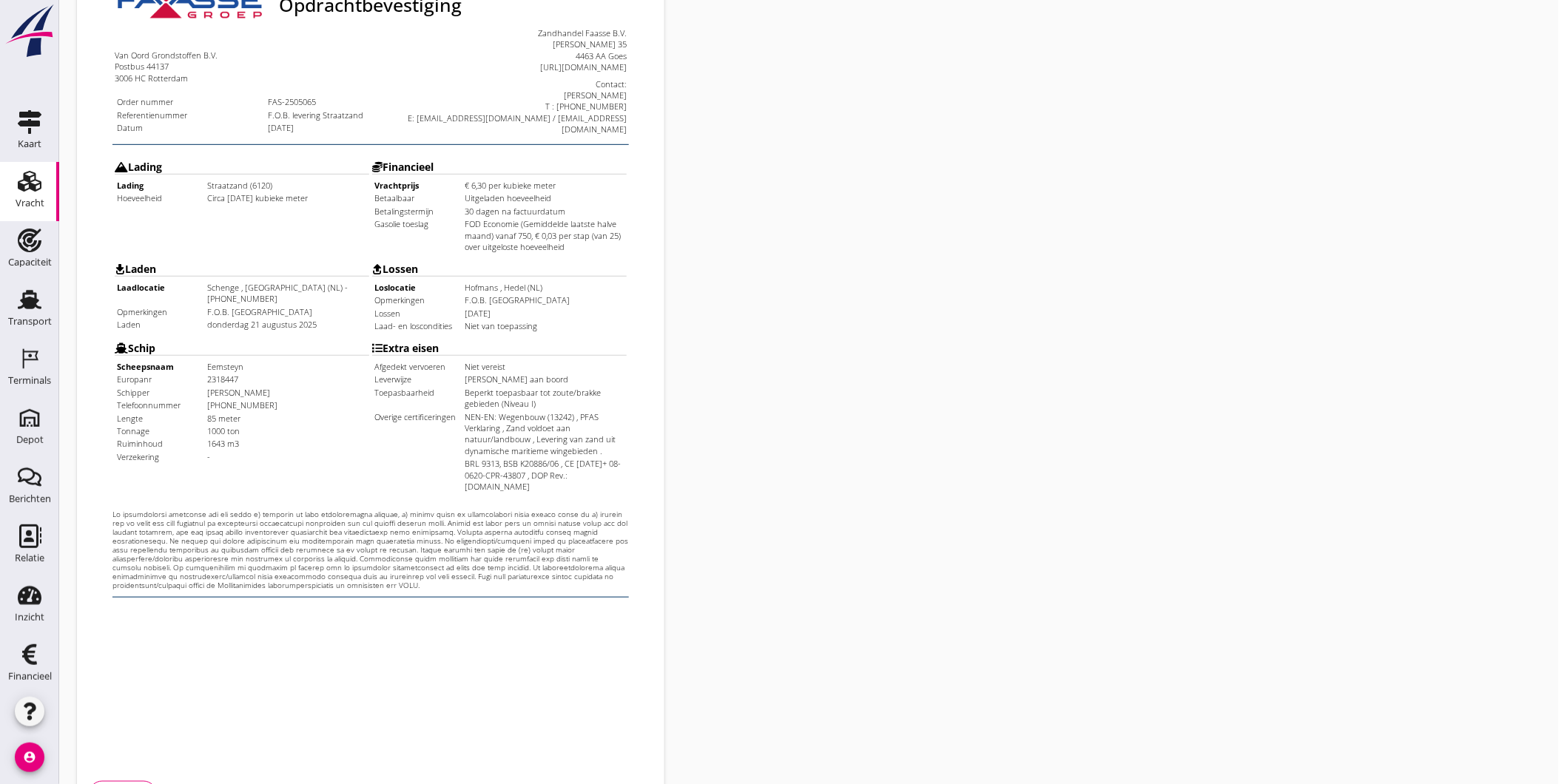
scroll to position [311, 0]
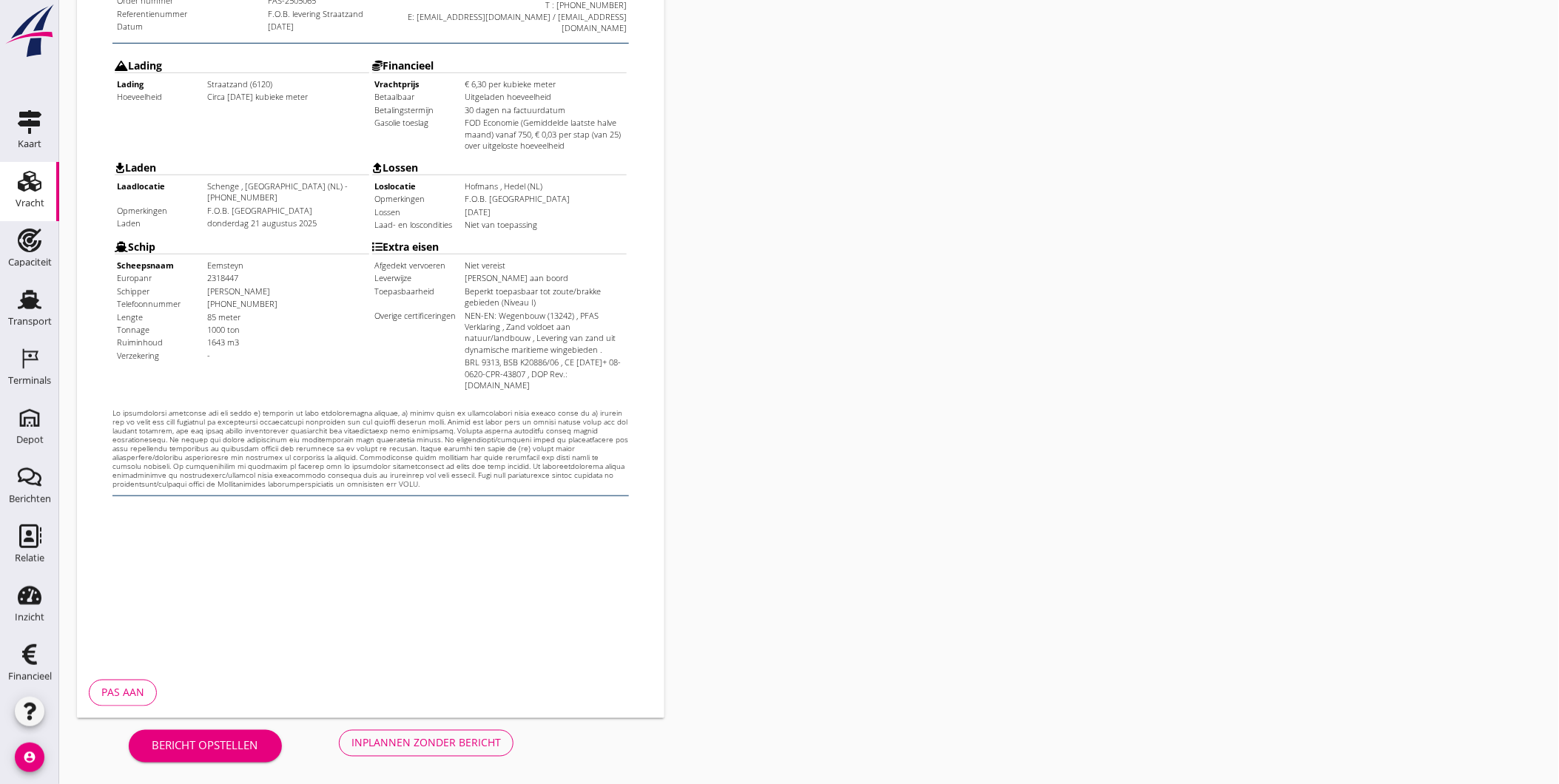
click at [438, 743] on div "Inplannen zonder bericht" at bounding box center [427, 743] width 150 height 15
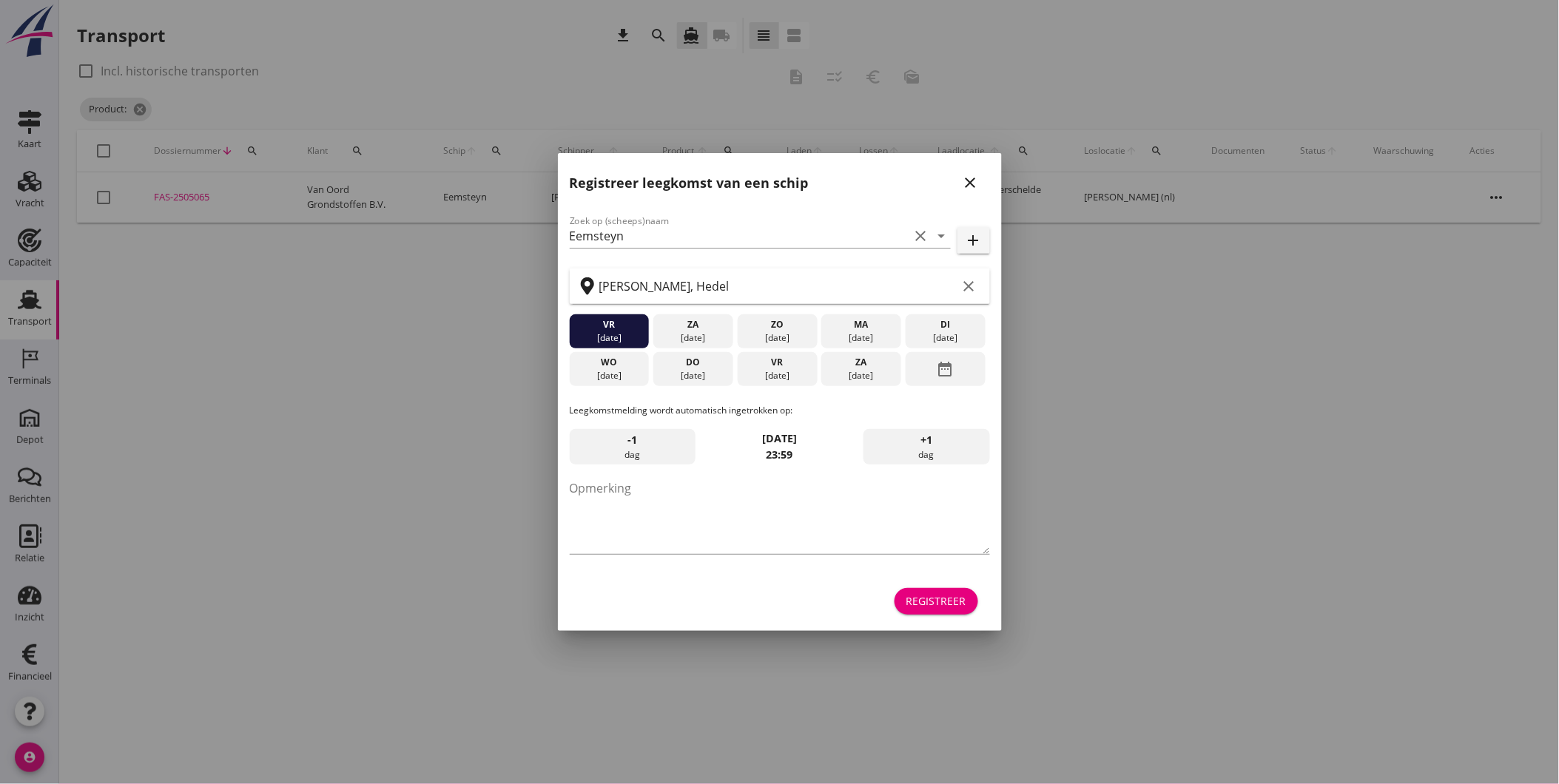
click at [971, 184] on icon "close" at bounding box center [971, 182] width 18 height 18
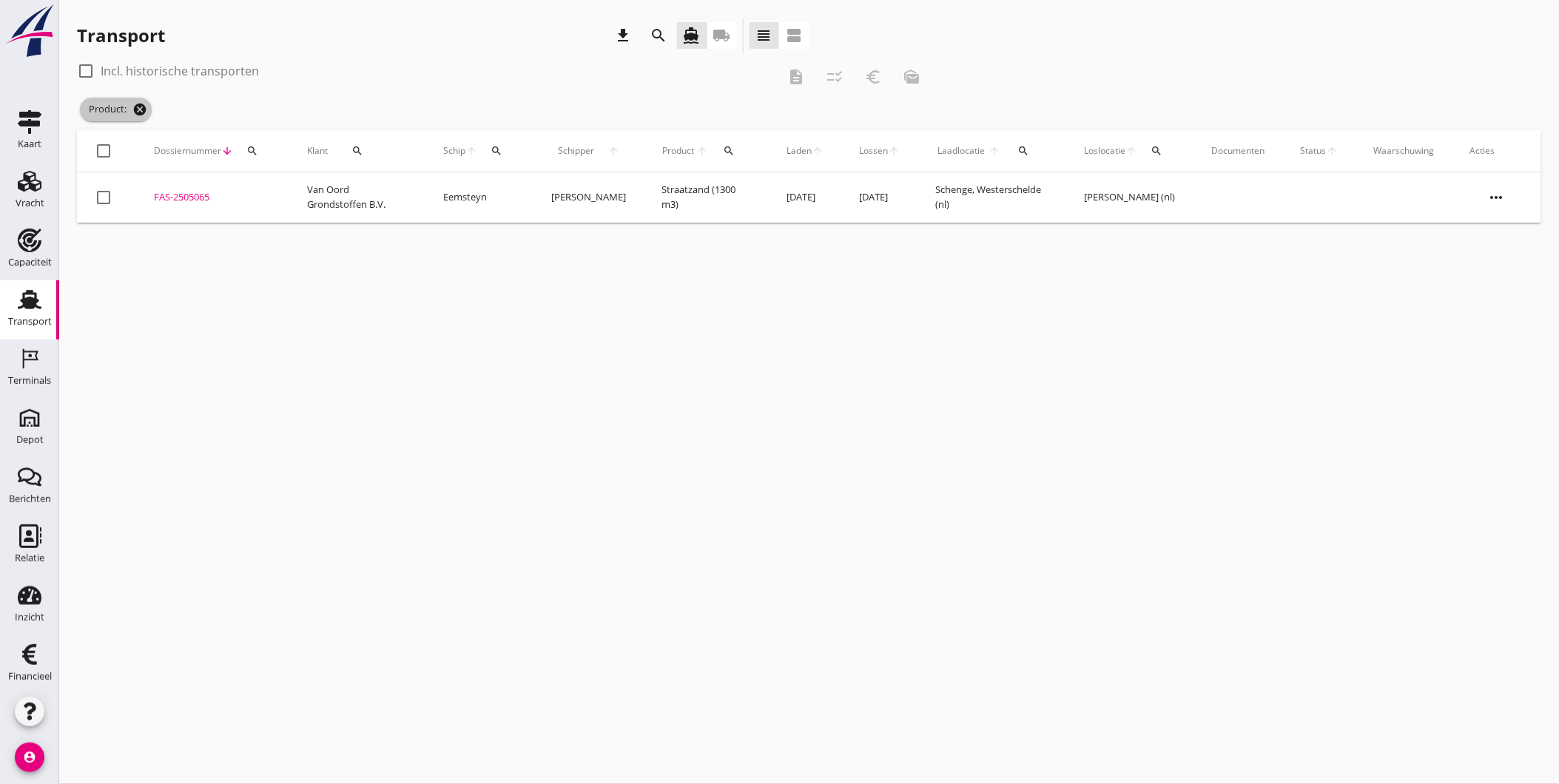
click at [141, 106] on icon "cancel" at bounding box center [140, 110] width 15 height 15
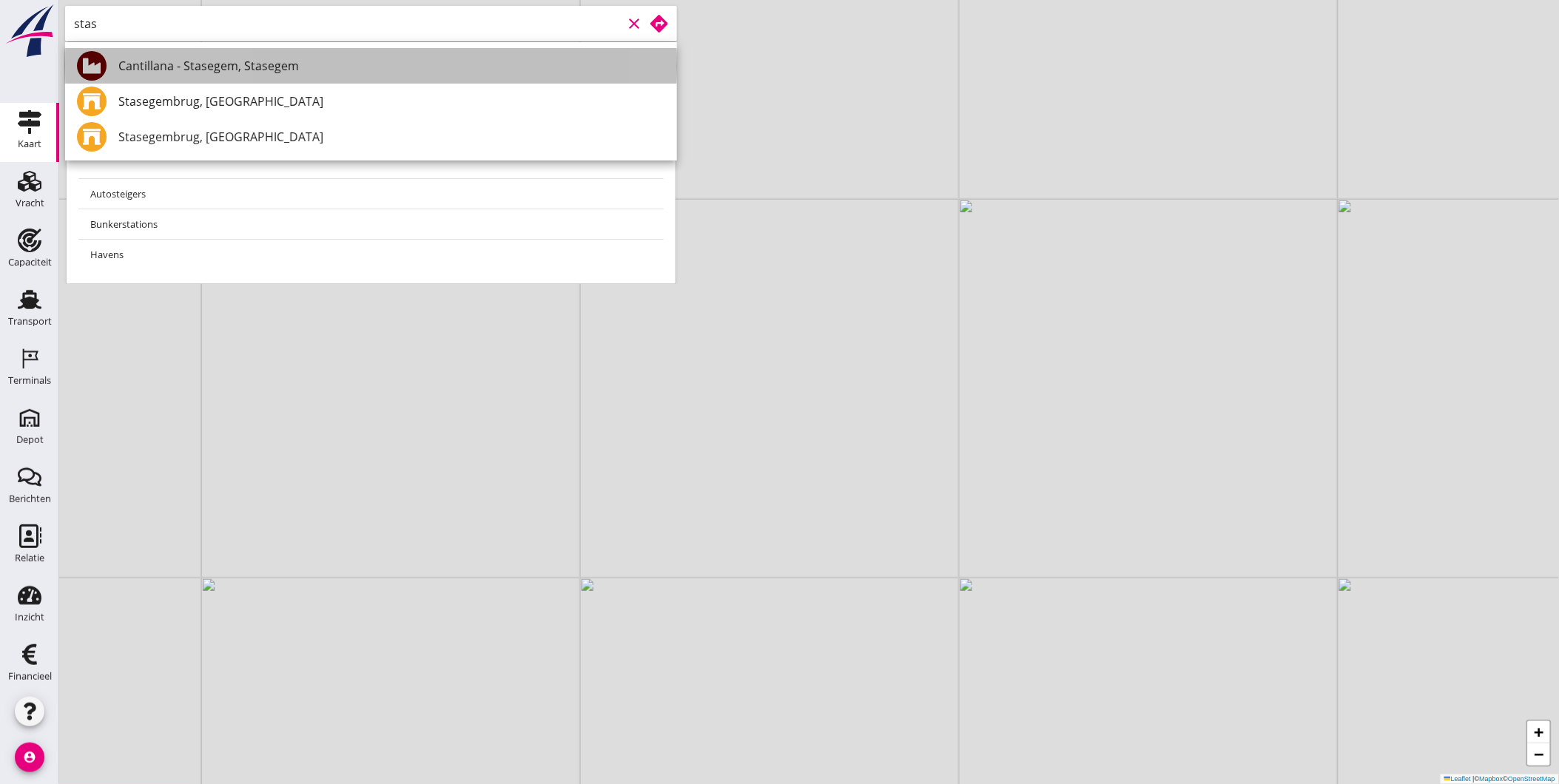
click at [184, 67] on div "Cantillana - Stasegem, Stasegem" at bounding box center [392, 65] width 547 height 18
type input "Cantillana - Stasegem, Stasegem"
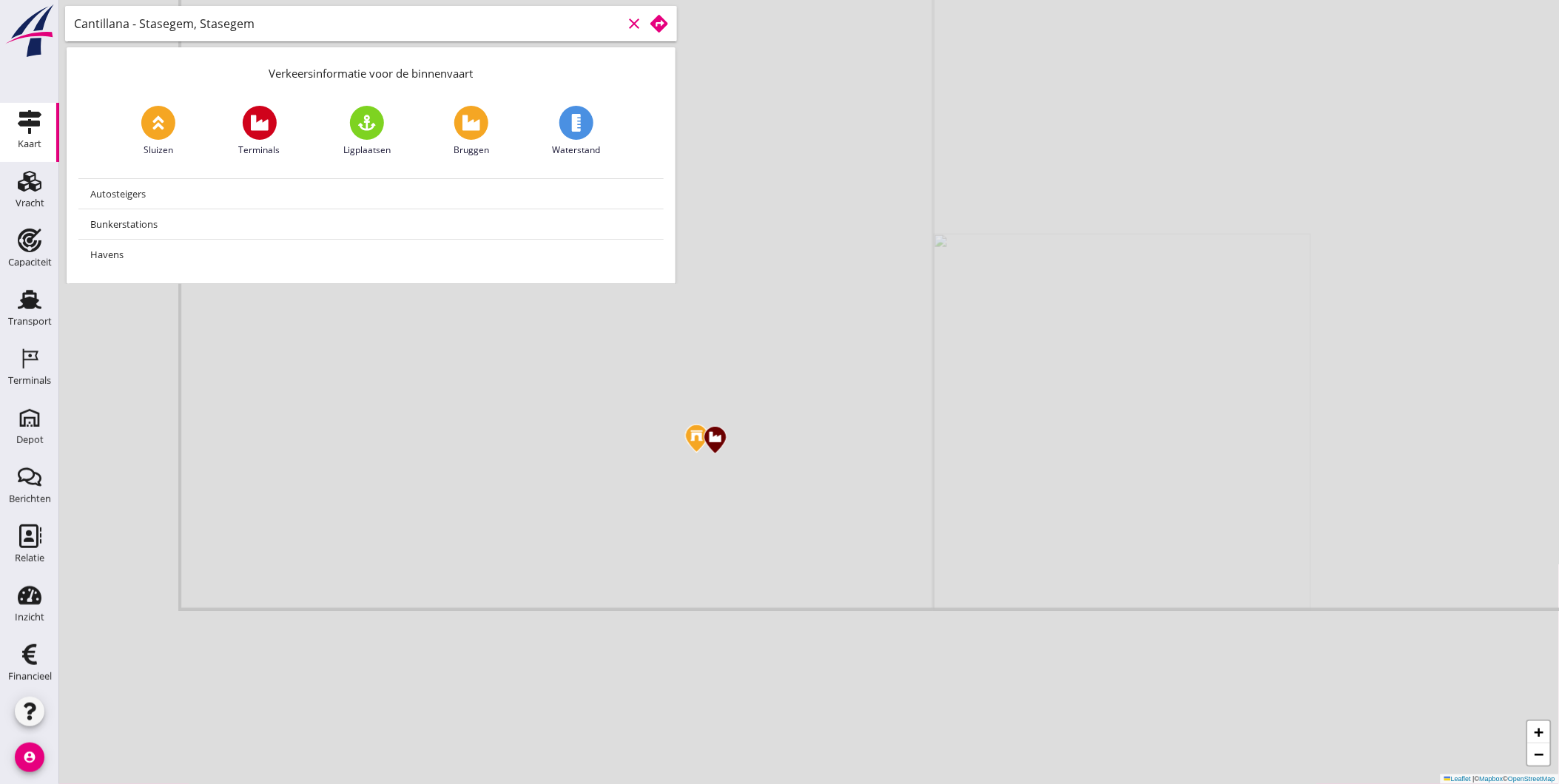
click at [662, 24] on icon at bounding box center [659, 24] width 18 height 18
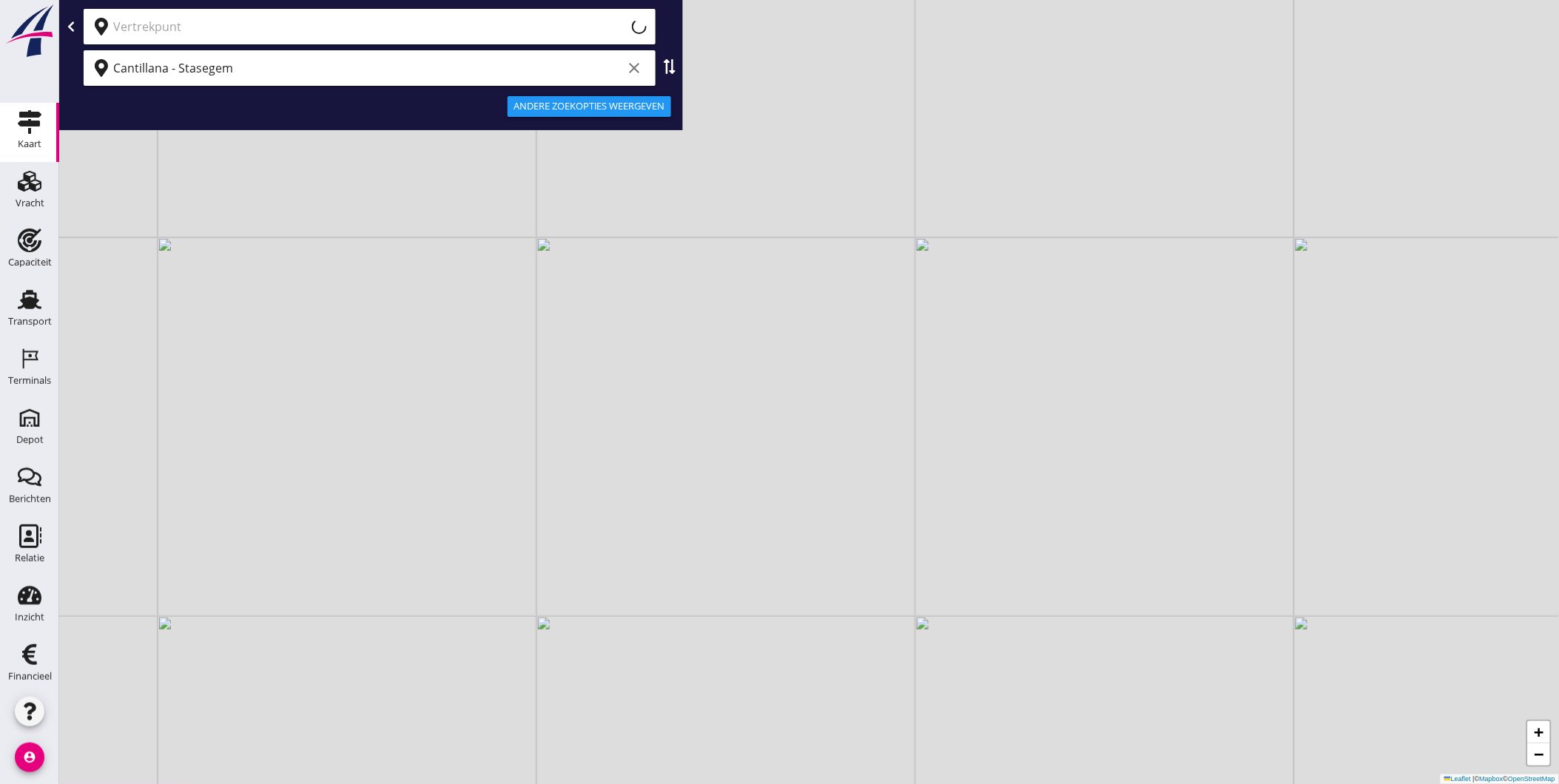
click at [672, 63] on use at bounding box center [669, 66] width 11 height 15
type input "Cantillana - Stasegem"
click at [379, 60] on input "text" at bounding box center [358, 67] width 492 height 24
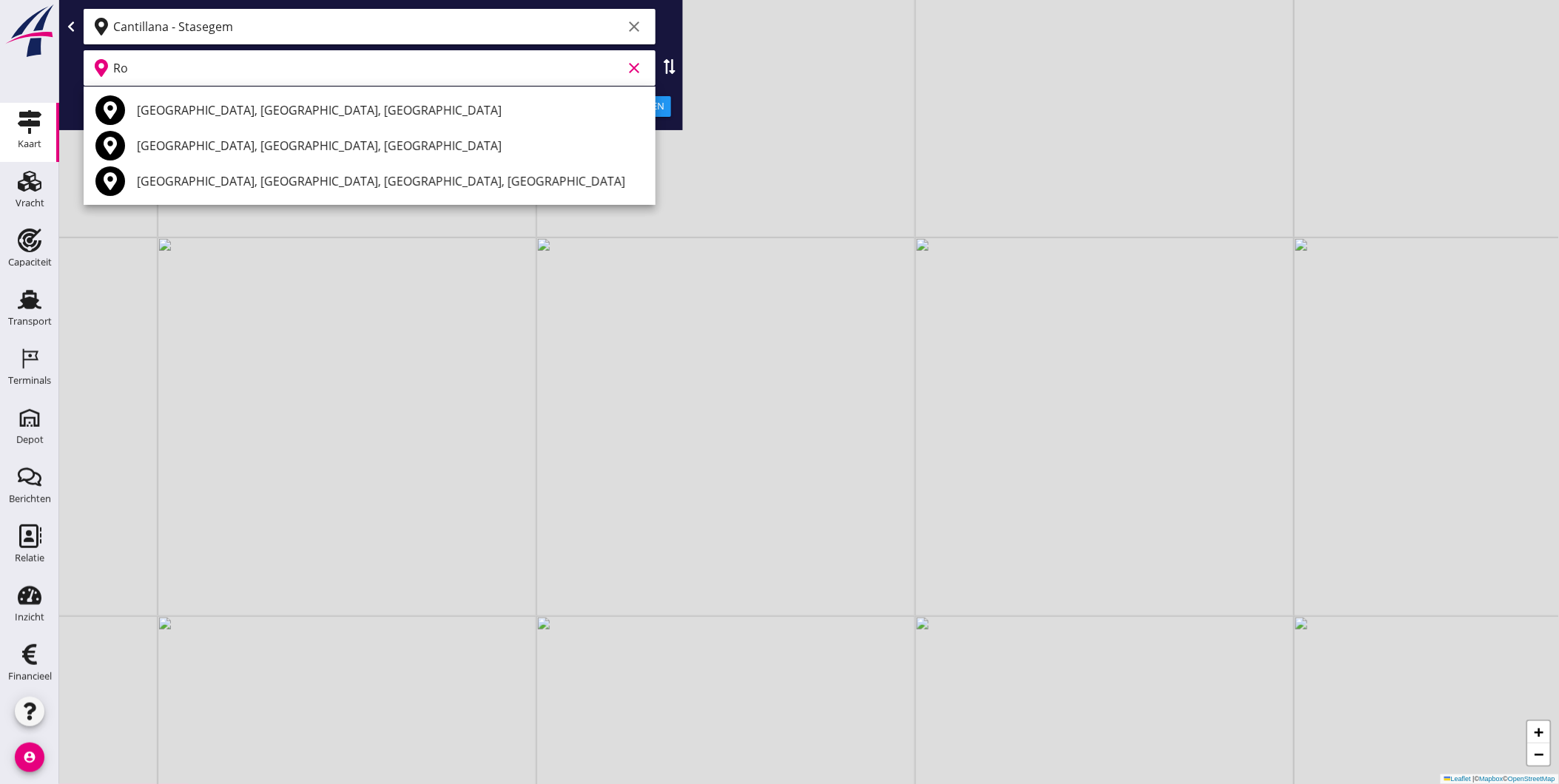
type input "R"
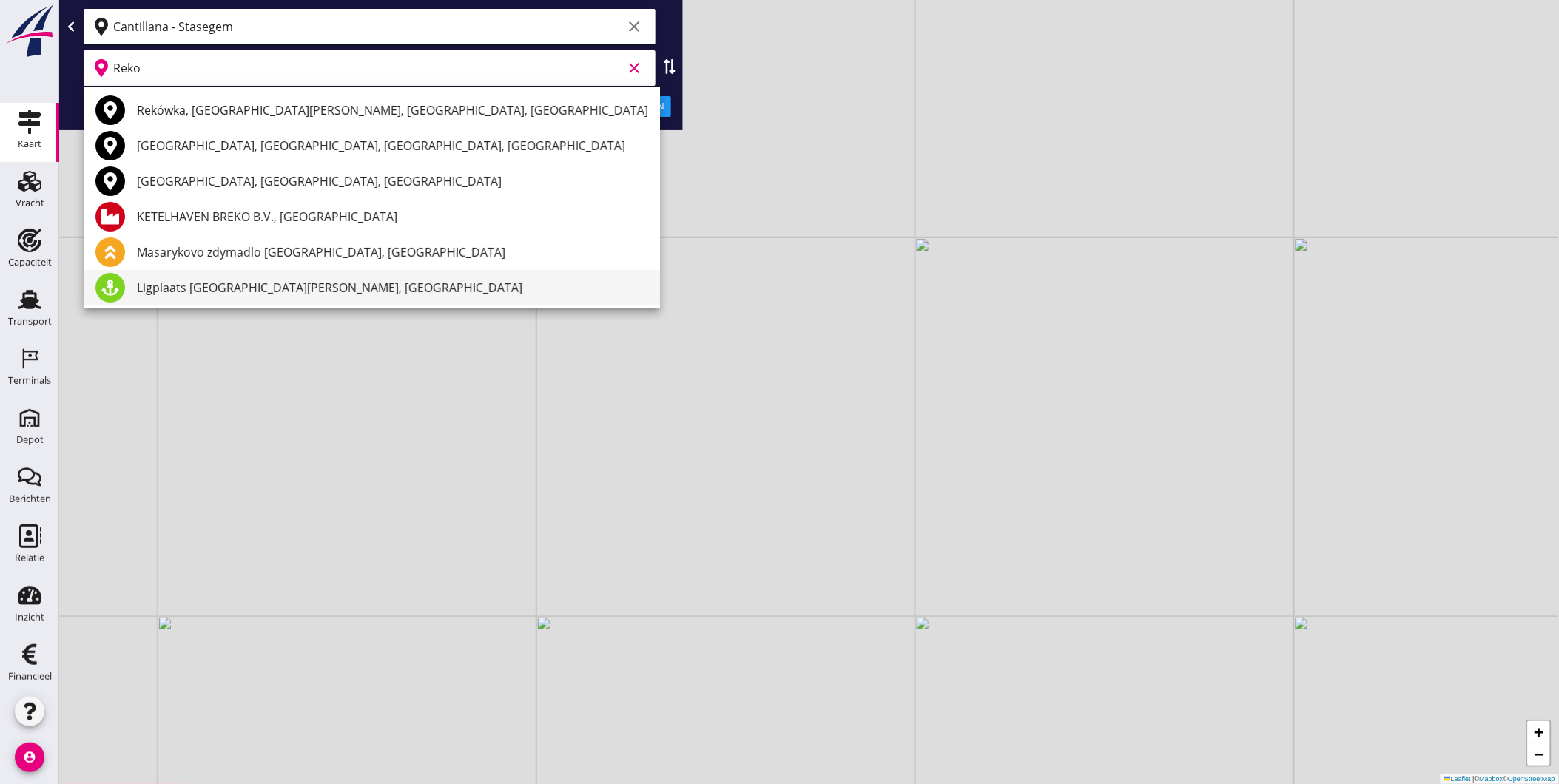
scroll to position [3, 0]
click at [333, 278] on div "Ligplaats [GEOGRAPHIC_DATA][PERSON_NAME], [GEOGRAPHIC_DATA]" at bounding box center [392, 284] width 511 height 18
type input "Ligplaats [GEOGRAPHIC_DATA][PERSON_NAME], [GEOGRAPHIC_DATA]"
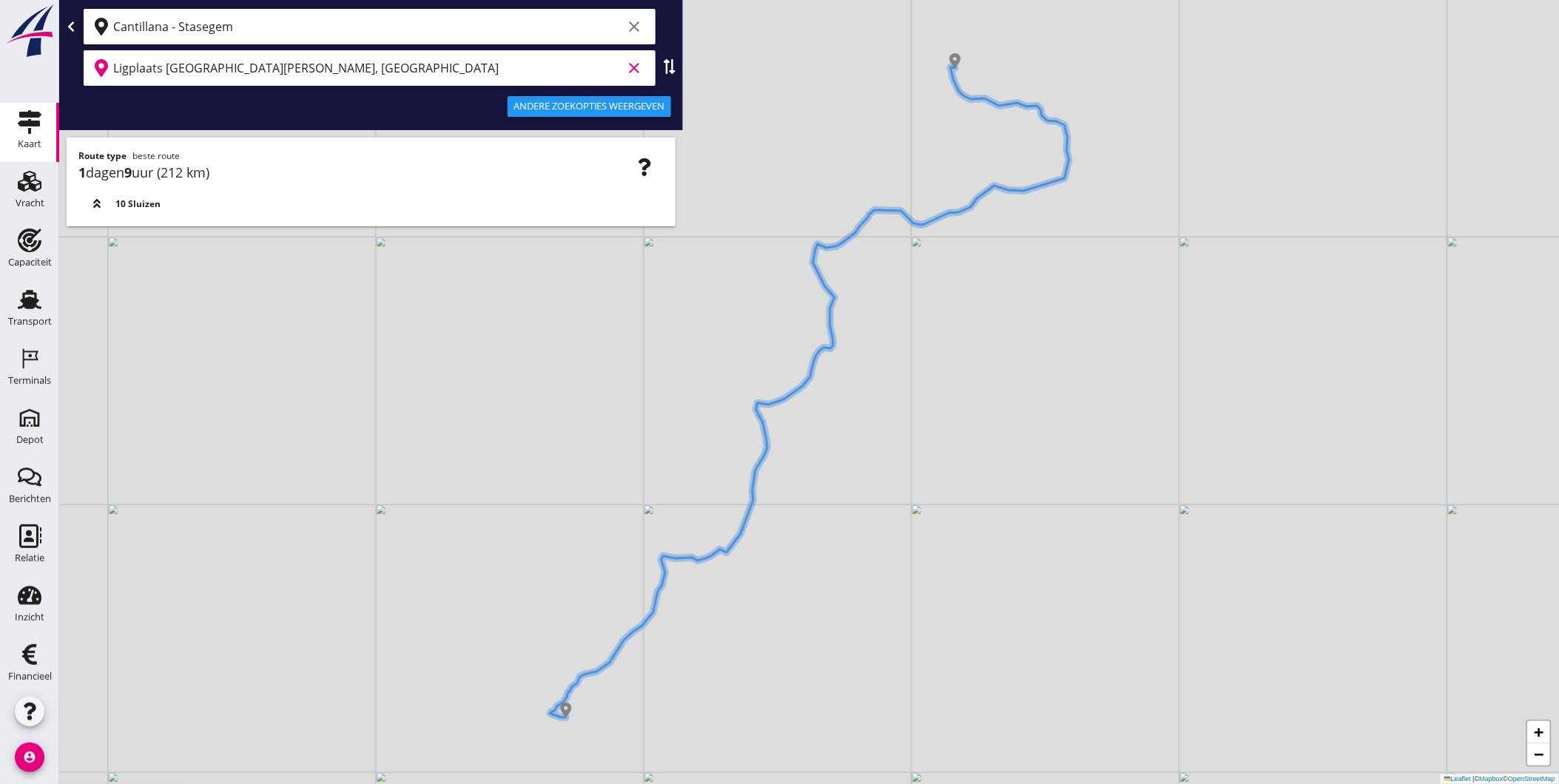
click at [635, 68] on icon "clear" at bounding box center [634, 67] width 18 height 18
click at [613, 71] on div at bounding box center [617, 67] width 18 height 18
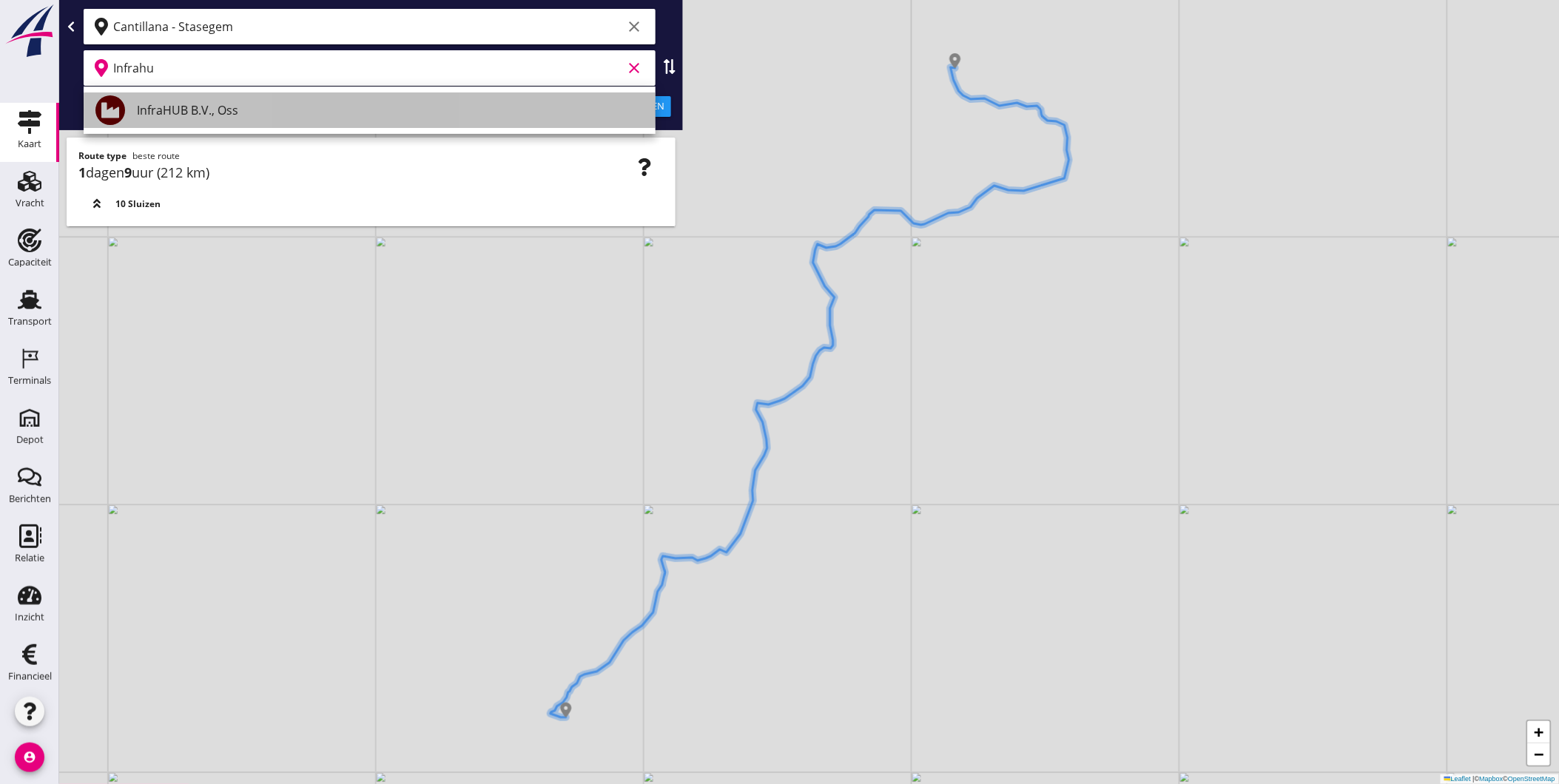
click at [368, 117] on div "InfraHUB B.V., Oss" at bounding box center [390, 110] width 507 height 18
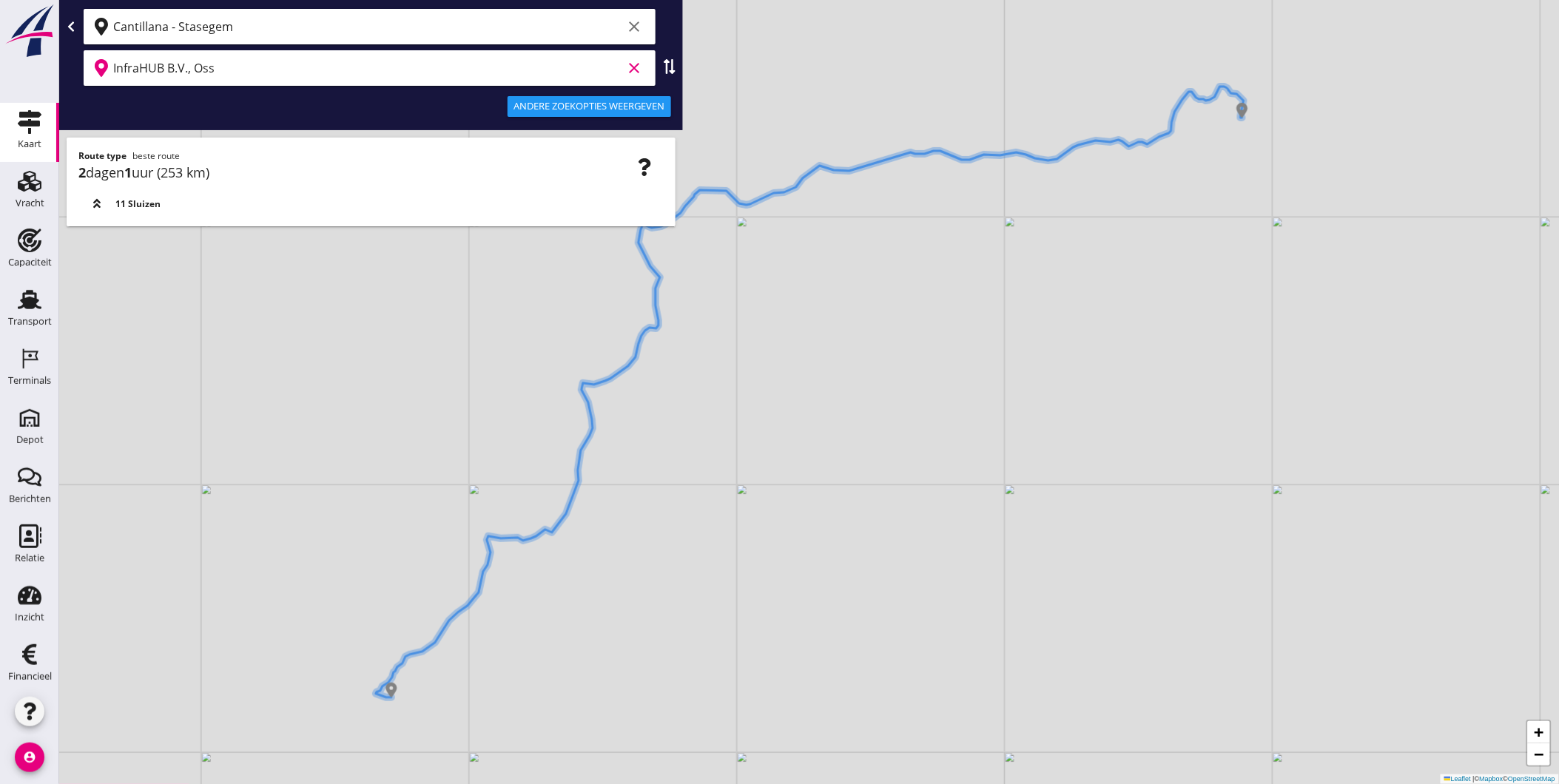
type input "InfraHUB B.V., Oss"
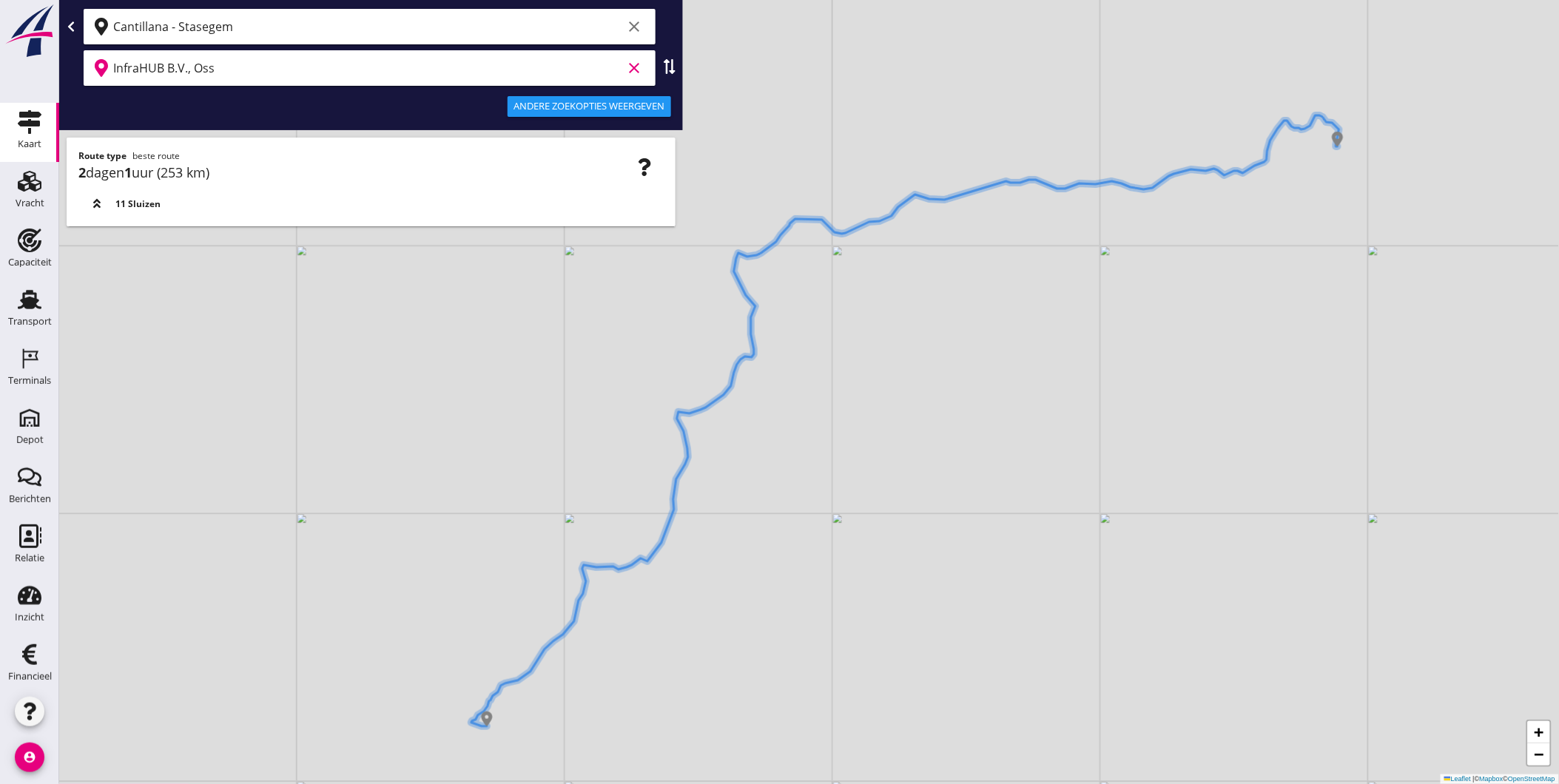
drag, startPoint x: 816, startPoint y: 267, endPoint x: 912, endPoint y: 296, distance: 100.3
click at [912, 296] on div "+ − Leaflet | © Mapbox © OpenStreetMap" at bounding box center [809, 392] width 1500 height 784
